Goal: Task Accomplishment & Management: Manage account settings

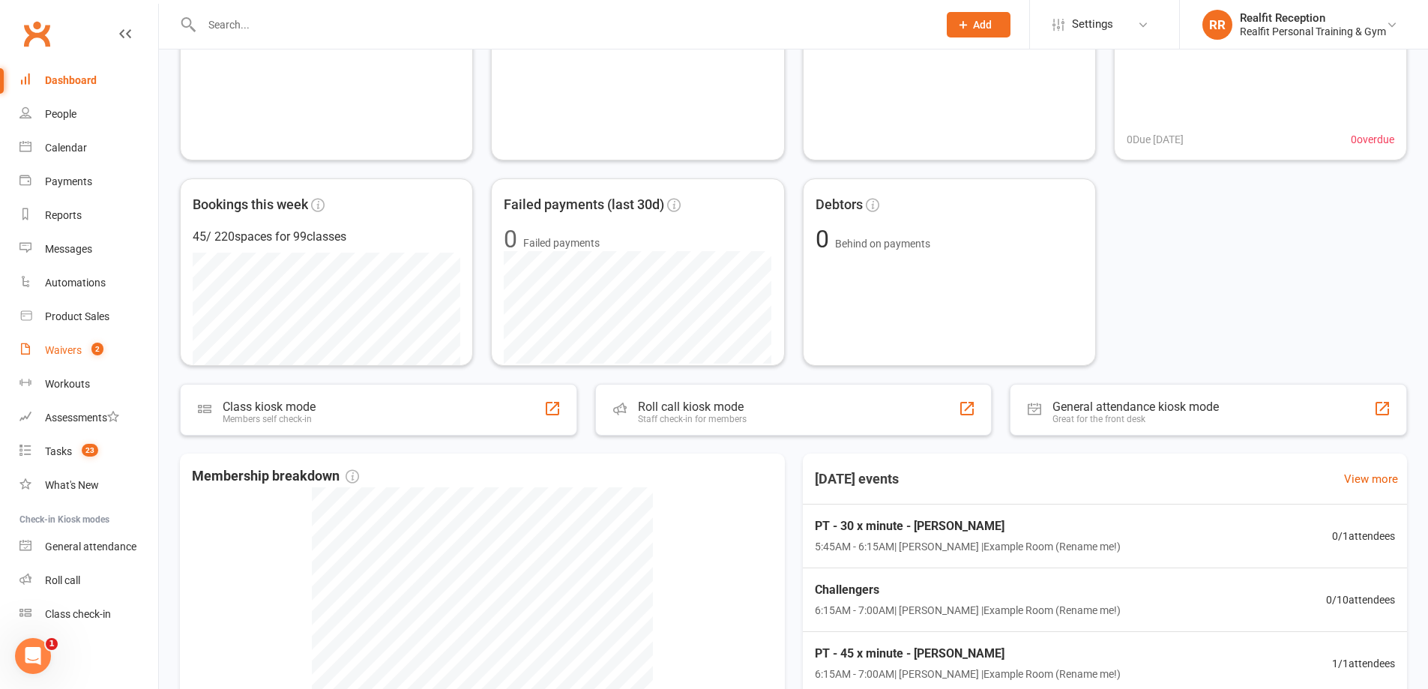
click at [73, 349] on div "Waivers" at bounding box center [63, 350] width 37 height 12
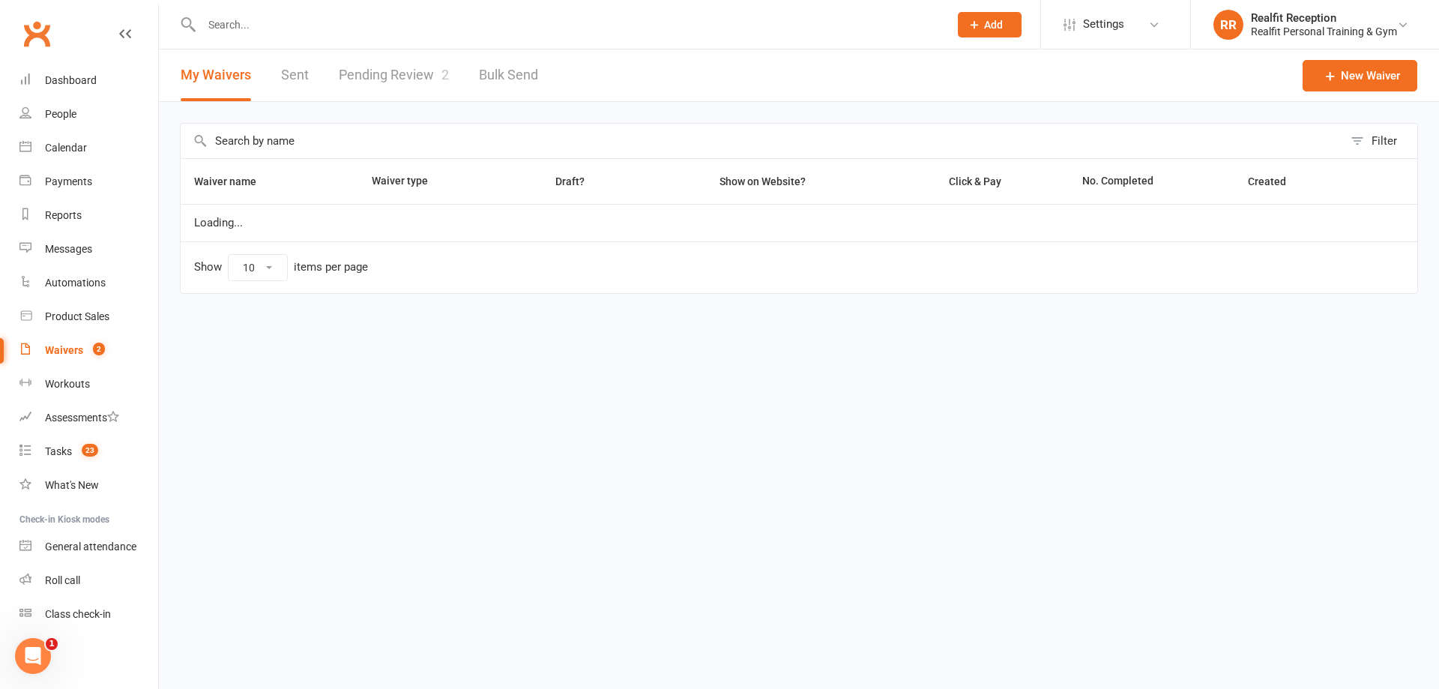
click at [371, 66] on link "Pending Review 2" at bounding box center [394, 75] width 110 height 52
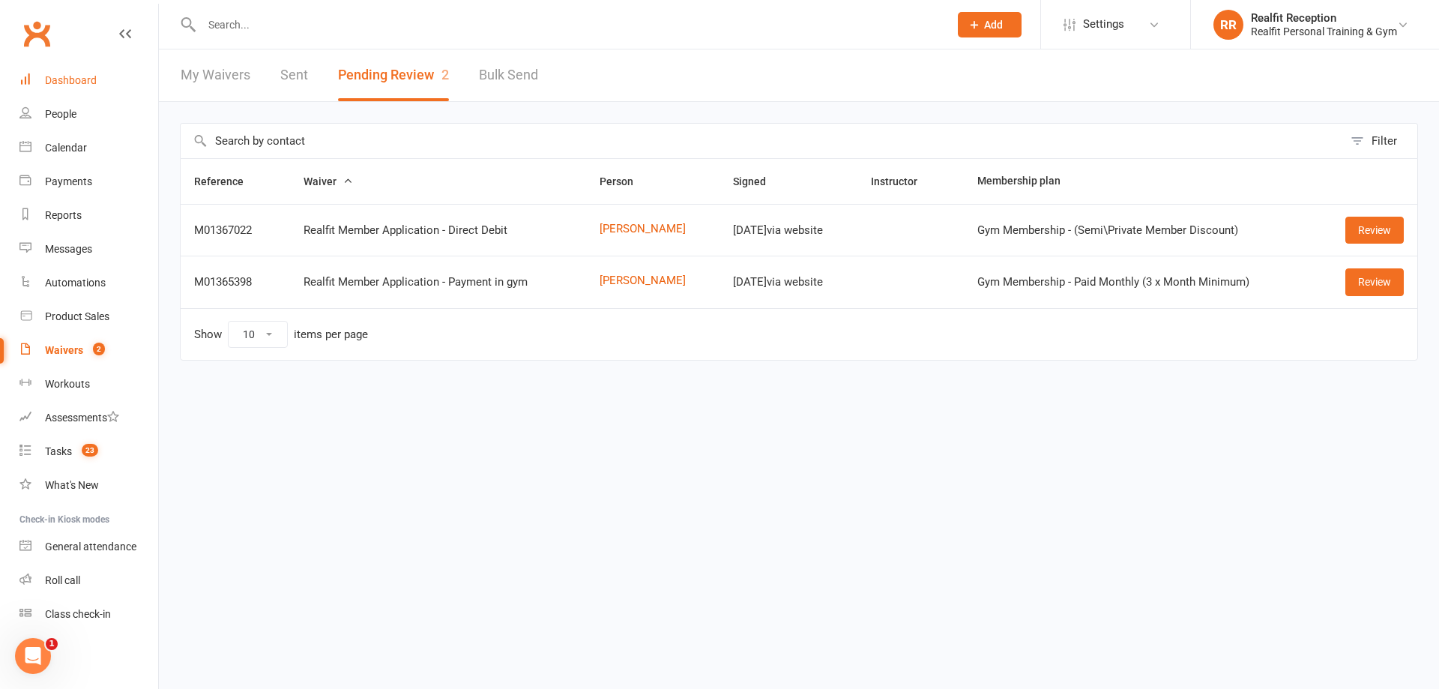
click at [58, 79] on div "Dashboard" at bounding box center [71, 80] width 52 height 12
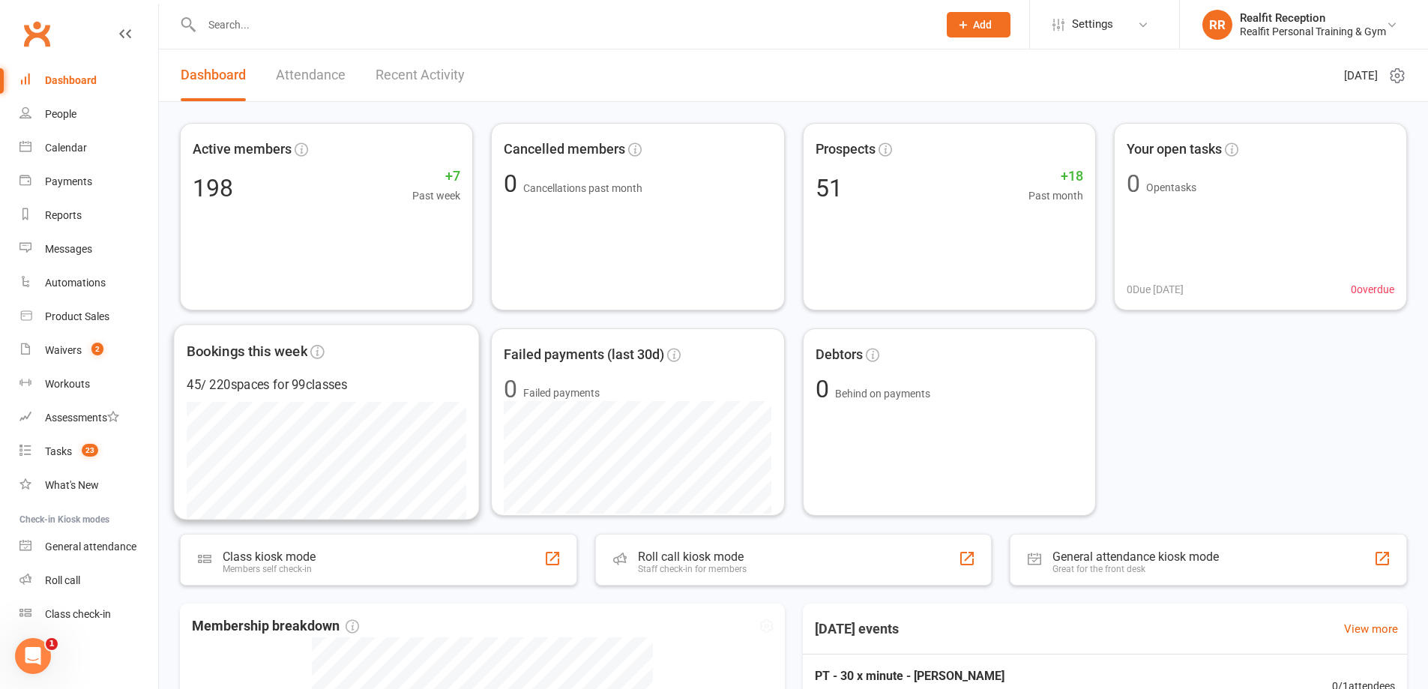
scroll to position [375, 0]
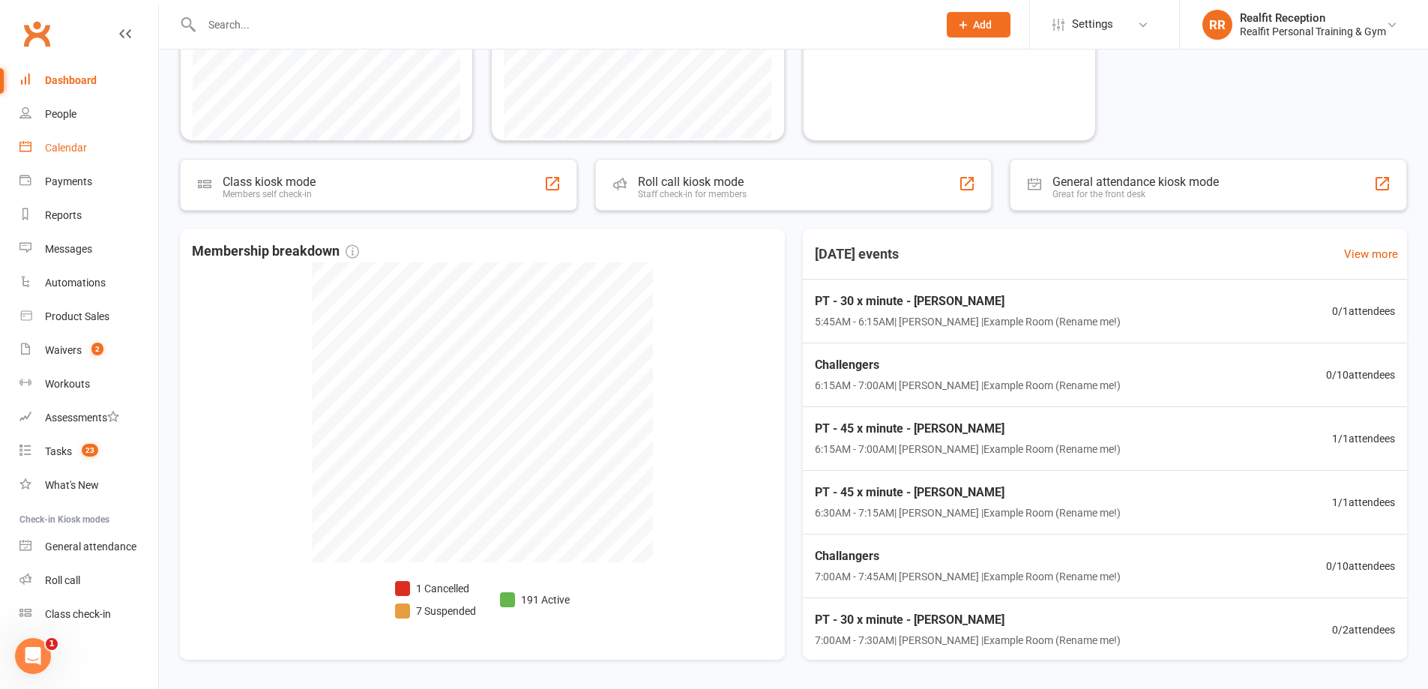
click at [57, 148] on div "Calendar" at bounding box center [66, 148] width 42 height 12
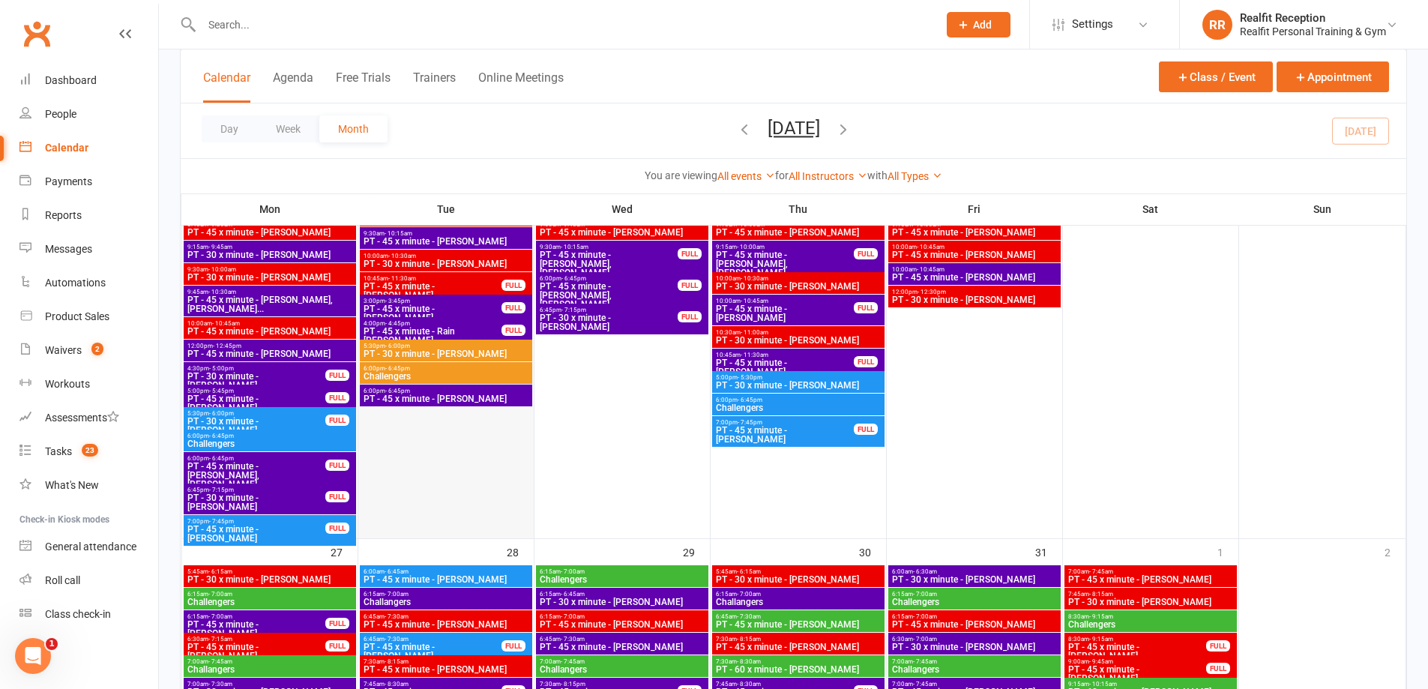
scroll to position [2174, 0]
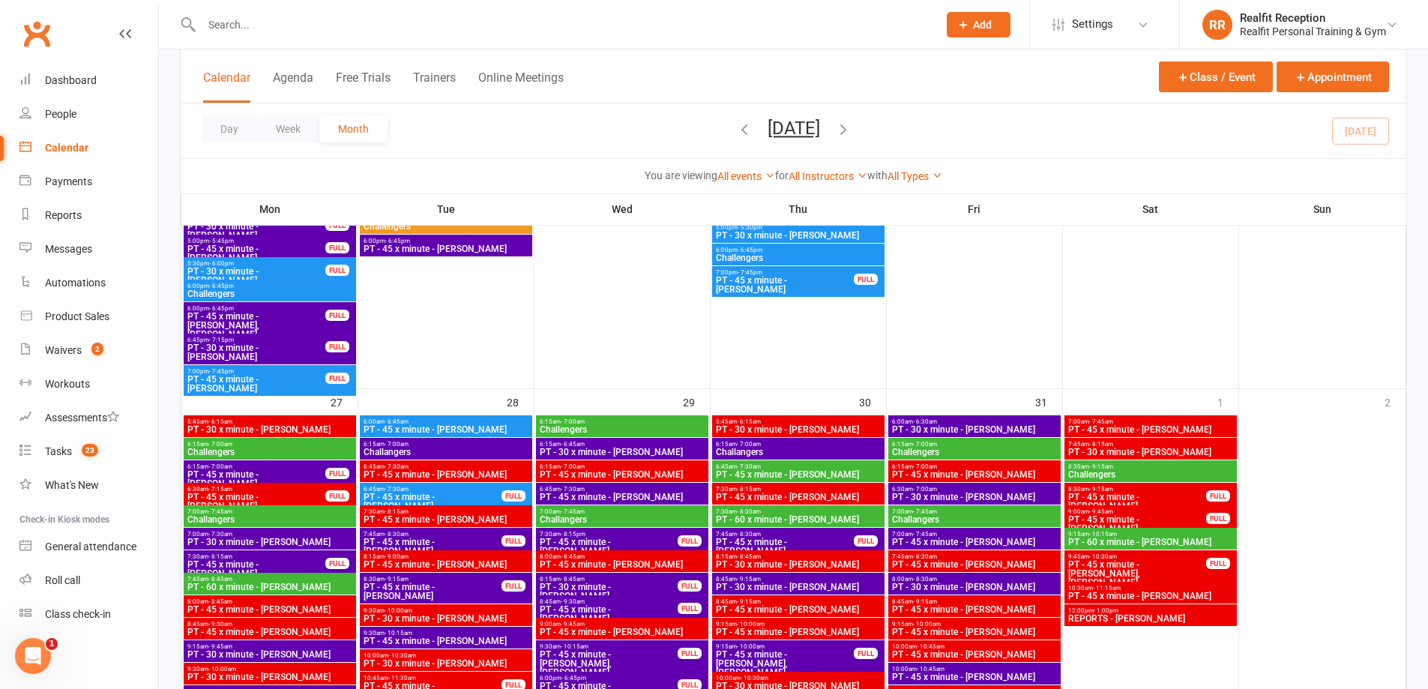
click at [247, 423] on span "5:45am - 6:15am" at bounding box center [270, 421] width 166 height 7
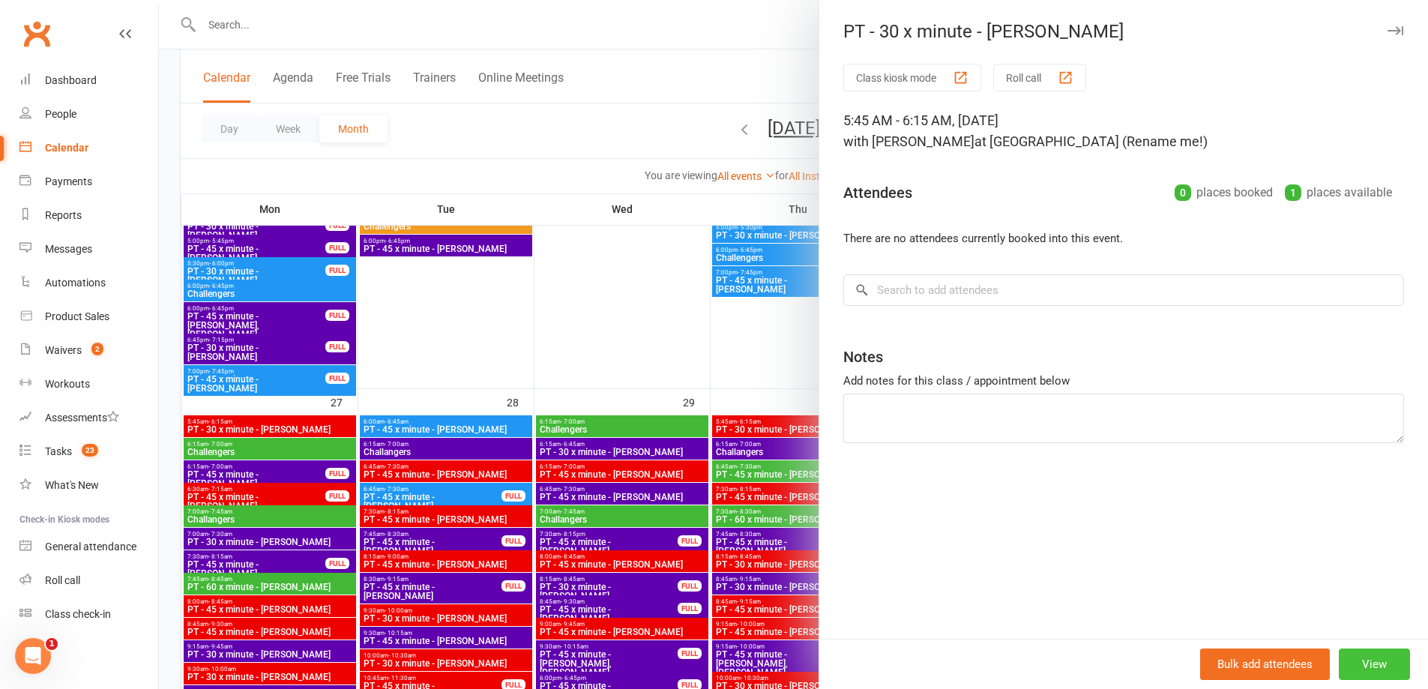
click at [1353, 671] on button "View" at bounding box center [1374, 664] width 71 height 31
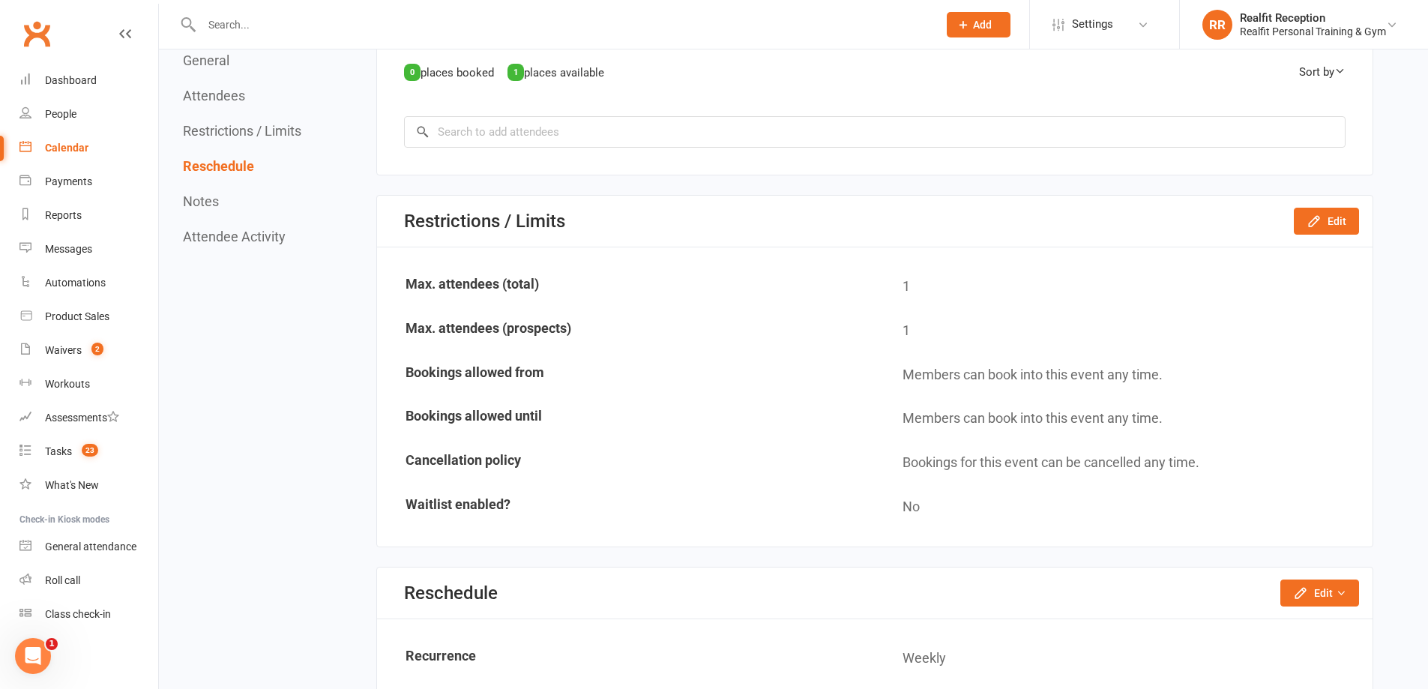
scroll to position [900, 0]
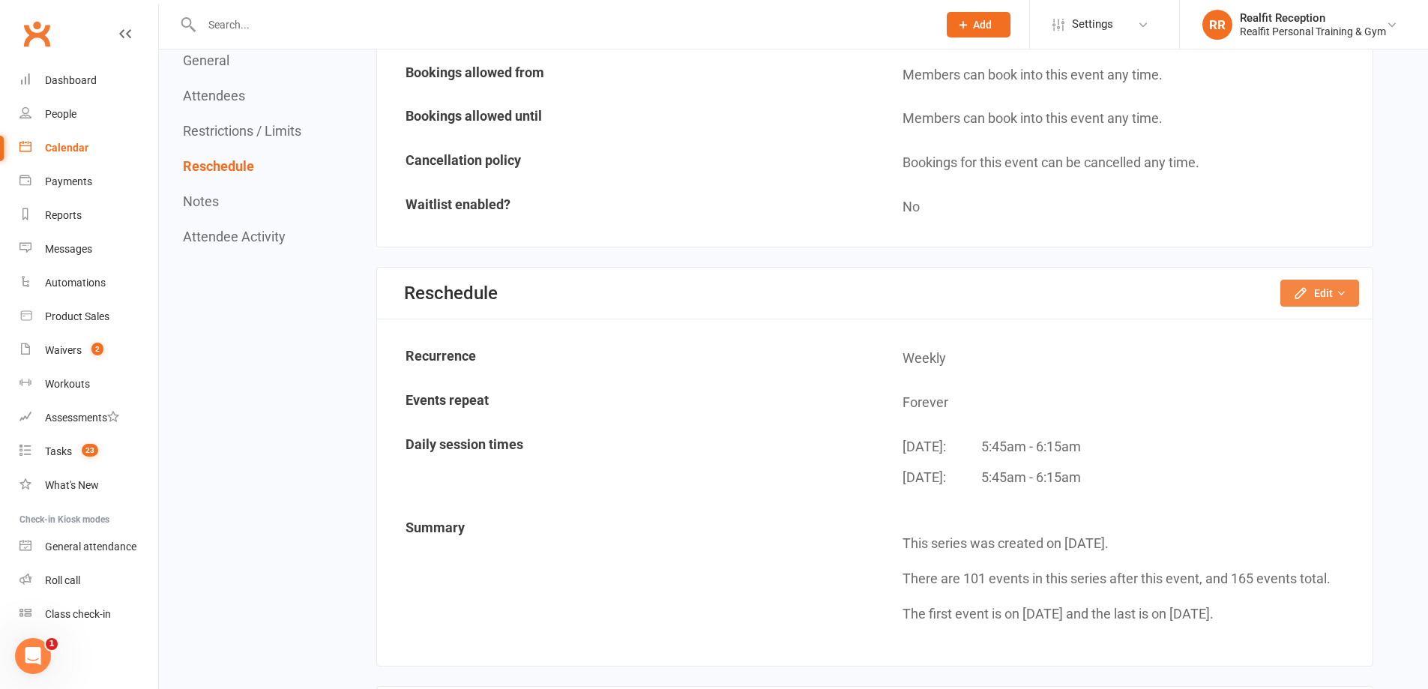
click at [1305, 301] on button "Edit" at bounding box center [1320, 293] width 79 height 27
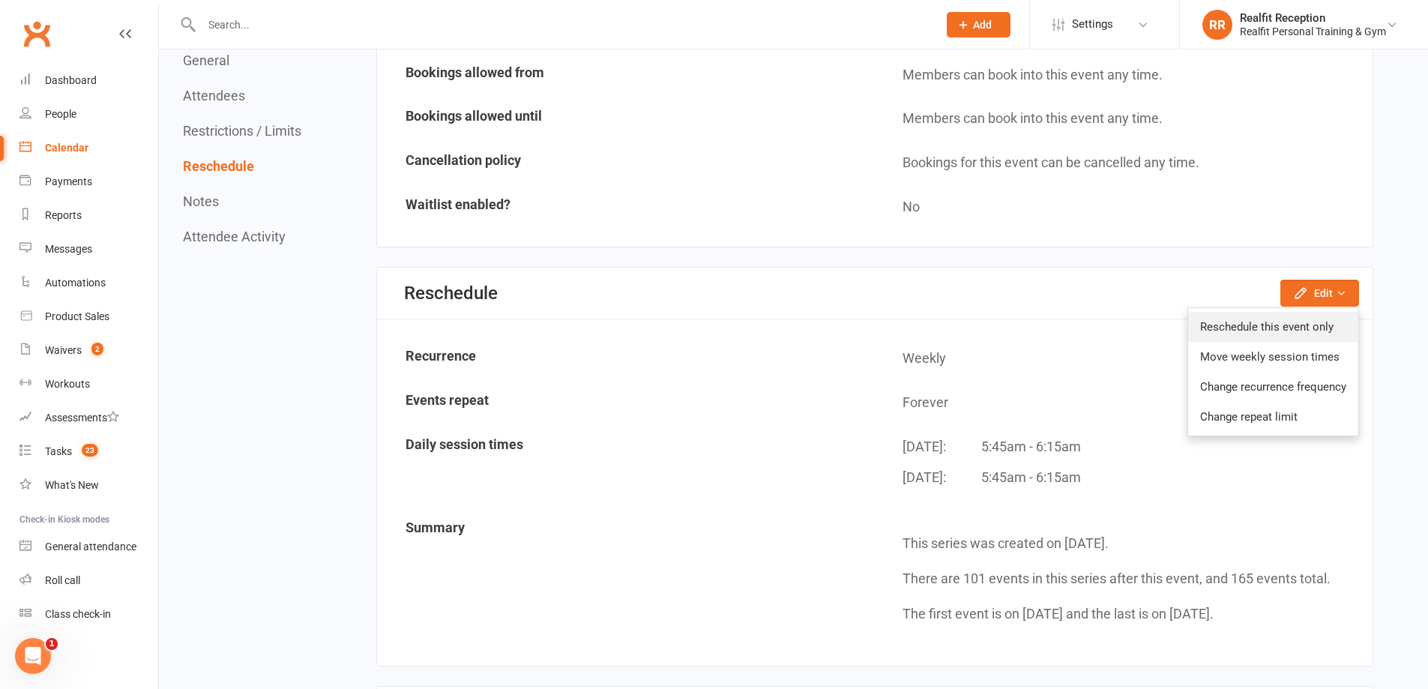
click at [1279, 328] on link "Reschedule this event only" at bounding box center [1273, 327] width 170 height 30
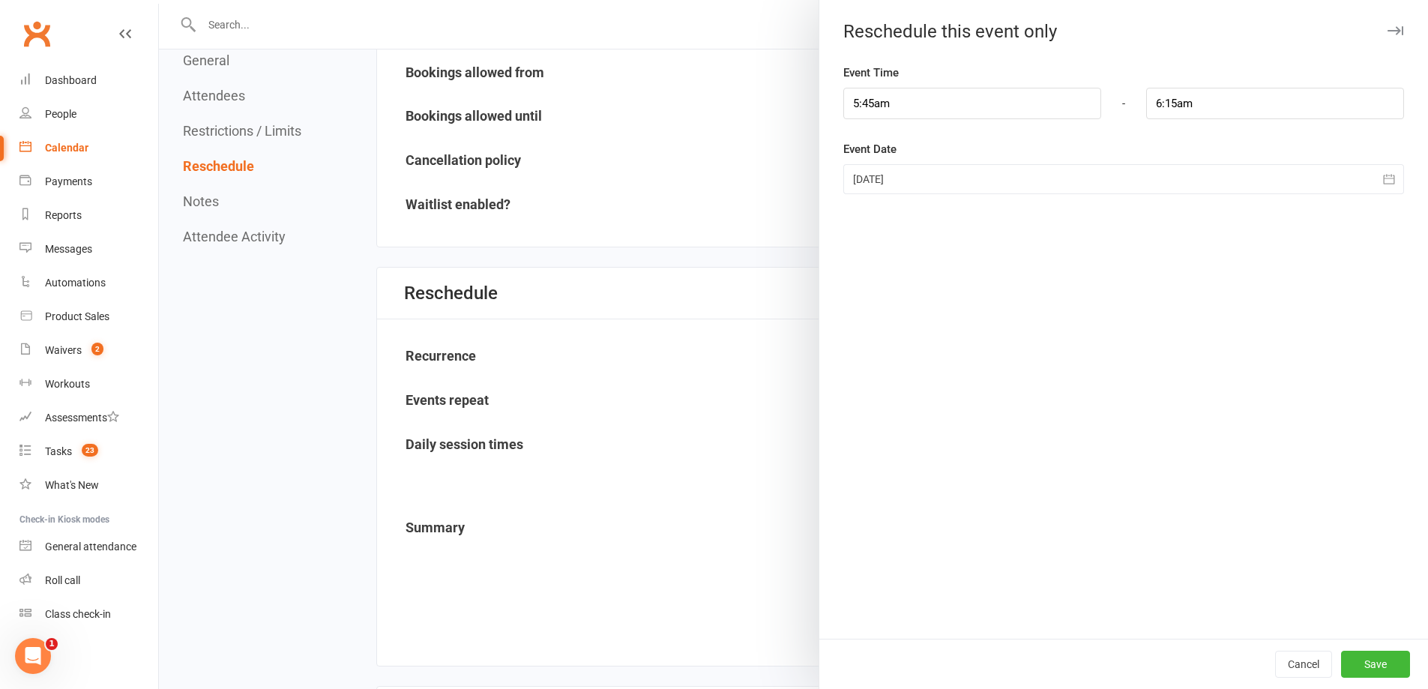
click at [963, 180] on div at bounding box center [1123, 179] width 561 height 30
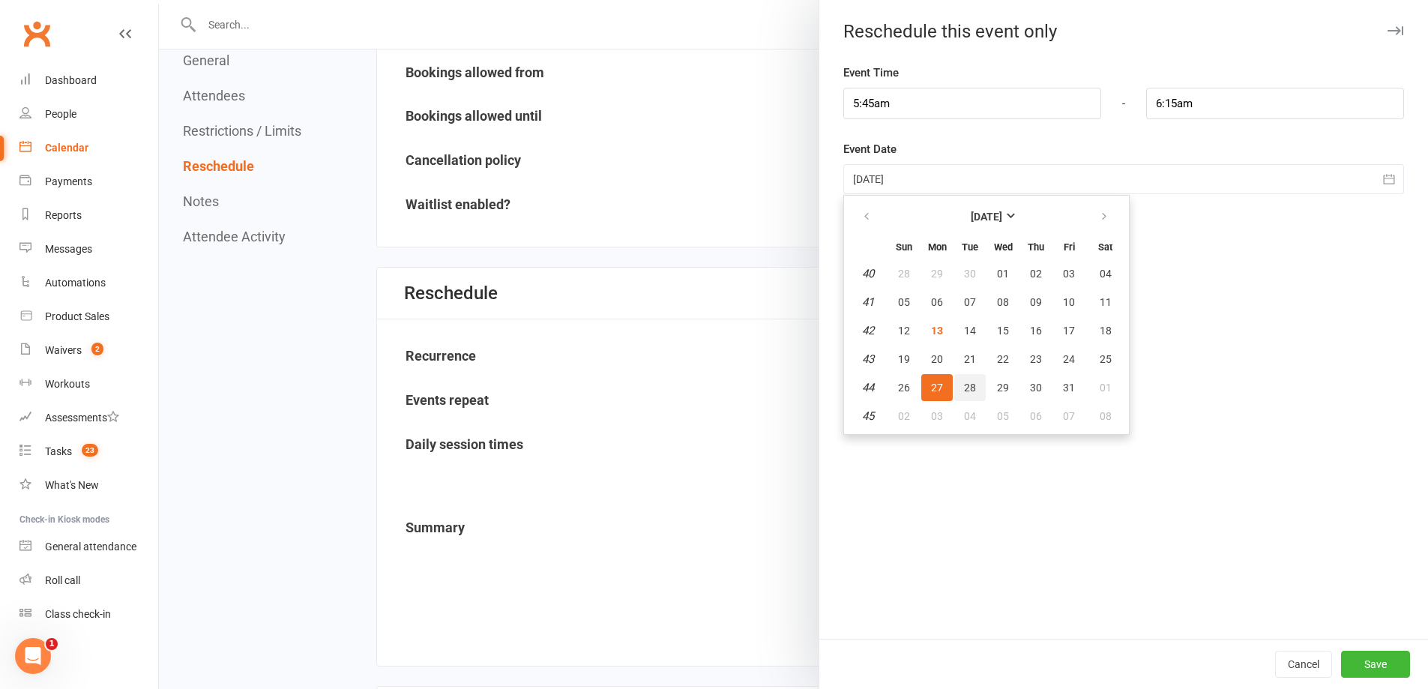
click at [964, 385] on span "28" at bounding box center [970, 388] width 12 height 12
type input "28 Oct 2025"
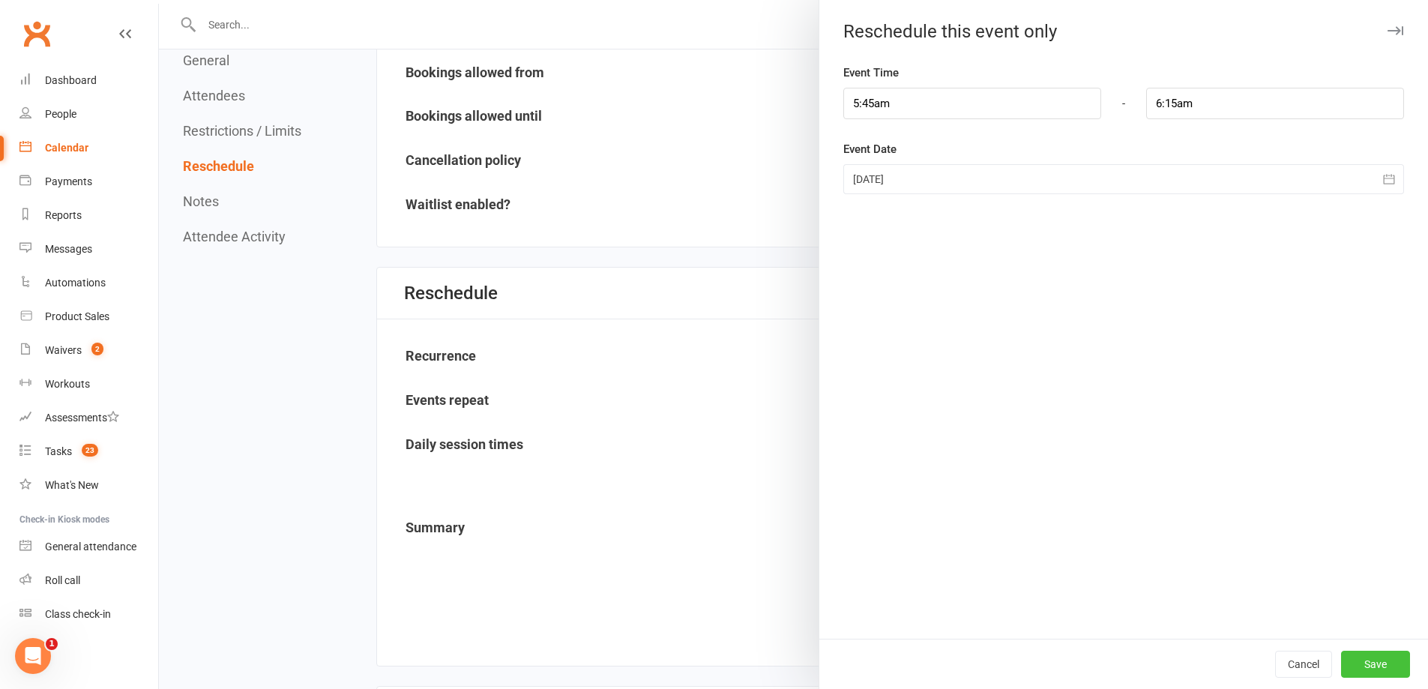
click at [1380, 655] on button "Save" at bounding box center [1375, 664] width 69 height 27
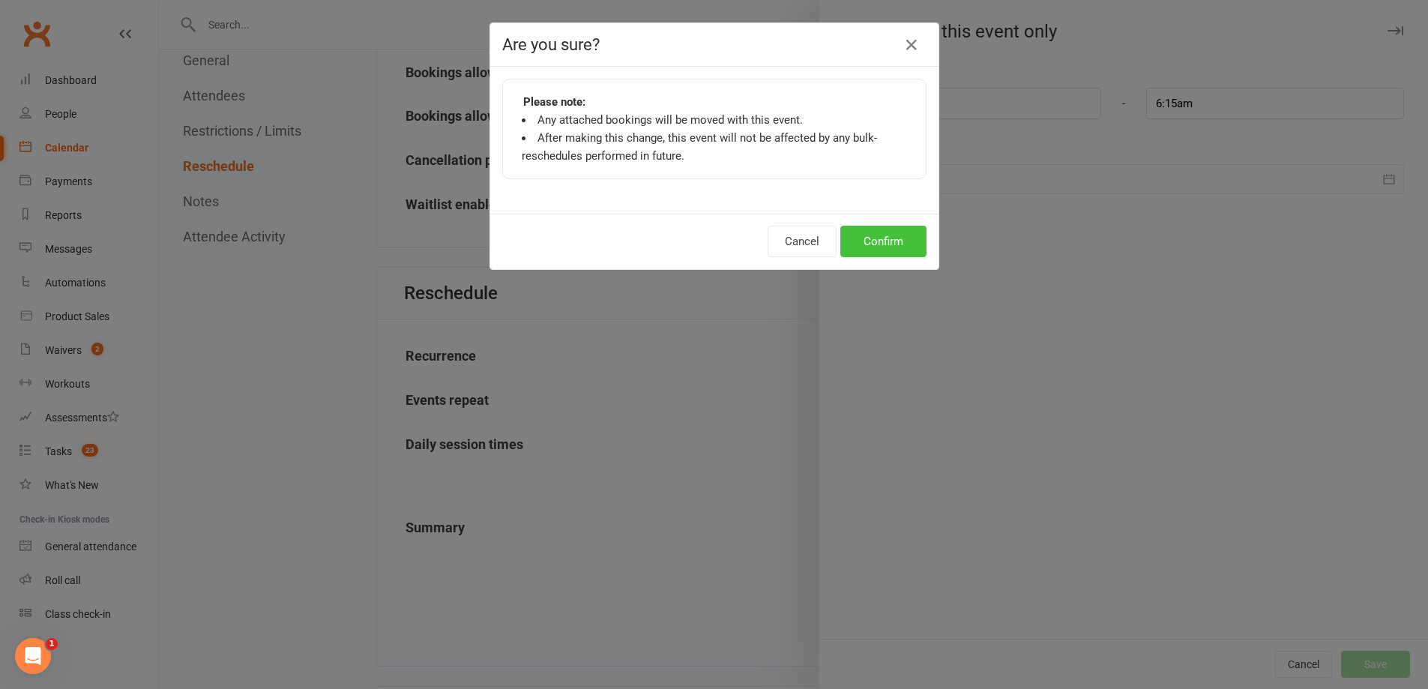
click at [867, 250] on button "Confirm" at bounding box center [883, 241] width 86 height 31
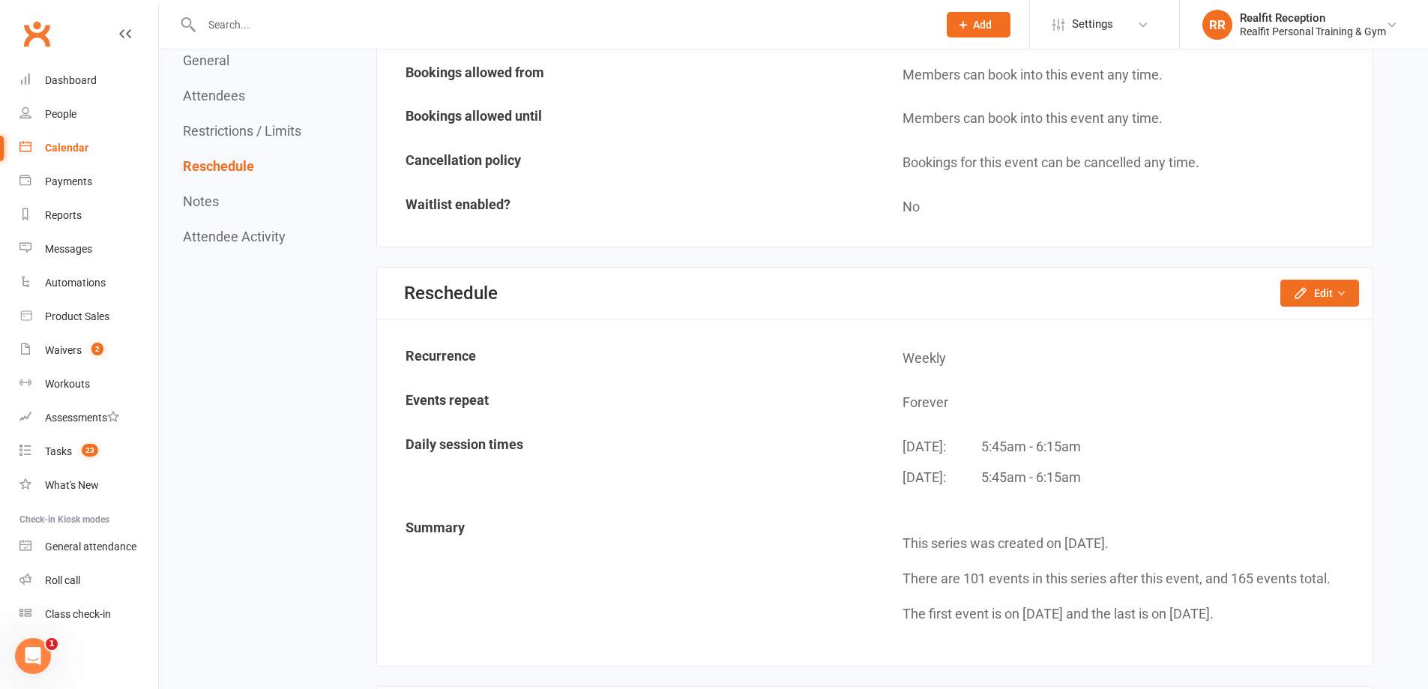
click at [67, 149] on div "Calendar" at bounding box center [66, 148] width 43 height 12
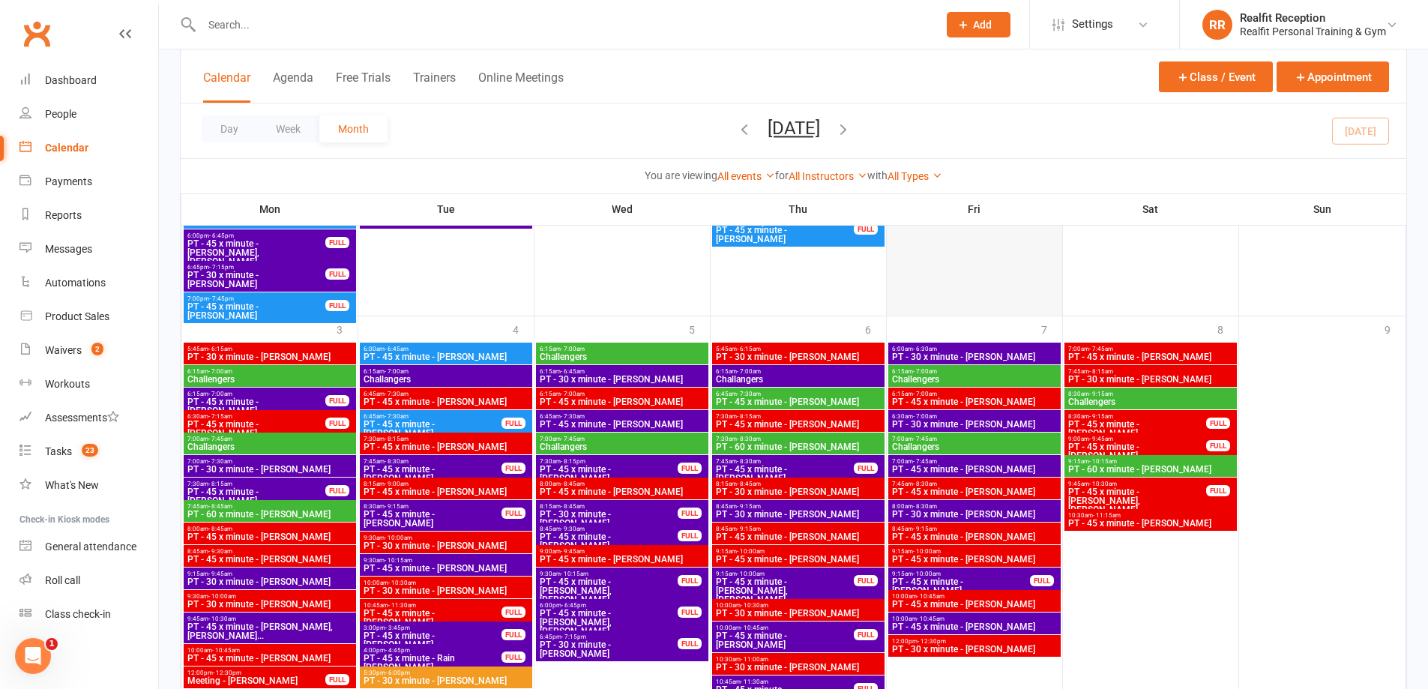
scroll to position [3017, 0]
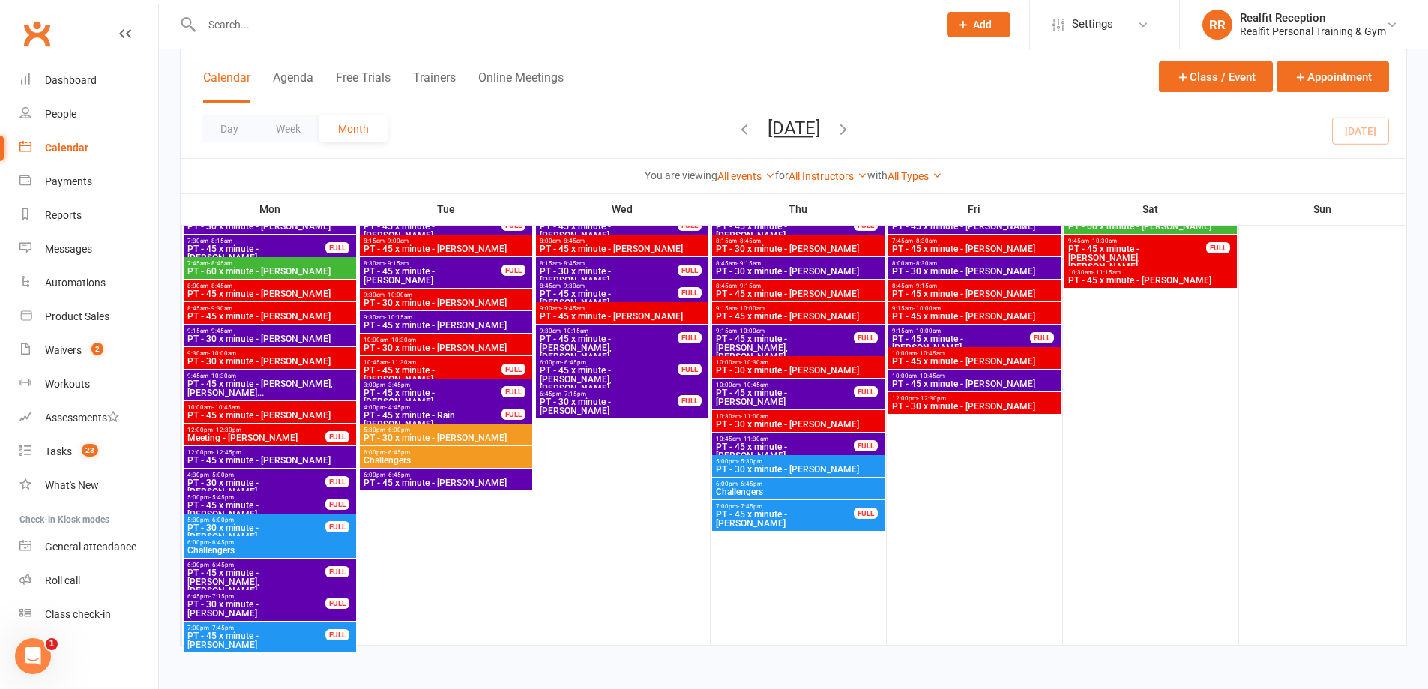
click at [1373, 136] on div "Day Week Month October 2025 October 2025 Sun Mon Tue Wed Thu Fri Sat 28 29 30 0…" at bounding box center [794, 130] width 1226 height 55
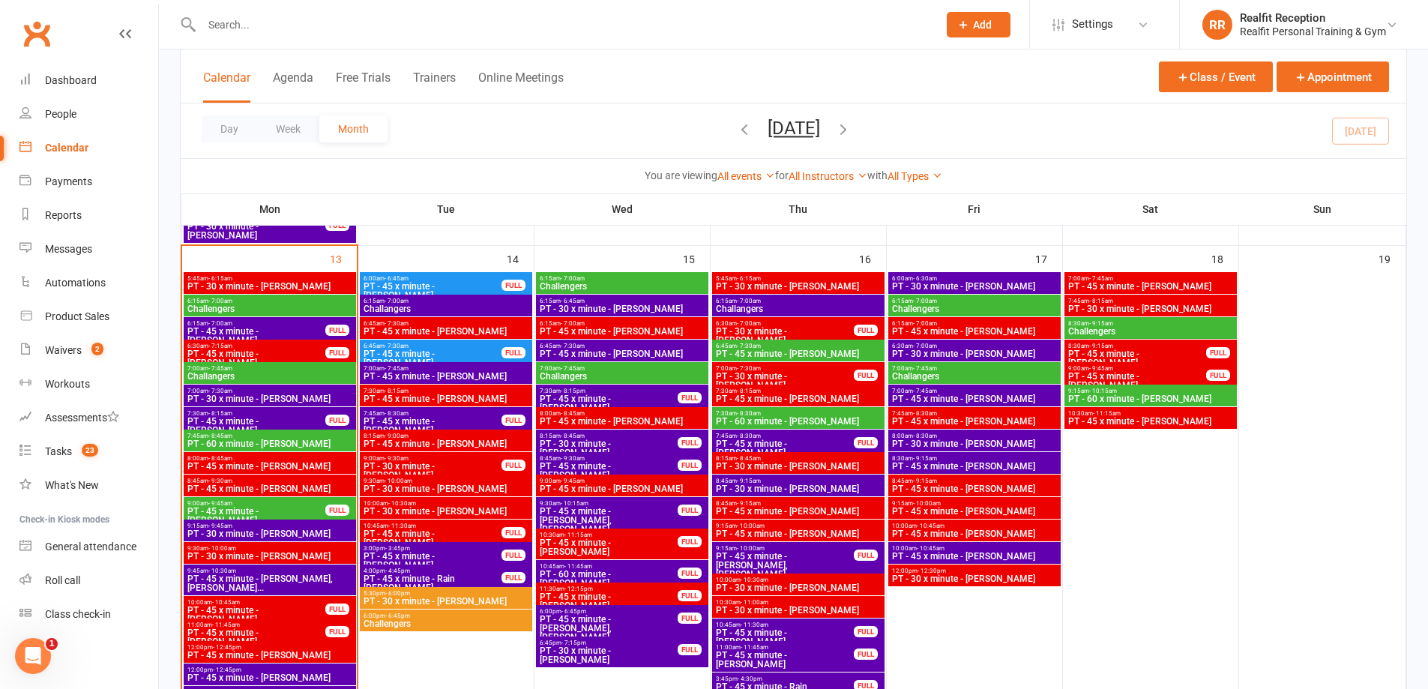
scroll to position [1154, 0]
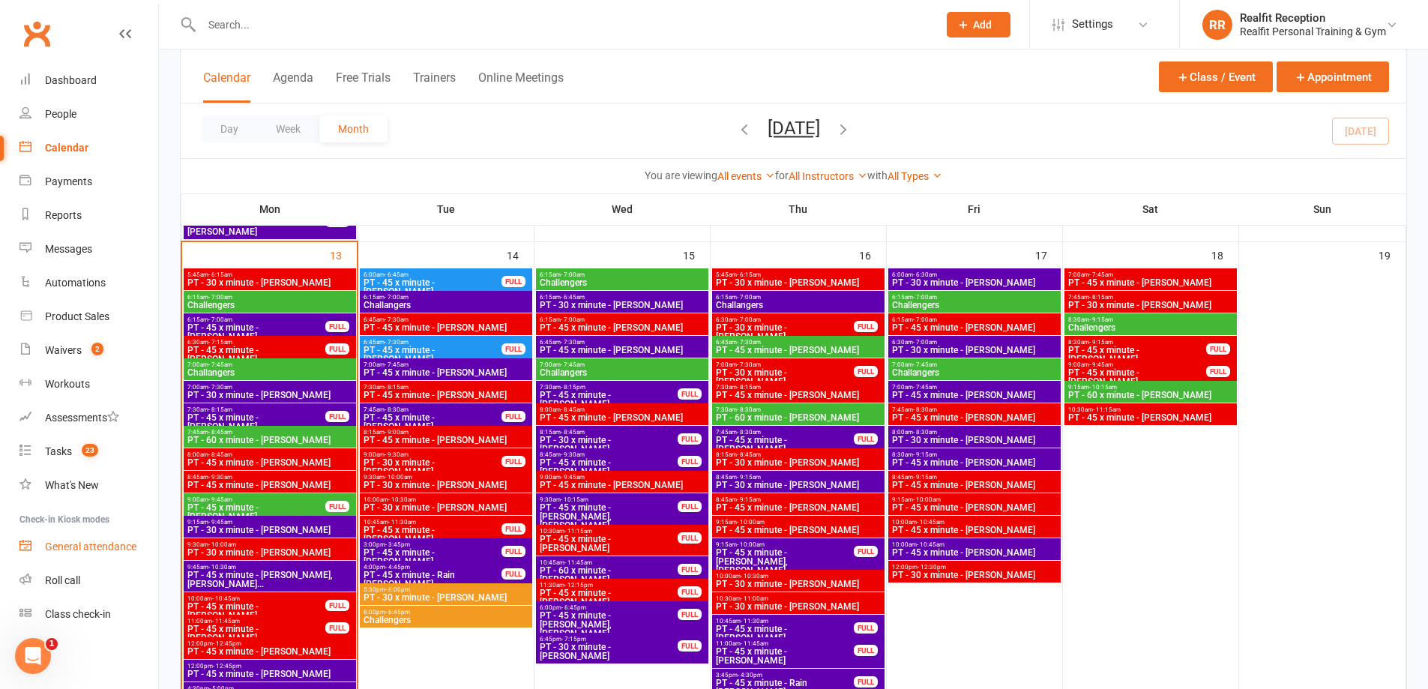
click at [38, 537] on link "General attendance" at bounding box center [88, 547] width 139 height 34
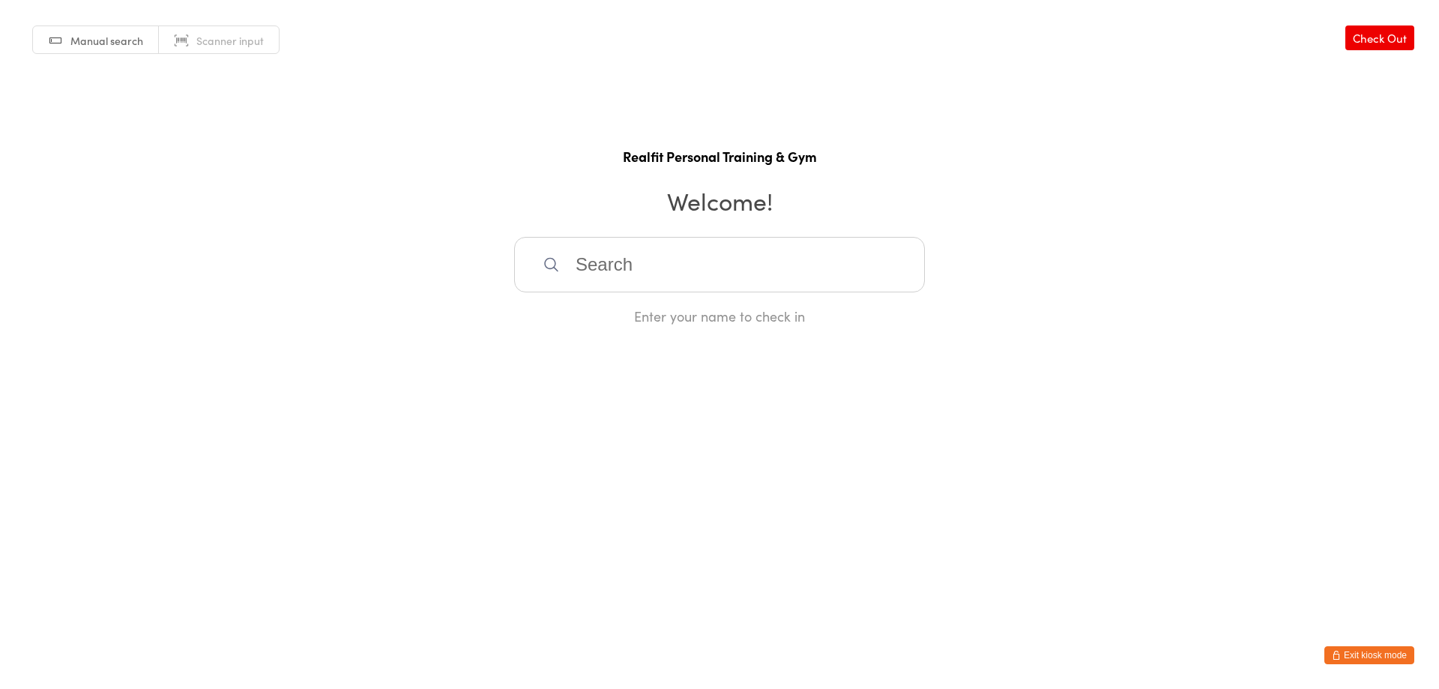
drag, startPoint x: 655, startPoint y: 275, endPoint x: 655, endPoint y: 253, distance: 22.5
click at [655, 273] on input "search" at bounding box center [719, 264] width 411 height 55
type input "arr"
click at [650, 304] on div "Arron Wheatley" at bounding box center [720, 313] width 384 height 20
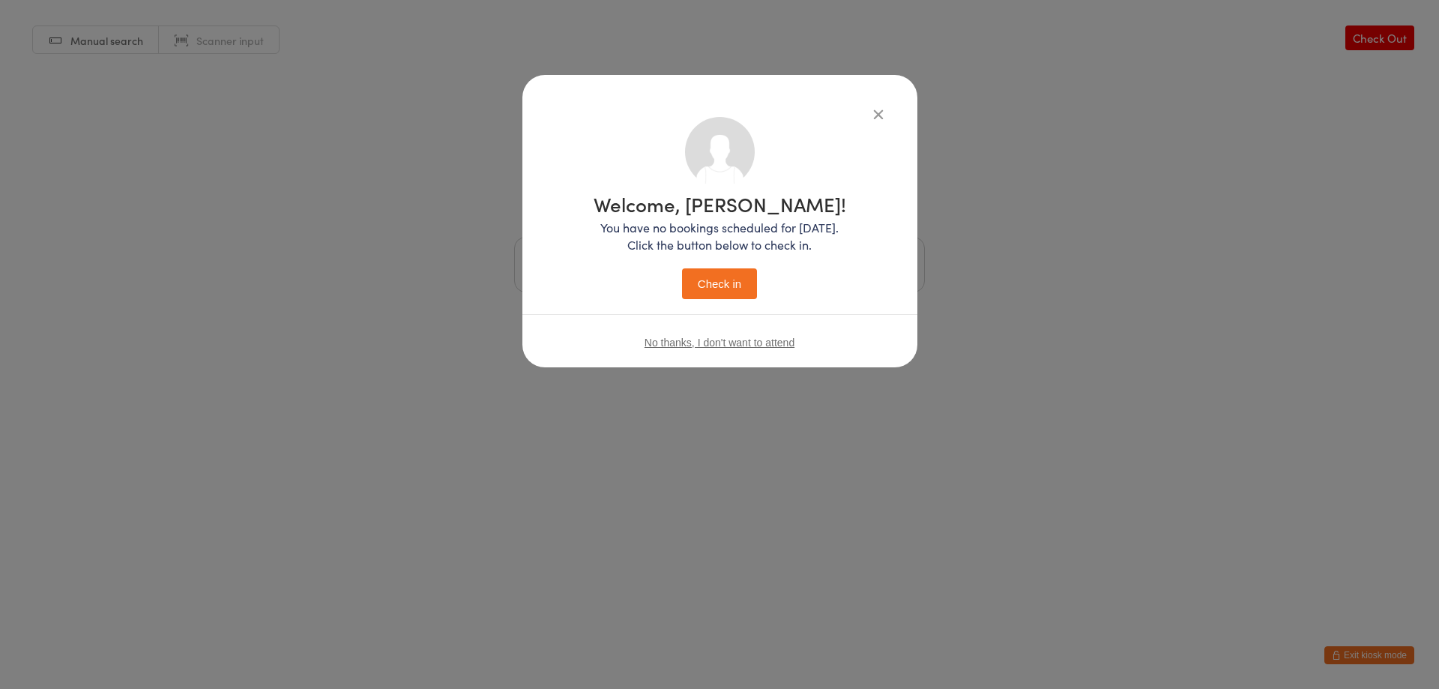
drag, startPoint x: 703, startPoint y: 277, endPoint x: 720, endPoint y: 286, distance: 18.4
click at [706, 276] on button "Check in" at bounding box center [719, 283] width 75 height 31
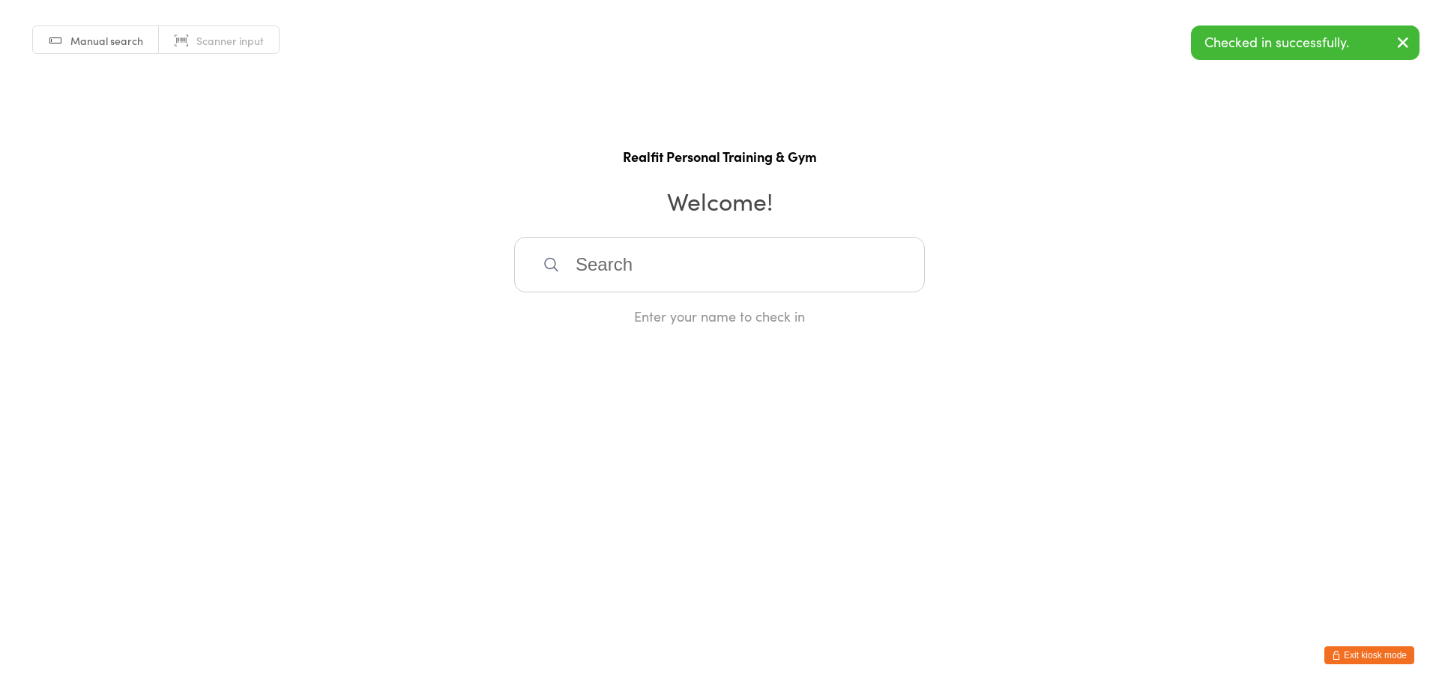
click at [1386, 654] on button "Exit kiosk mode" at bounding box center [1370, 655] width 90 height 18
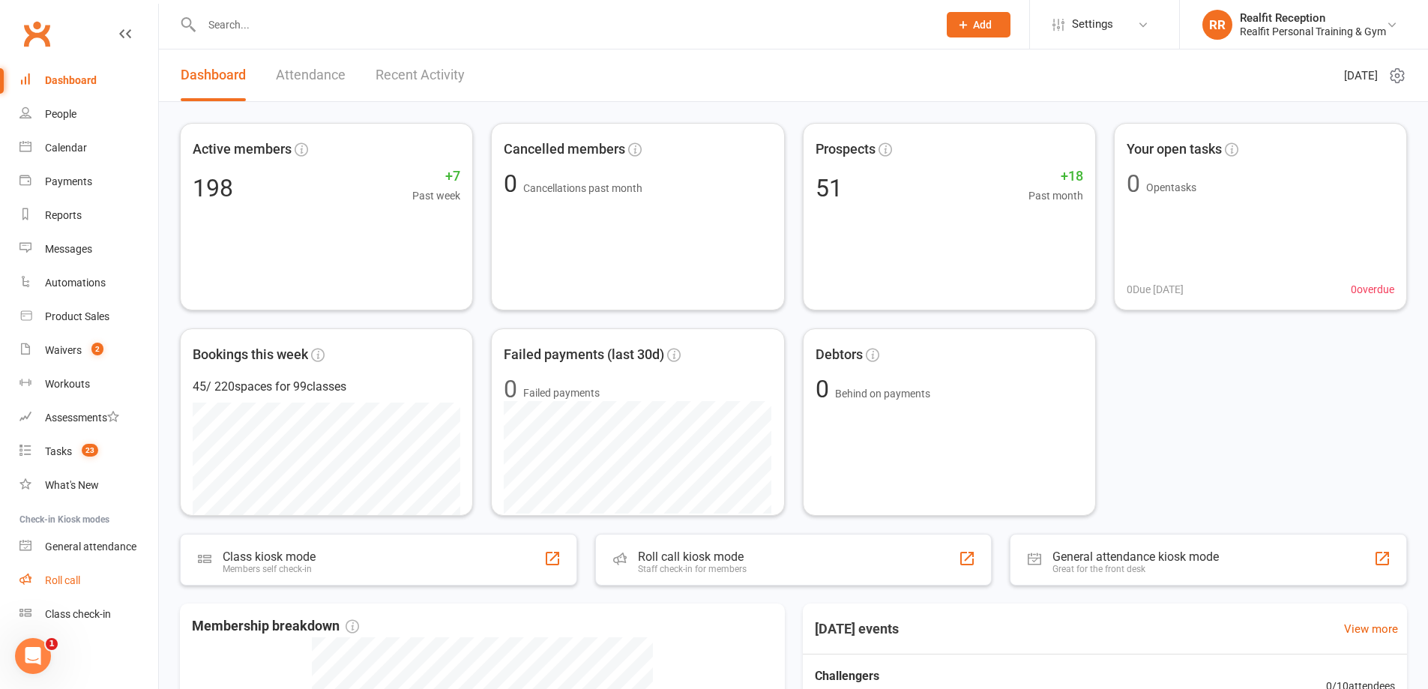
click at [73, 583] on div "Roll call" at bounding box center [62, 580] width 35 height 12
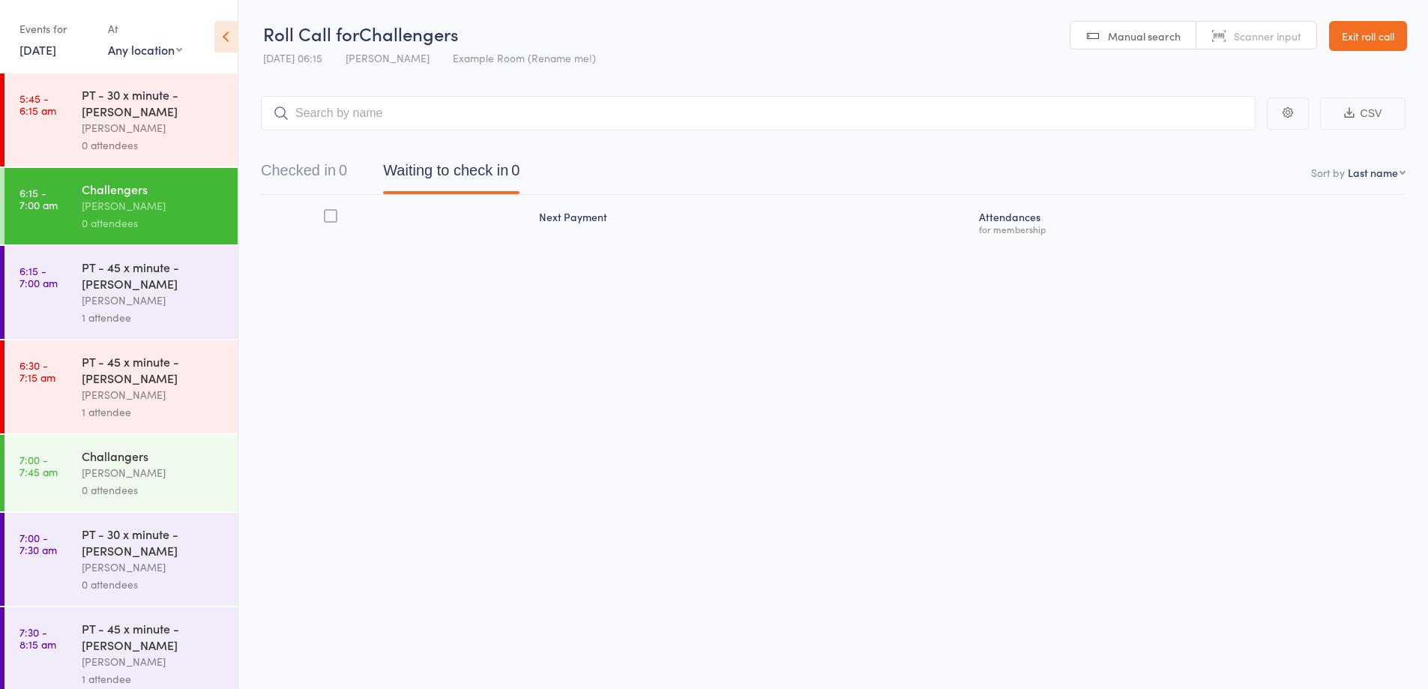
click at [159, 144] on div "0 attendees" at bounding box center [153, 144] width 143 height 17
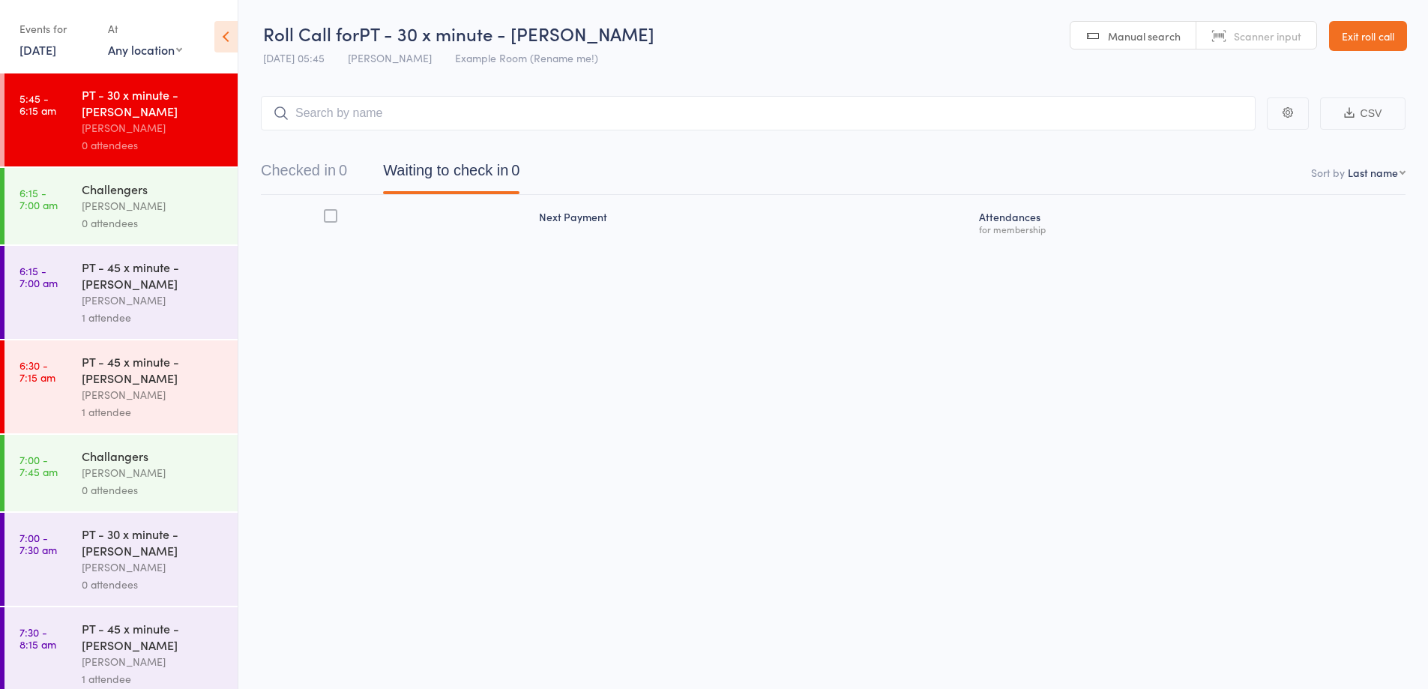
click at [414, 112] on input "search" at bounding box center [758, 113] width 995 height 34
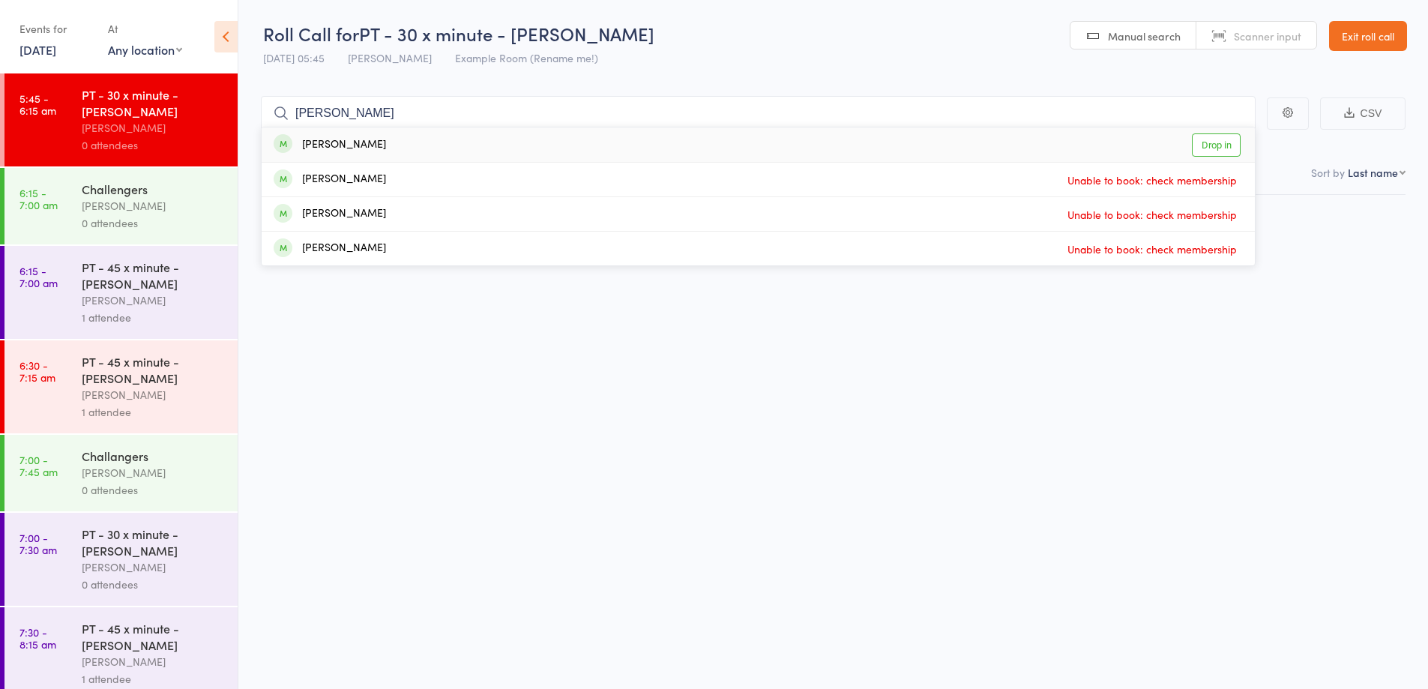
type input "steve"
click at [395, 130] on div "Steve Mayer Drop in" at bounding box center [758, 144] width 993 height 34
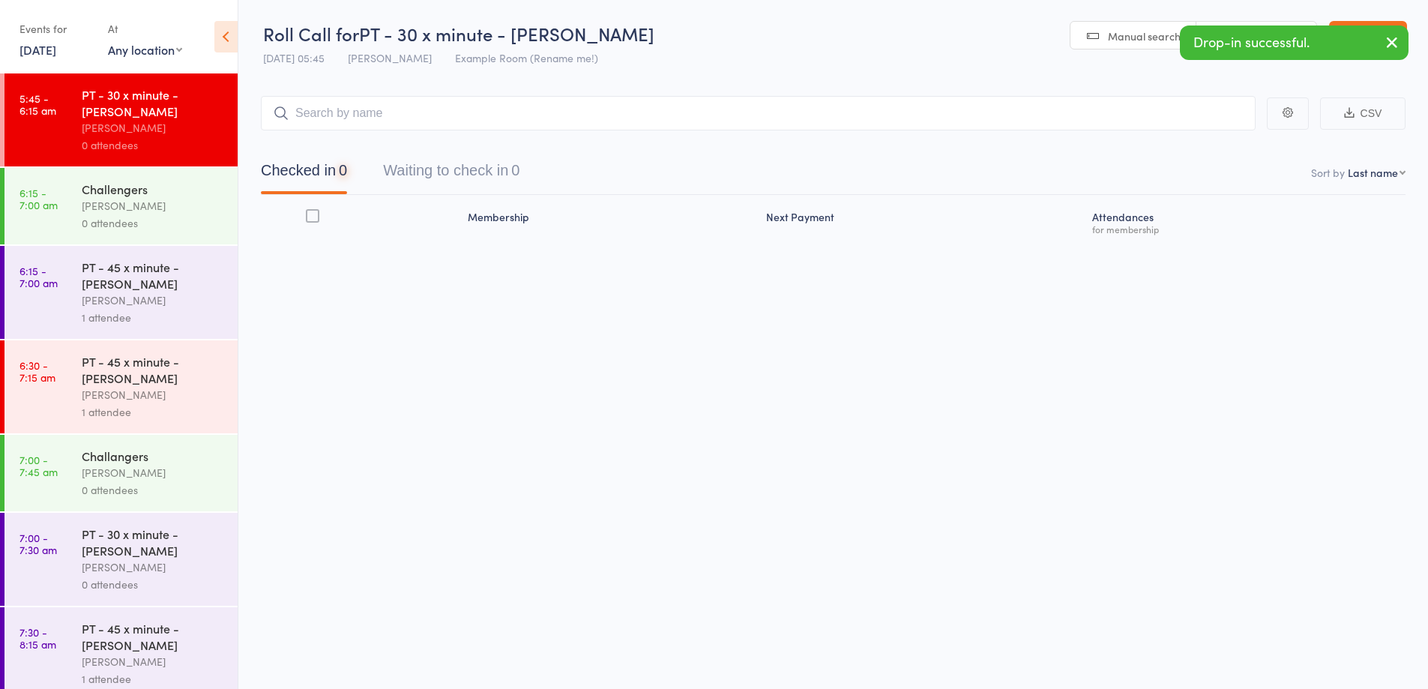
click at [168, 215] on div "0 attendees" at bounding box center [153, 222] width 143 height 17
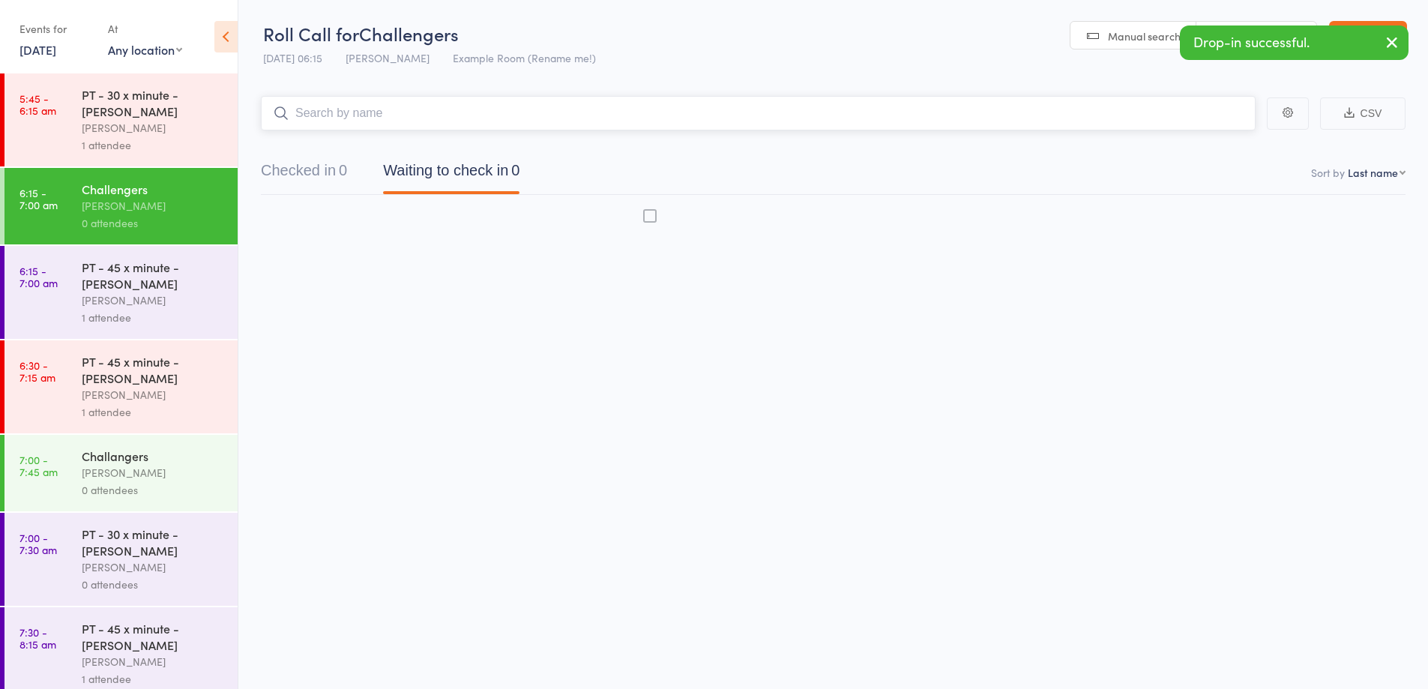
drag, startPoint x: 314, startPoint y: 143, endPoint x: 388, endPoint y: 60, distance: 111.5
click at [379, 100] on input "search" at bounding box center [758, 113] width 995 height 34
type input "pau;"
click at [402, 136] on div "Paul Gibcus Drop in" at bounding box center [758, 144] width 993 height 34
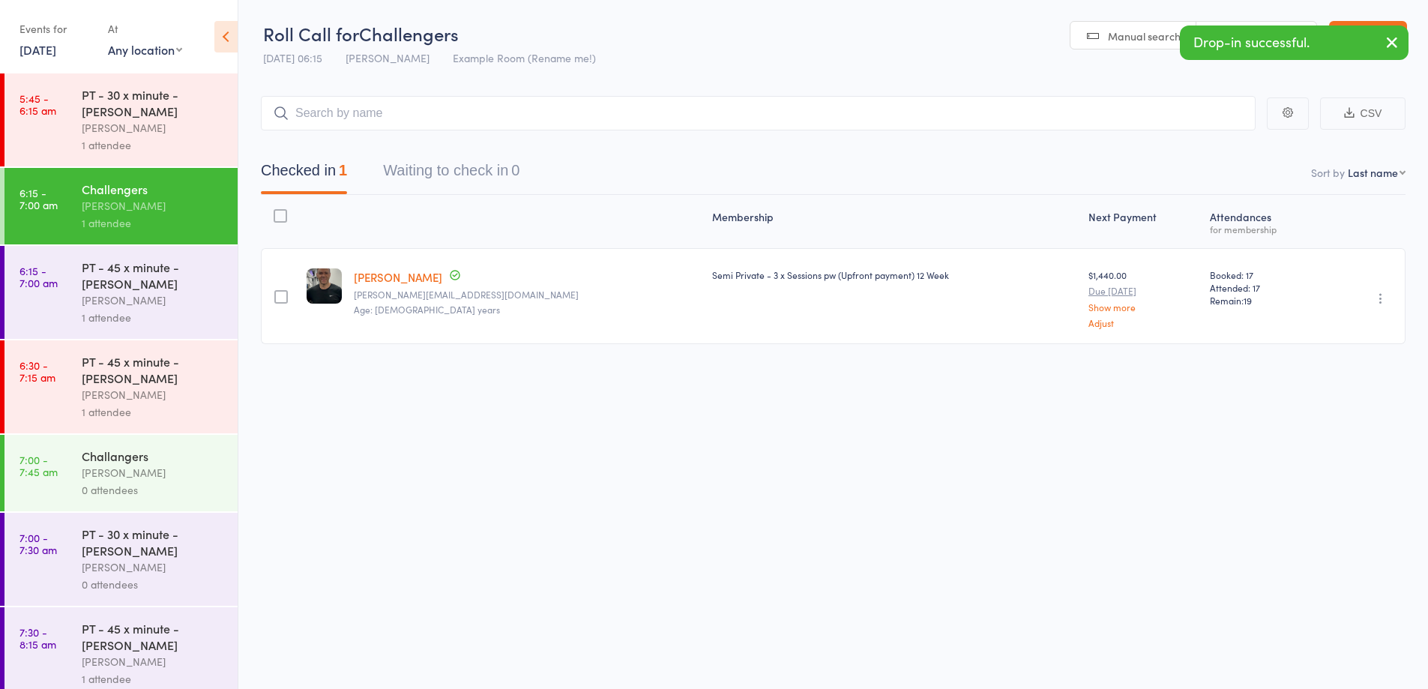
click at [120, 267] on div "PT - 45 x minute - [PERSON_NAME]" at bounding box center [153, 275] width 143 height 33
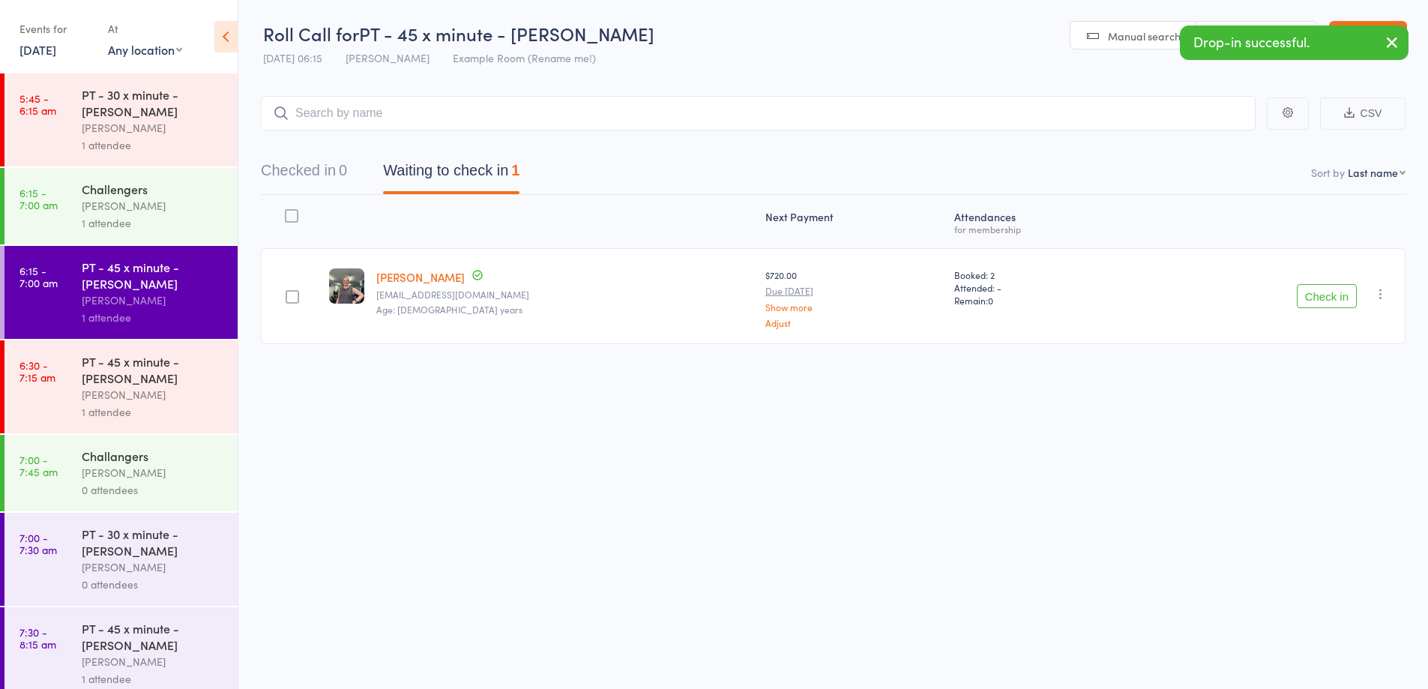
click at [1329, 291] on button "Check in" at bounding box center [1327, 296] width 60 height 24
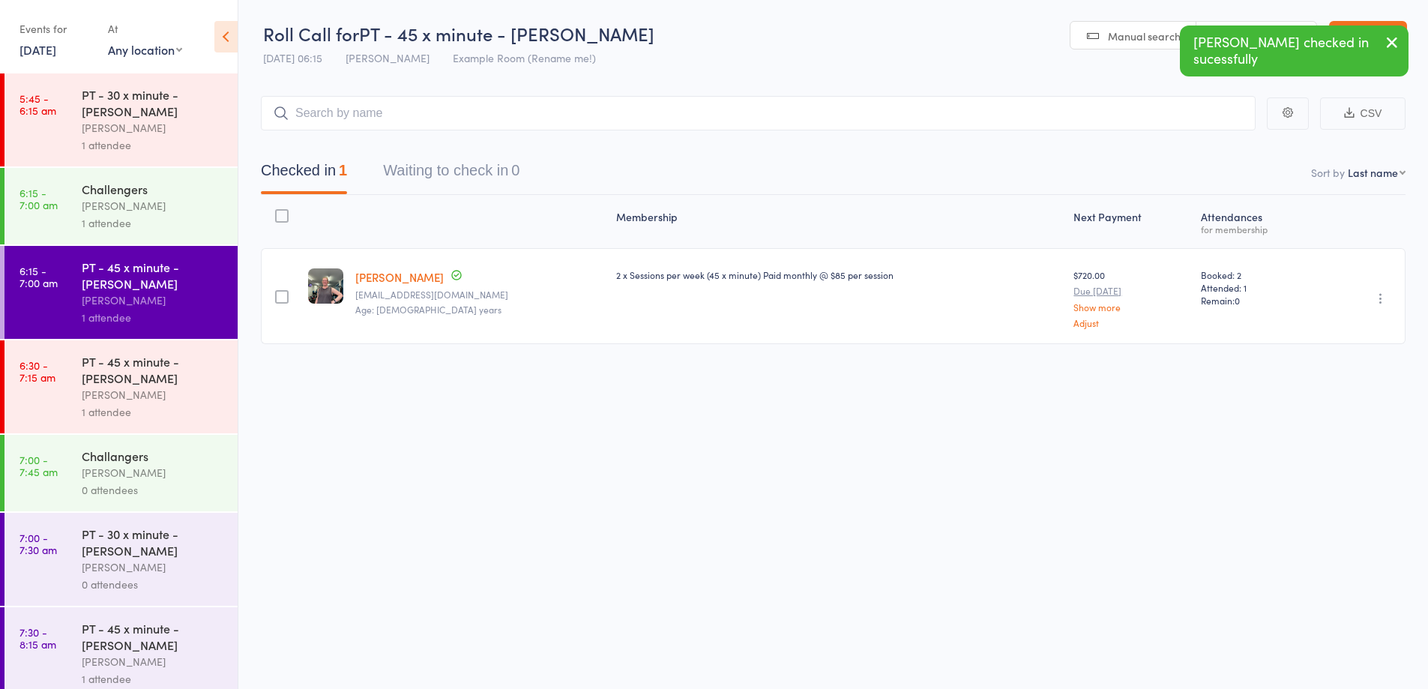
click at [1393, 41] on icon "button" at bounding box center [1392, 42] width 18 height 19
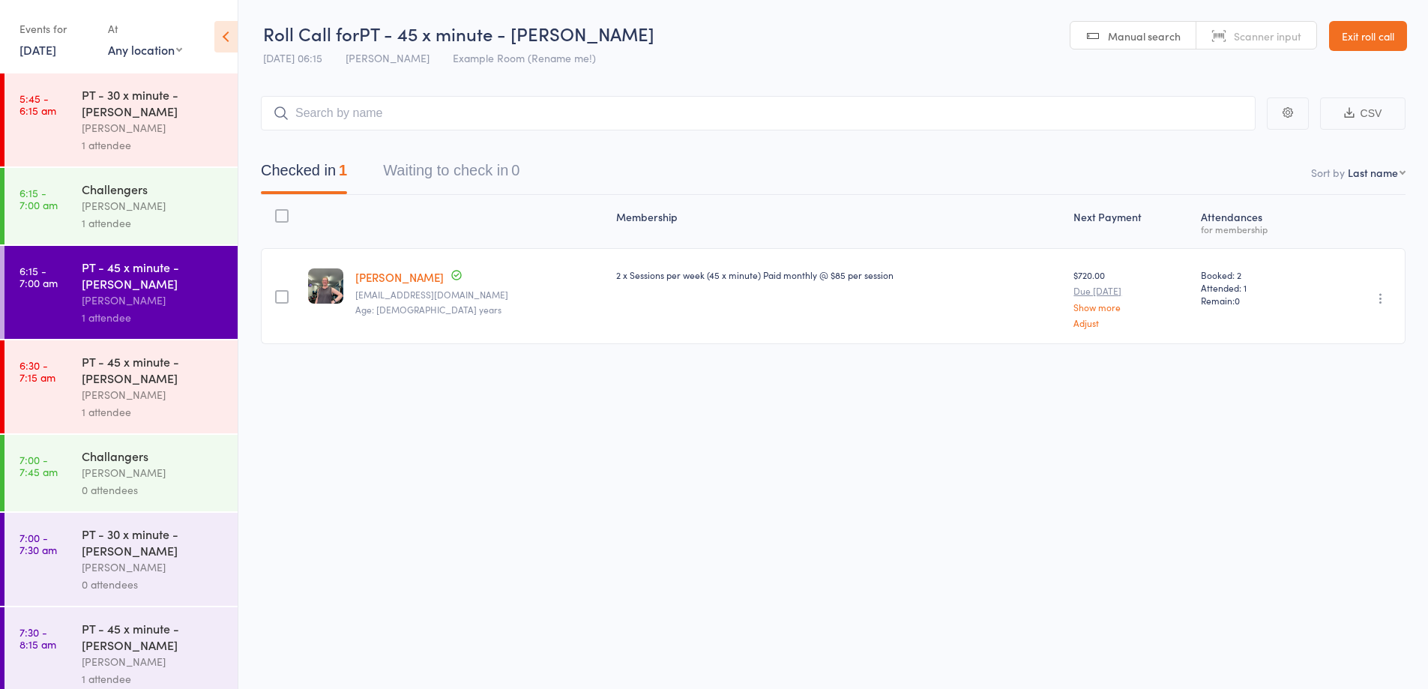
click at [1389, 42] on link "Exit roll call" at bounding box center [1368, 36] width 78 height 30
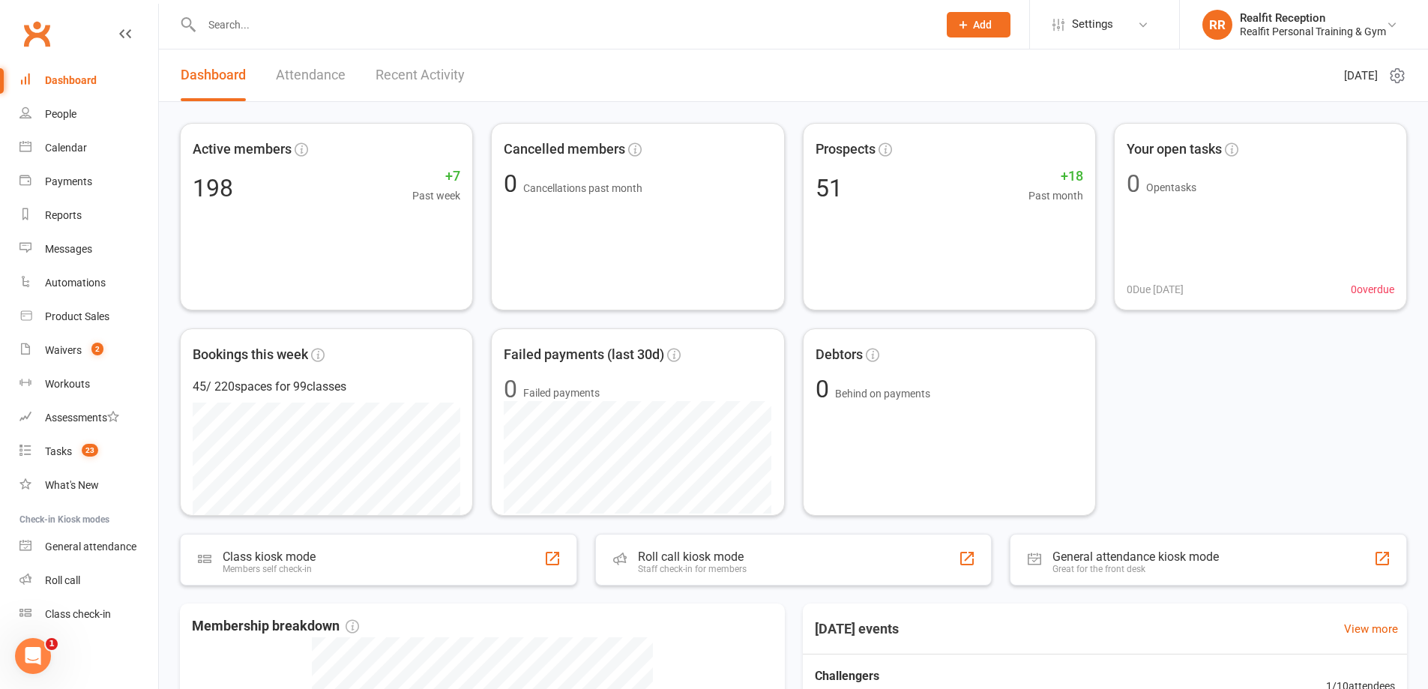
drag, startPoint x: 294, startPoint y: 28, endPoint x: 290, endPoint y: 15, distance: 14.0
click at [293, 28] on input "text" at bounding box center [562, 24] width 730 height 21
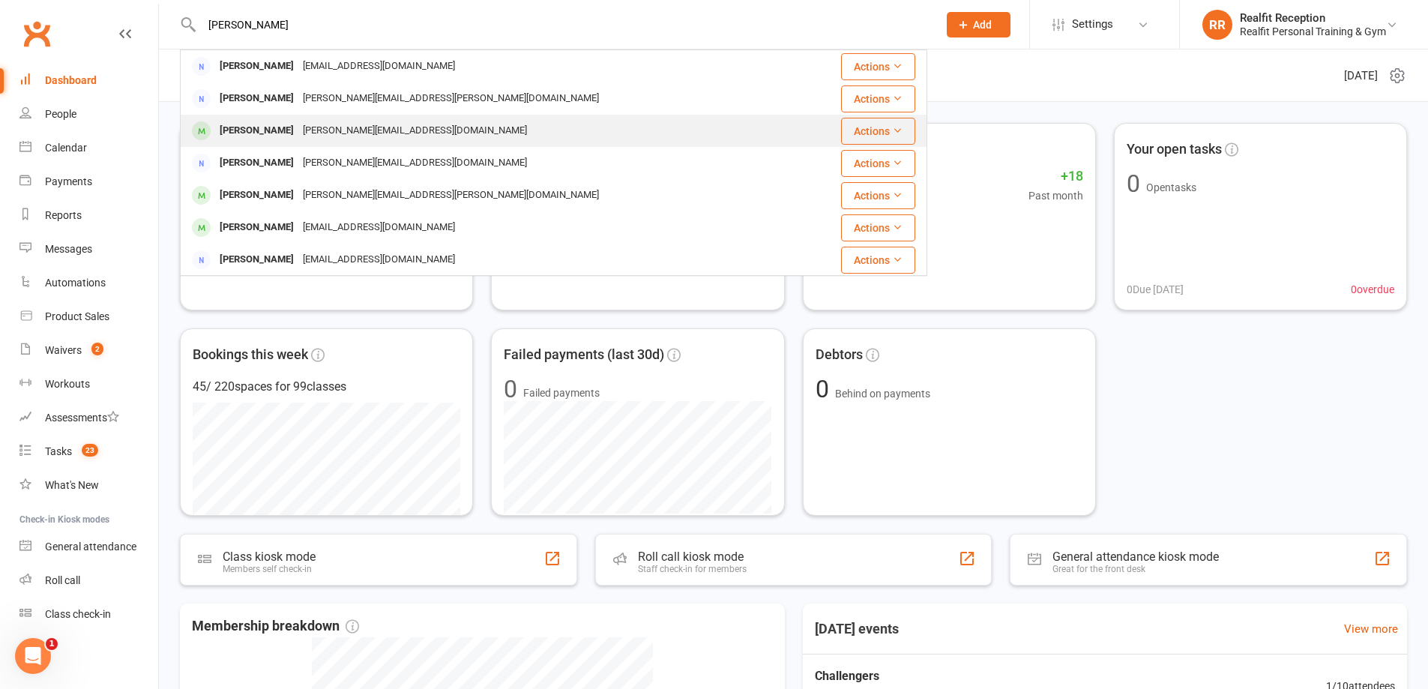
type input "[PERSON_NAME]"
click at [298, 130] on div "[PERSON_NAME][EMAIL_ADDRESS][DOMAIN_NAME]" at bounding box center [414, 131] width 233 height 22
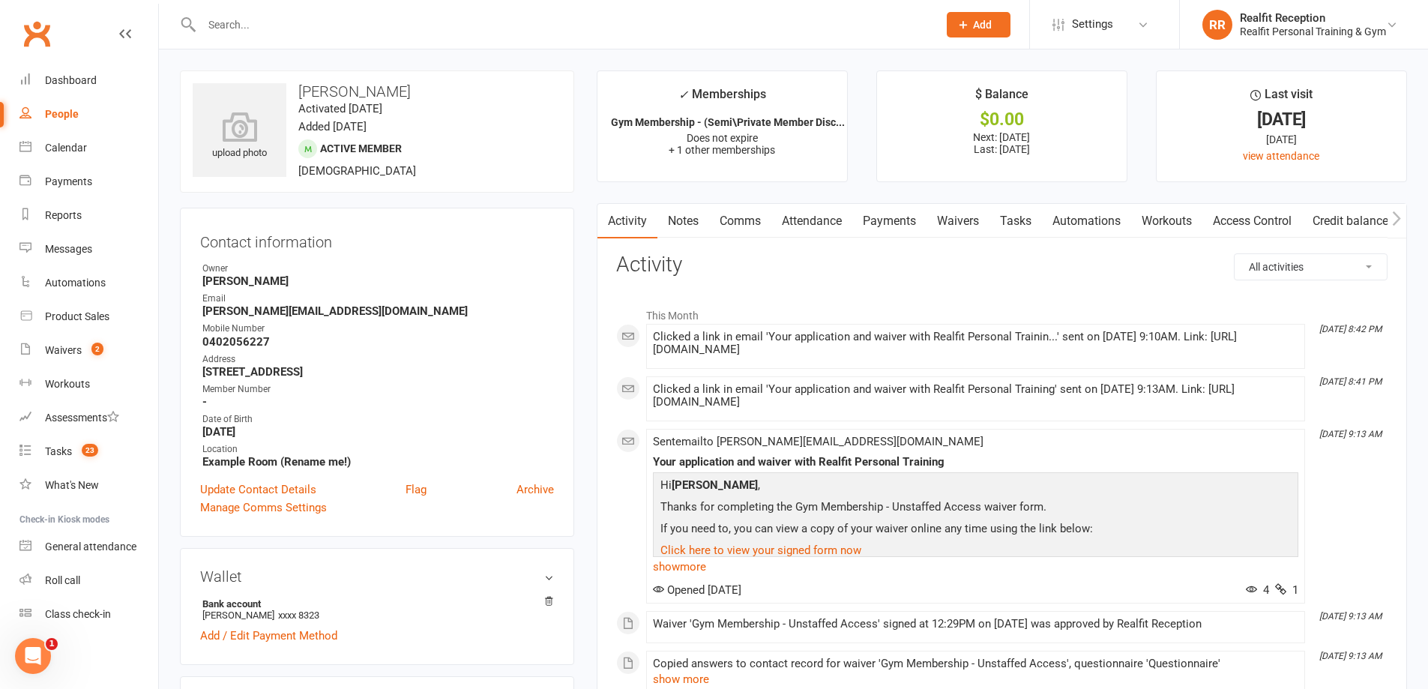
click at [885, 223] on link "Payments" at bounding box center [889, 221] width 74 height 34
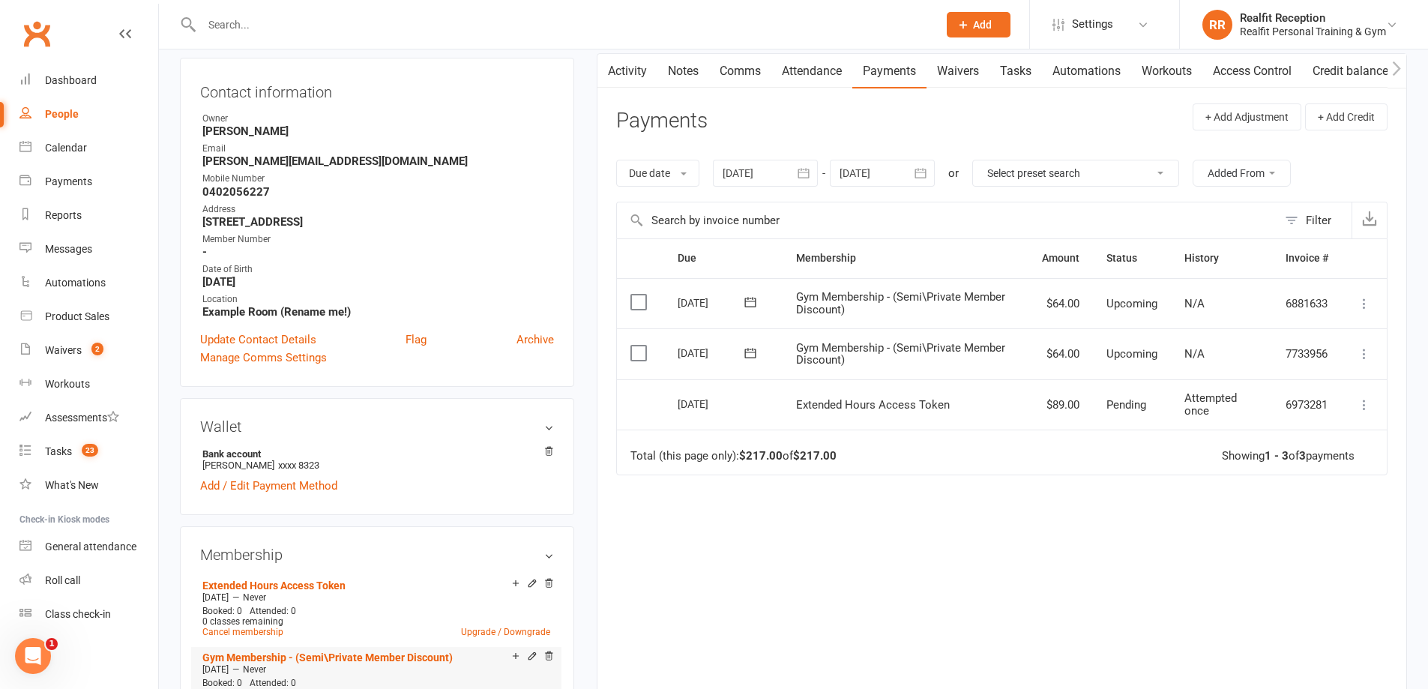
scroll to position [300, 0]
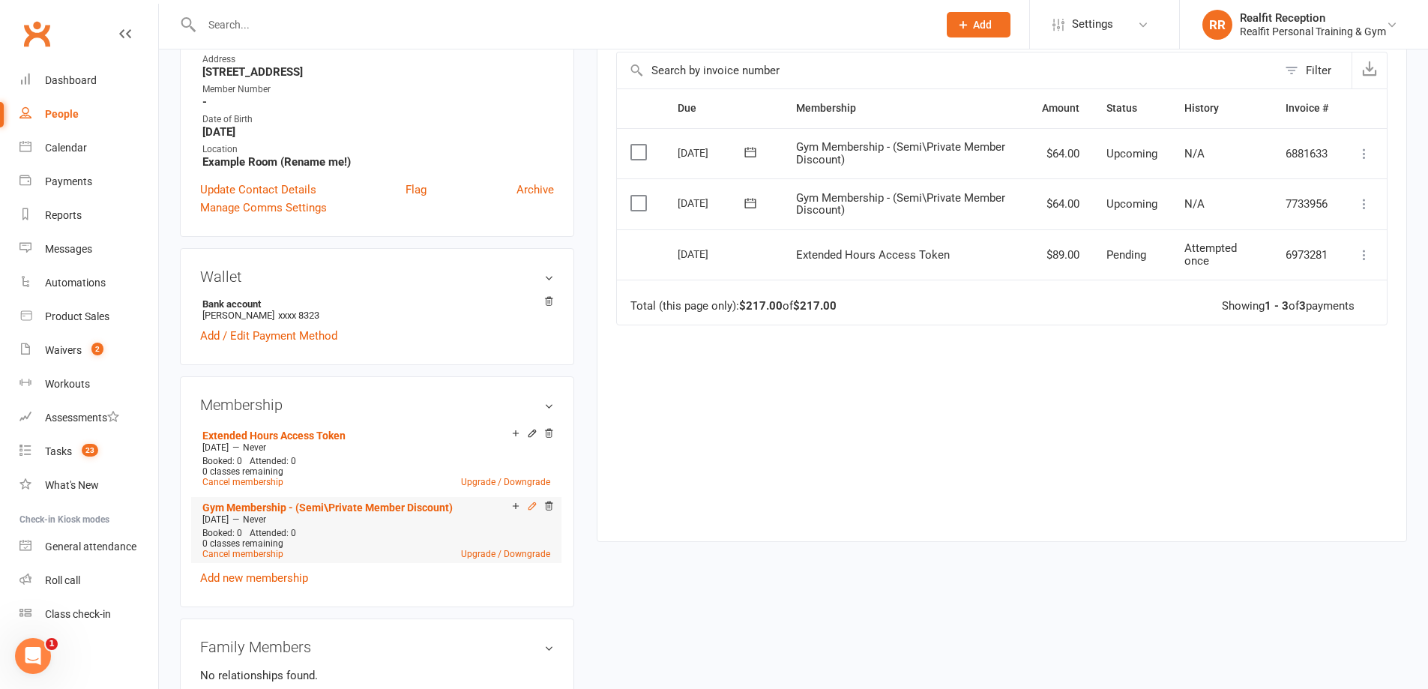
click at [529, 505] on icon at bounding box center [532, 506] width 10 height 10
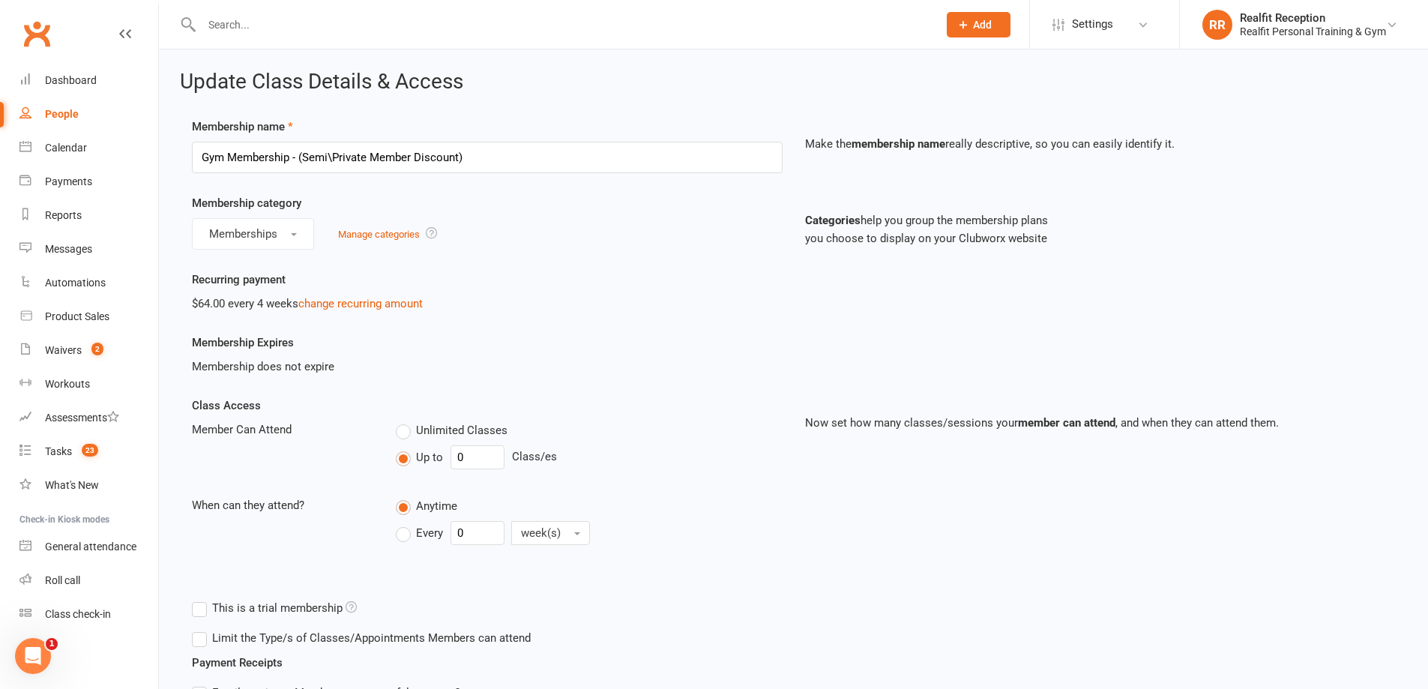
click at [126, 32] on icon at bounding box center [125, 34] width 12 height 12
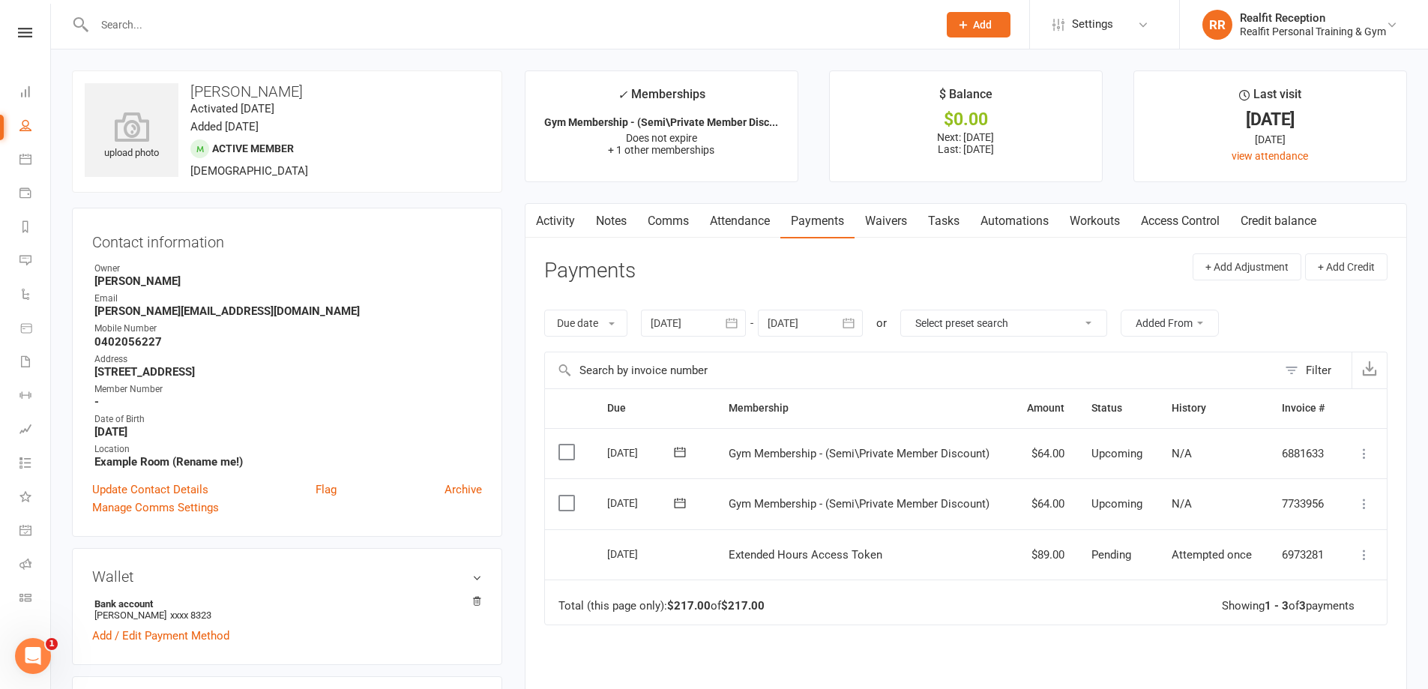
click at [1362, 509] on icon at bounding box center [1364, 503] width 15 height 15
click at [676, 501] on icon at bounding box center [680, 503] width 15 height 15
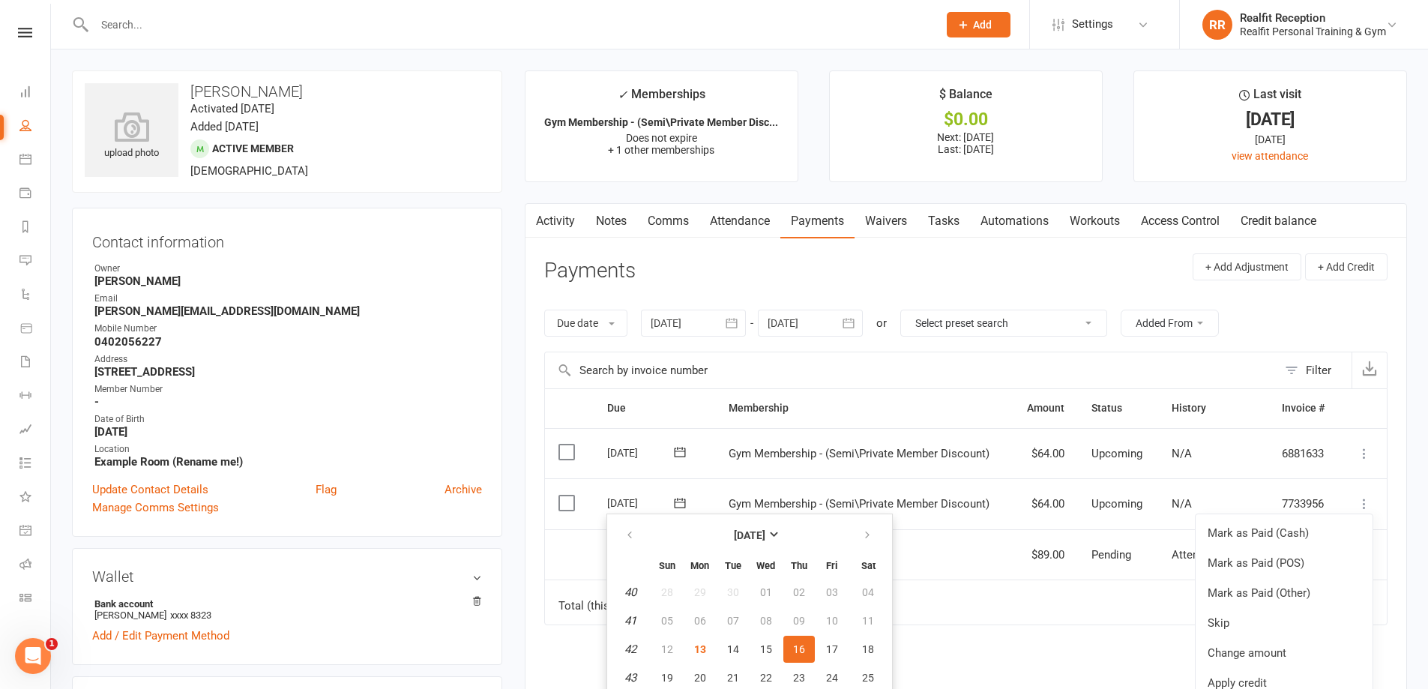
scroll to position [150, 0]
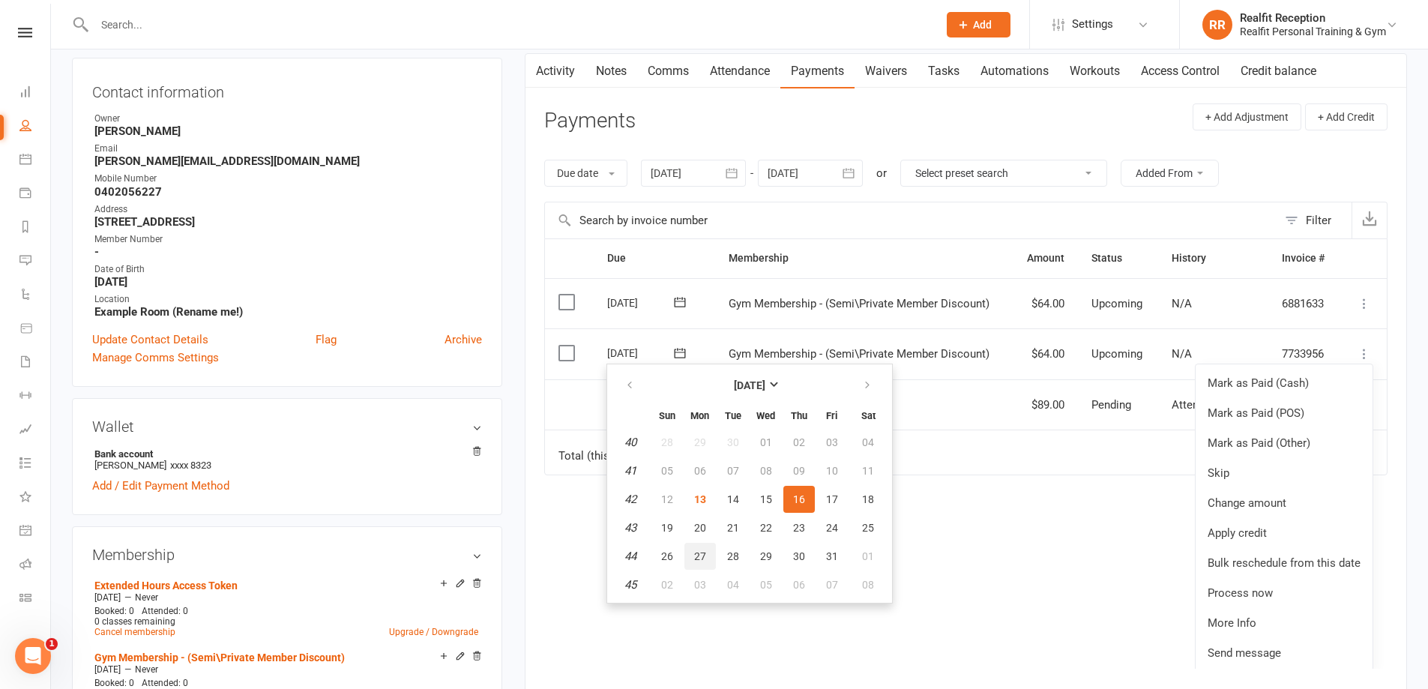
click at [695, 553] on span "27" at bounding box center [700, 556] width 12 height 12
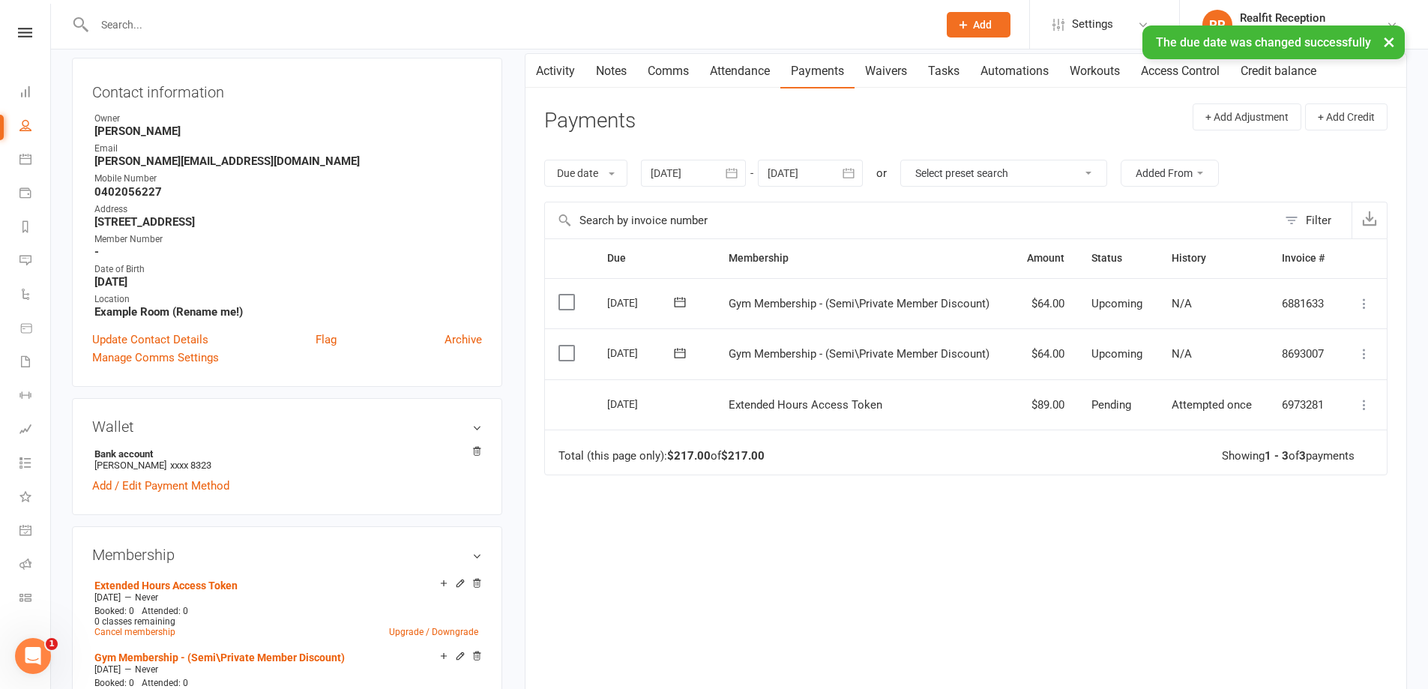
click at [676, 301] on icon at bounding box center [680, 302] width 15 height 15
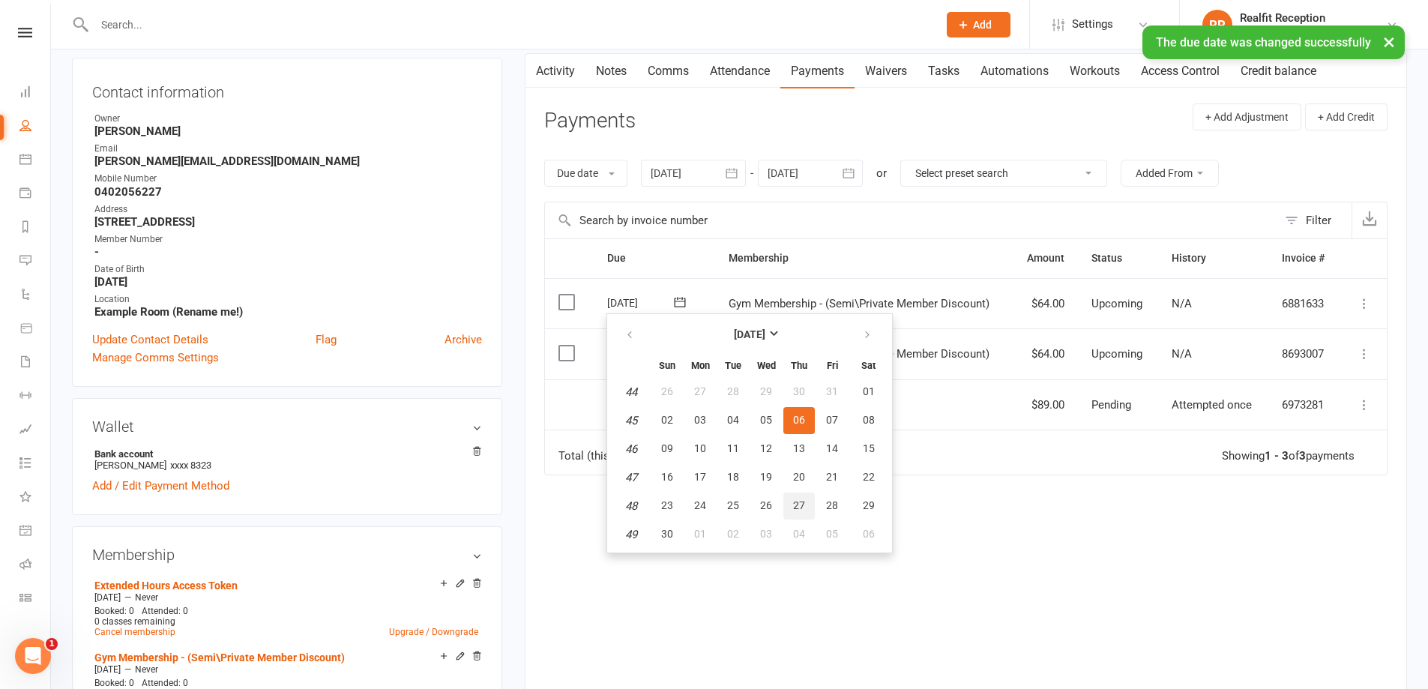
click at [795, 504] on span "27" at bounding box center [799, 505] width 12 height 12
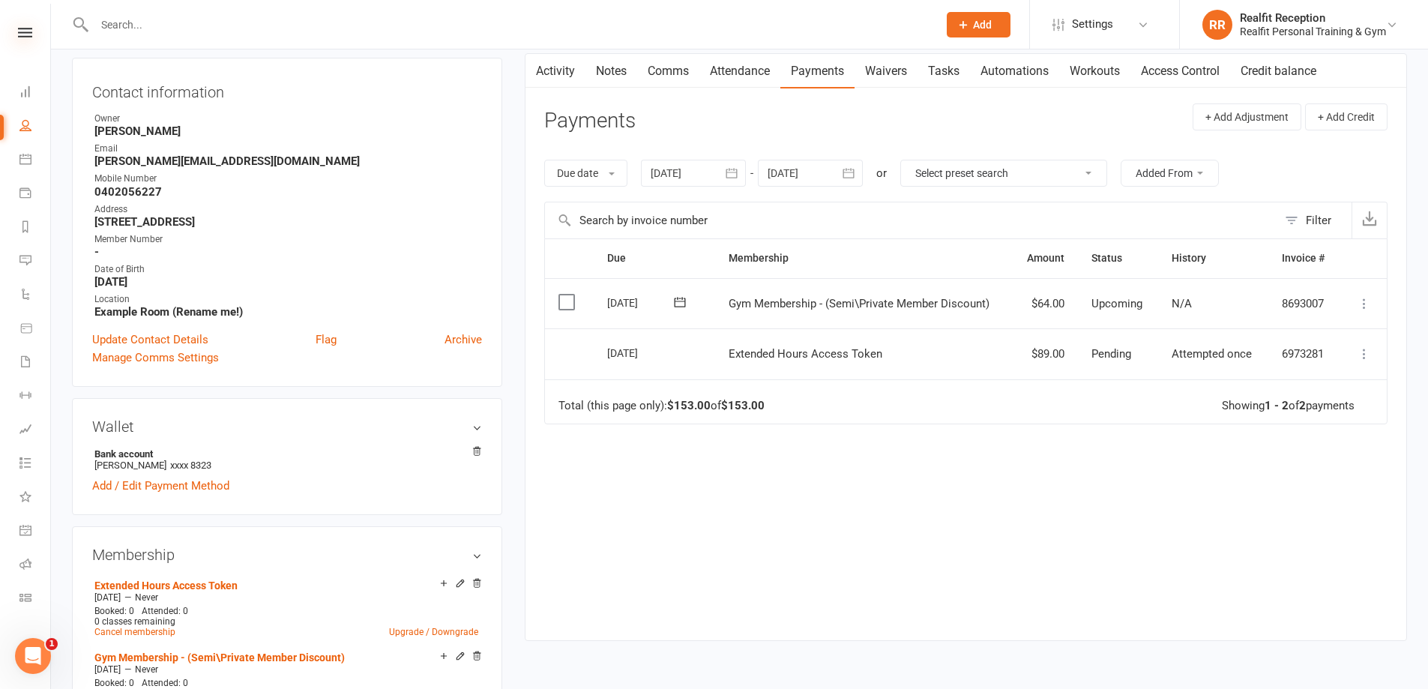
click at [27, 36] on icon at bounding box center [25, 33] width 14 height 10
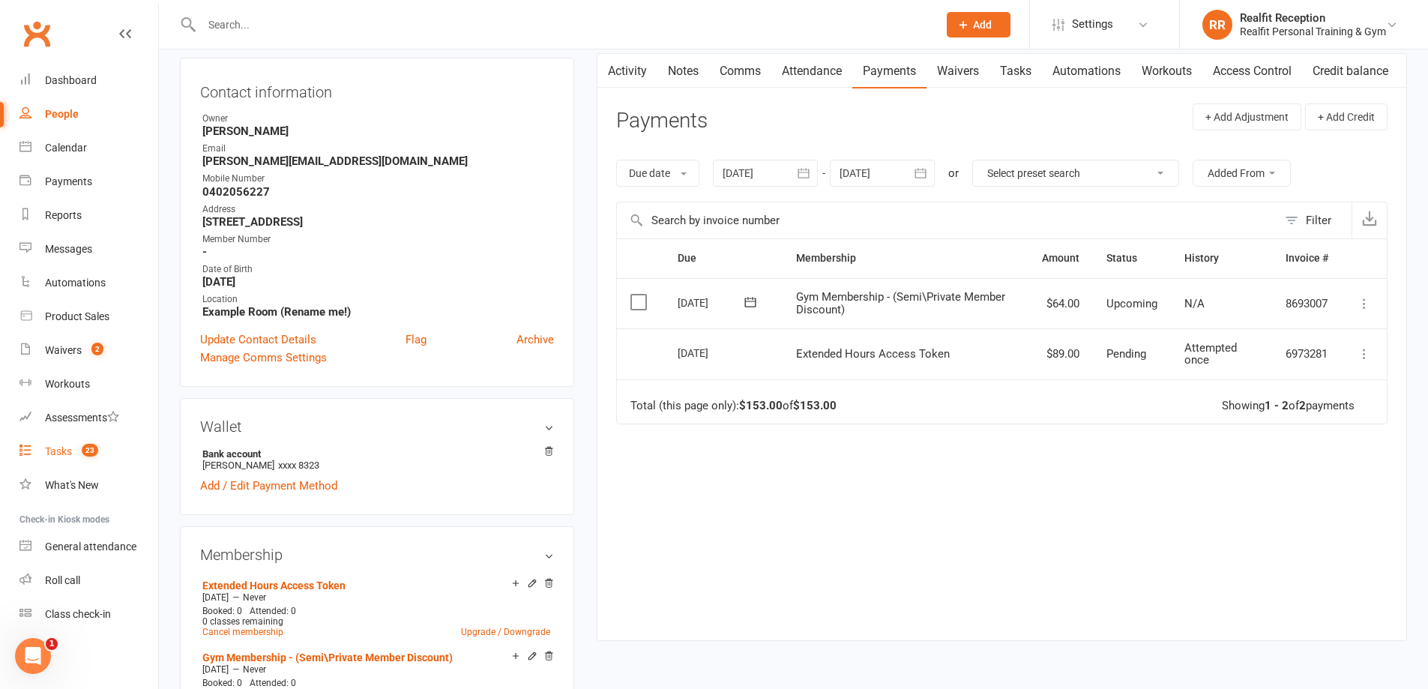
click at [67, 451] on div "Tasks" at bounding box center [58, 451] width 27 height 12
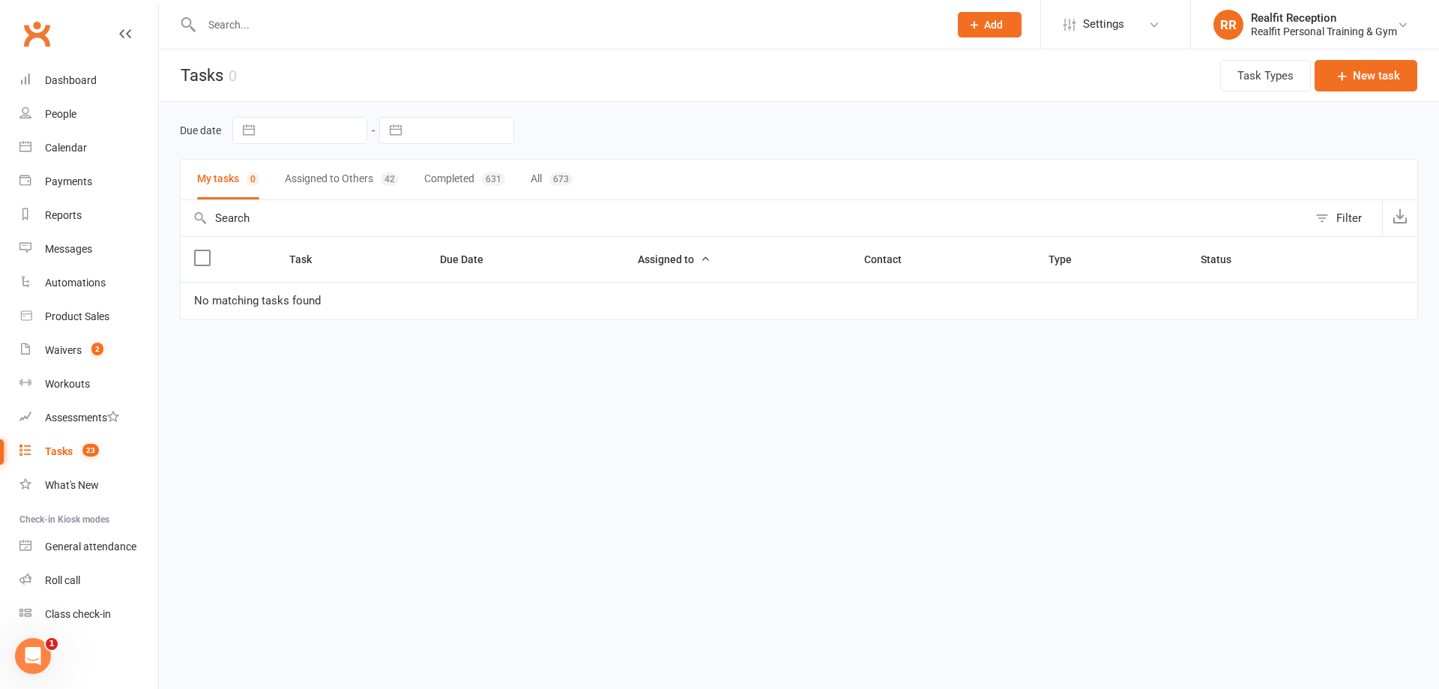
click at [343, 175] on button "Assigned to Others 42" at bounding box center [342, 180] width 114 height 40
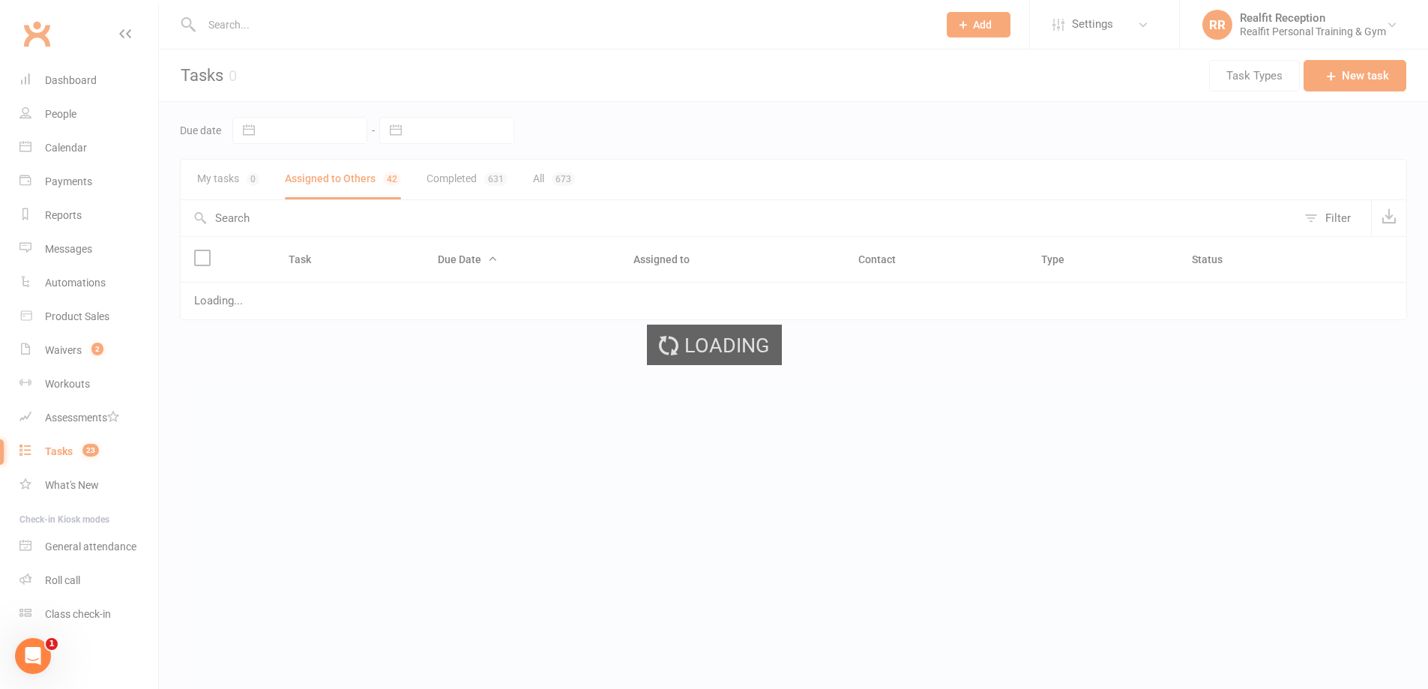
select select "waiting"
select select "started"
select select "waiting"
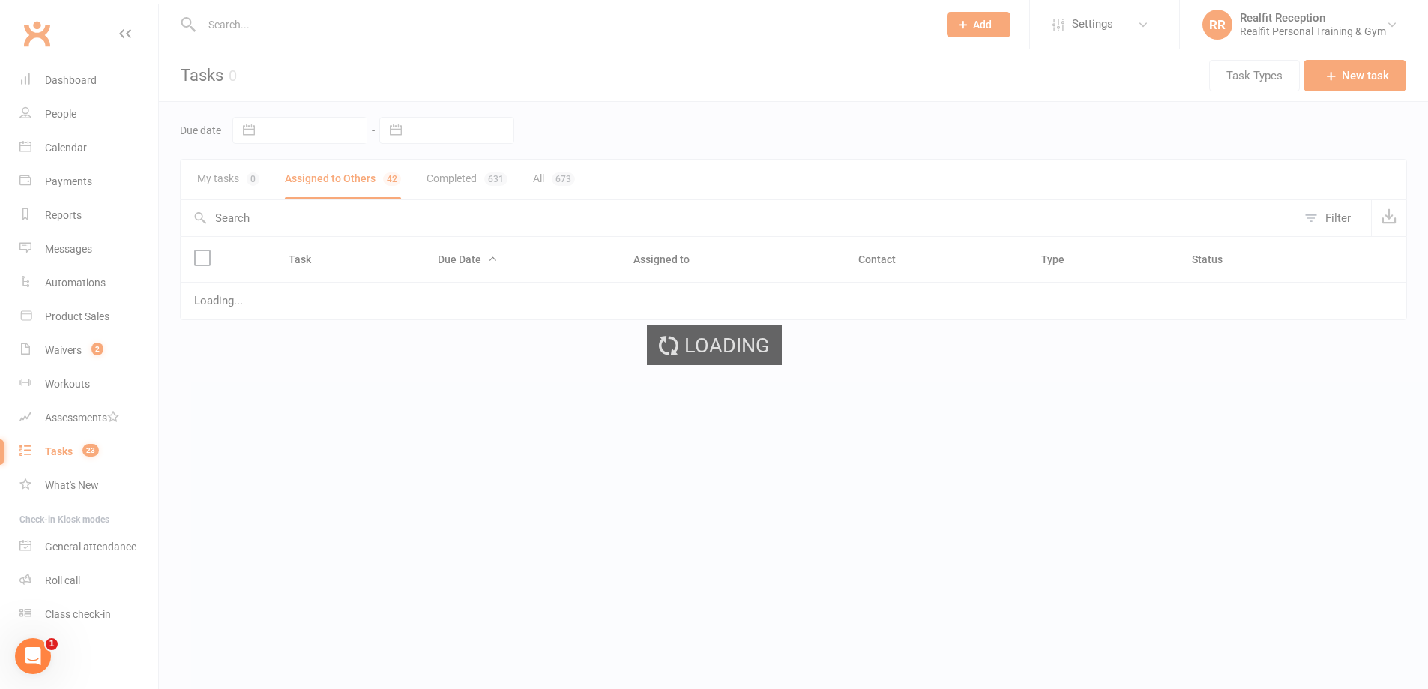
select select "started"
select select "waiting"
select select "started"
select select "waiting"
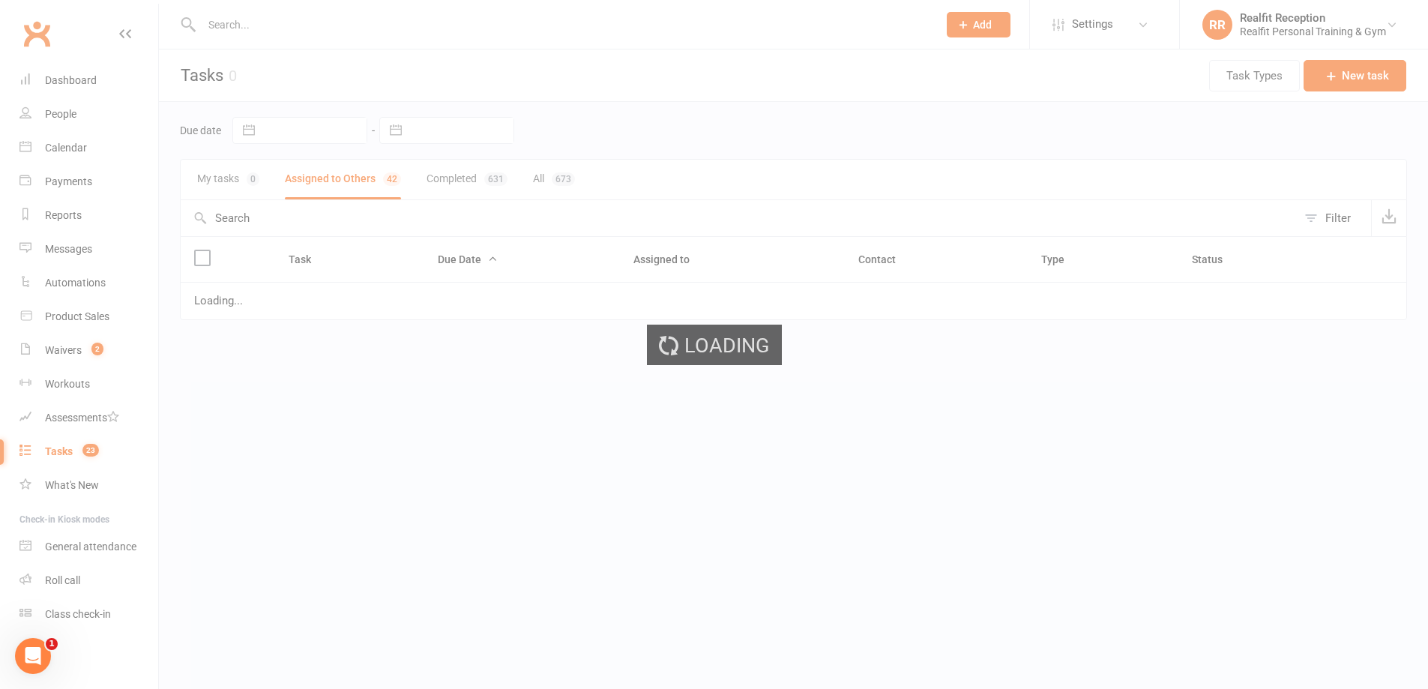
select select "waiting"
select select "started"
select select "waiting"
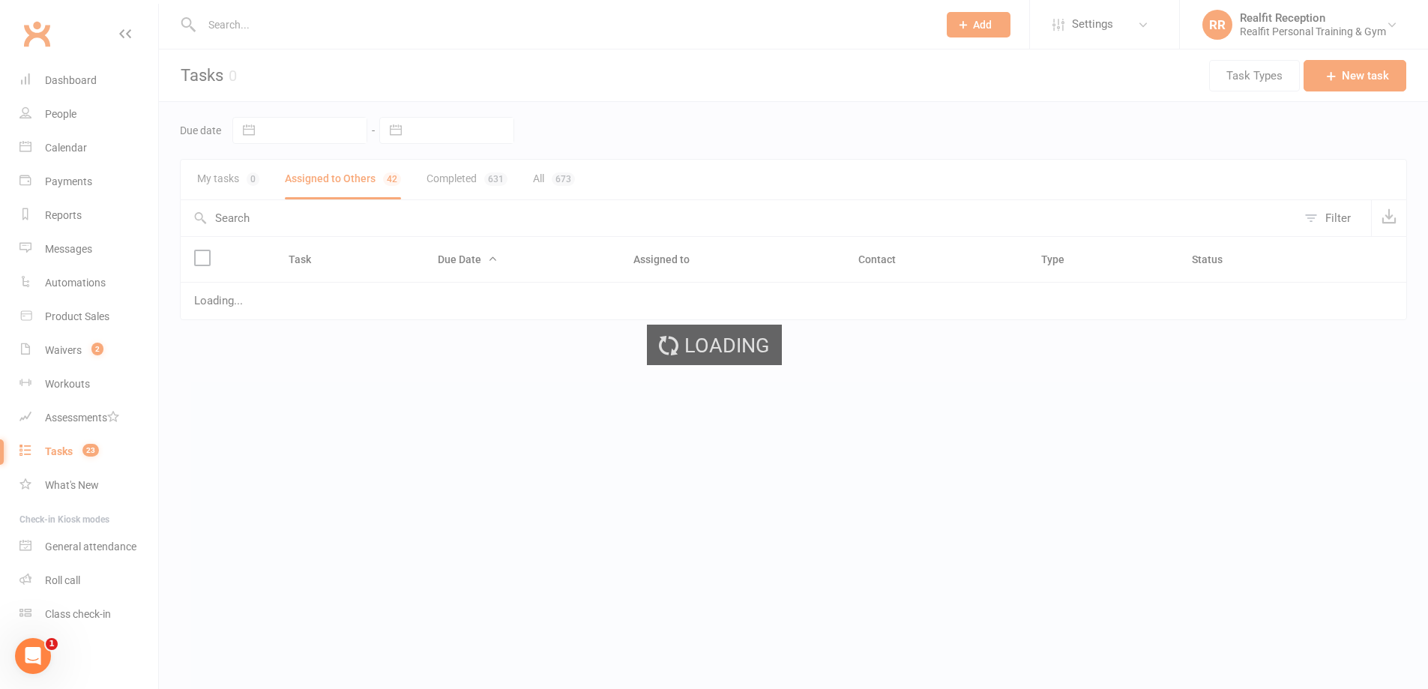
select select "started"
select select "waiting"
select select "started"
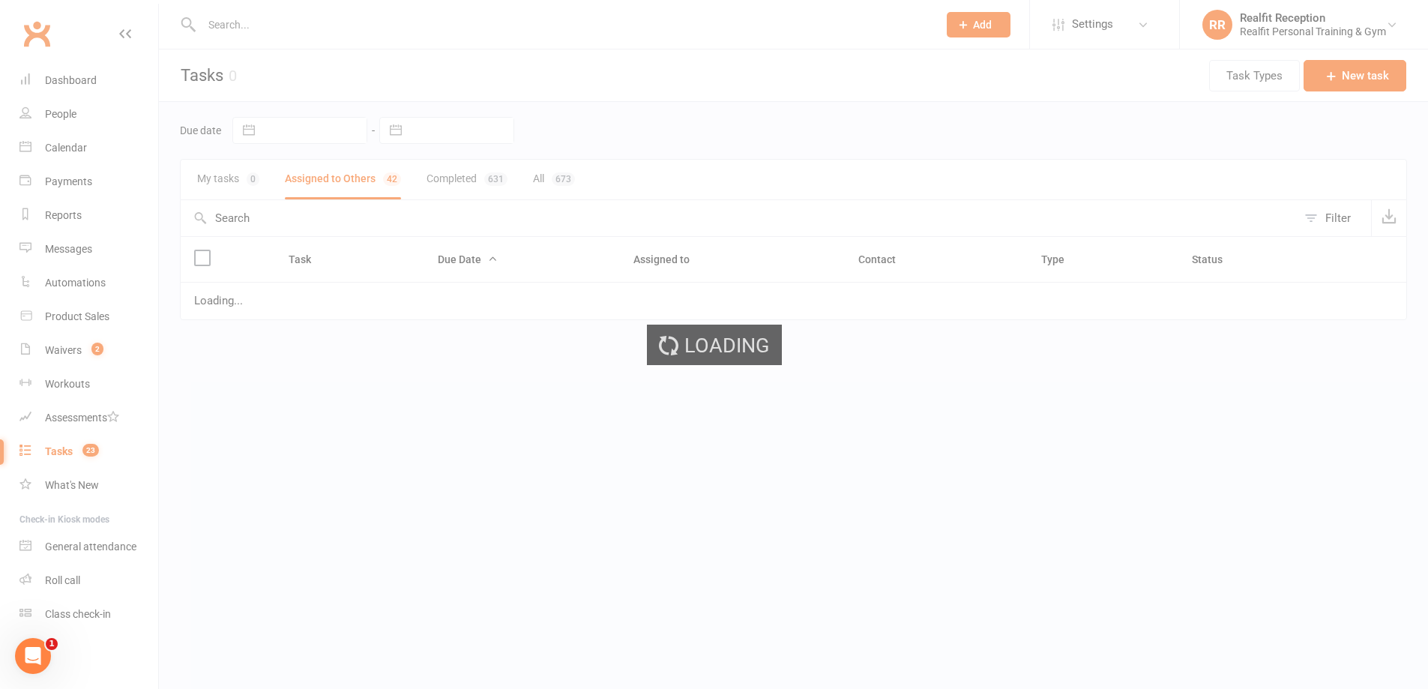
select select "started"
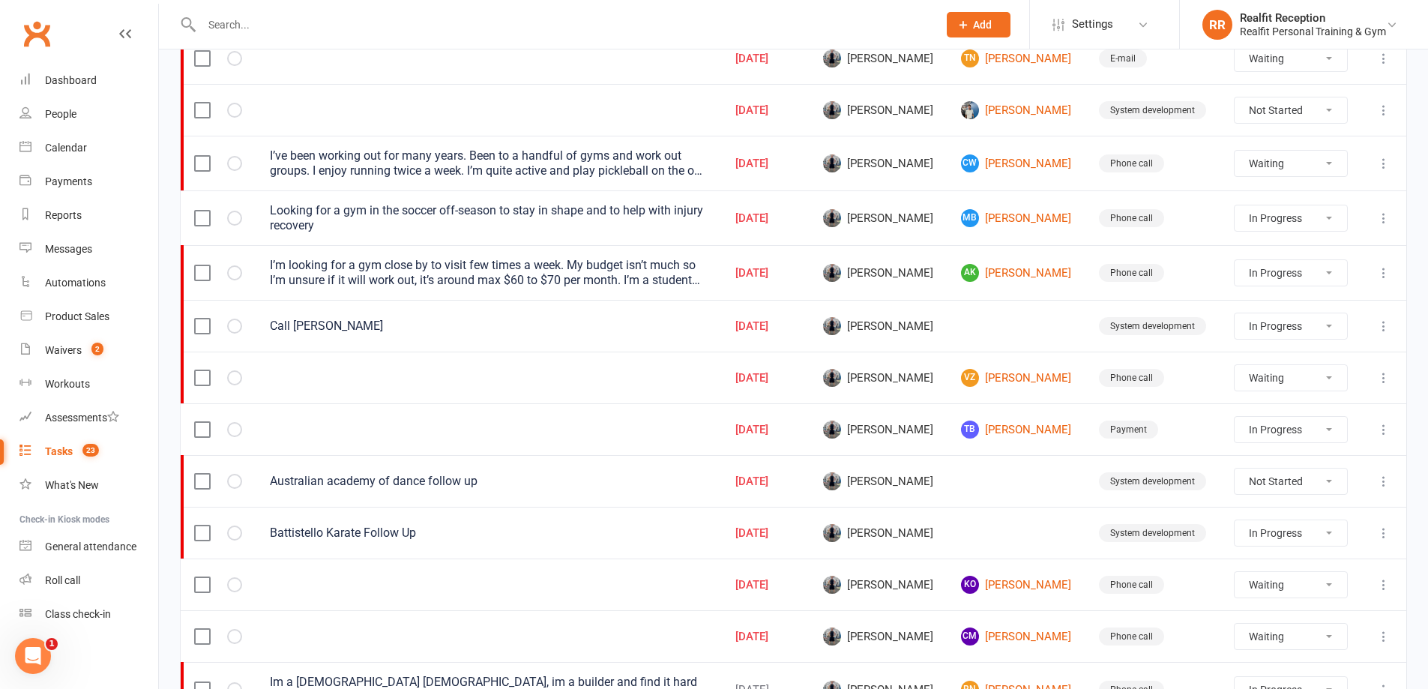
scroll to position [900, 0]
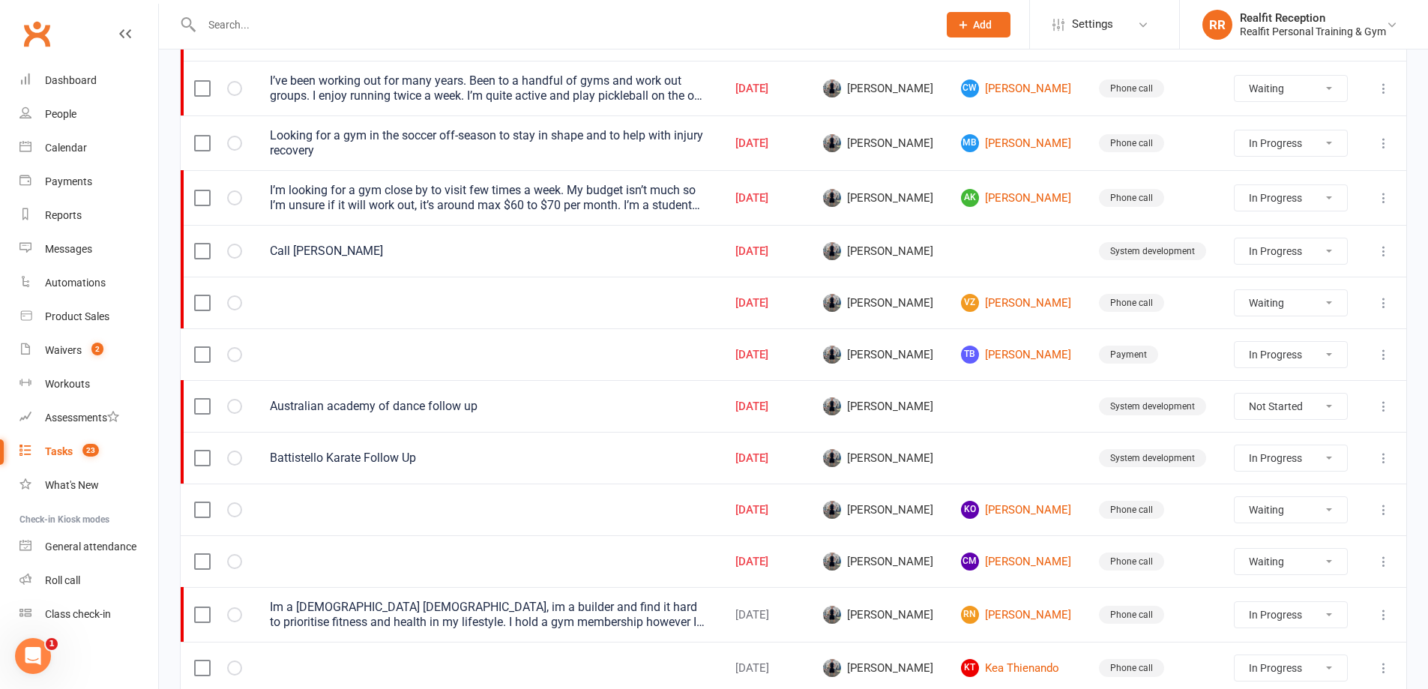
click at [1385, 516] on icon at bounding box center [1384, 509] width 15 height 15
click at [1266, 571] on link "Edit" at bounding box center [1307, 568] width 148 height 30
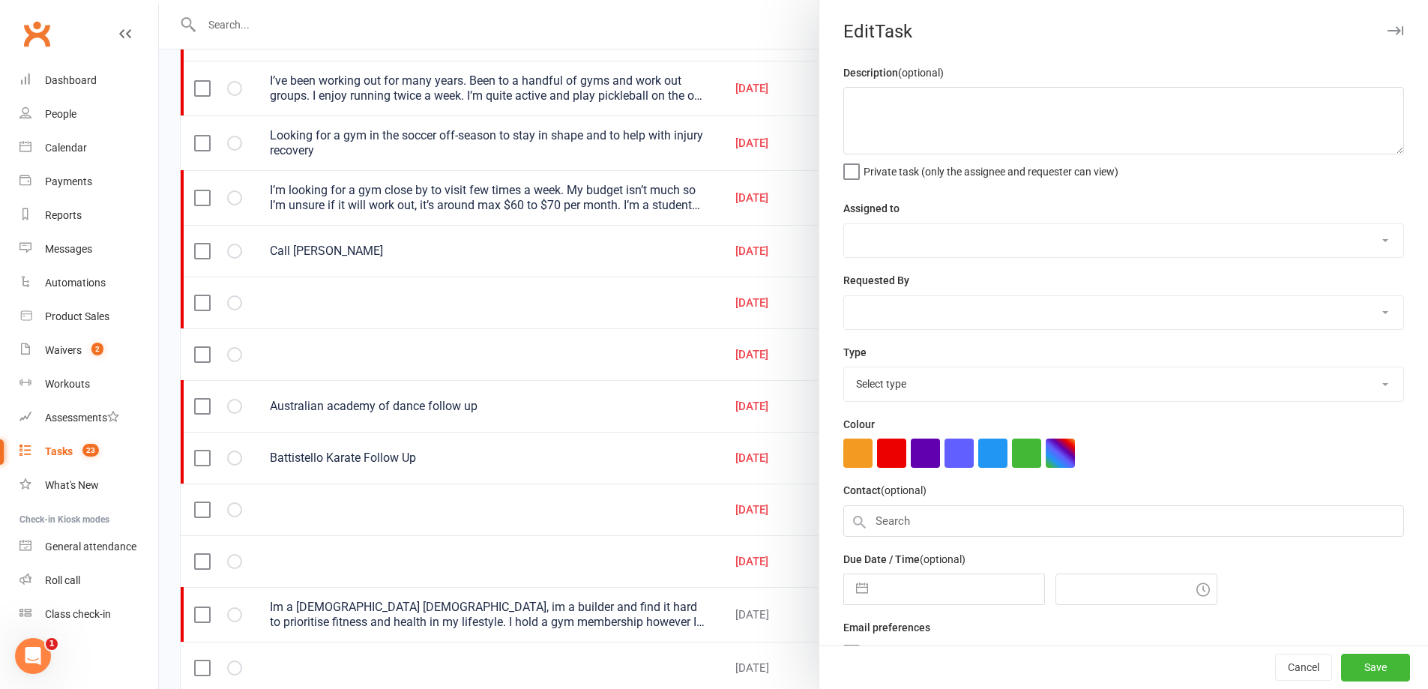
select select "49223"
type input "13 Oct 2025"
type input "1:00pm"
select select "26751"
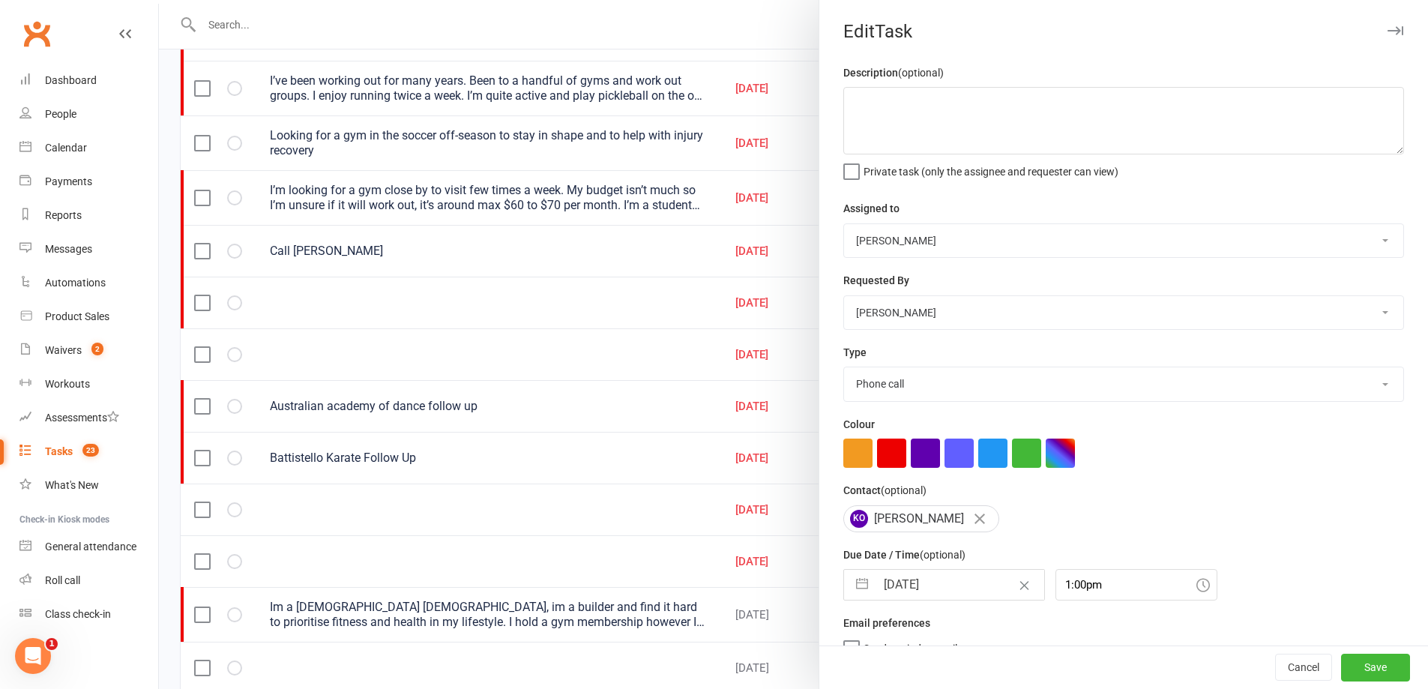
select select "8"
select select "2025"
select select "9"
select select "2025"
select select "10"
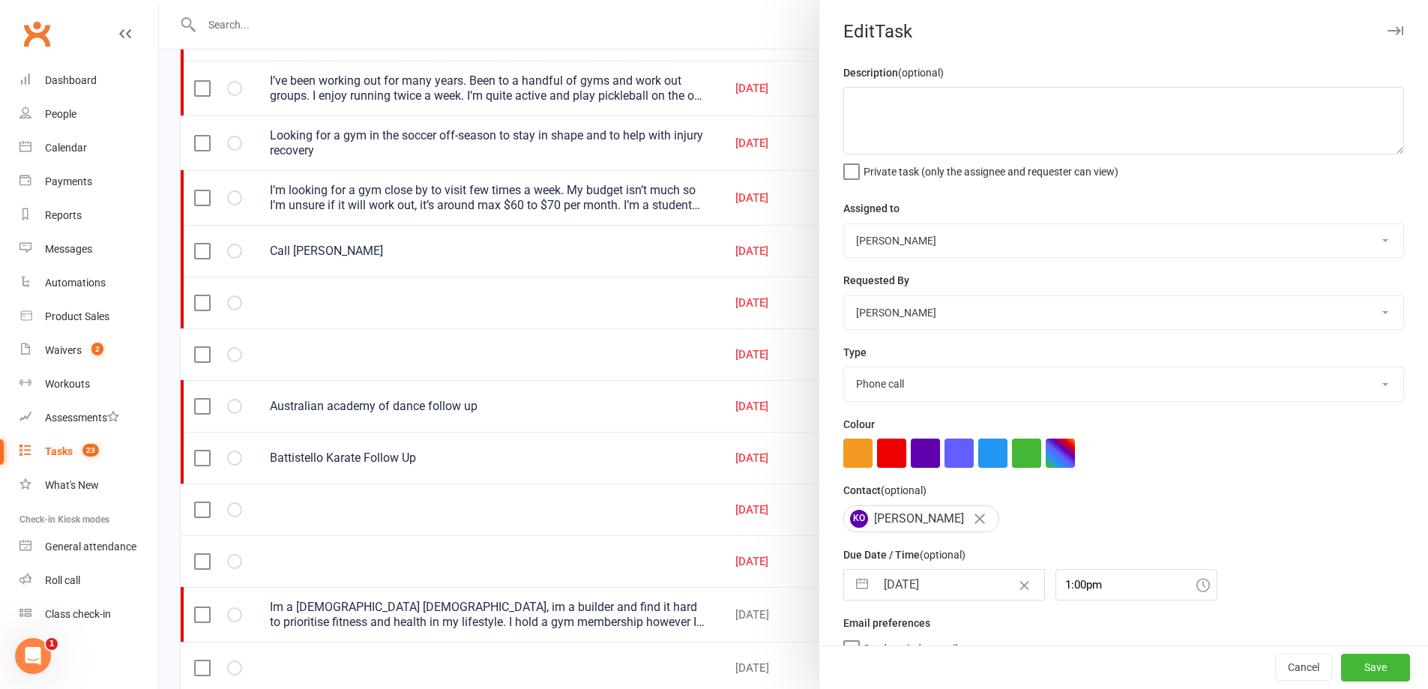
select select "2025"
click at [961, 589] on input "13 Oct 2025" at bounding box center [960, 585] width 169 height 30
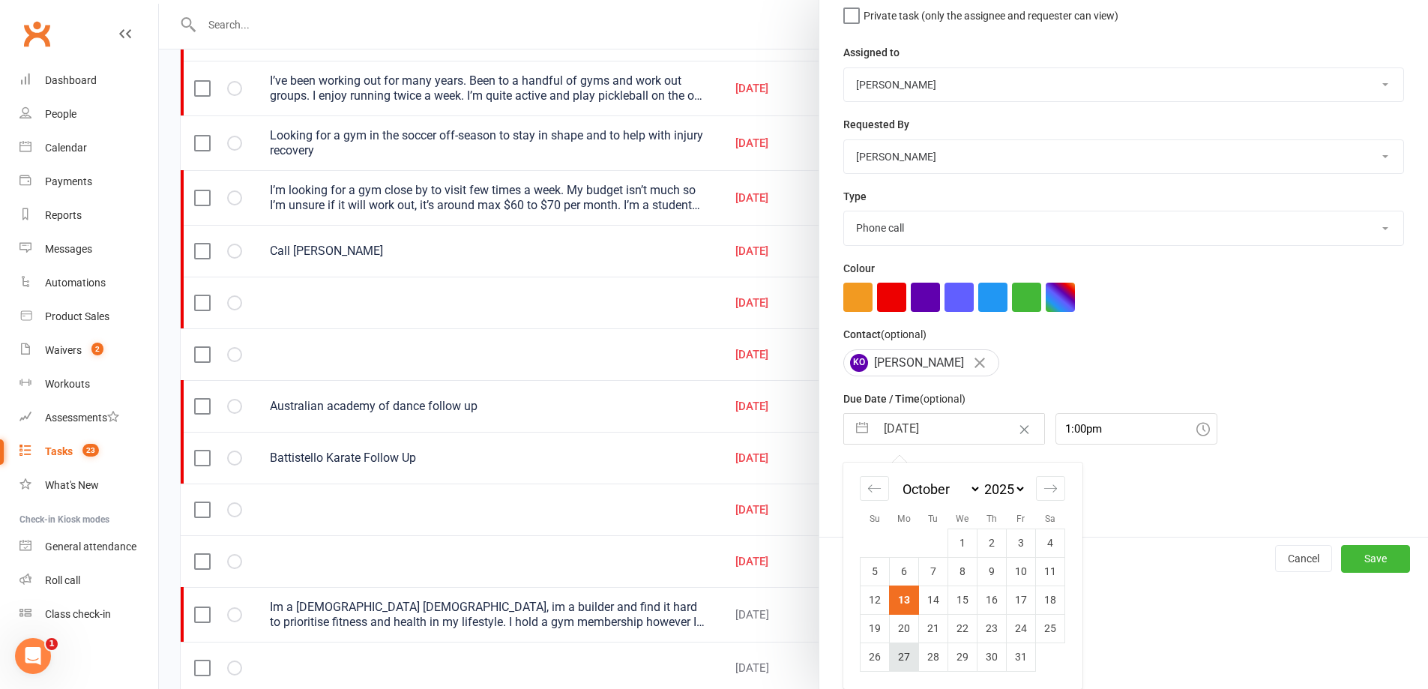
click at [893, 663] on td "27" at bounding box center [904, 657] width 29 height 28
type input "27 Oct 2025"
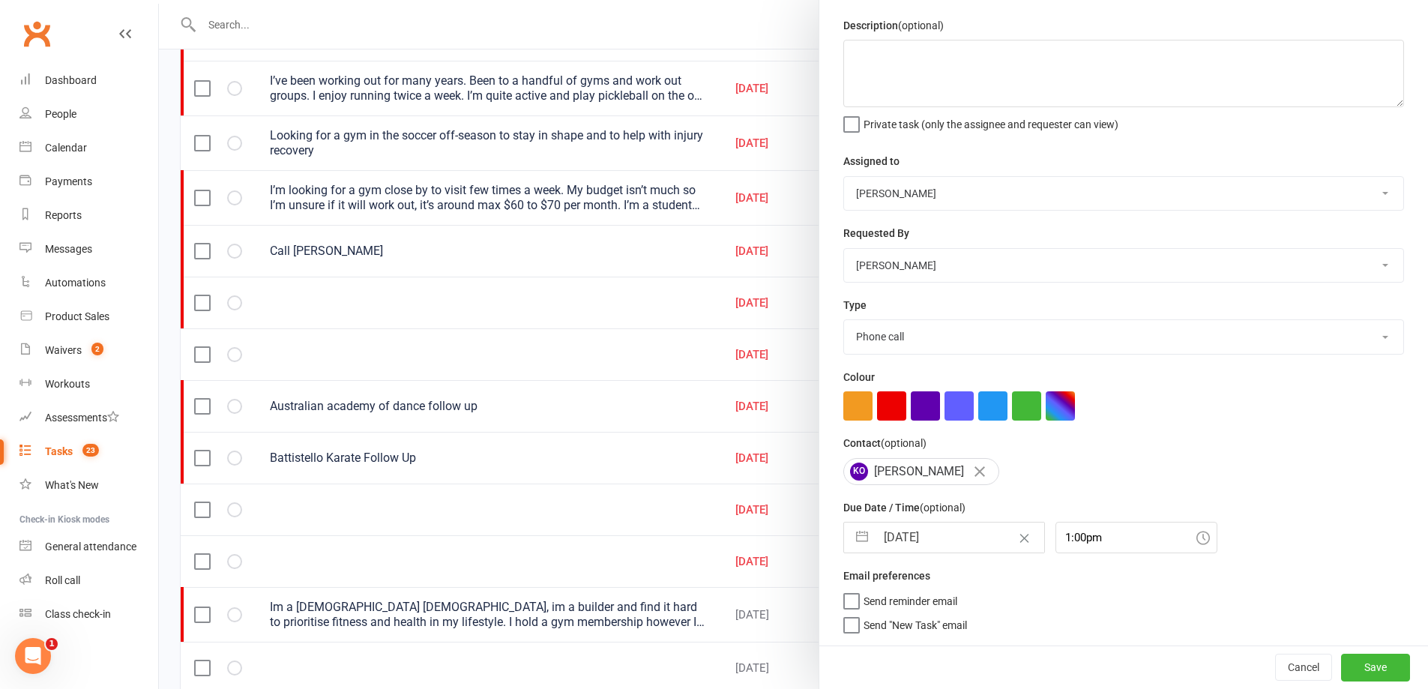
scroll to position [53, 0]
click at [1350, 668] on button "Save" at bounding box center [1375, 667] width 69 height 27
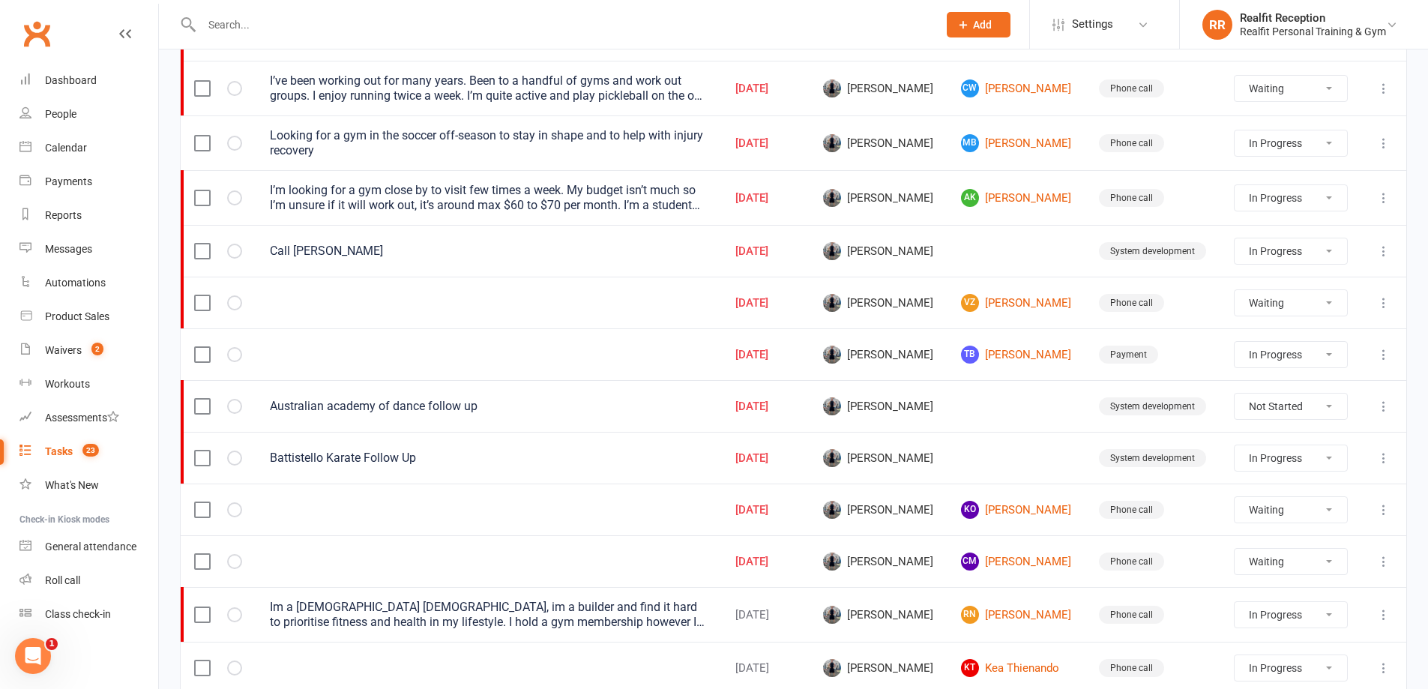
select select "waiting"
select select "started"
select select "waiting"
select select "started"
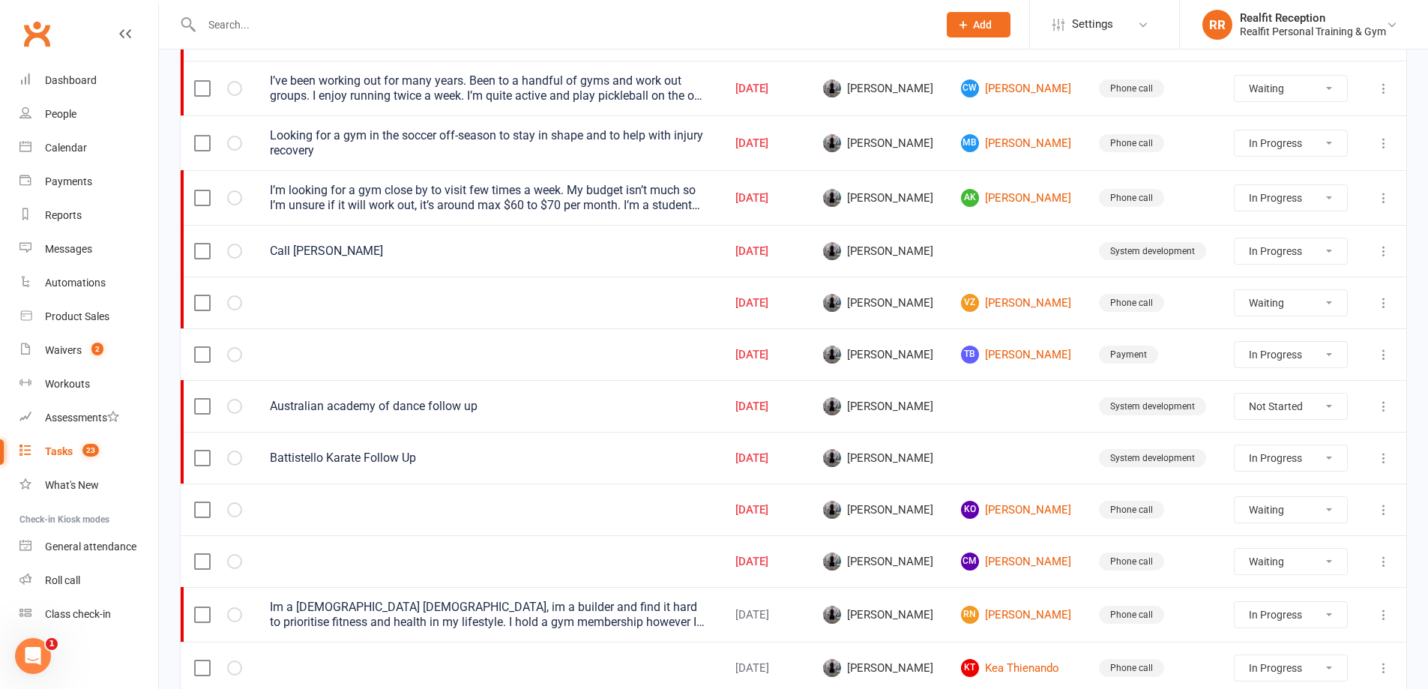
select select "started"
select select "waiting"
select select "started"
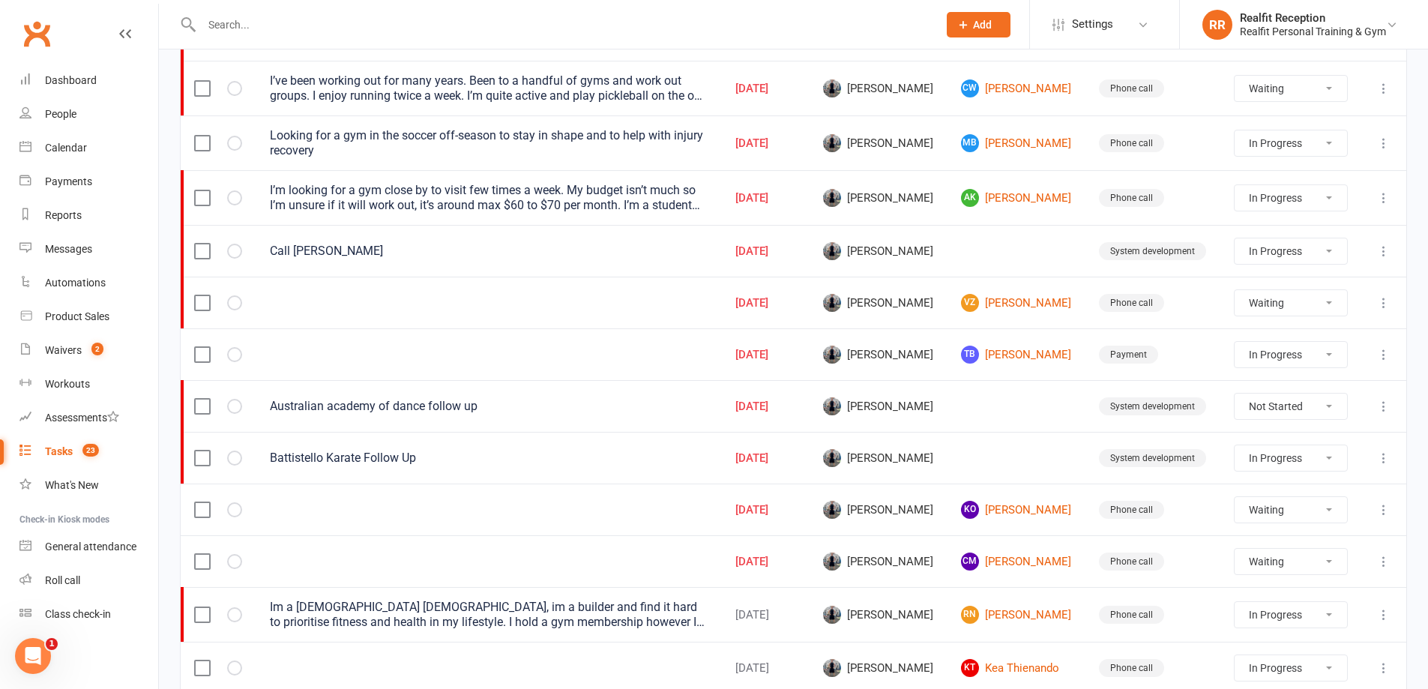
select select "waiting"
select select "started"
select select "waiting"
select select "started"
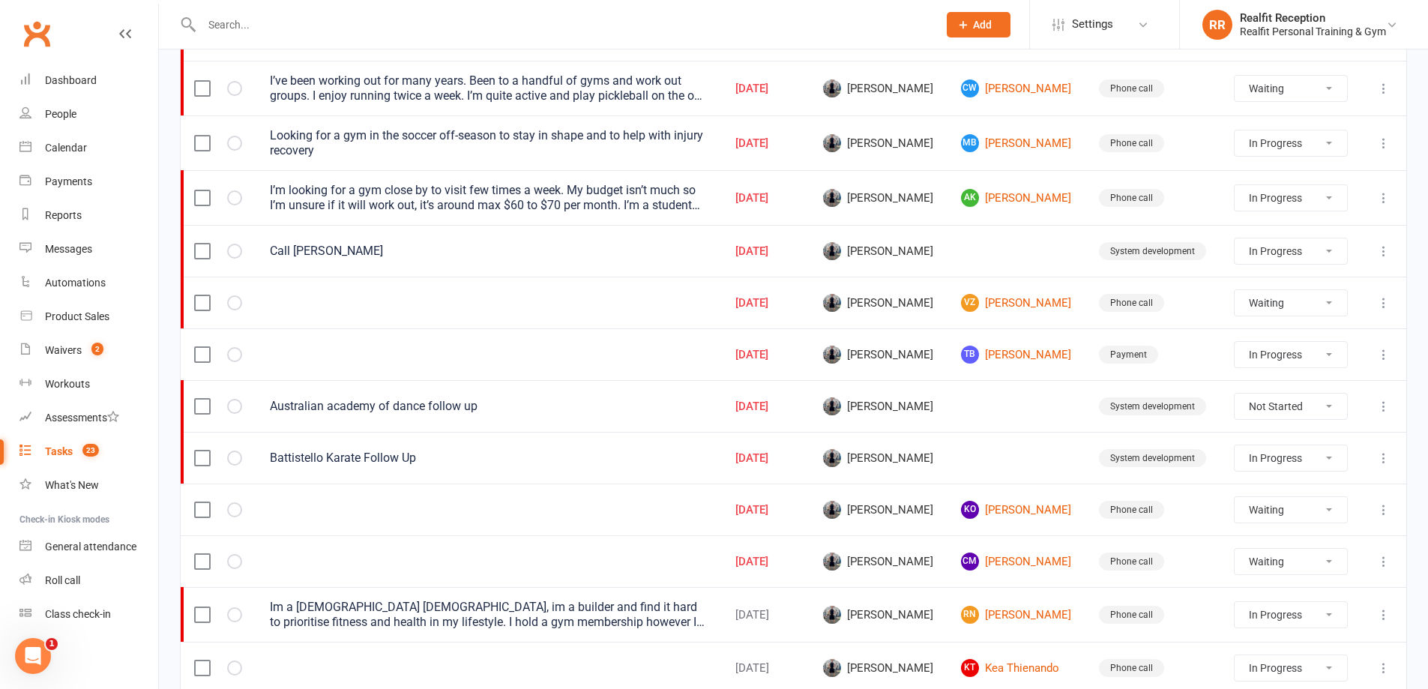
select select "waiting"
select select "started"
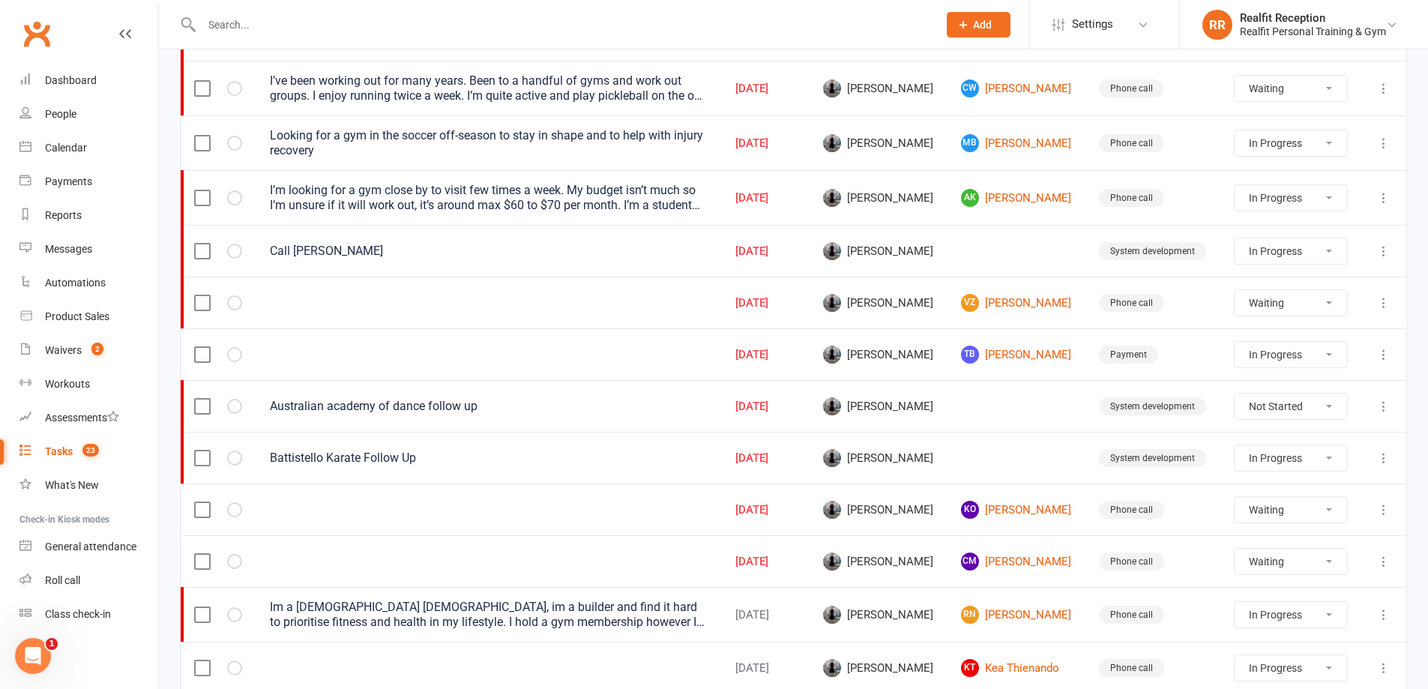
select select "started"
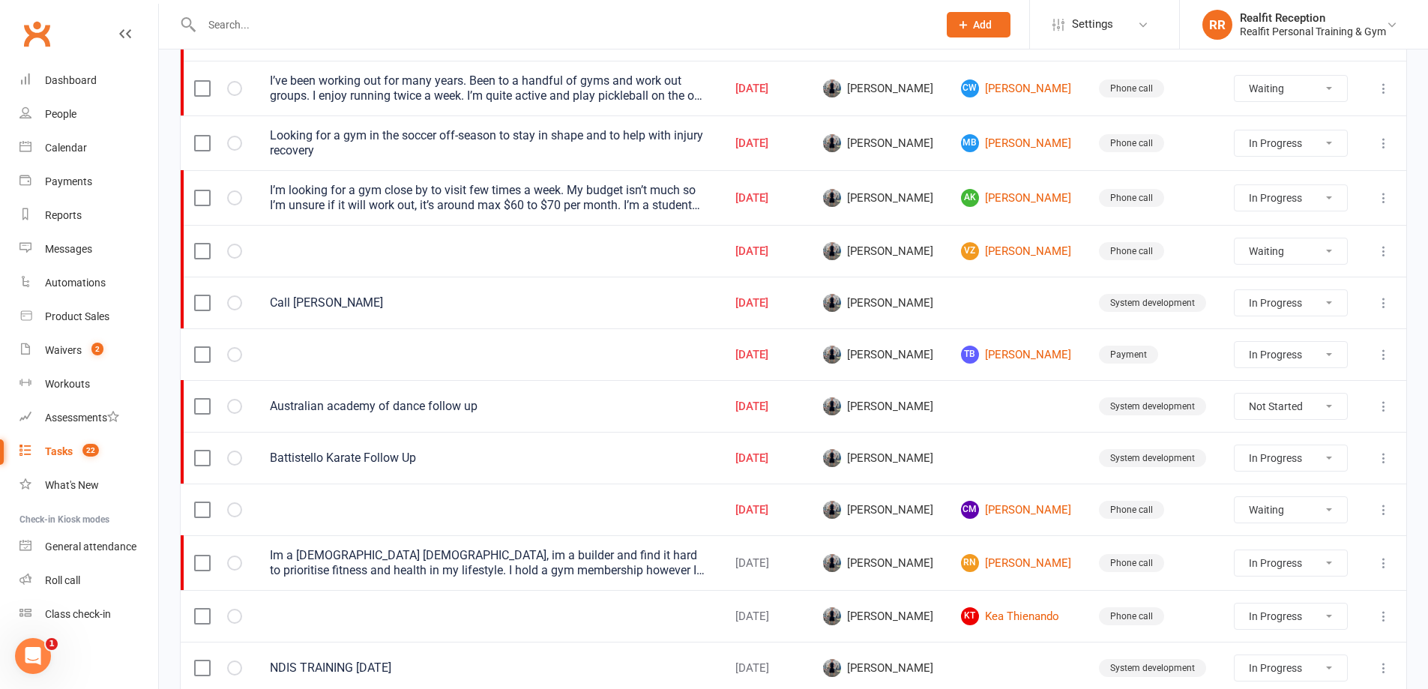
drag, startPoint x: 1316, startPoint y: 405, endPoint x: 1313, endPoint y: 418, distance: 13.1
click at [1316, 405] on select "Not Started In Progress Waiting Complete" at bounding box center [1291, 406] width 112 height 25
click at [1236, 394] on select "Not Started In Progress Waiting Complete" at bounding box center [1291, 406] width 112 height 25
select select "unstarted"
select select "waiting"
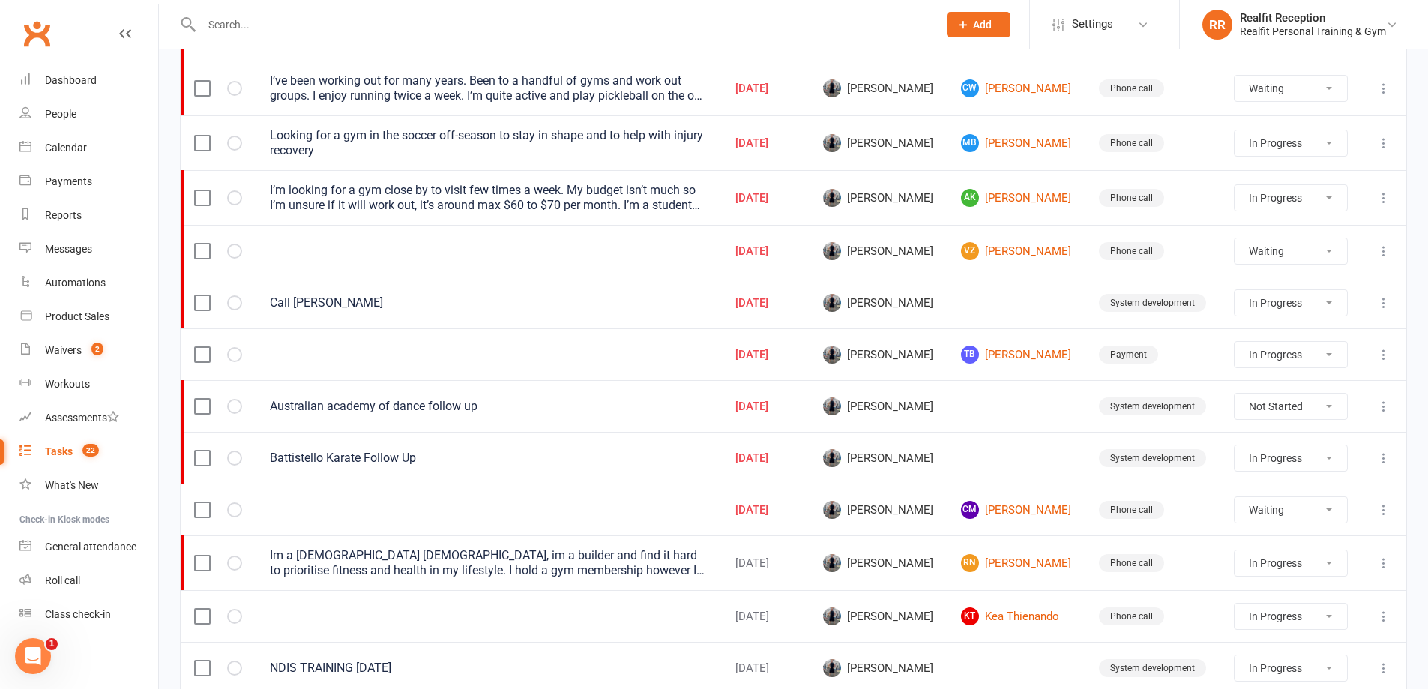
select select "waiting"
select select "started"
select select "waiting"
select select "started"
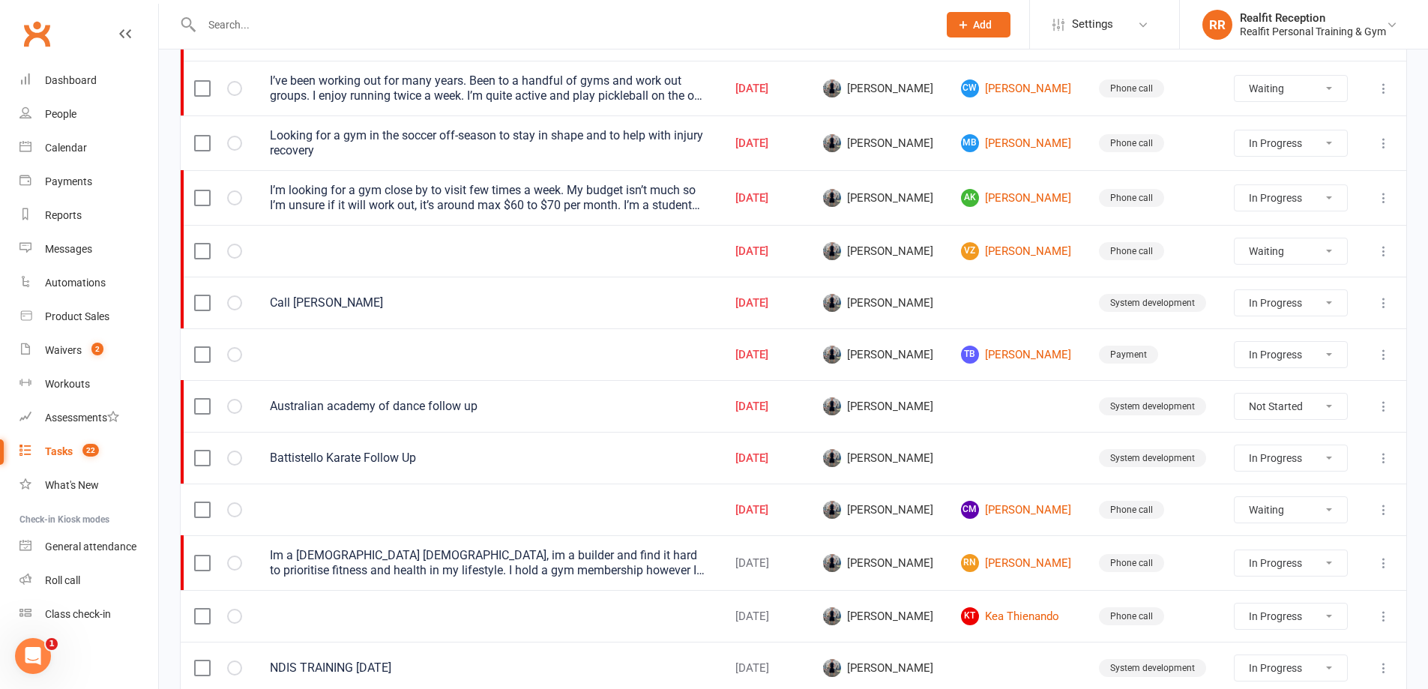
select select "waiting"
select select "started"
select select "waiting"
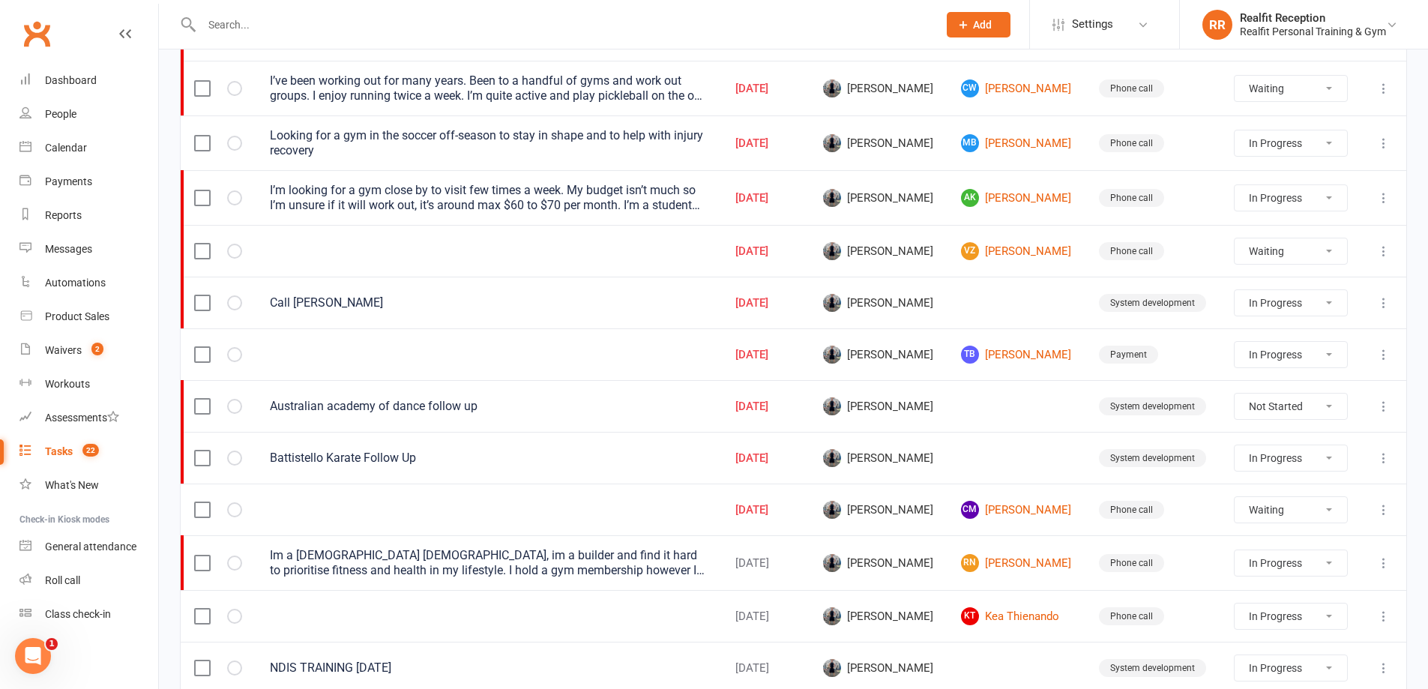
select select "started"
select select "waiting"
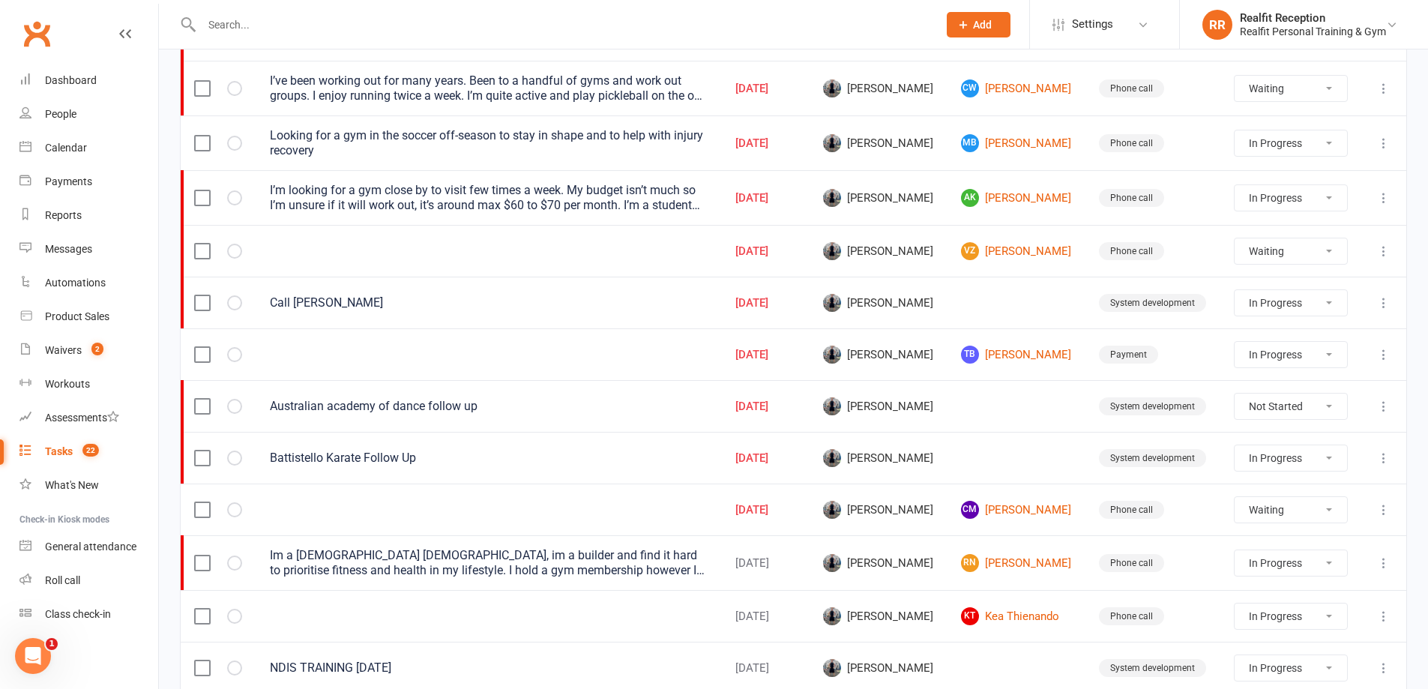
select select "started"
select select "waiting"
select select "started"
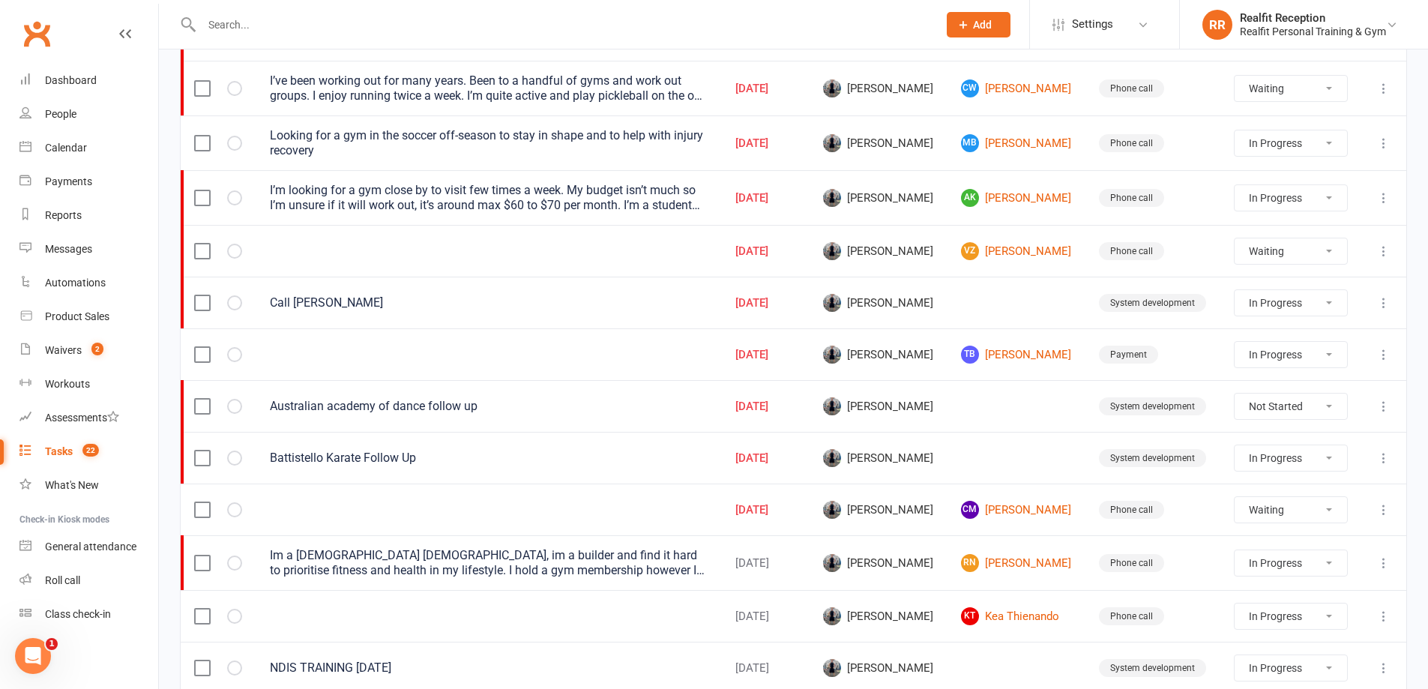
select select "waiting"
select select "started"
select select "waiting"
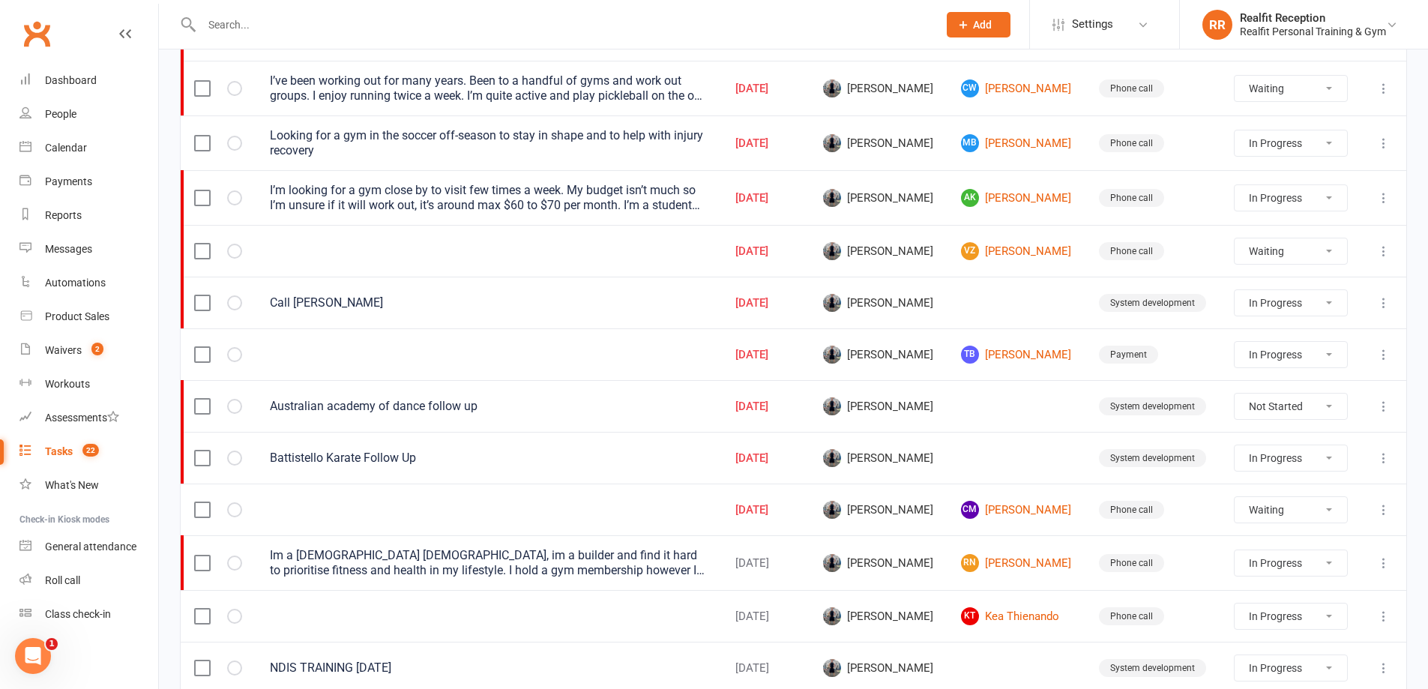
select select "started"
select select "waiting"
select select "started"
select select "waiting"
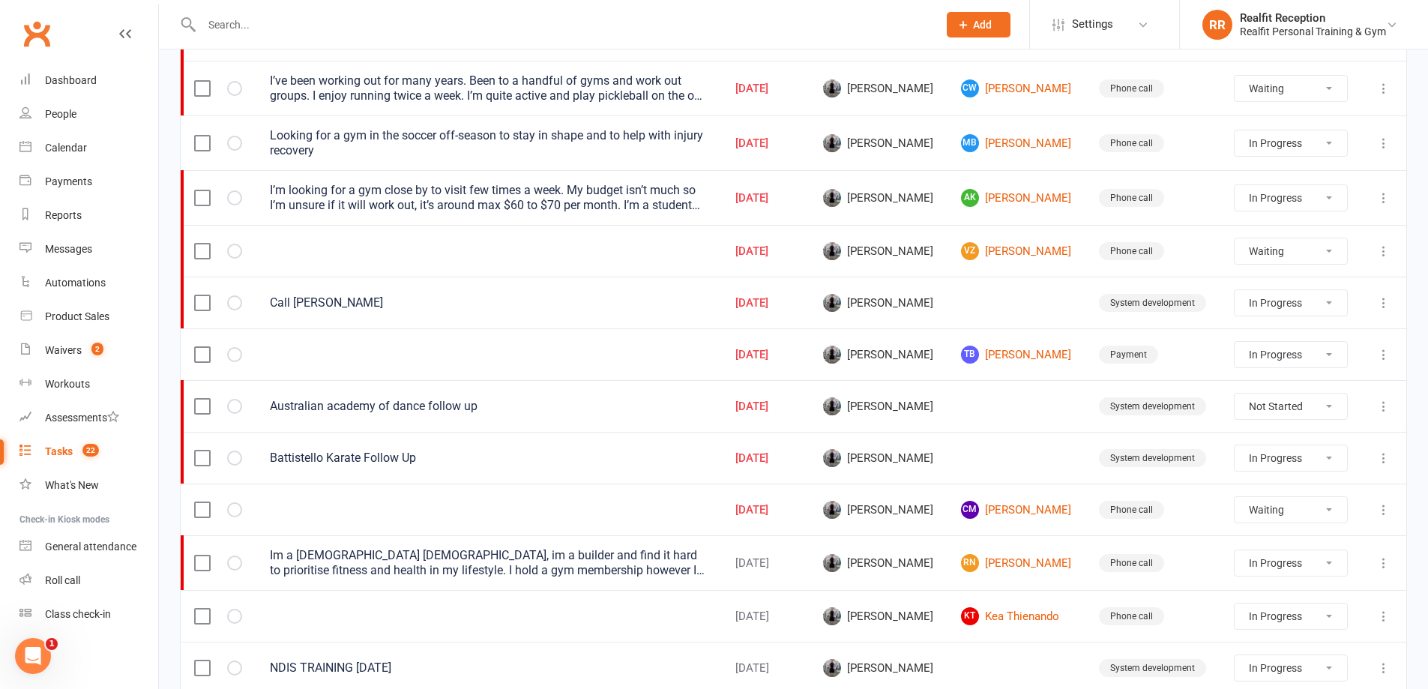
select select "waiting"
select select "started"
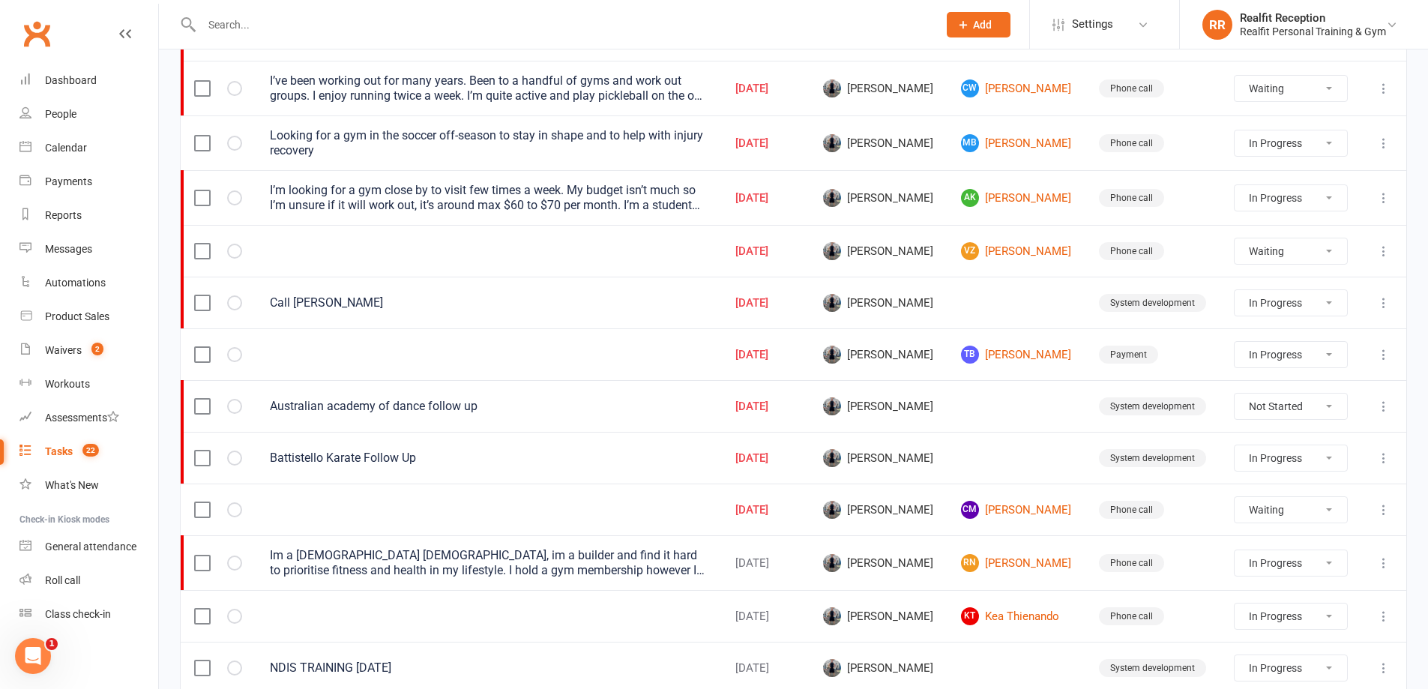
select select "started"
select select "waiting"
select select "started"
select select "waiting"
select select "started"
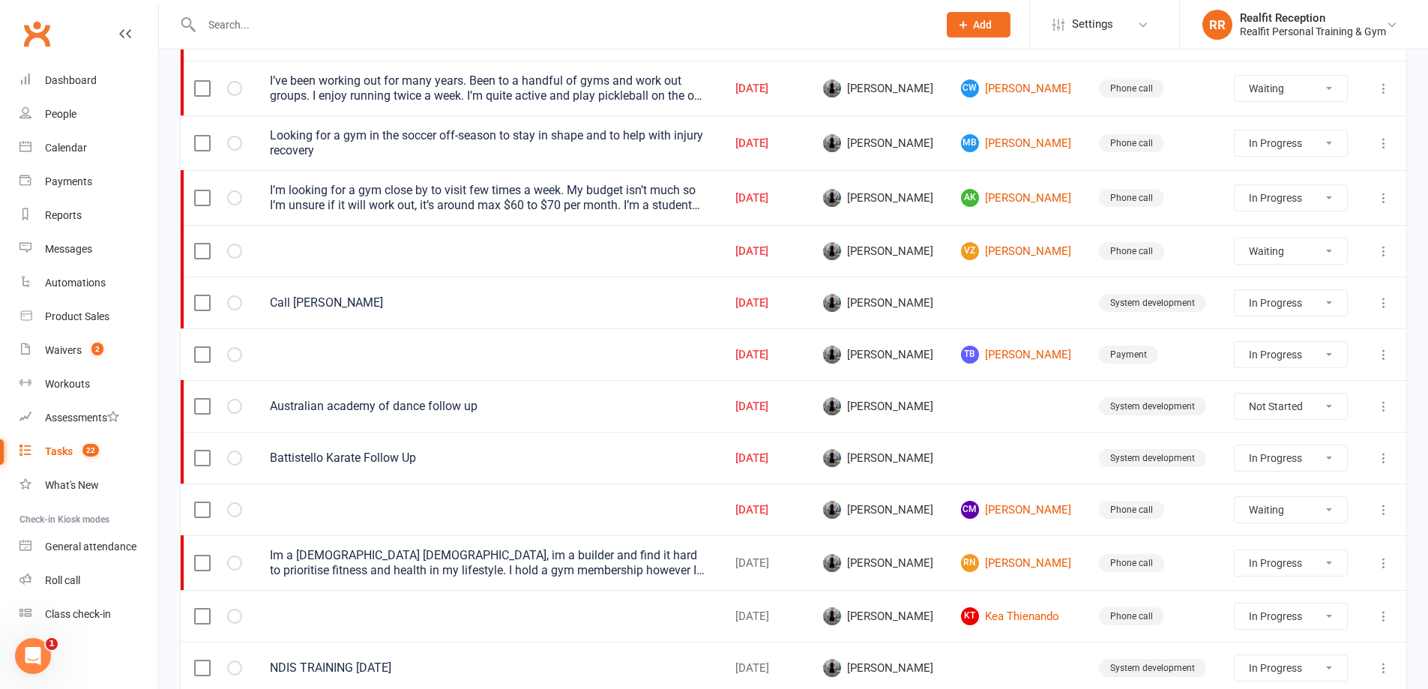
select select "started"
click at [1384, 406] on icon at bounding box center [1384, 406] width 15 height 15
click at [1309, 459] on link "Edit" at bounding box center [1307, 465] width 148 height 30
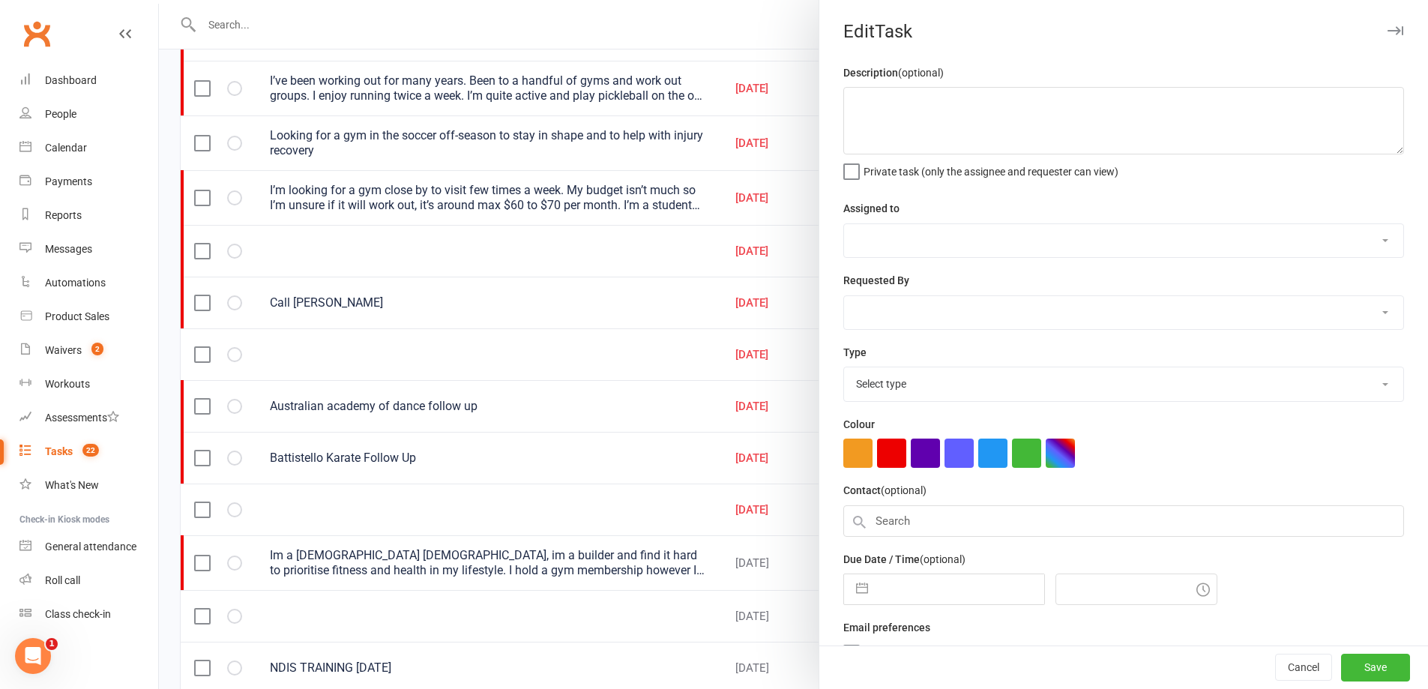
type textarea "Australian academy of dance follow up"
select select "49223"
type input "13 Oct 2025"
type input "12:45pm"
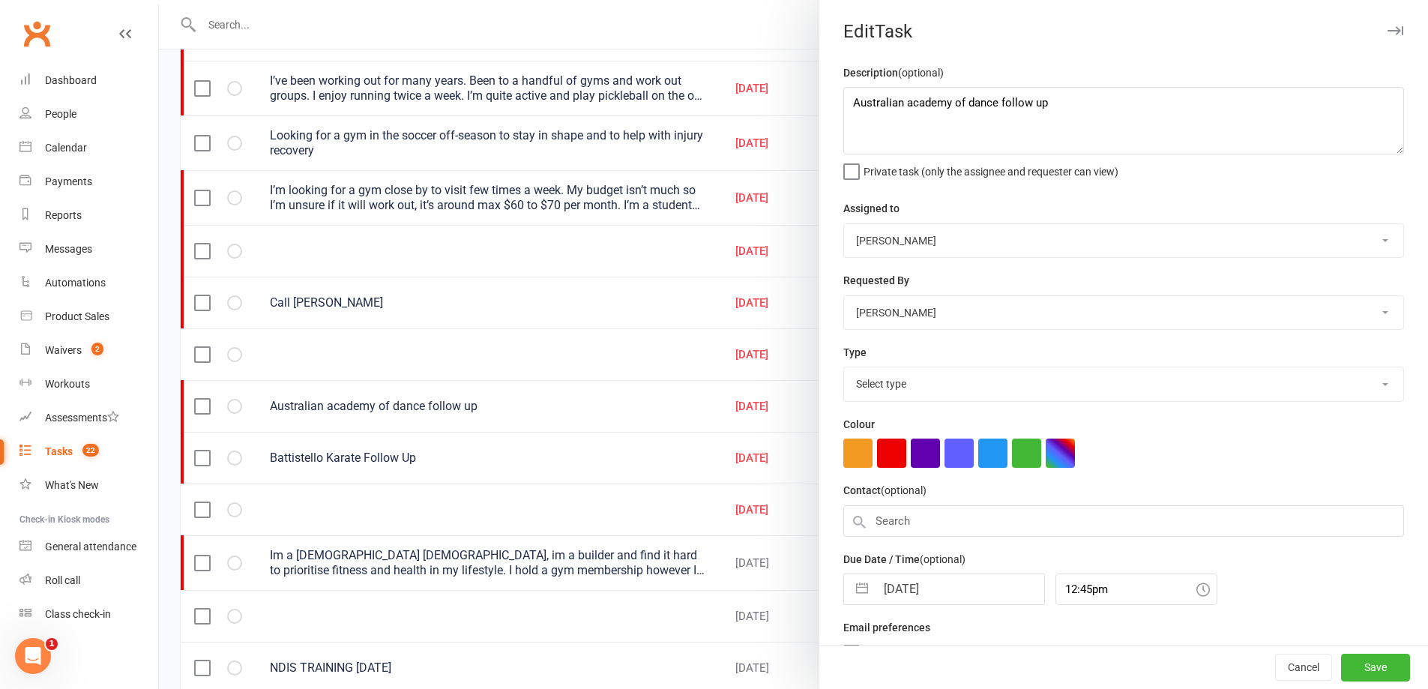
select select "28421"
click at [964, 594] on input "13 Oct 2025" at bounding box center [960, 589] width 169 height 30
select select "8"
select select "2025"
select select "9"
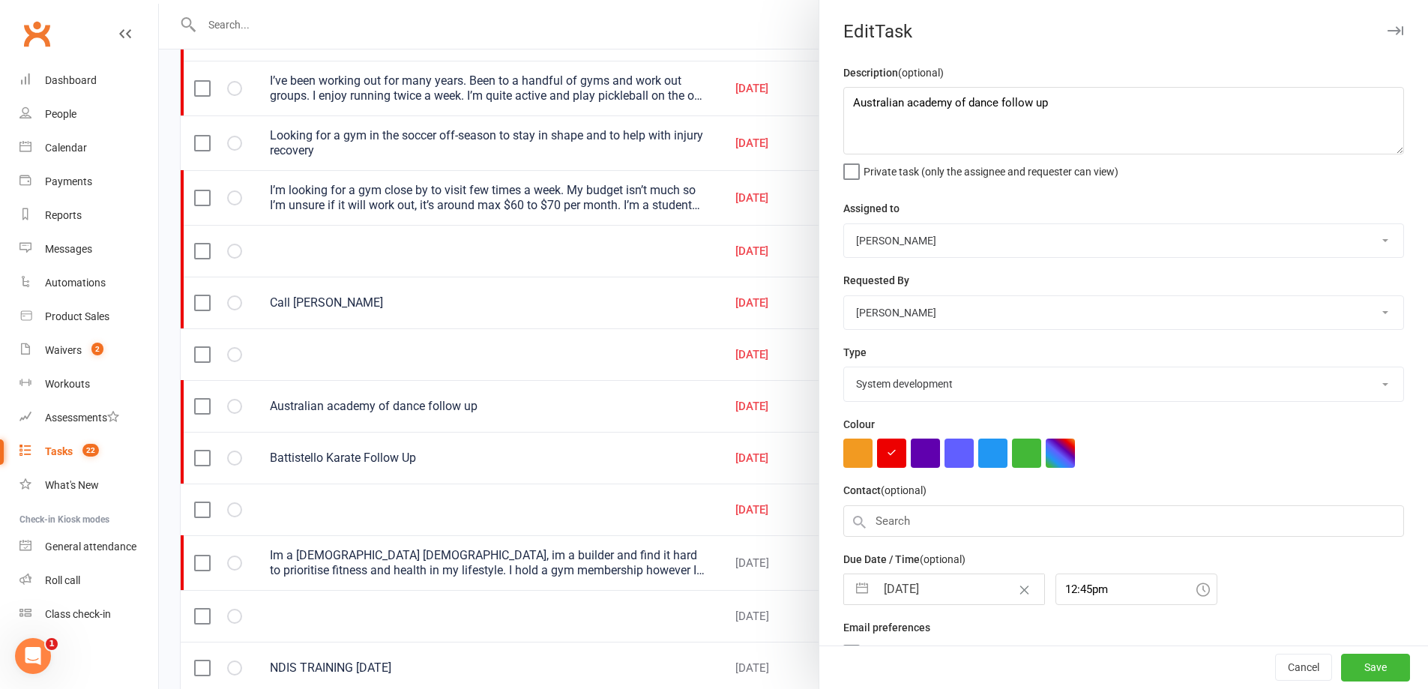
select select "2025"
select select "10"
select select "2025"
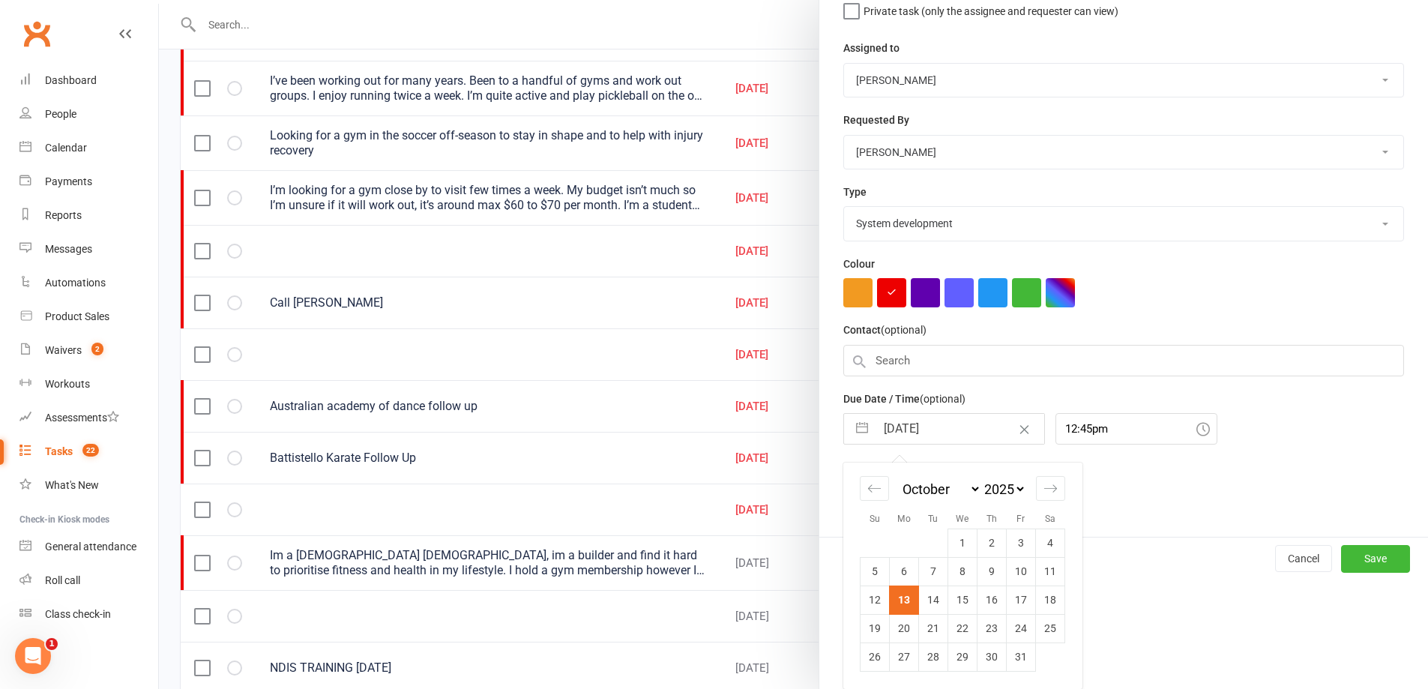
drag, startPoint x: 960, startPoint y: 601, endPoint x: 1172, endPoint y: 611, distance: 212.4
click at [984, 603] on tr "12 13 14 15 16 17 18" at bounding box center [963, 600] width 205 height 28
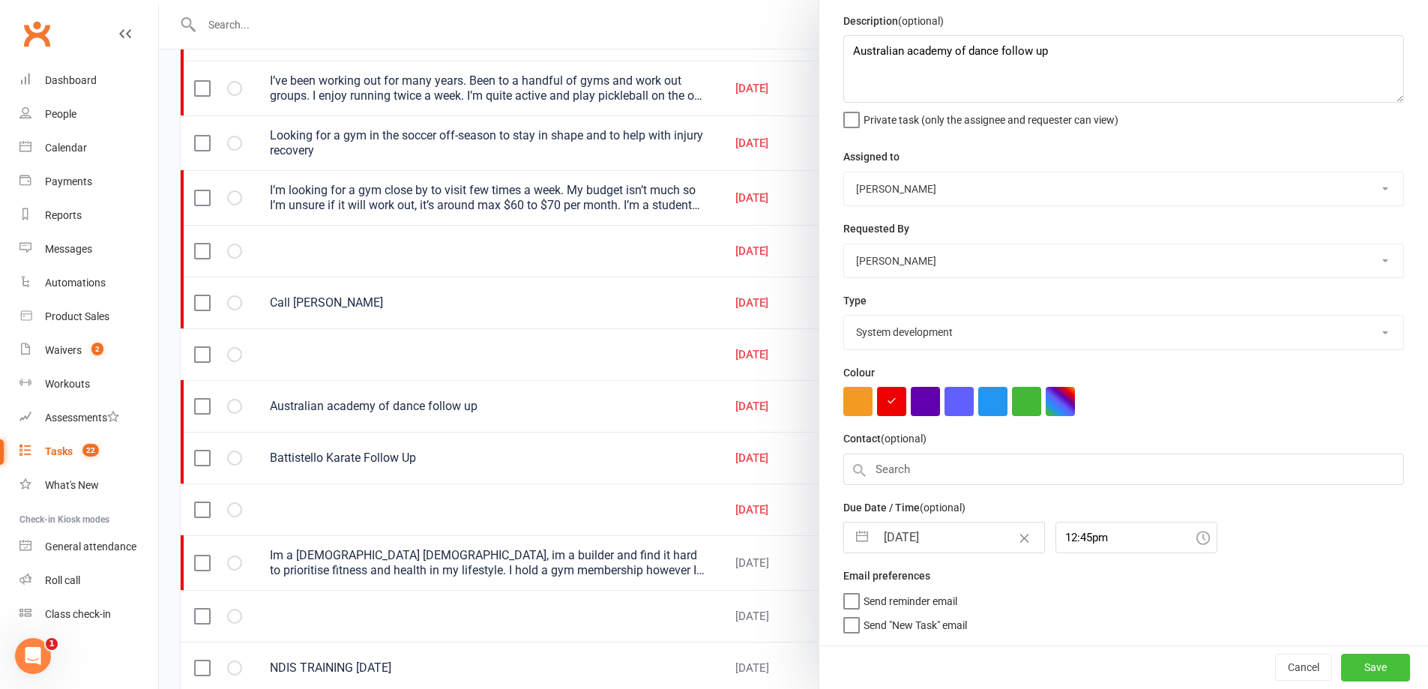
click at [1365, 564] on div "Edit Task Description (optional) Australian academy of dance follow up Private …" at bounding box center [1124, 344] width 610 height 689
click at [1341, 668] on button "Save" at bounding box center [1375, 667] width 69 height 27
select select "waiting"
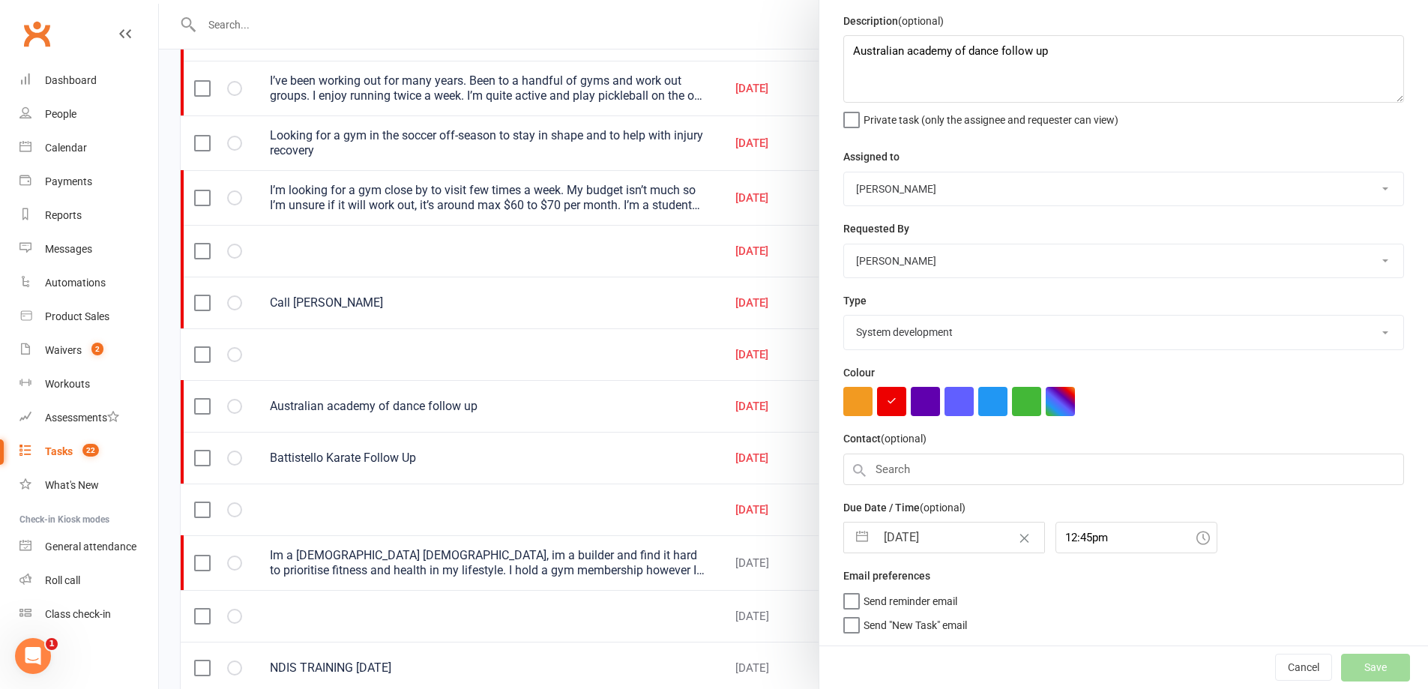
select select "started"
select select "waiting"
select select "started"
select select "waiting"
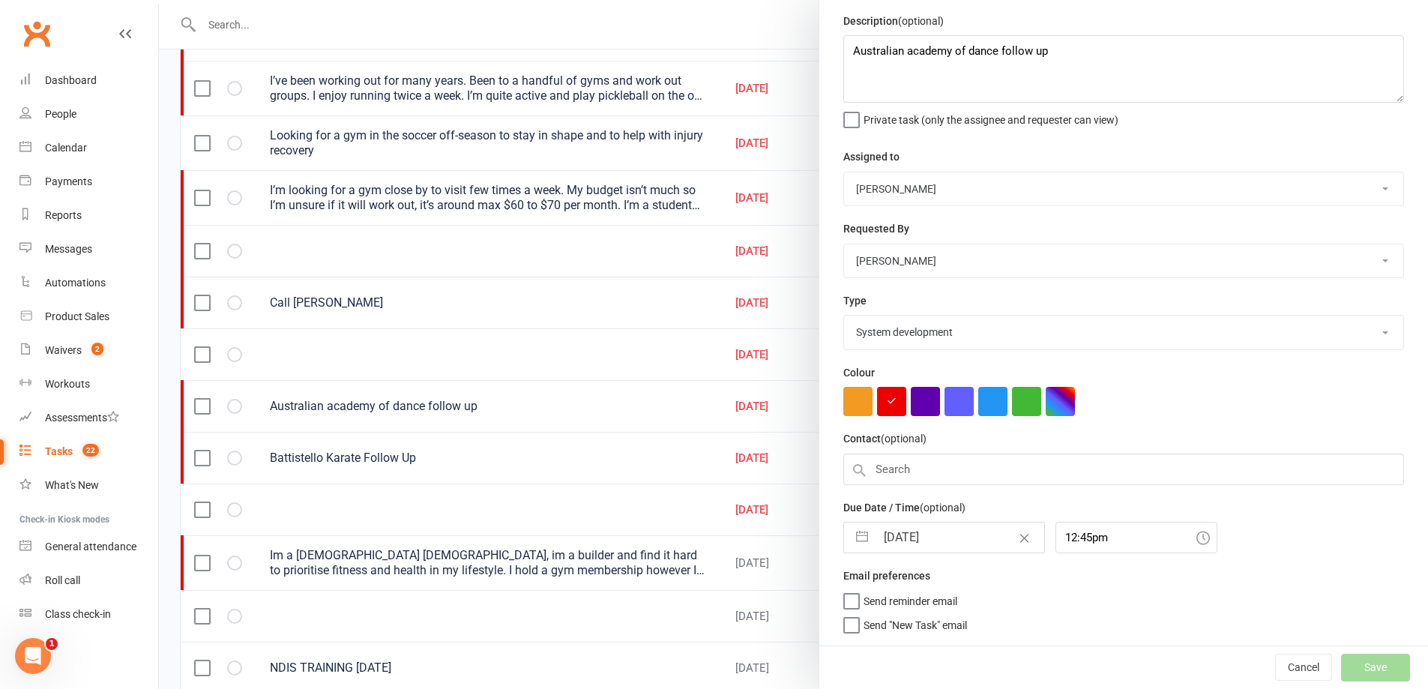
select select "started"
select select "waiting"
select select "started"
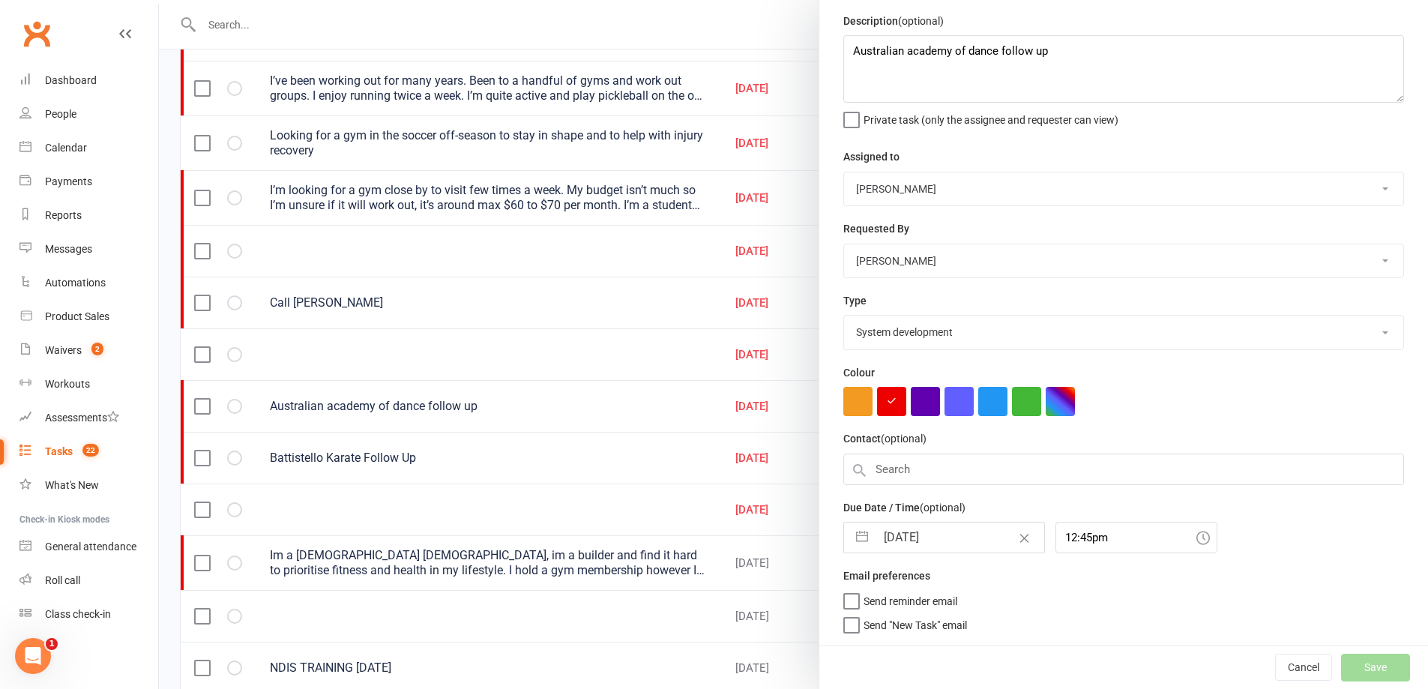
select select "started"
select select "waiting"
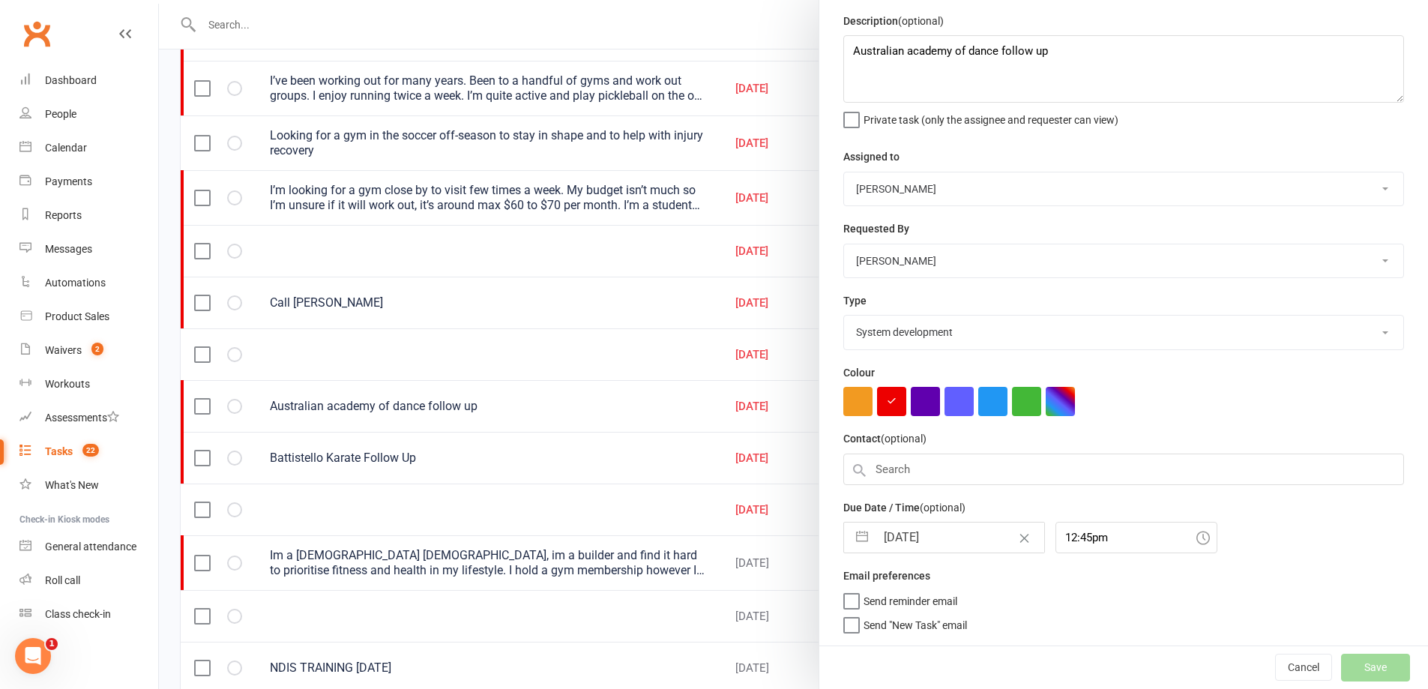
select select "started"
select select "waiting"
select select "started"
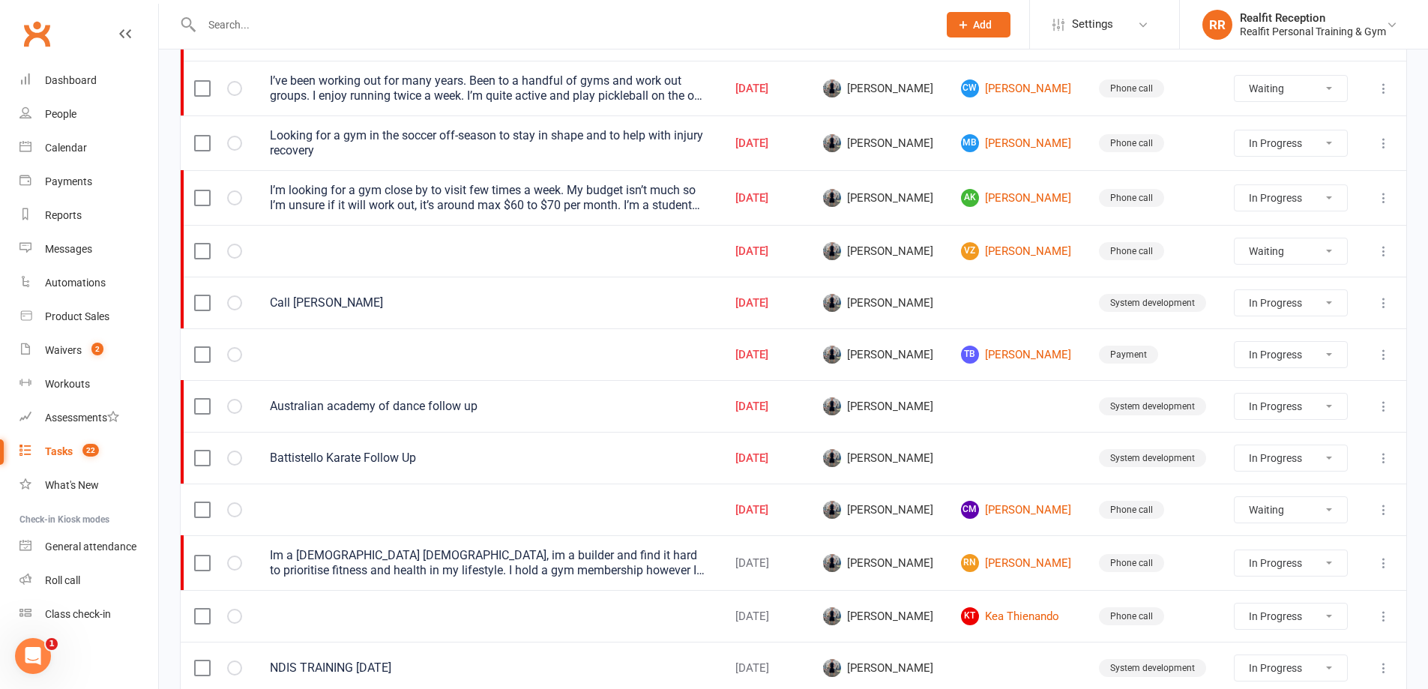
select select "waiting"
select select "started"
select select "waiting"
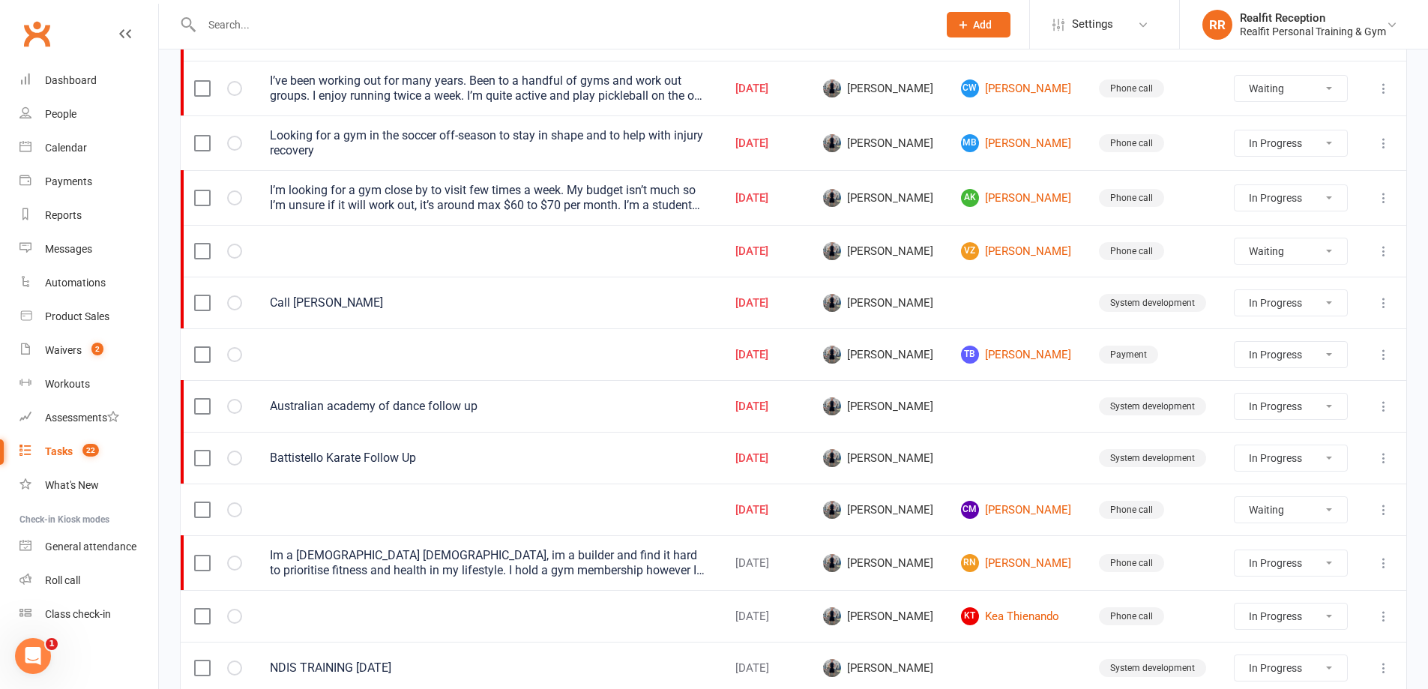
select select "started"
select select "waiting"
select select "started"
select select "waiting"
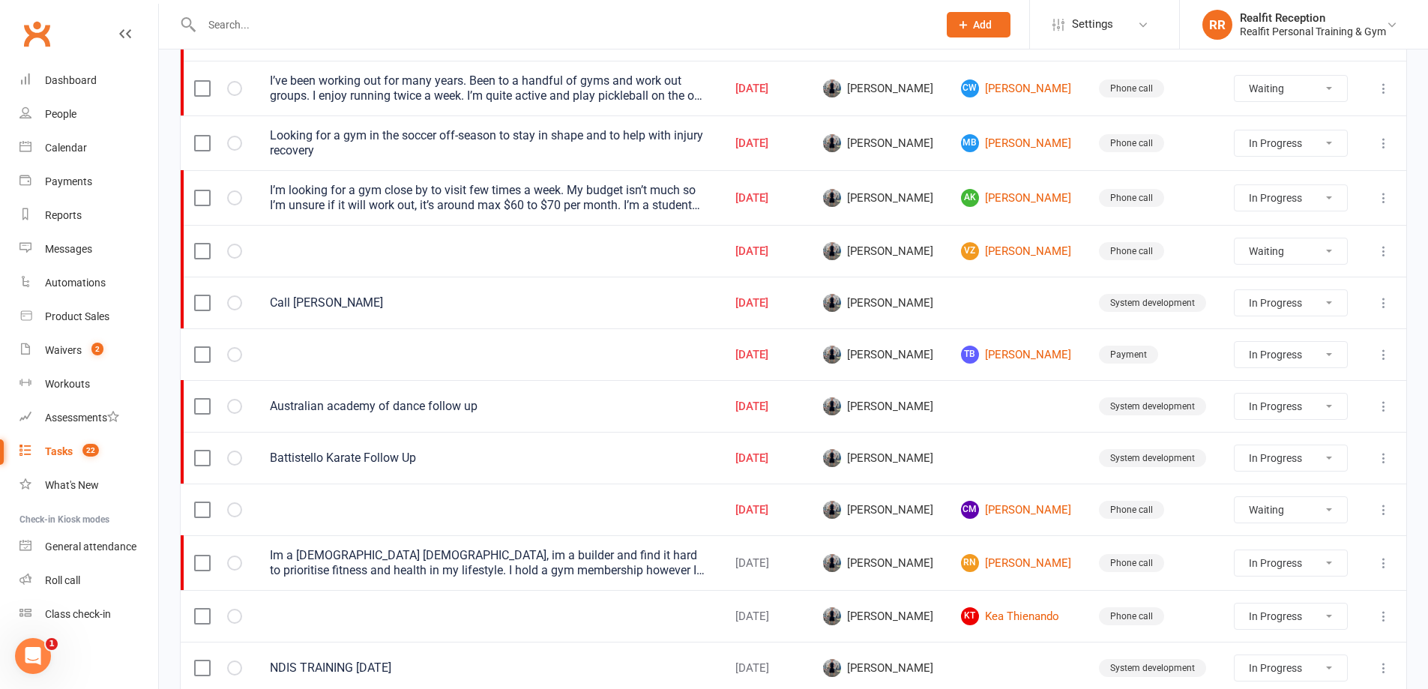
select select "waiting"
select select "started"
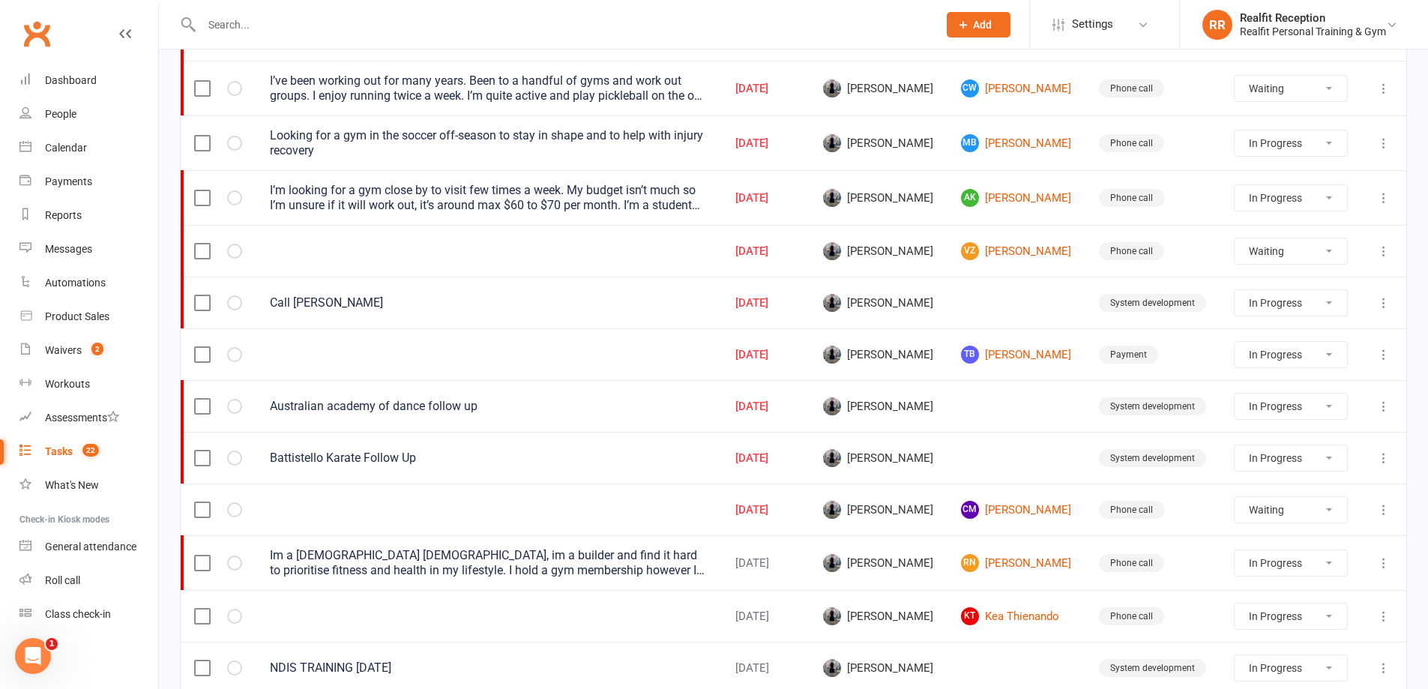
select select "started"
select select "waiting"
select select "started"
select select "waiting"
select select "started"
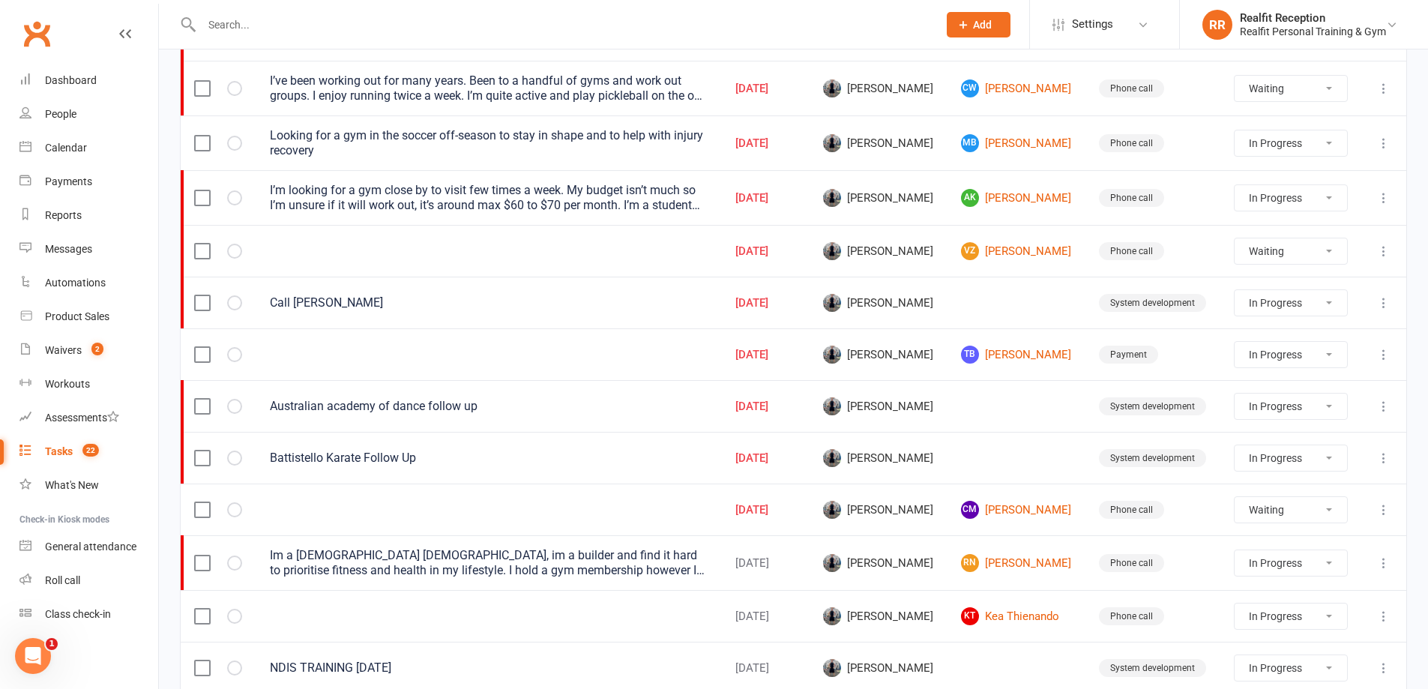
select select "started"
click at [1381, 413] on button at bounding box center [1384, 406] width 18 height 18
click at [1299, 460] on link "Edit" at bounding box center [1307, 465] width 148 height 30
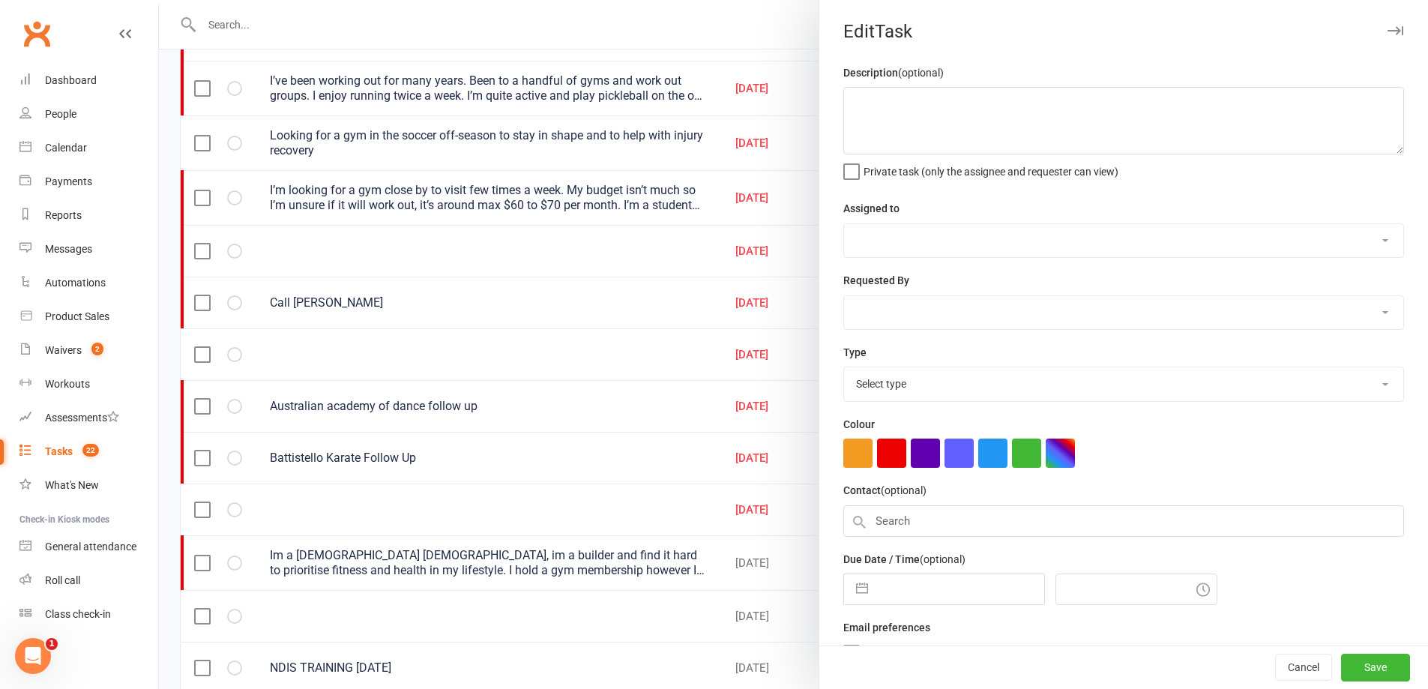
type textarea "Australian academy of dance follow up"
select select "49223"
type input "13 Oct 2025"
type input "12:45pm"
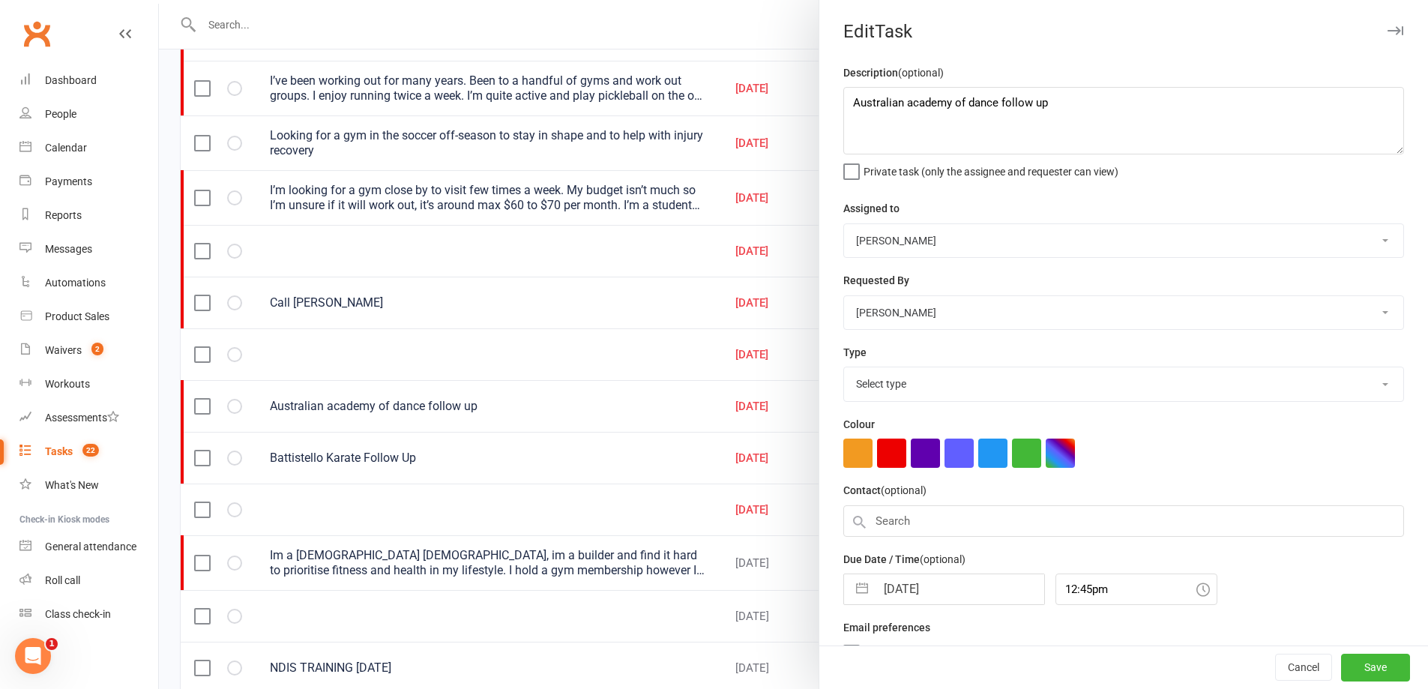
select select "28421"
click at [957, 585] on input "13 Oct 2025" at bounding box center [960, 589] width 169 height 30
select select "8"
select select "2025"
select select "9"
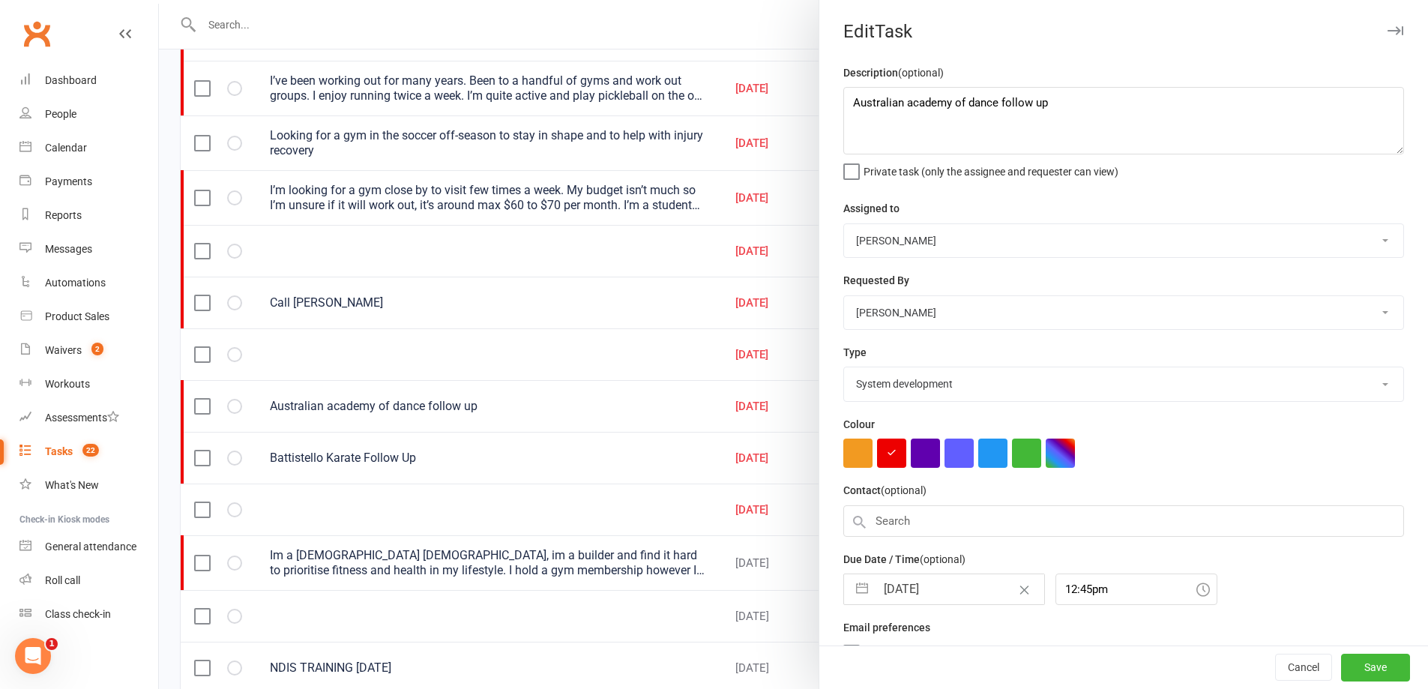
select select "2025"
select select "10"
select select "2025"
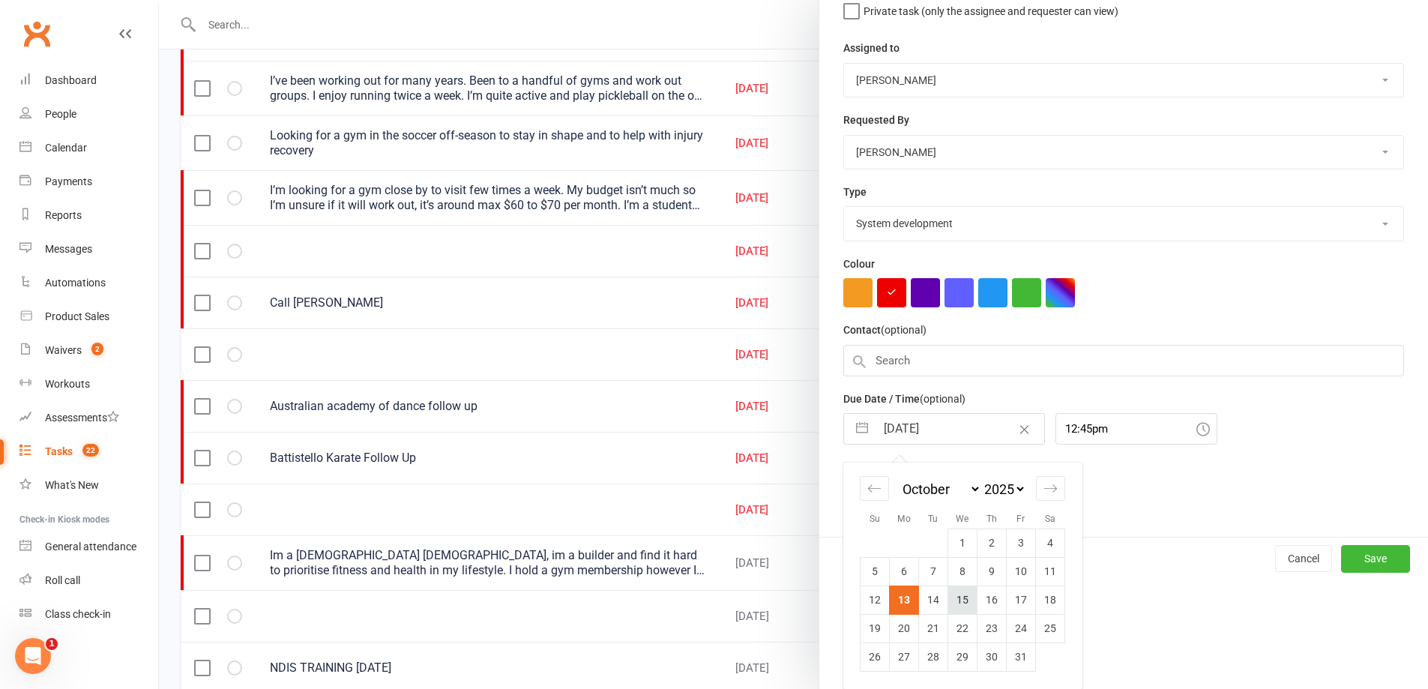
click at [957, 604] on td "15" at bounding box center [962, 600] width 29 height 28
type input "15 Oct 2025"
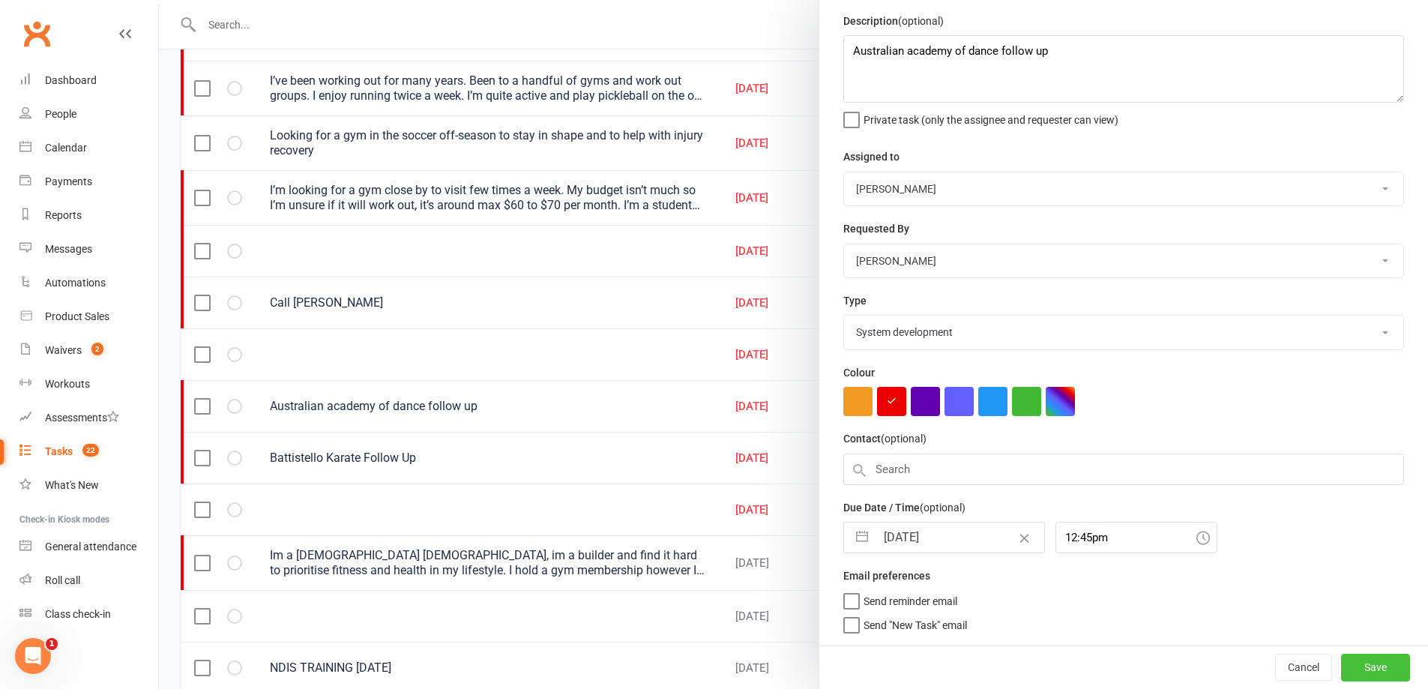
click at [1349, 655] on button "Save" at bounding box center [1375, 667] width 69 height 27
select select "waiting"
select select "started"
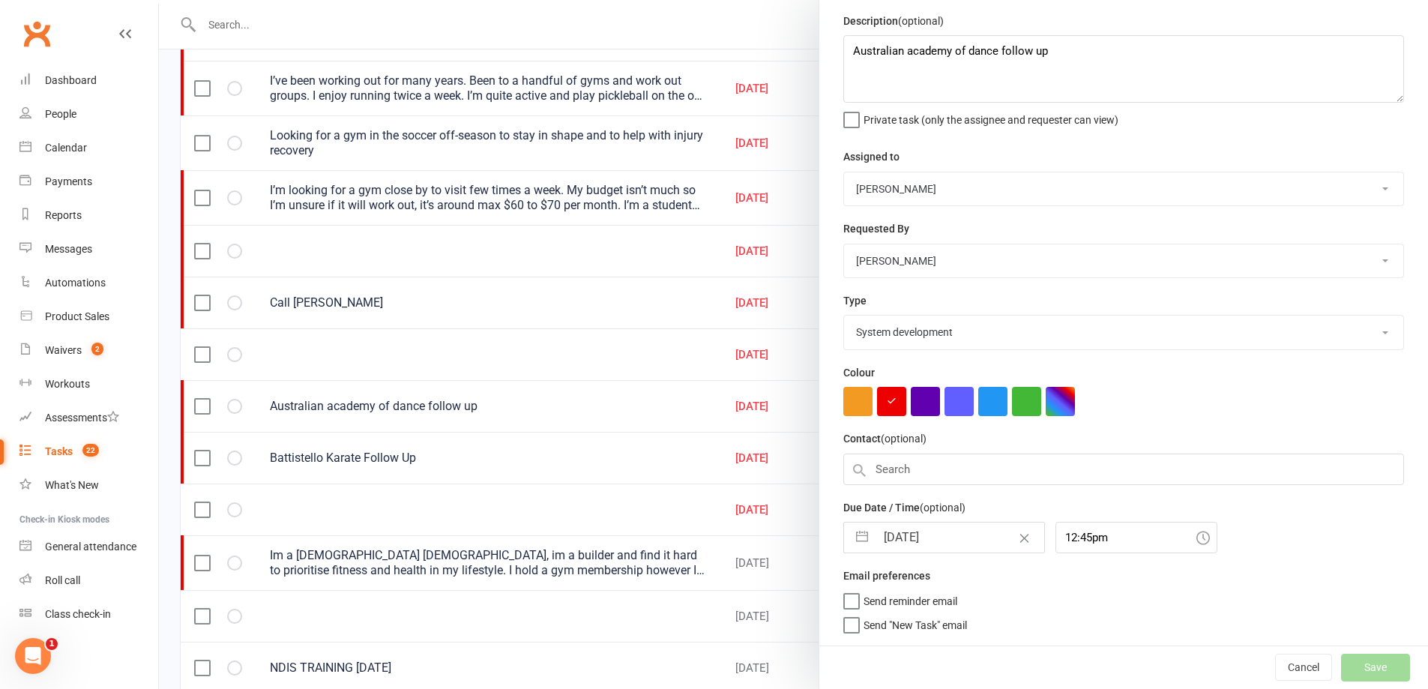
select select "waiting"
select select "started"
select select "waiting"
select select "started"
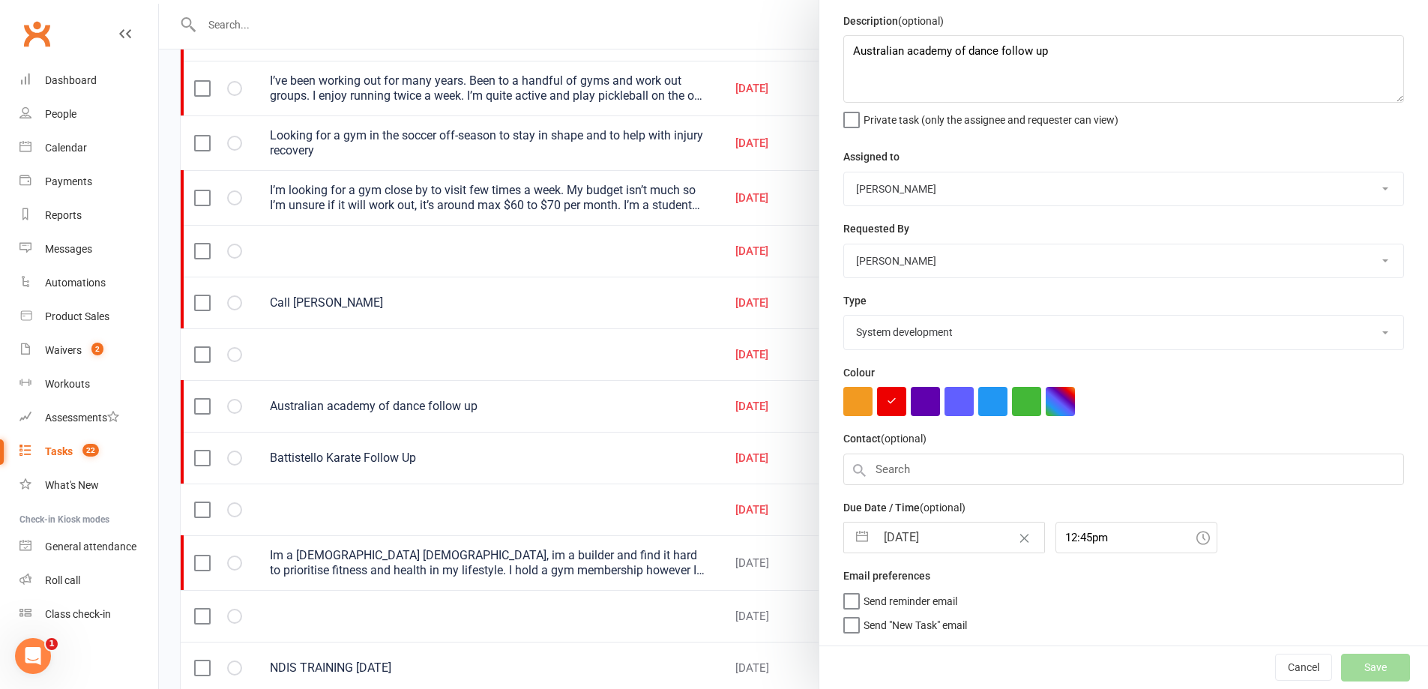
select select "waiting"
select select "started"
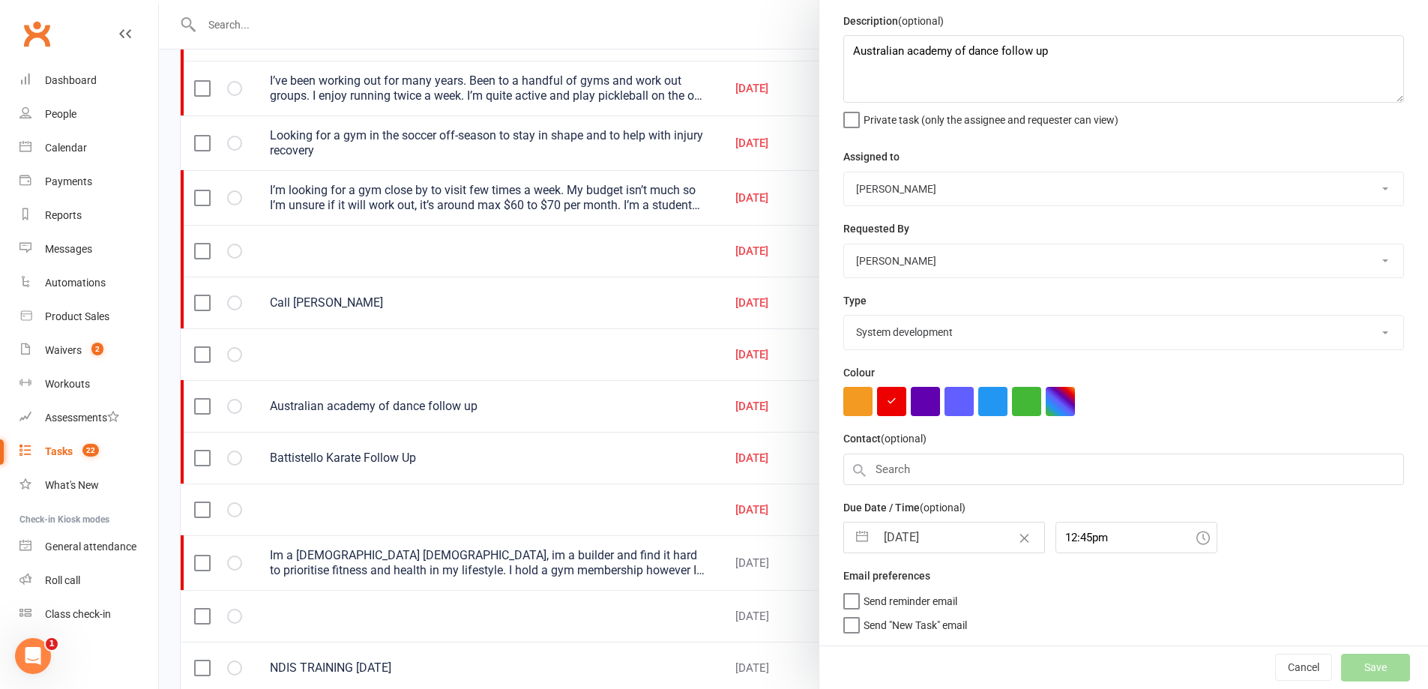
select select "started"
select select "waiting"
select select "started"
select select "waiting"
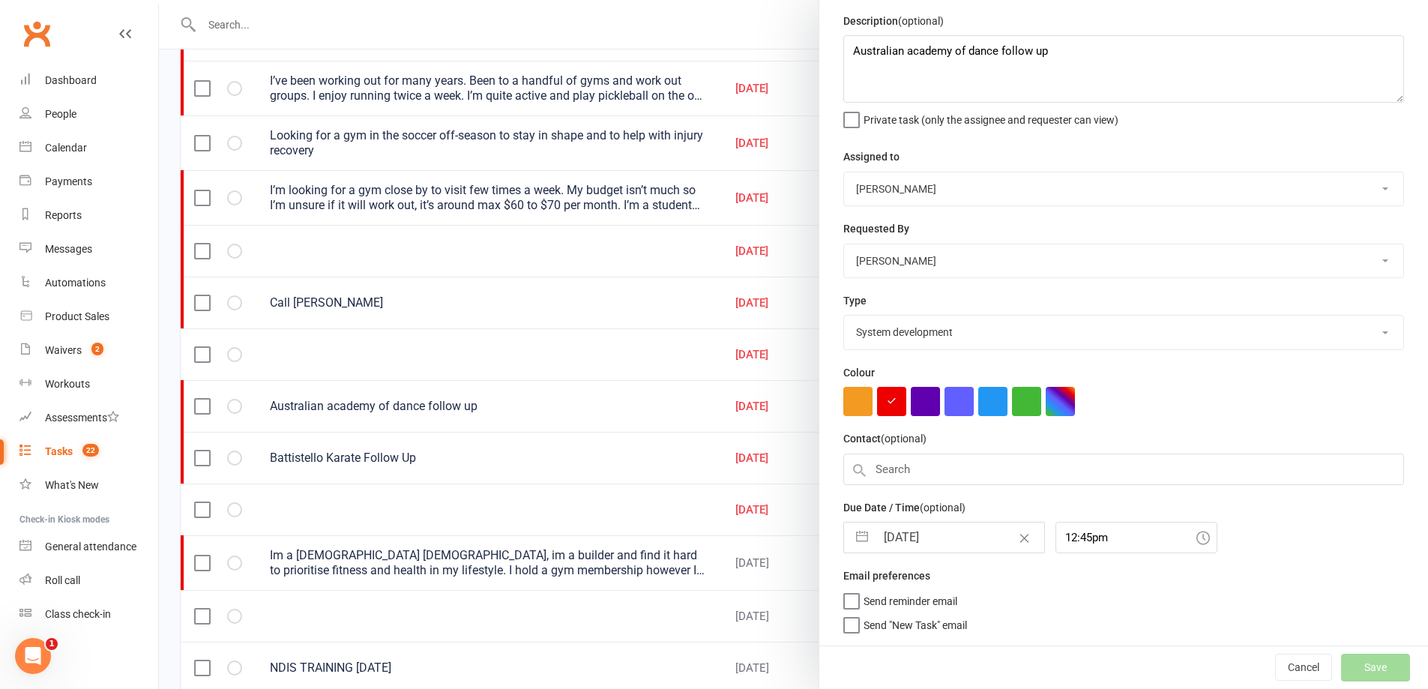
select select "started"
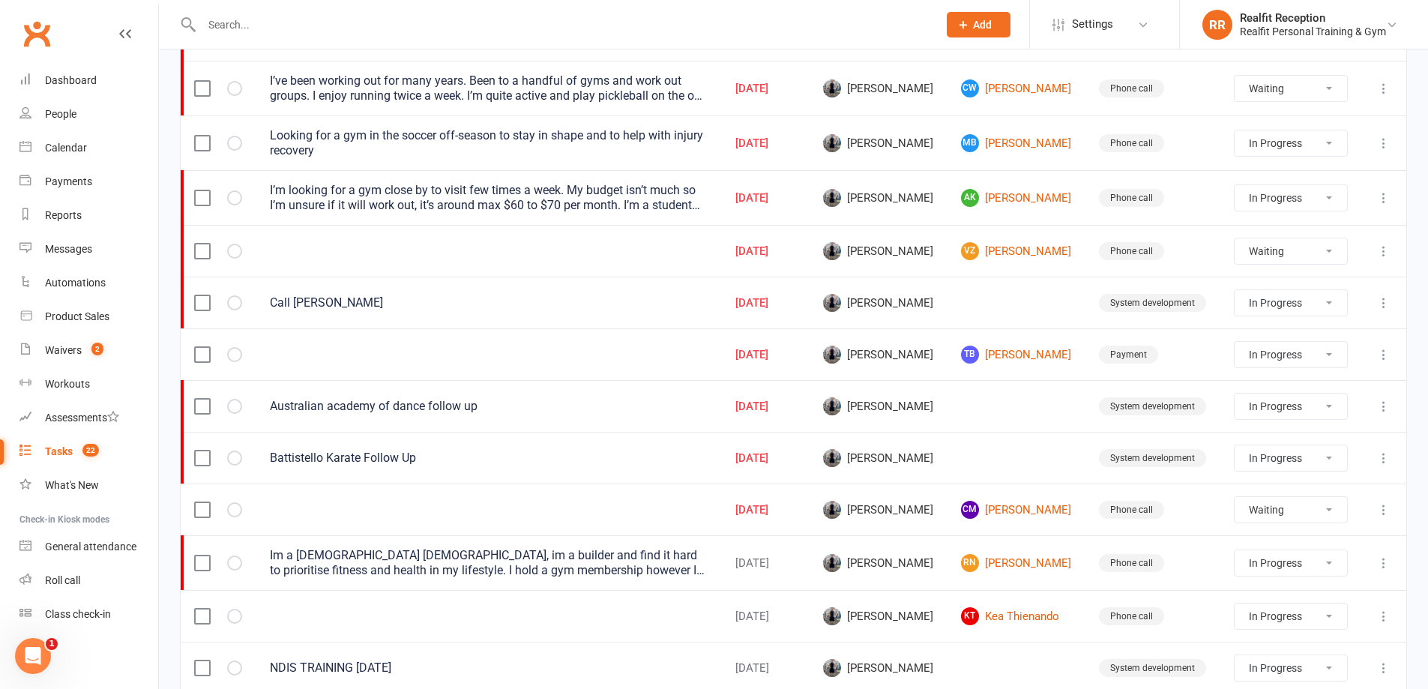
select select "started"
select select "waiting"
select select "started"
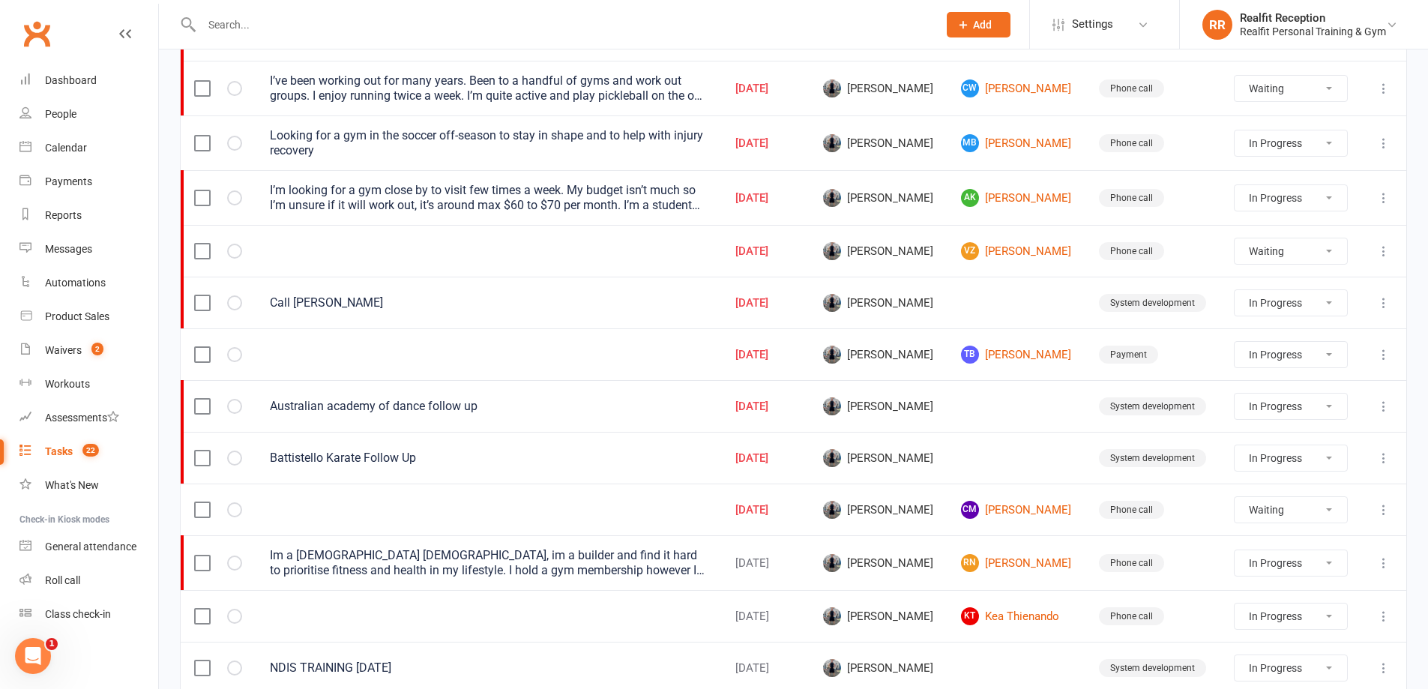
select select "waiting"
select select "started"
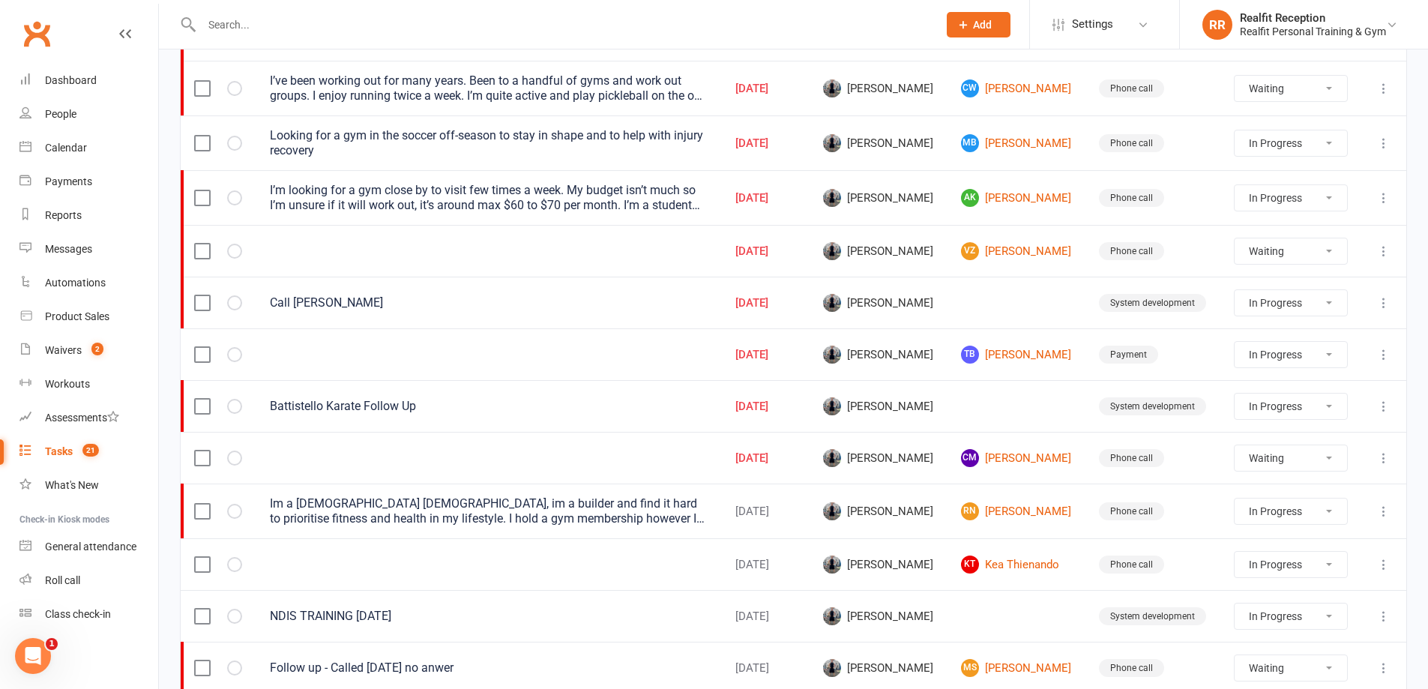
click at [1383, 413] on button at bounding box center [1384, 406] width 18 height 18
click at [1295, 473] on link "Edit" at bounding box center [1307, 465] width 148 height 30
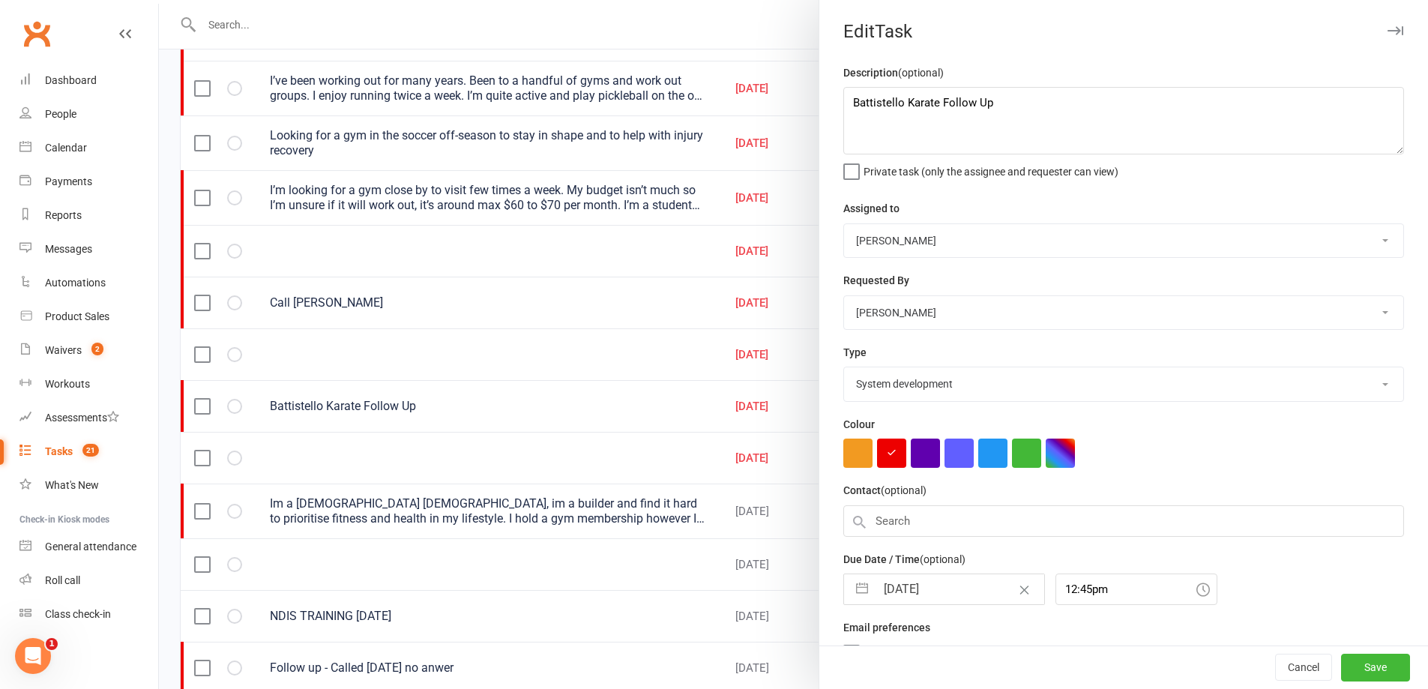
click at [976, 590] on input "13 Oct 2025" at bounding box center [960, 589] width 169 height 30
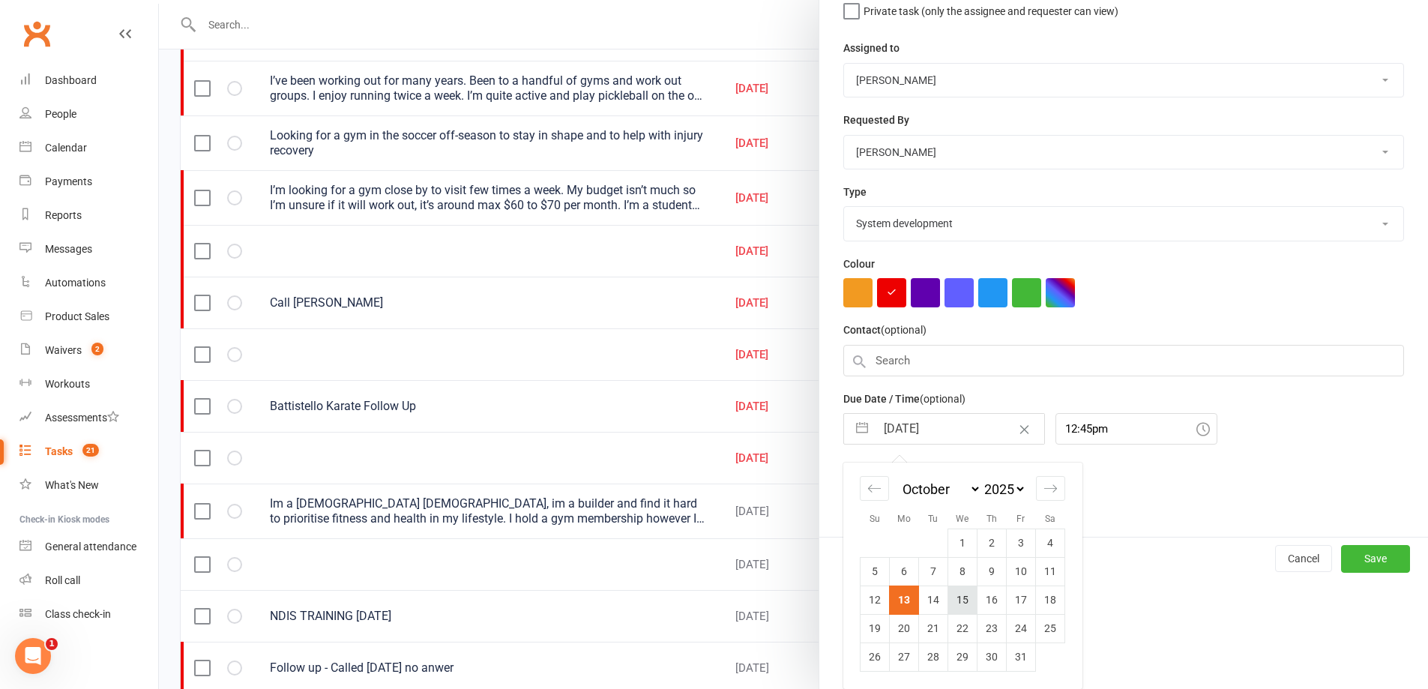
click at [948, 601] on td "15" at bounding box center [962, 600] width 29 height 28
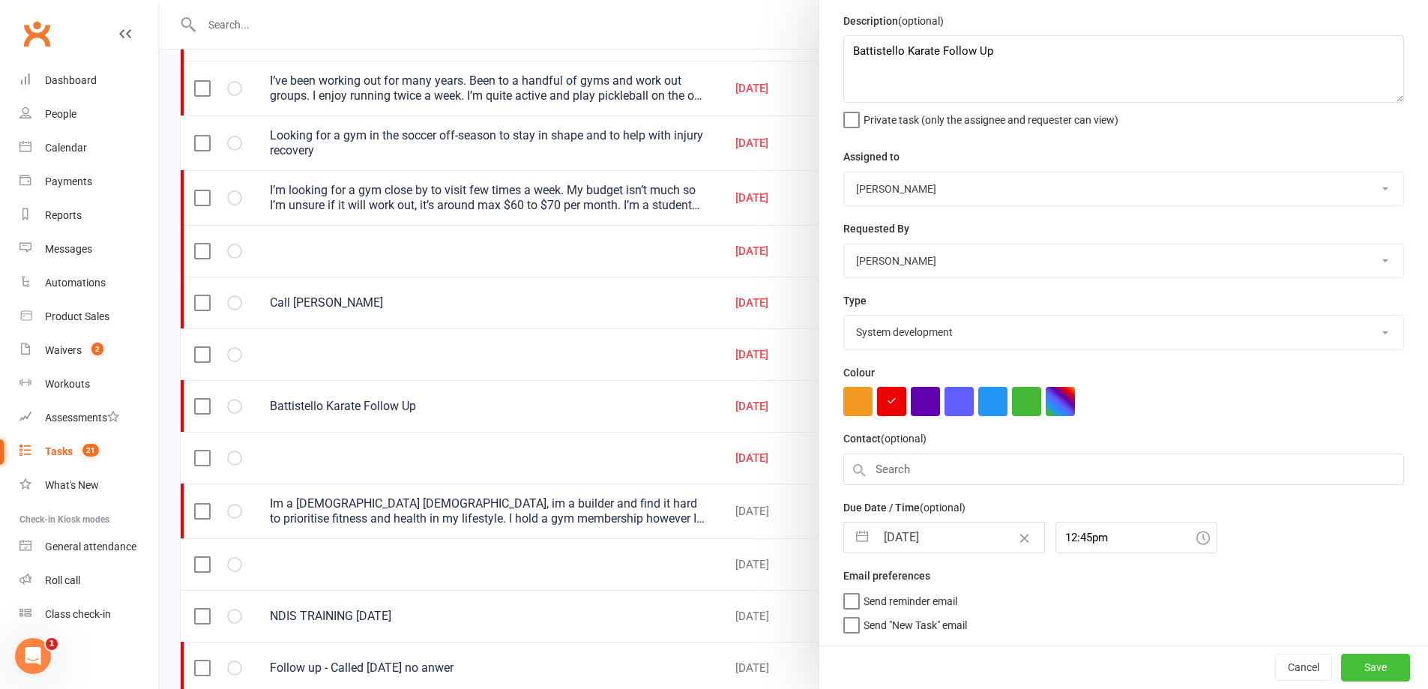
click at [1362, 663] on button "Save" at bounding box center [1375, 667] width 69 height 27
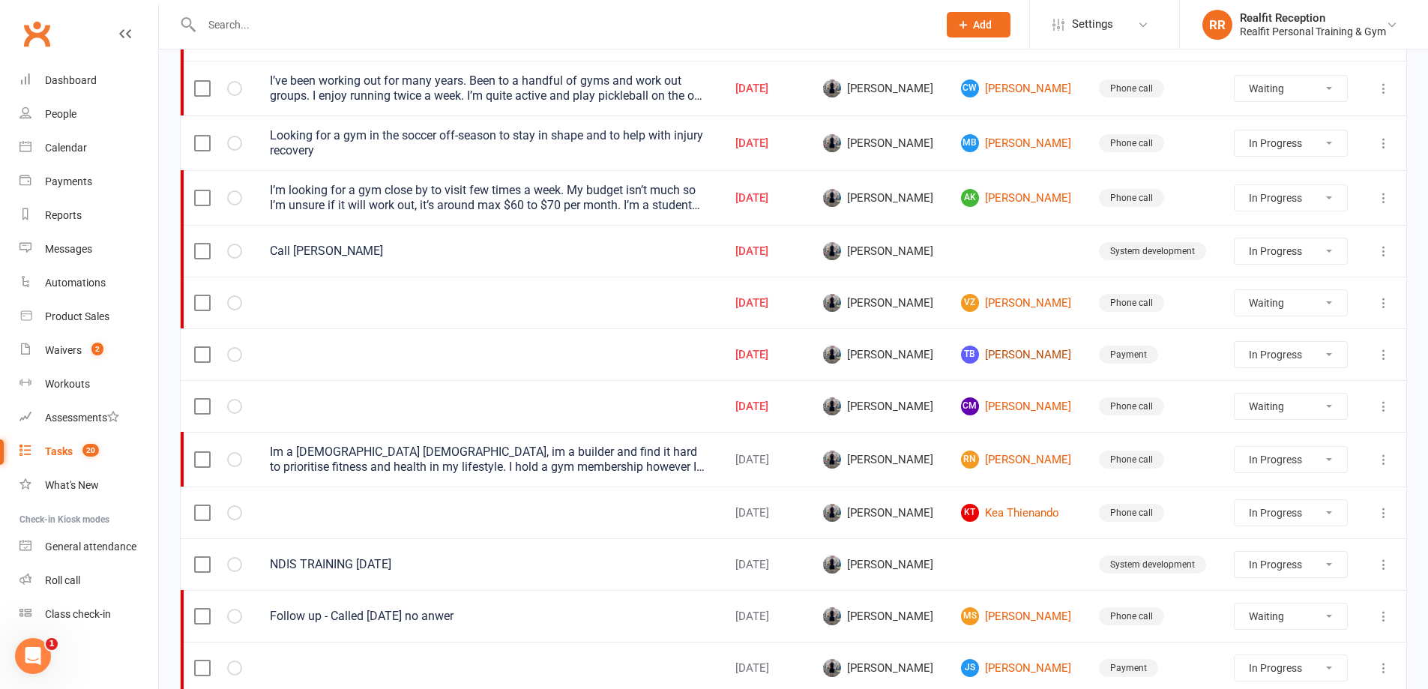
click at [1033, 355] on link "TB Tony Bozan Diaz" at bounding box center [1016, 355] width 111 height 18
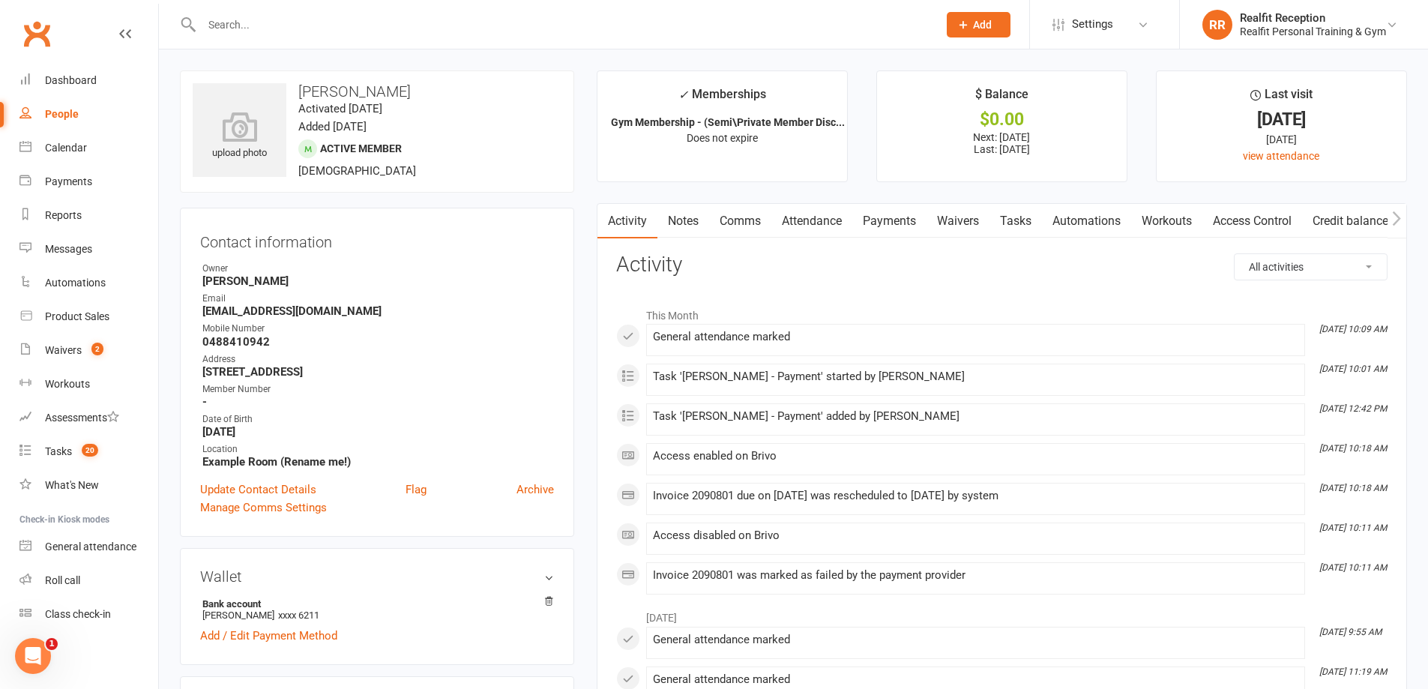
click at [903, 226] on link "Payments" at bounding box center [889, 221] width 74 height 34
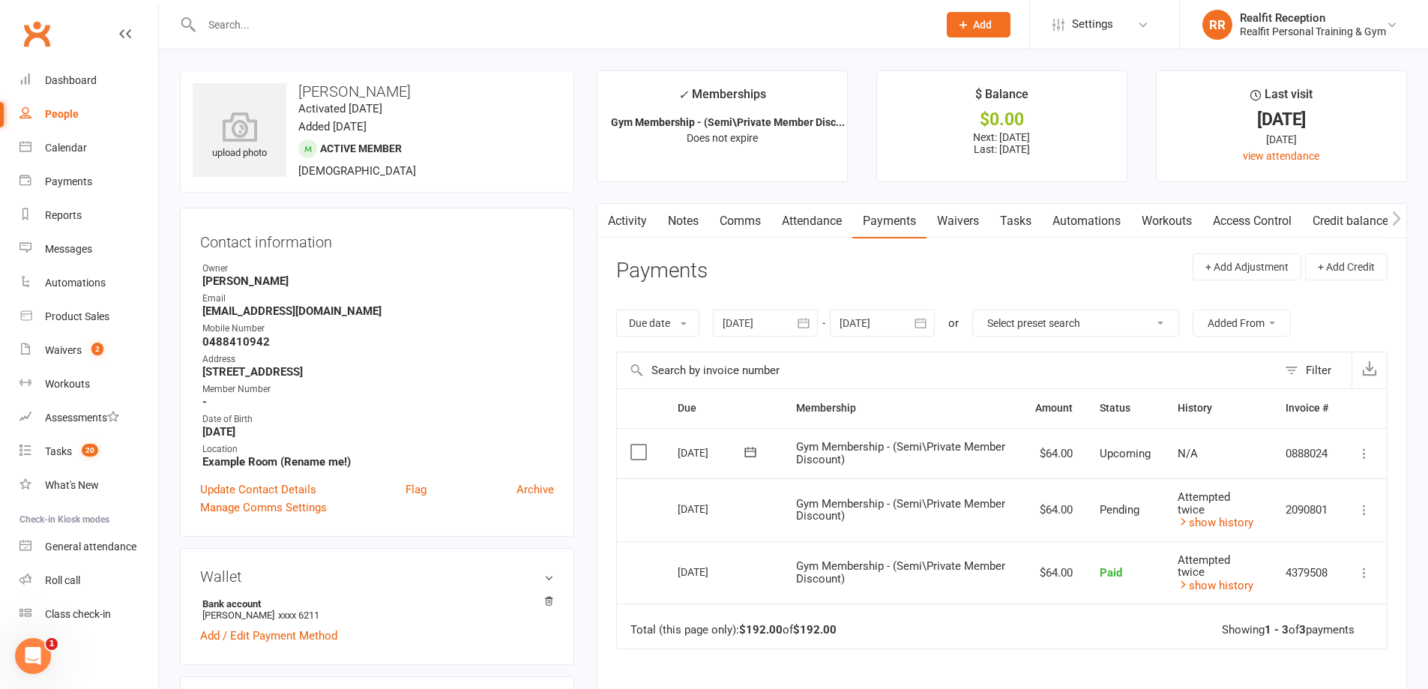
click at [1005, 217] on link "Tasks" at bounding box center [1016, 221] width 52 height 34
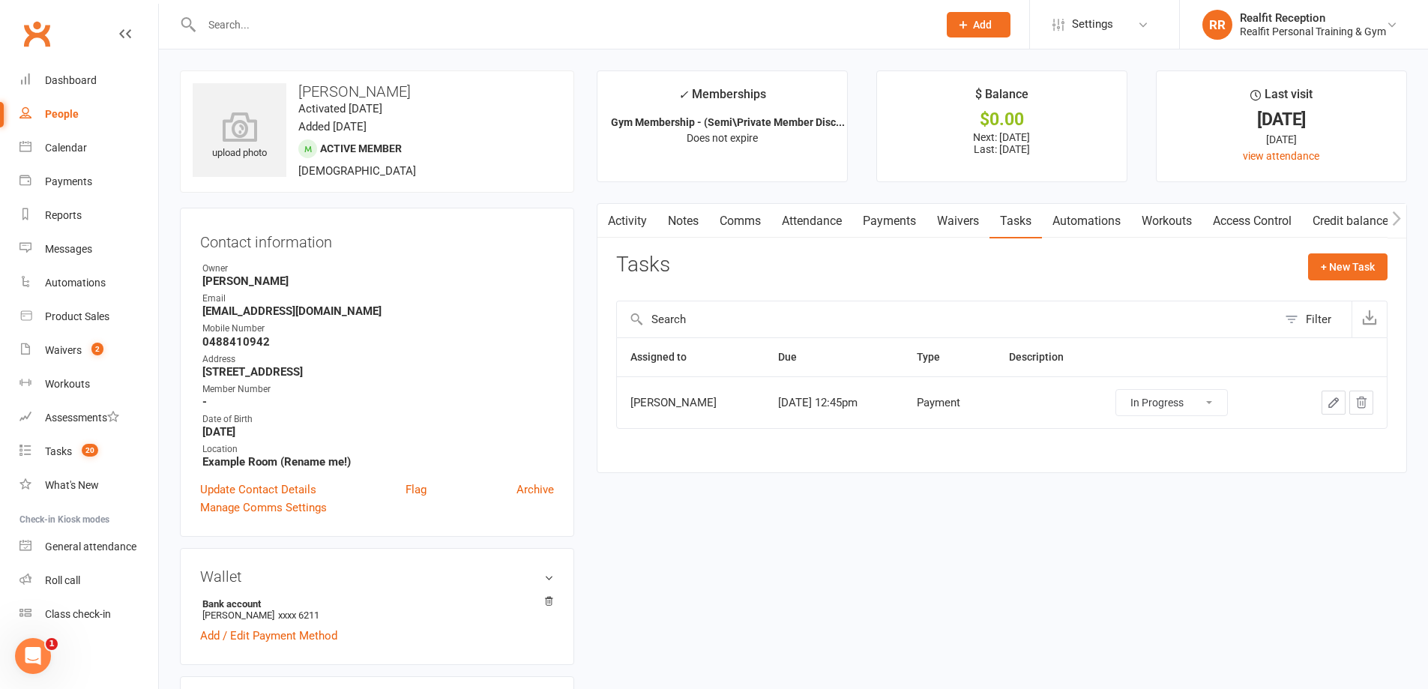
click at [1338, 404] on icon "button" at bounding box center [1333, 402] width 13 height 13
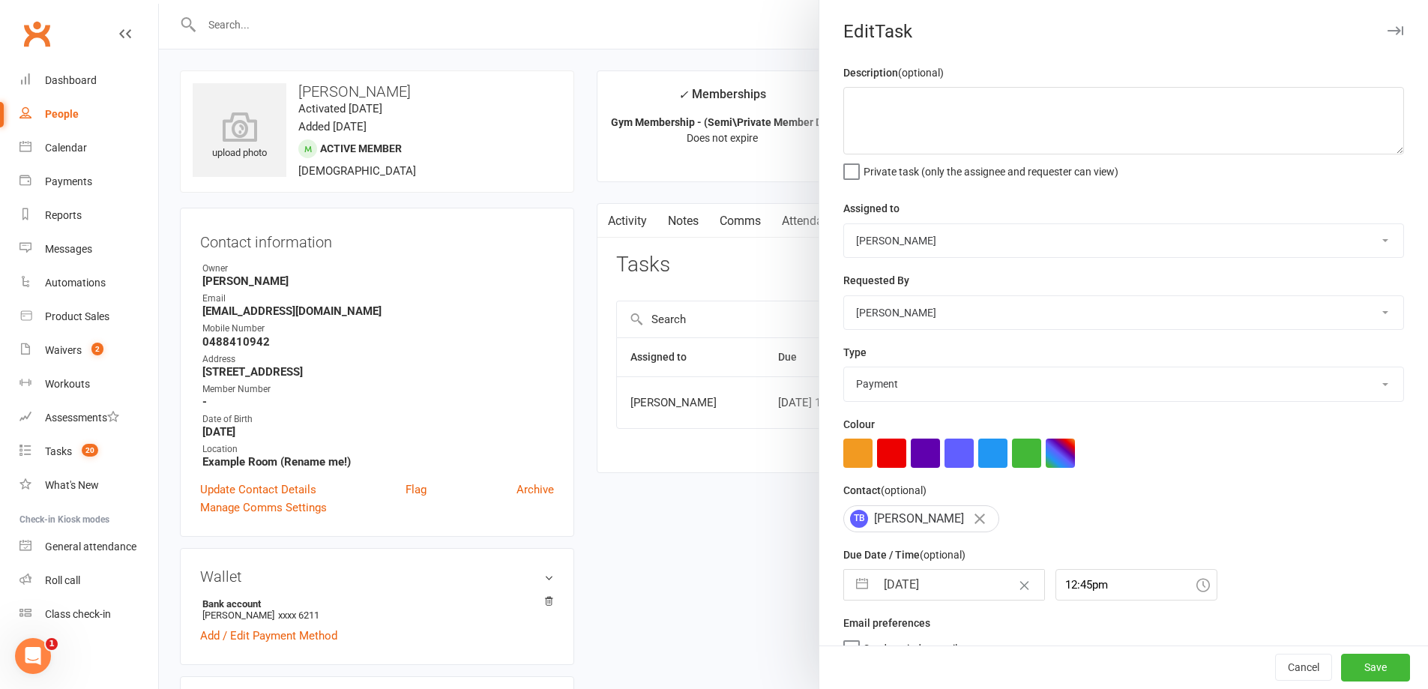
click at [961, 593] on input "13 Oct 2025" at bounding box center [960, 585] width 169 height 30
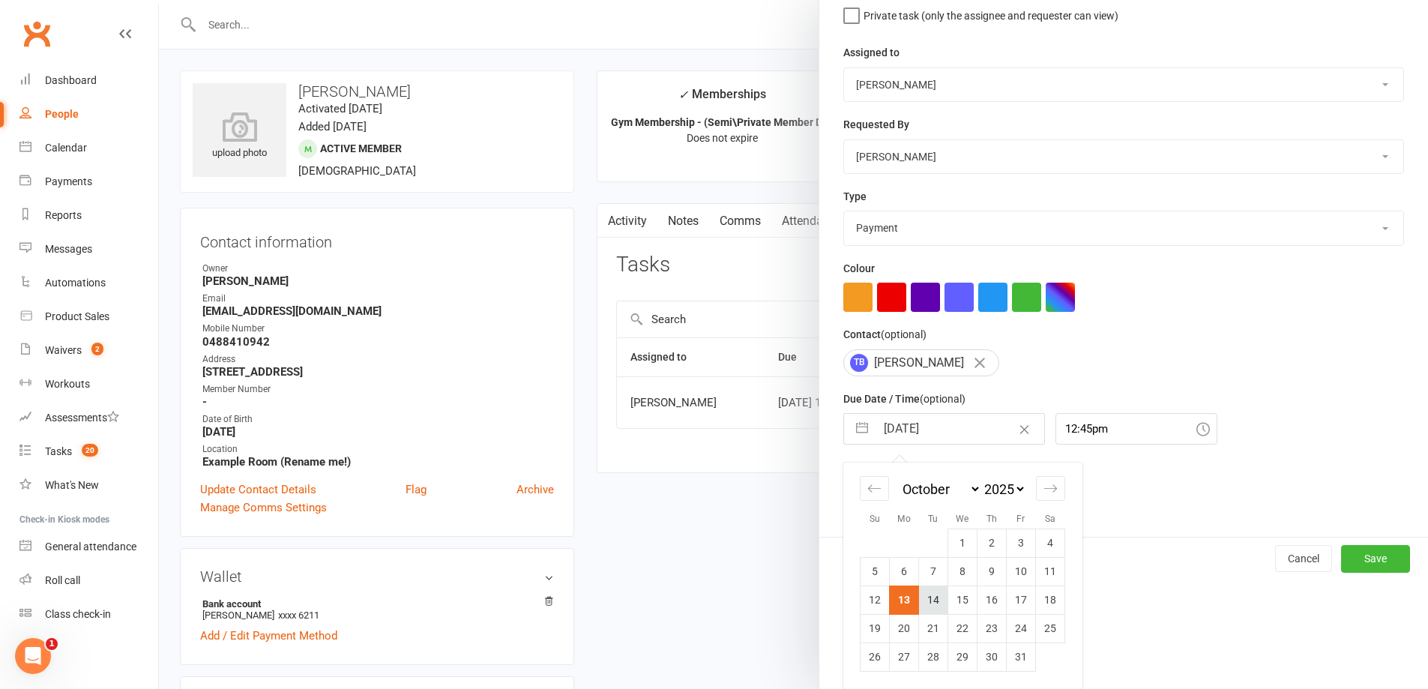
click at [933, 604] on td "14" at bounding box center [933, 600] width 29 height 28
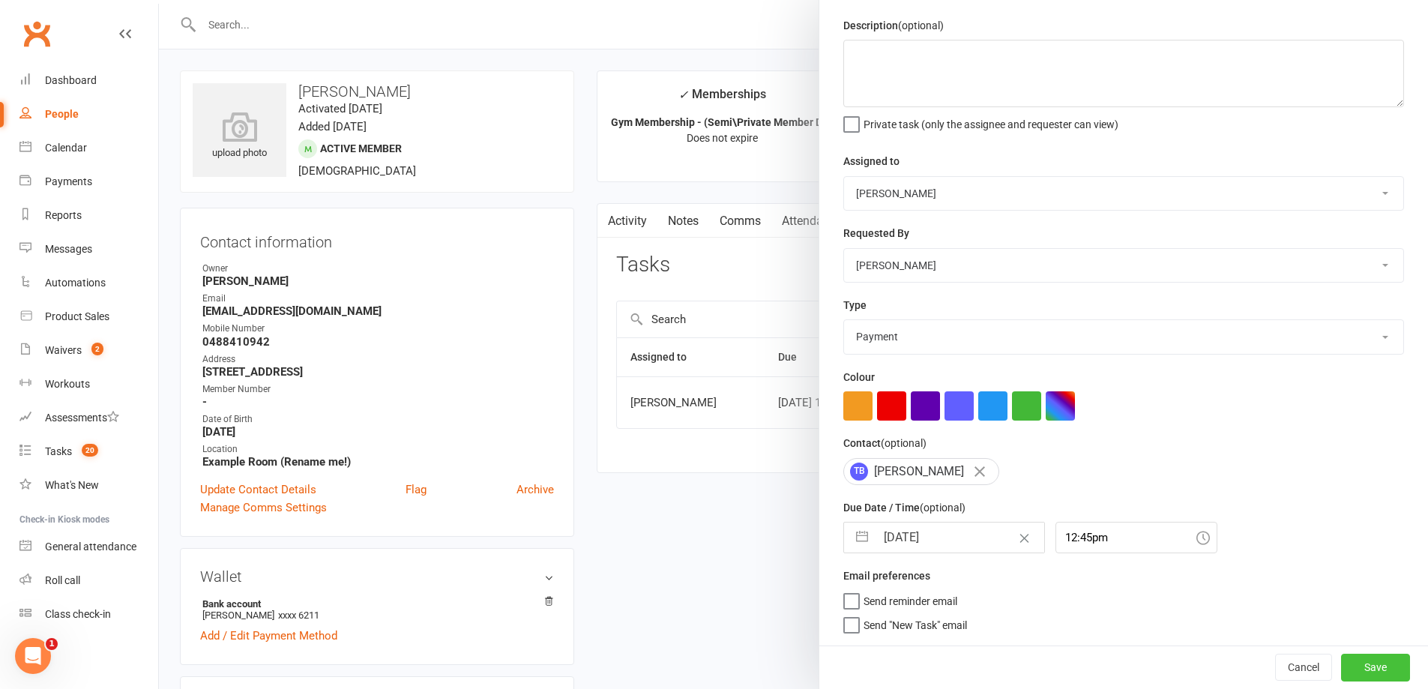
click at [1356, 666] on button "Save" at bounding box center [1375, 667] width 69 height 27
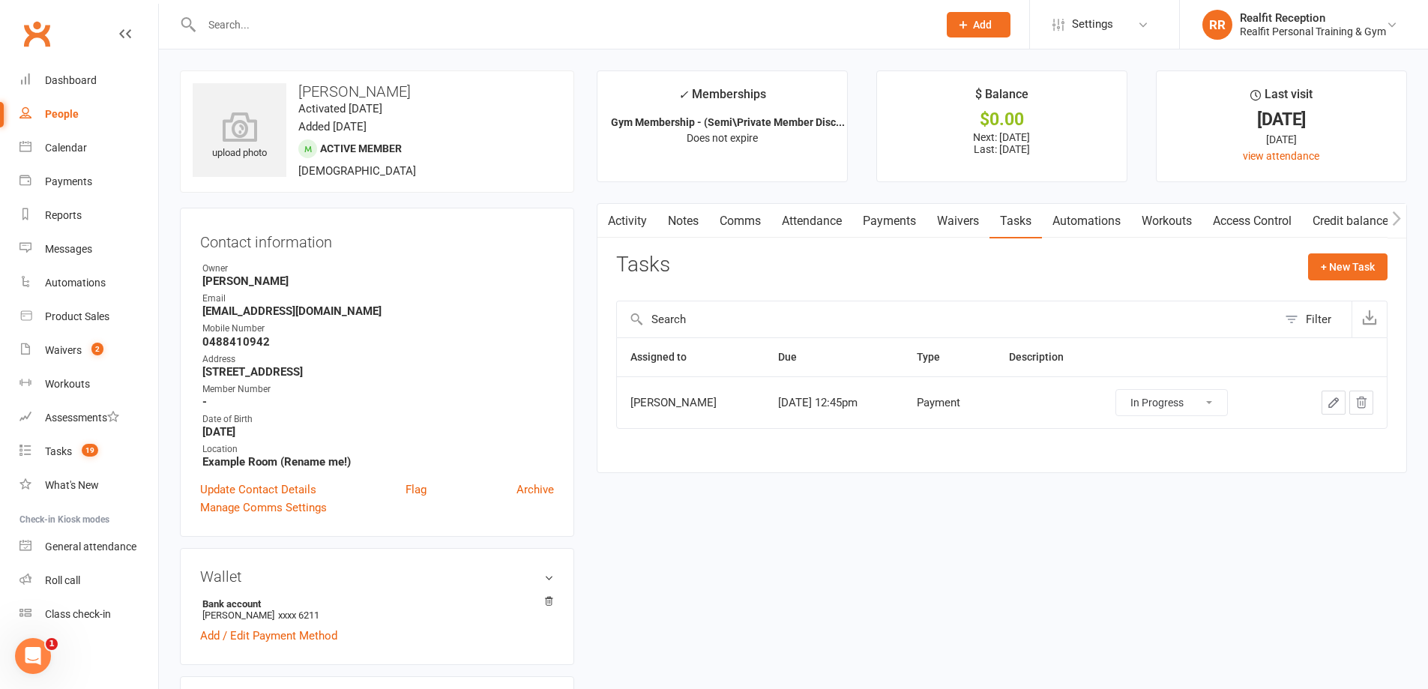
click at [977, 24] on span "Add" at bounding box center [982, 25] width 19 height 12
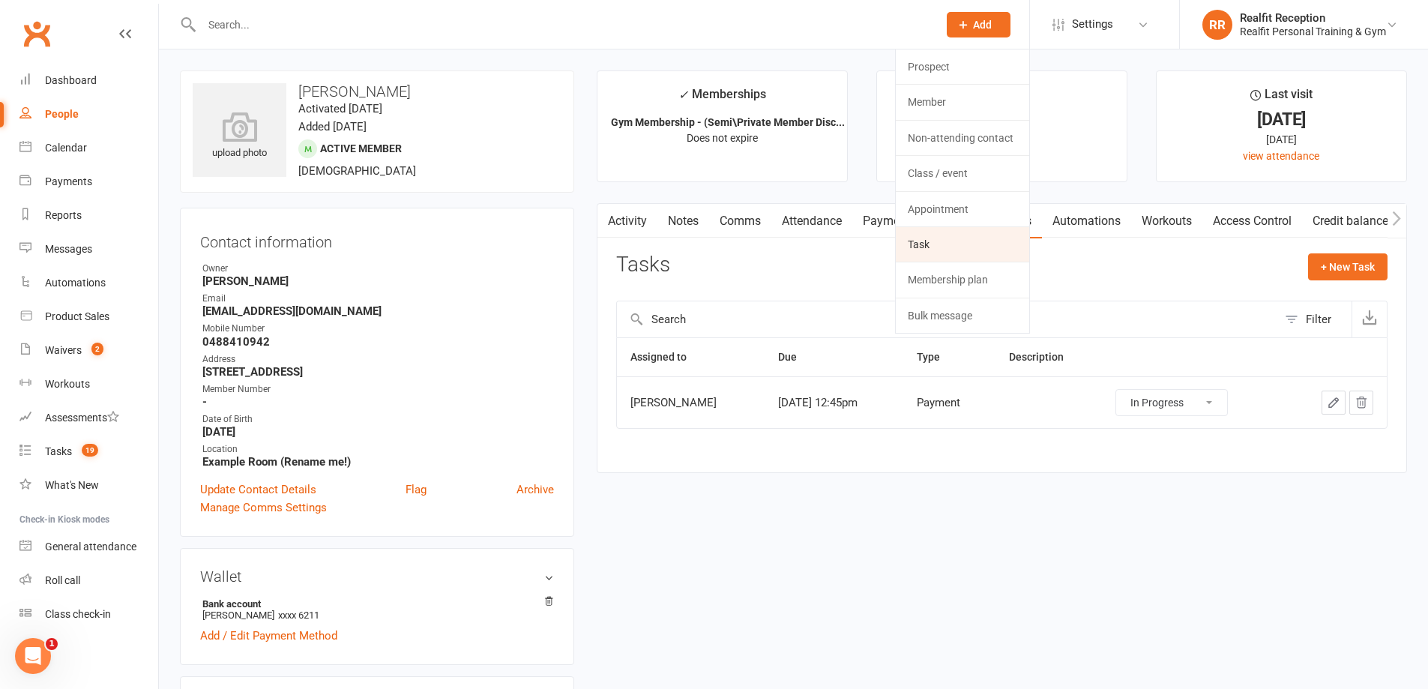
click at [928, 253] on link "Task" at bounding box center [962, 244] width 133 height 34
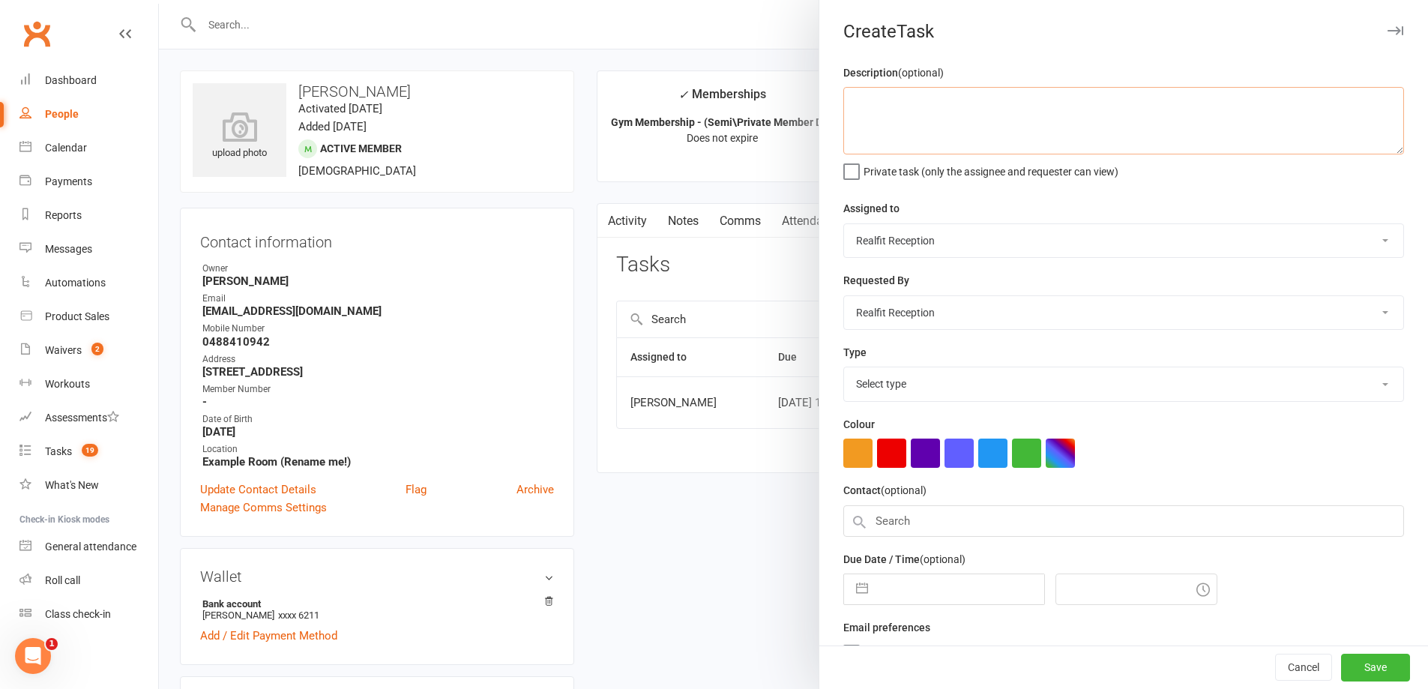
click at [871, 97] on textarea at bounding box center [1123, 120] width 561 height 67
drag, startPoint x: 915, startPoint y: 100, endPoint x: 849, endPoint y: 96, distance: 66.1
click at [849, 96] on textarea "Birth Cer" at bounding box center [1123, 120] width 561 height 67
paste textarea "birth certificate"
click at [849, 100] on textarea "birth certificate" at bounding box center [1123, 120] width 561 height 67
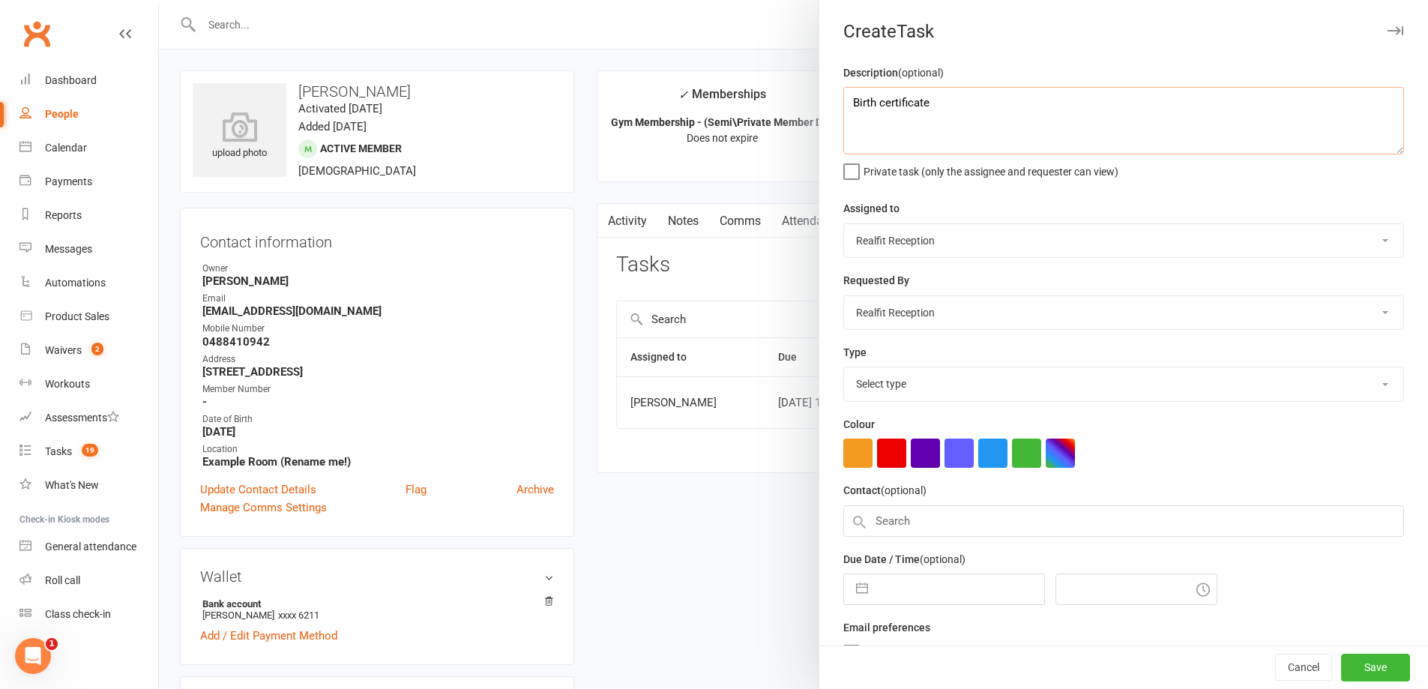
click at [876, 101] on textarea "Birth certificate" at bounding box center [1123, 120] width 561 height 67
click at [904, 246] on select "Chris Egan-Lee Audery Perera Realfit Reception Darrell Valerio Max Reilly David…" at bounding box center [1123, 240] width 559 height 33
click at [844, 225] on select "Chris Egan-Lee Audery Perera Realfit Reception Darrell Valerio Max Reilly David…" at bounding box center [1123, 240] width 559 height 33
click at [891, 319] on select "Chris Egan-Lee Audery Perera Realfit Reception Darrell Valerio Max Reilly David…" at bounding box center [1123, 312] width 559 height 33
click at [844, 298] on select "Chris Egan-Lee Audery Perera Realfit Reception Darrell Valerio Max Reilly David…" at bounding box center [1123, 312] width 559 height 33
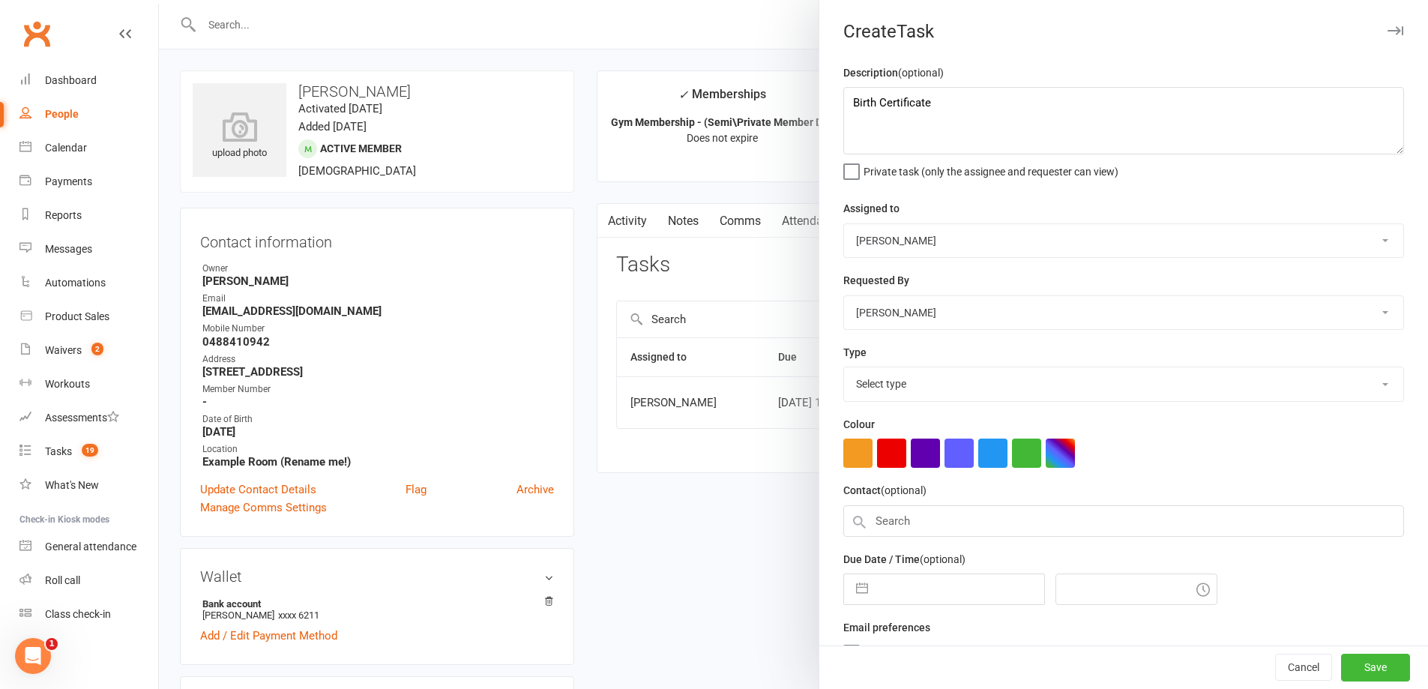
drag, startPoint x: 883, startPoint y: 459, endPoint x: 887, endPoint y: 428, distance: 31.0
click at [884, 456] on button "button" at bounding box center [891, 453] width 29 height 29
click at [885, 387] on select "Select type Building maintenance E-mail Gym floor Incident process and manageme…" at bounding box center [1123, 383] width 559 height 33
click at [844, 370] on select "Select type Building maintenance E-mail Gym floor Incident process and manageme…" at bounding box center [1123, 383] width 559 height 33
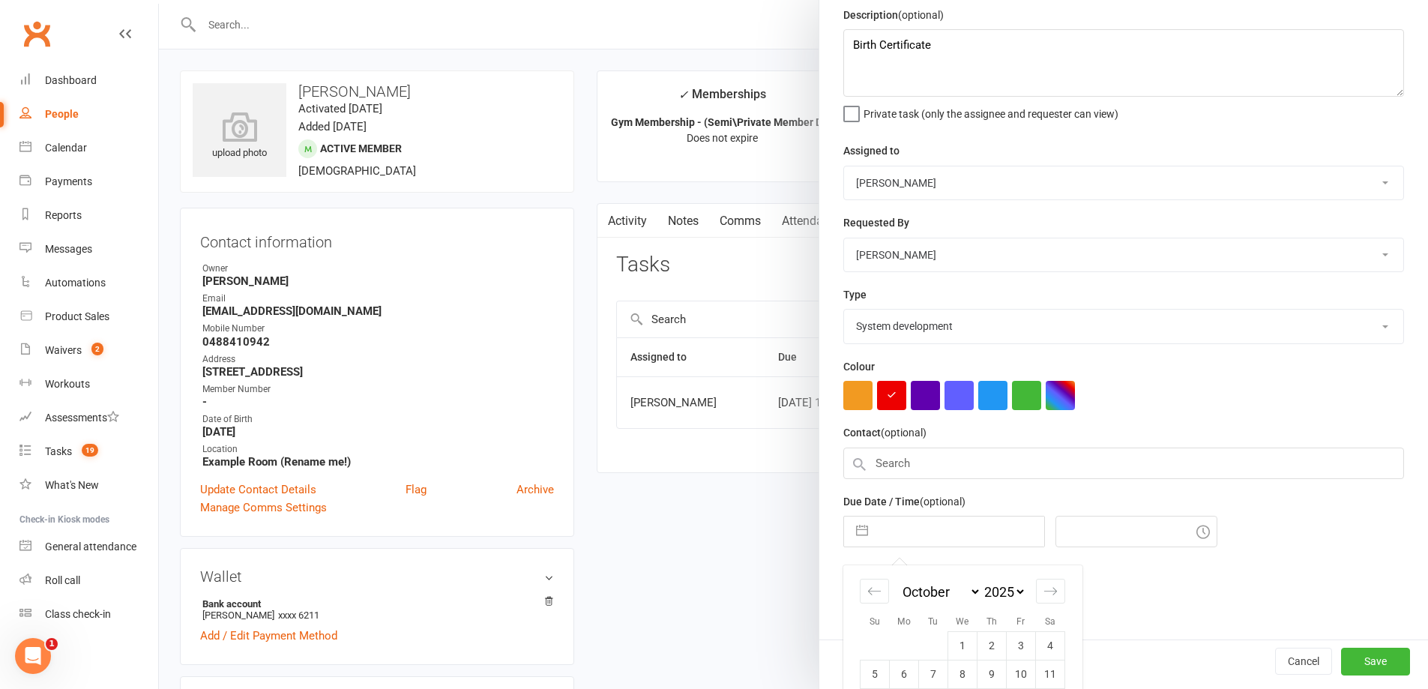
click at [933, 541] on input "text" at bounding box center [960, 532] width 169 height 30
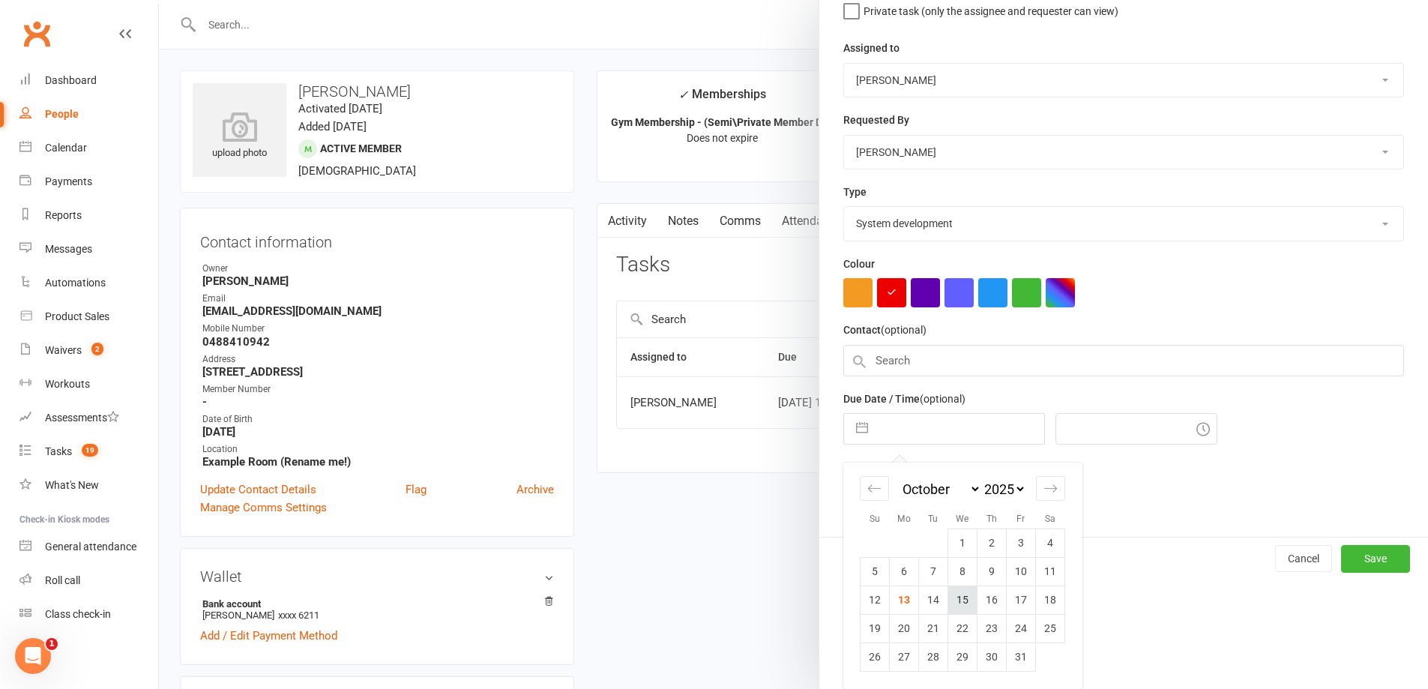
click at [957, 601] on td "15" at bounding box center [962, 600] width 29 height 28
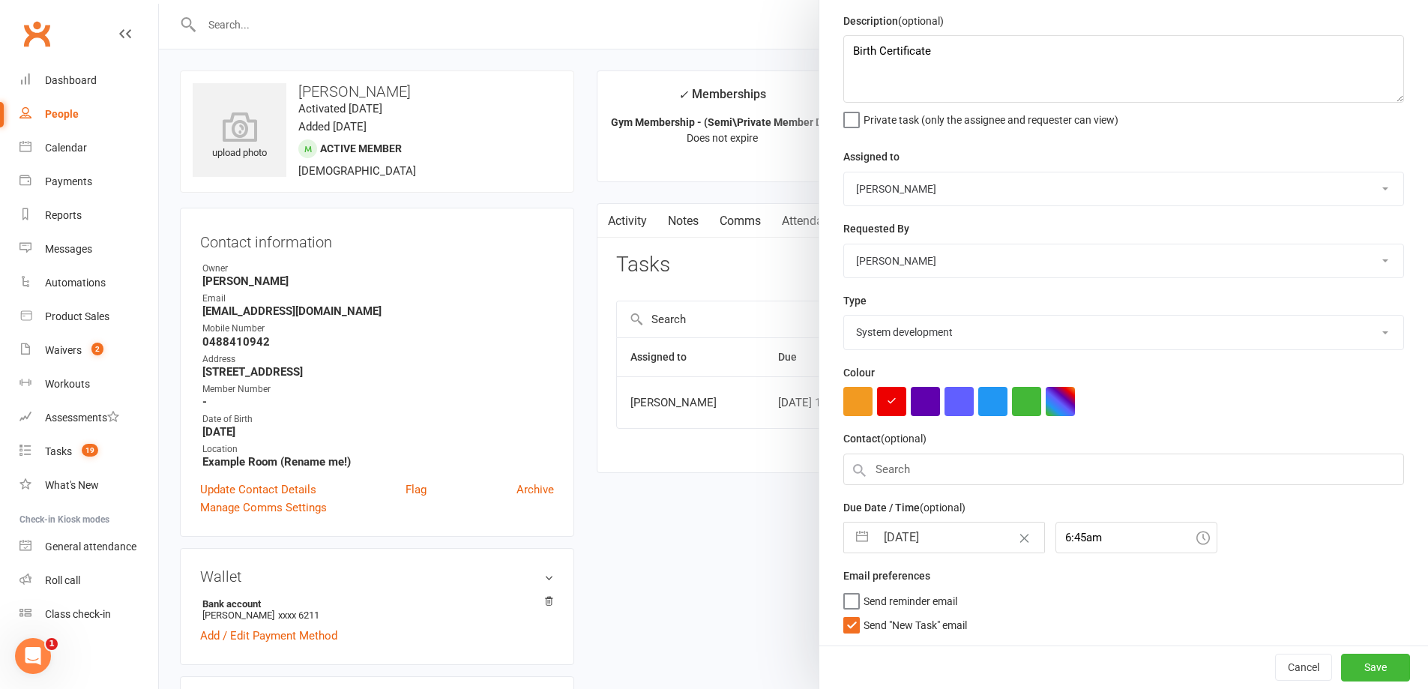
click at [864, 619] on span "Send "New Task" email" at bounding box center [915, 622] width 103 height 17
click at [861, 614] on input "Send "New Task" email" at bounding box center [905, 614] width 124 height 0
click at [1350, 676] on button "Save" at bounding box center [1375, 667] width 69 height 27
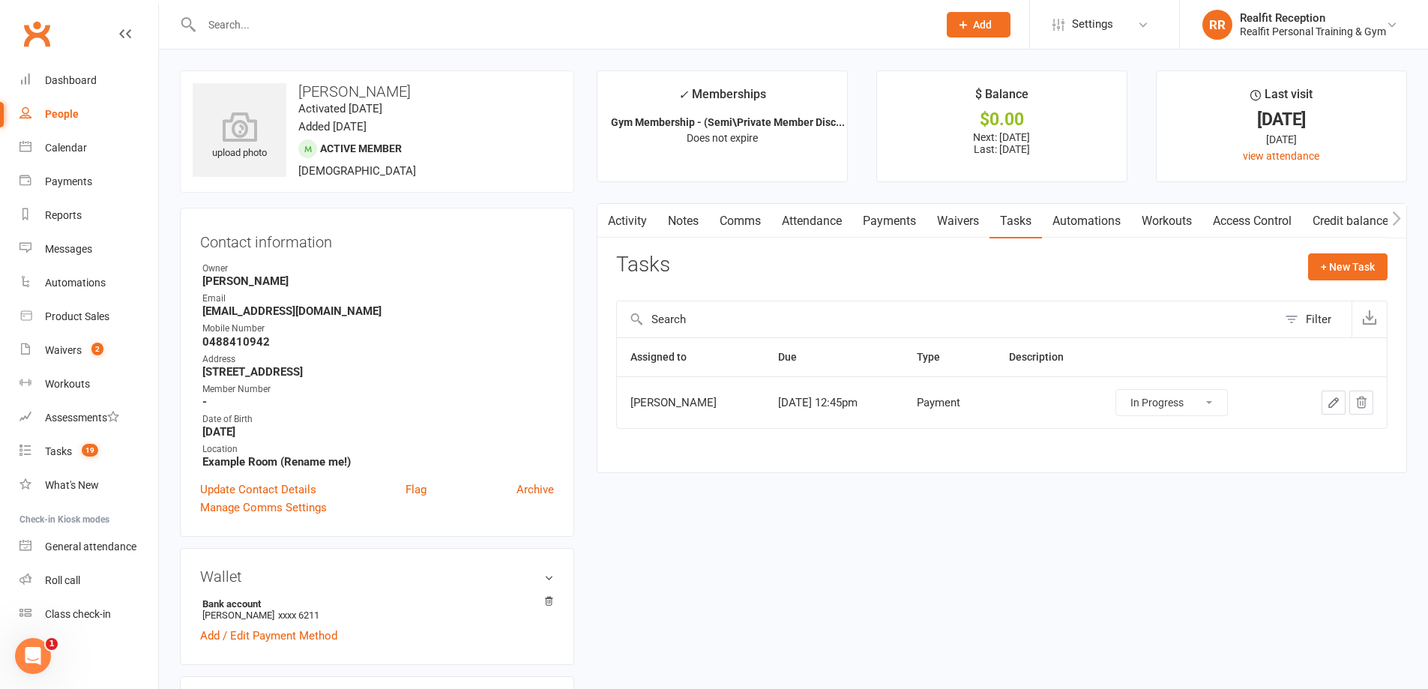
click at [281, 18] on input "text" at bounding box center [562, 24] width 730 height 21
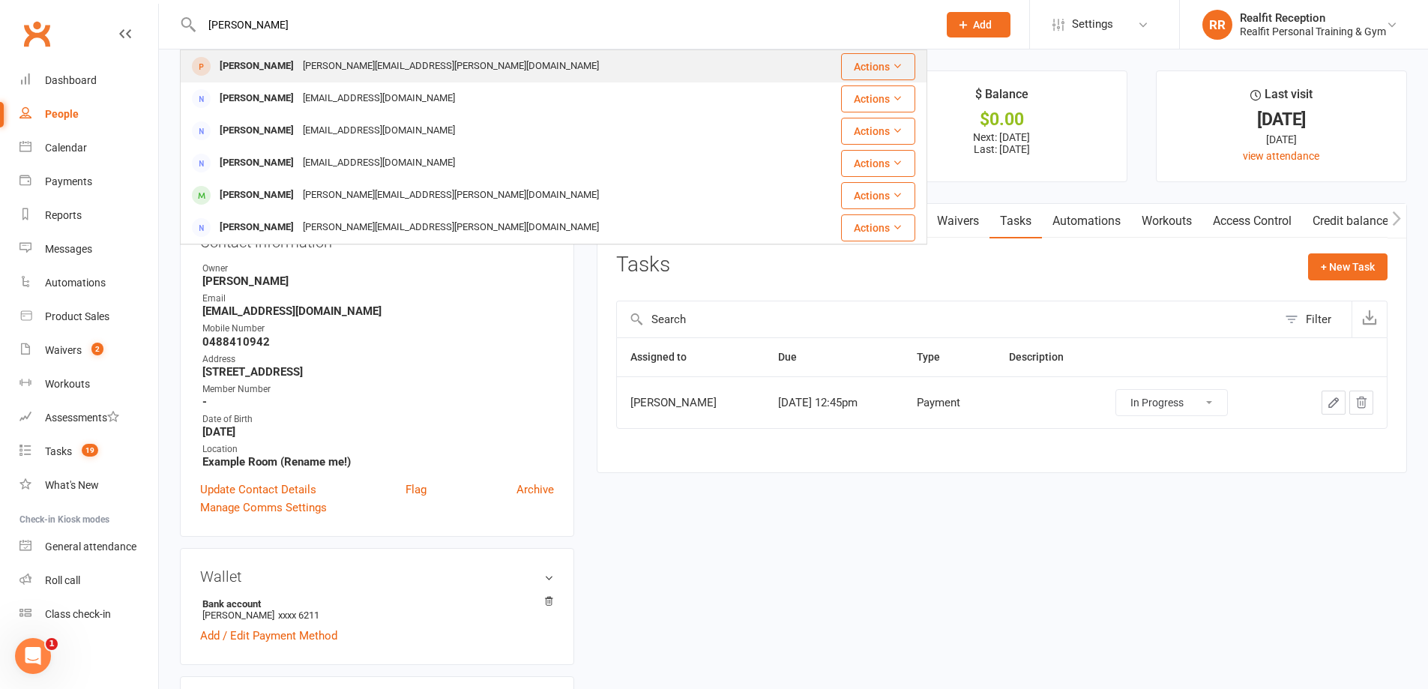
click at [356, 70] on div "jill.lim@frasersproperty.com.au" at bounding box center [450, 66] width 305 height 22
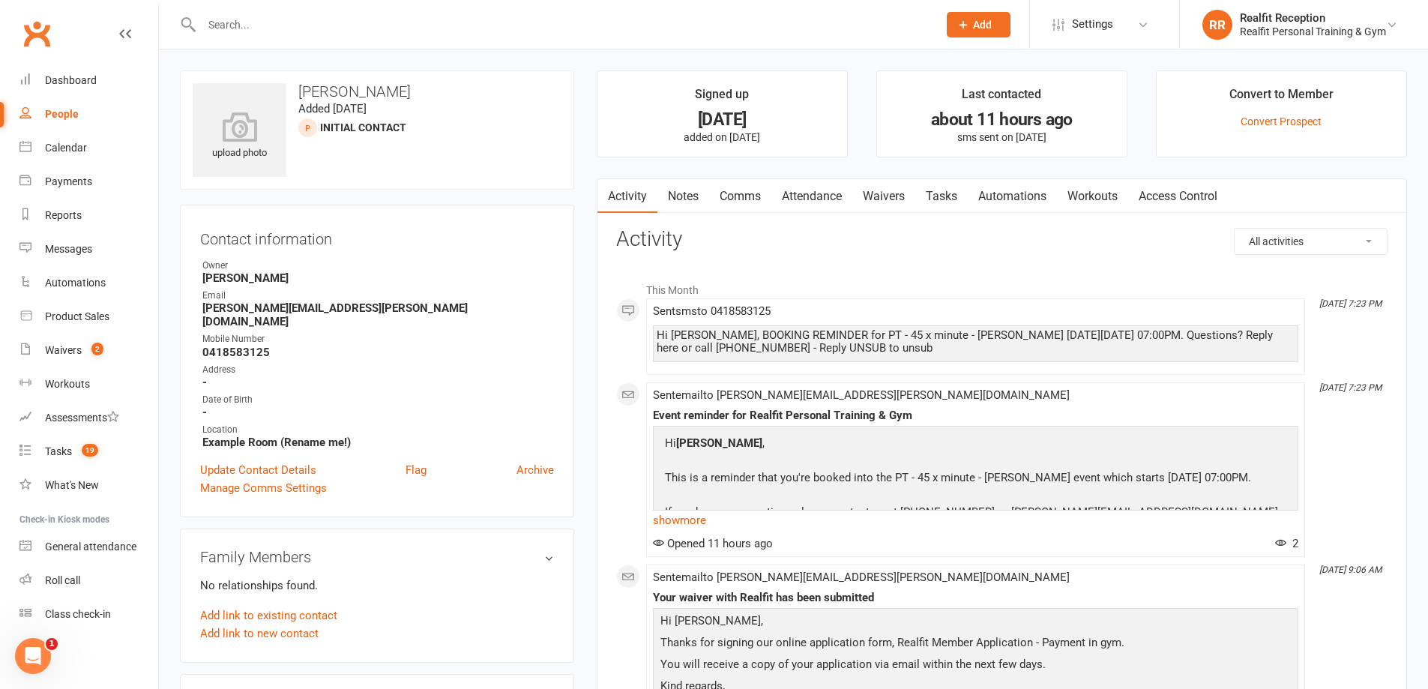
click at [900, 197] on link "Waivers" at bounding box center [883, 196] width 63 height 34
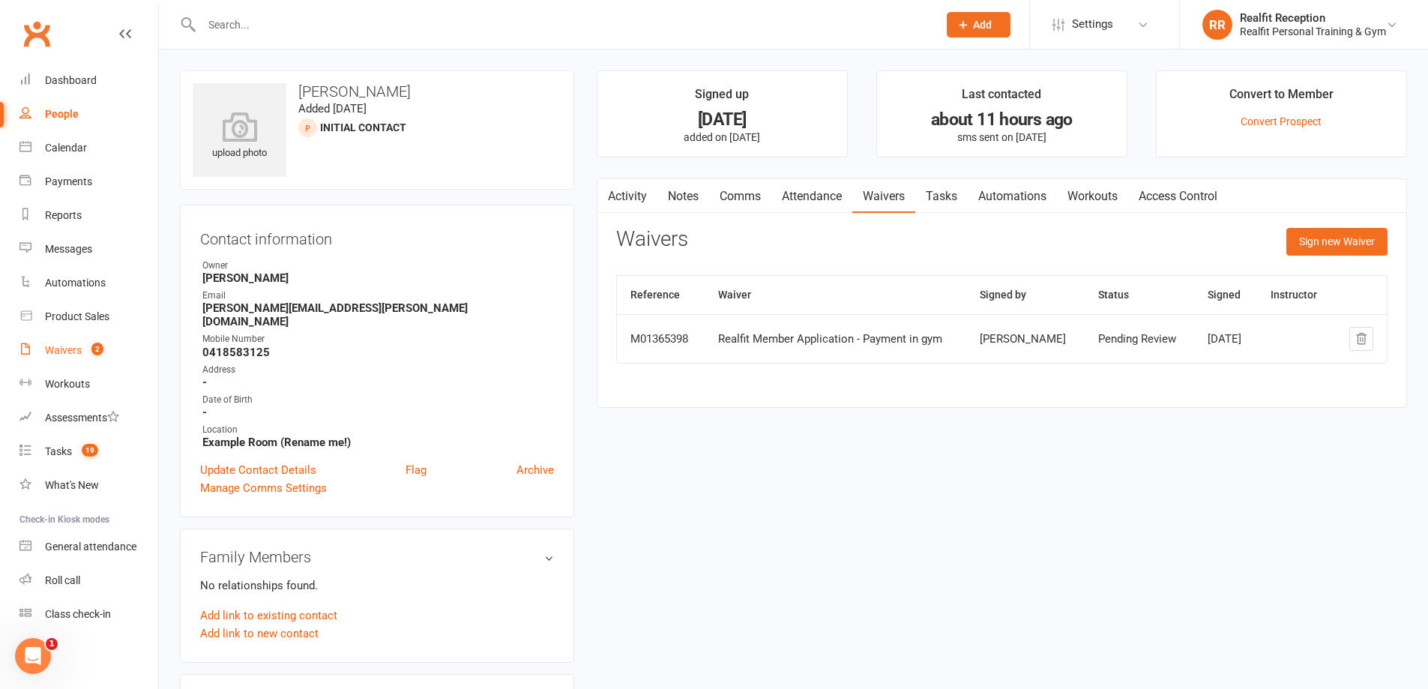
click at [68, 350] on div "Waivers" at bounding box center [63, 350] width 37 height 12
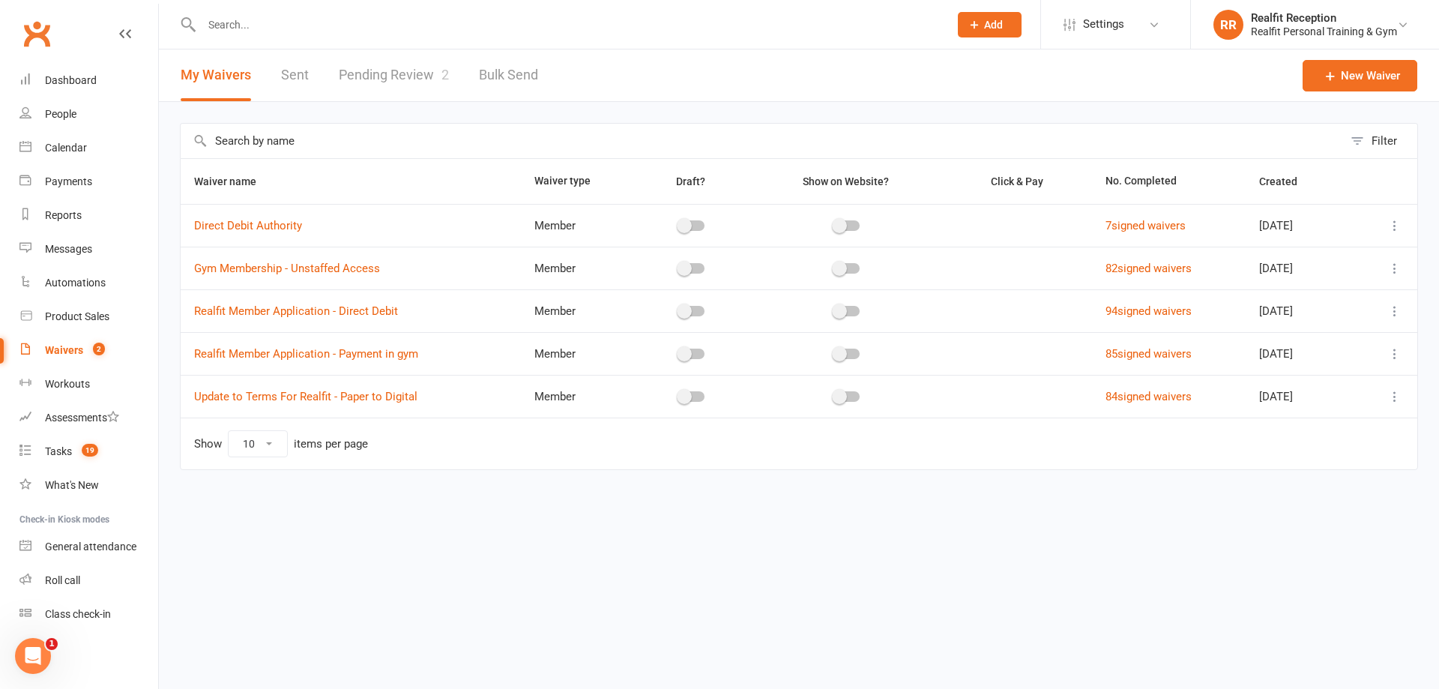
click at [379, 73] on link "Pending Review 2" at bounding box center [394, 75] width 110 height 52
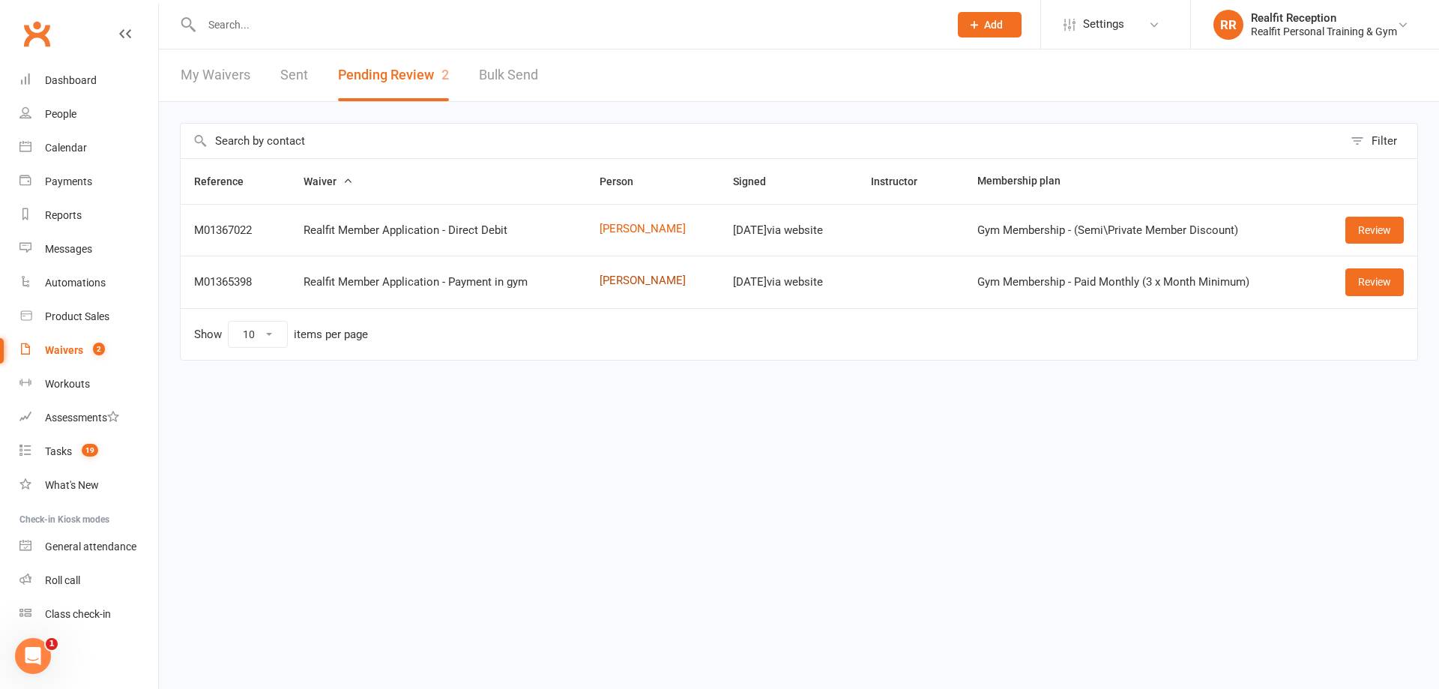
click at [606, 282] on link "Jill Lim" at bounding box center [653, 280] width 106 height 13
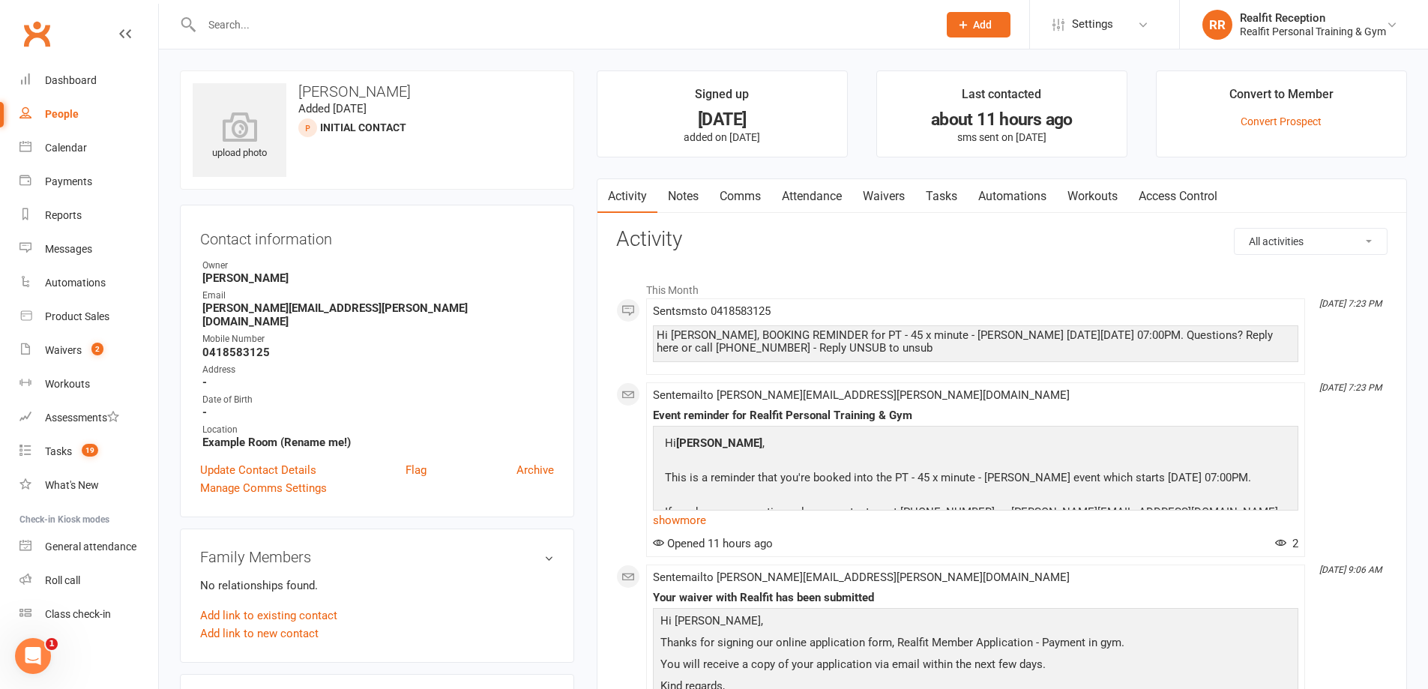
click at [882, 195] on link "Waivers" at bounding box center [883, 196] width 63 height 34
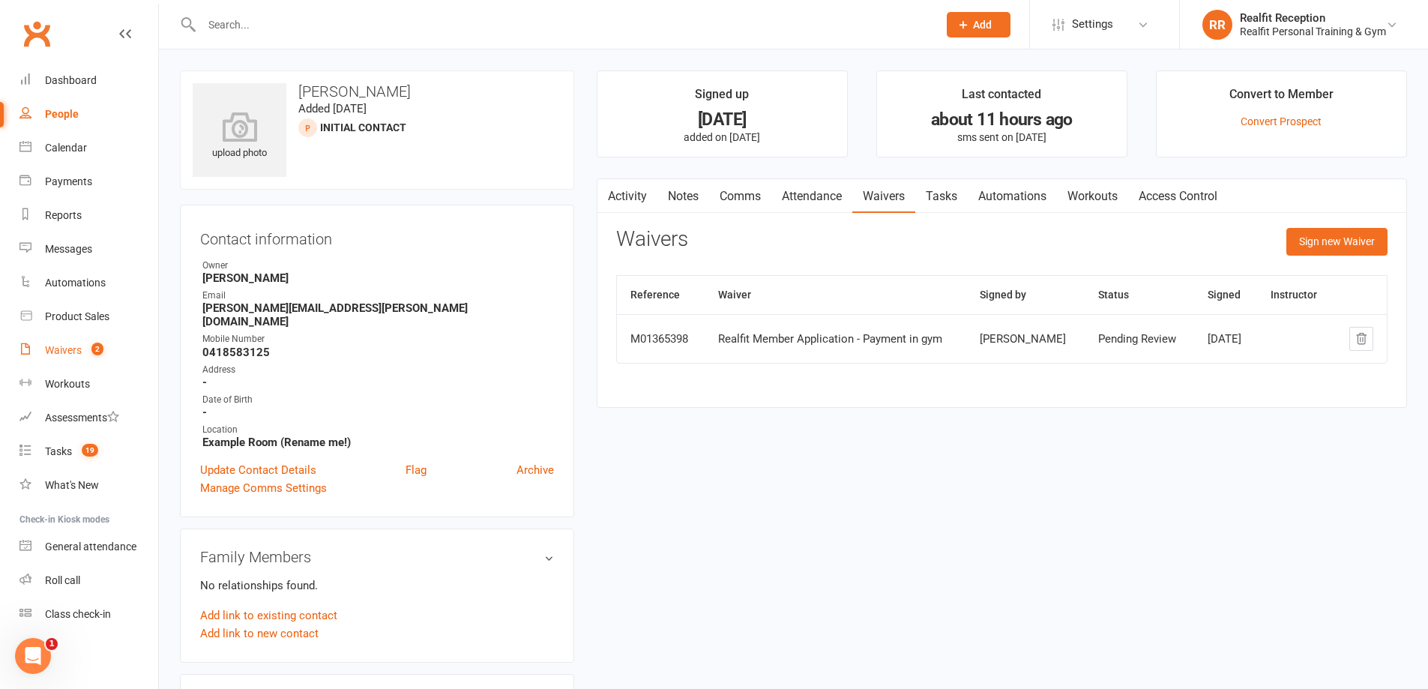
click at [68, 355] on div "Waivers" at bounding box center [63, 350] width 37 height 12
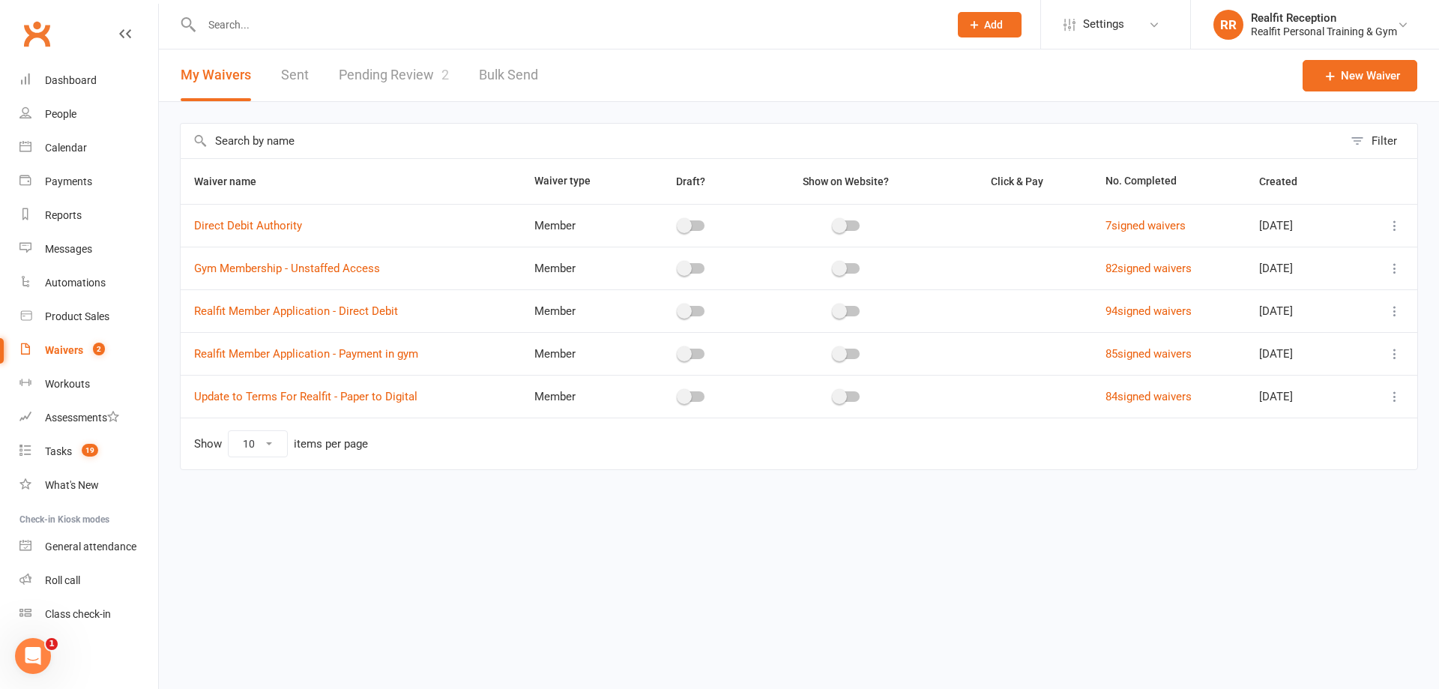
click at [417, 79] on link "Pending Review 2" at bounding box center [394, 75] width 110 height 52
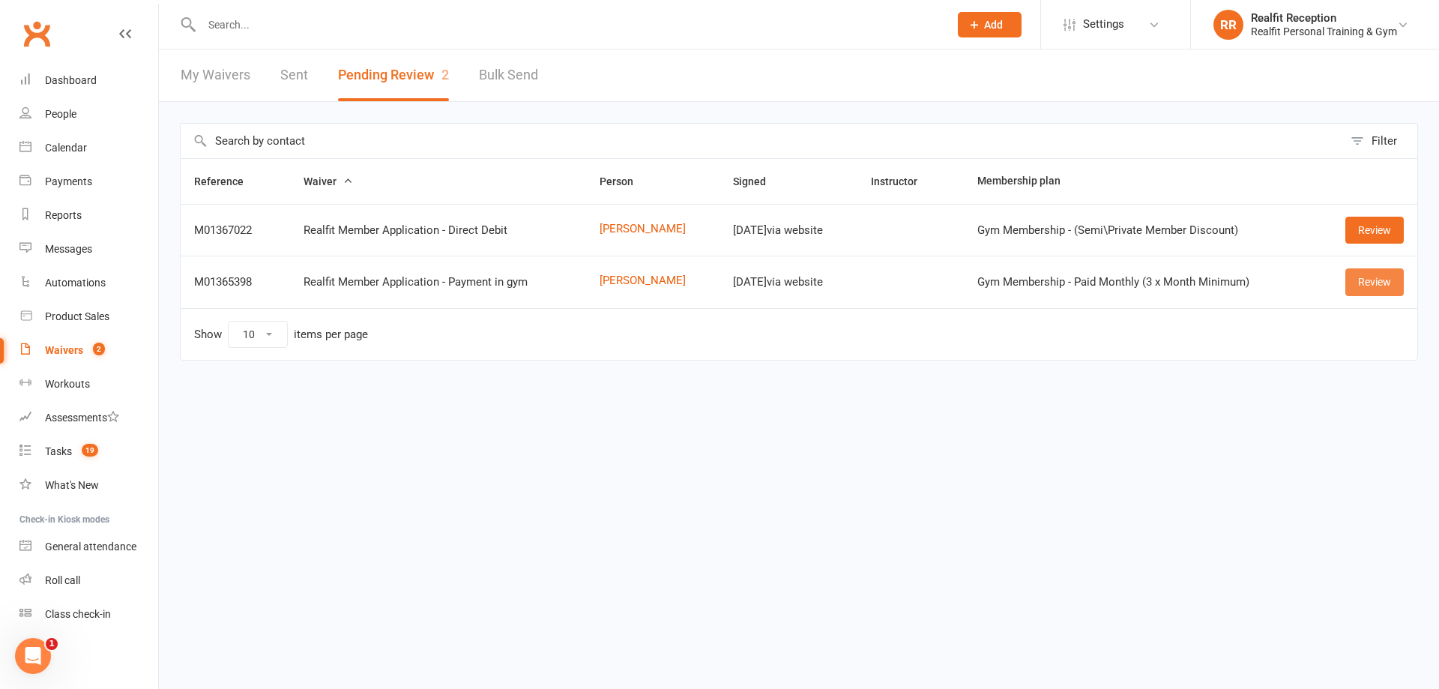
click at [1373, 288] on link "Review" at bounding box center [1375, 281] width 58 height 27
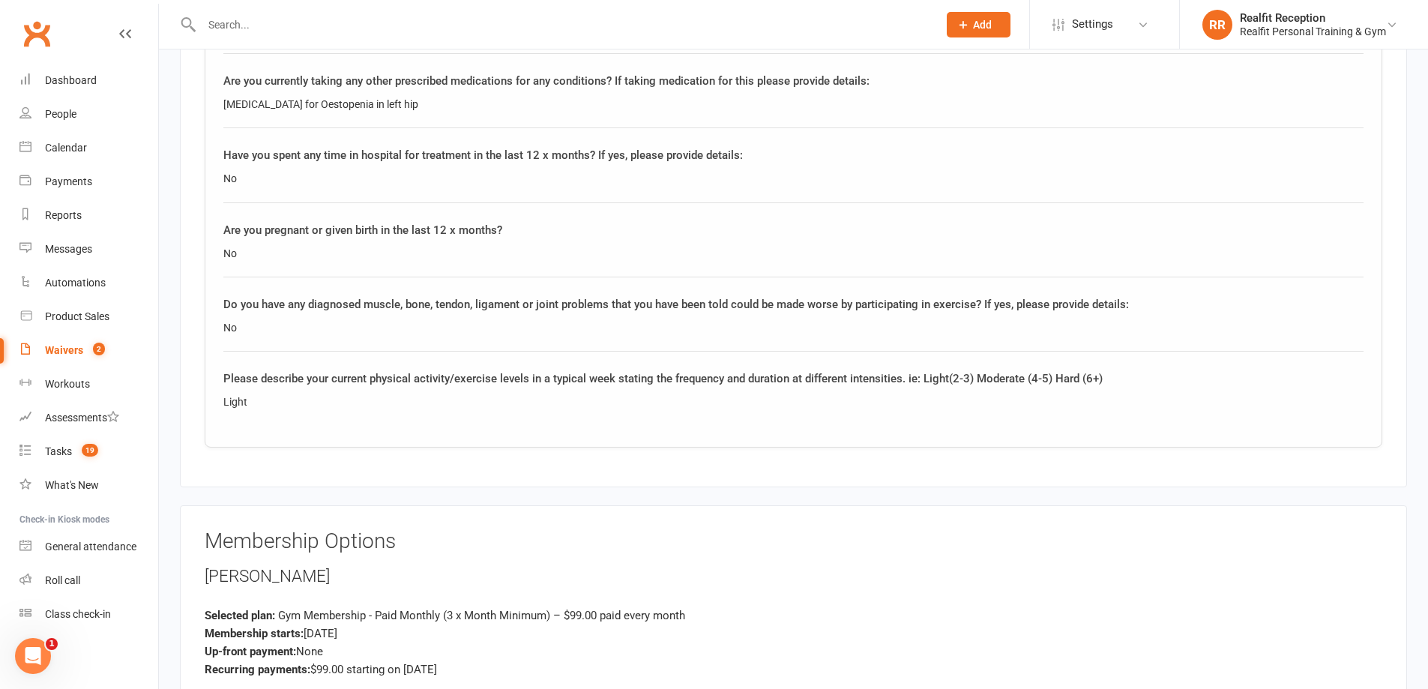
scroll to position [2550, 0]
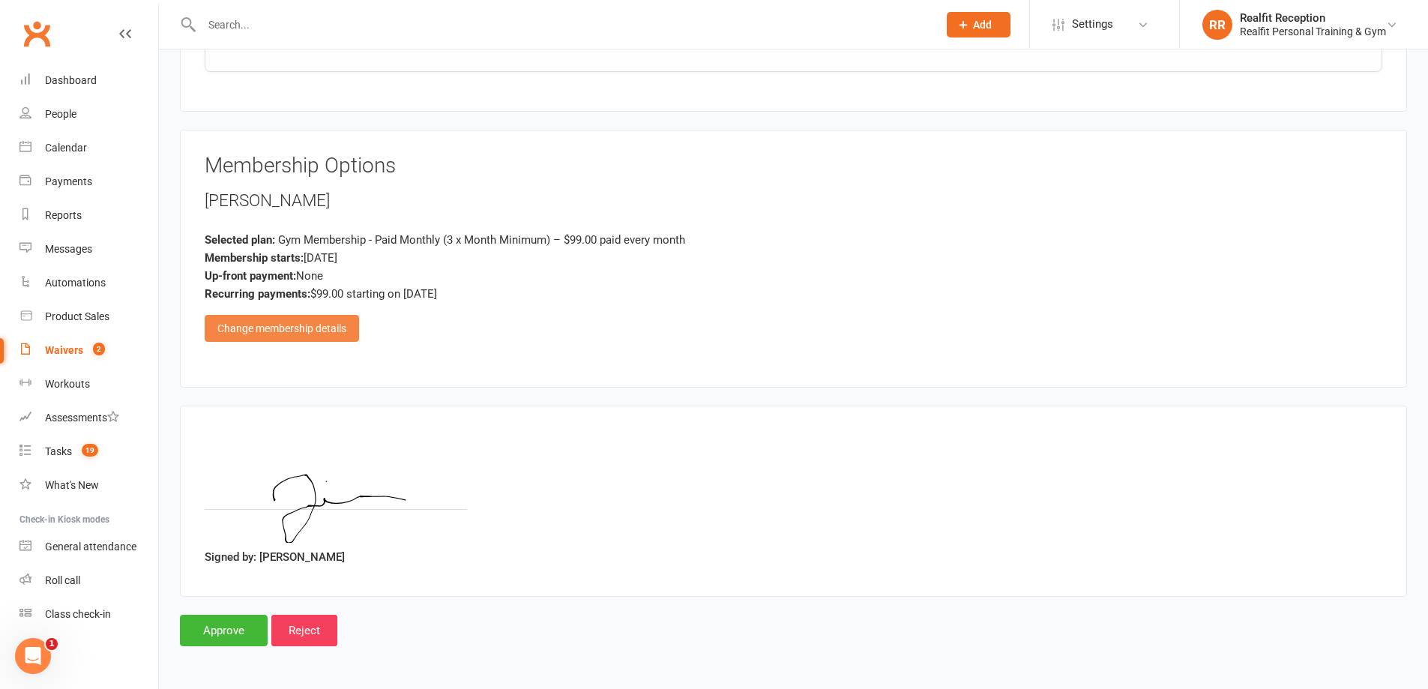
click at [287, 332] on div "Change membership details" at bounding box center [282, 328] width 154 height 27
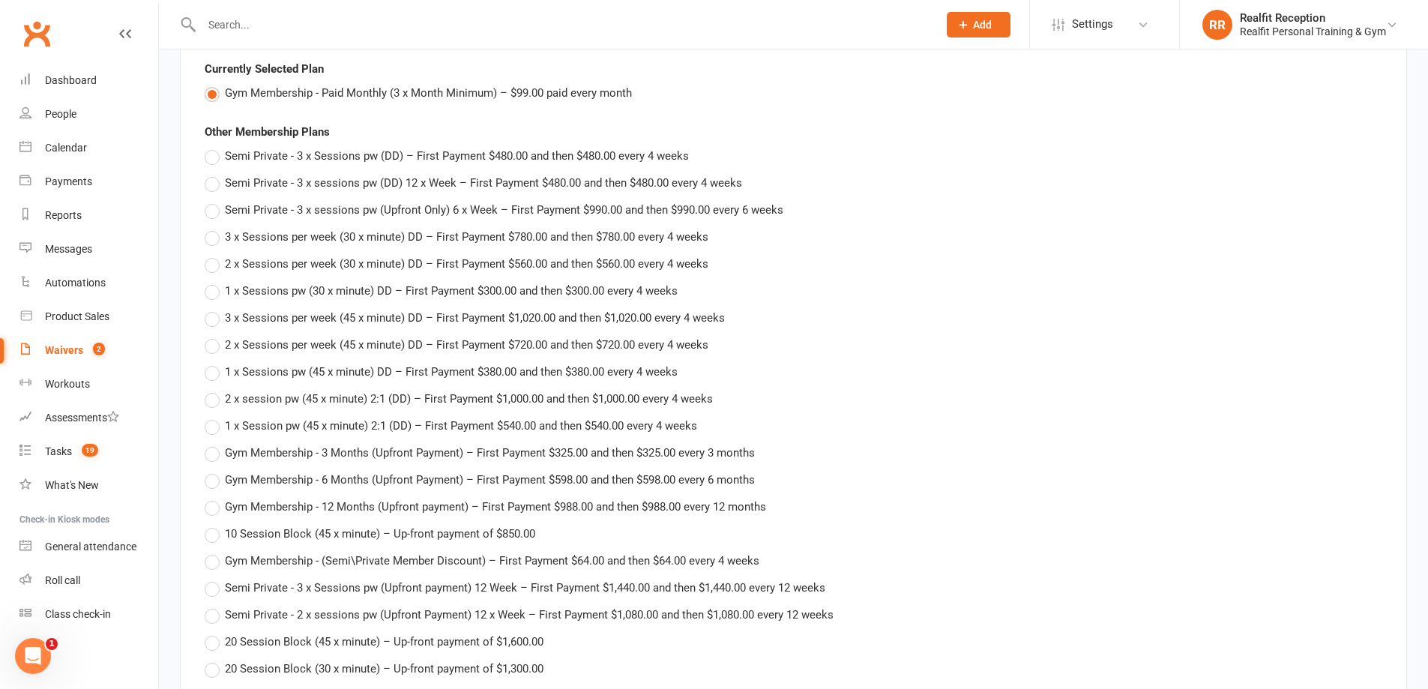
scroll to position [2775, 0]
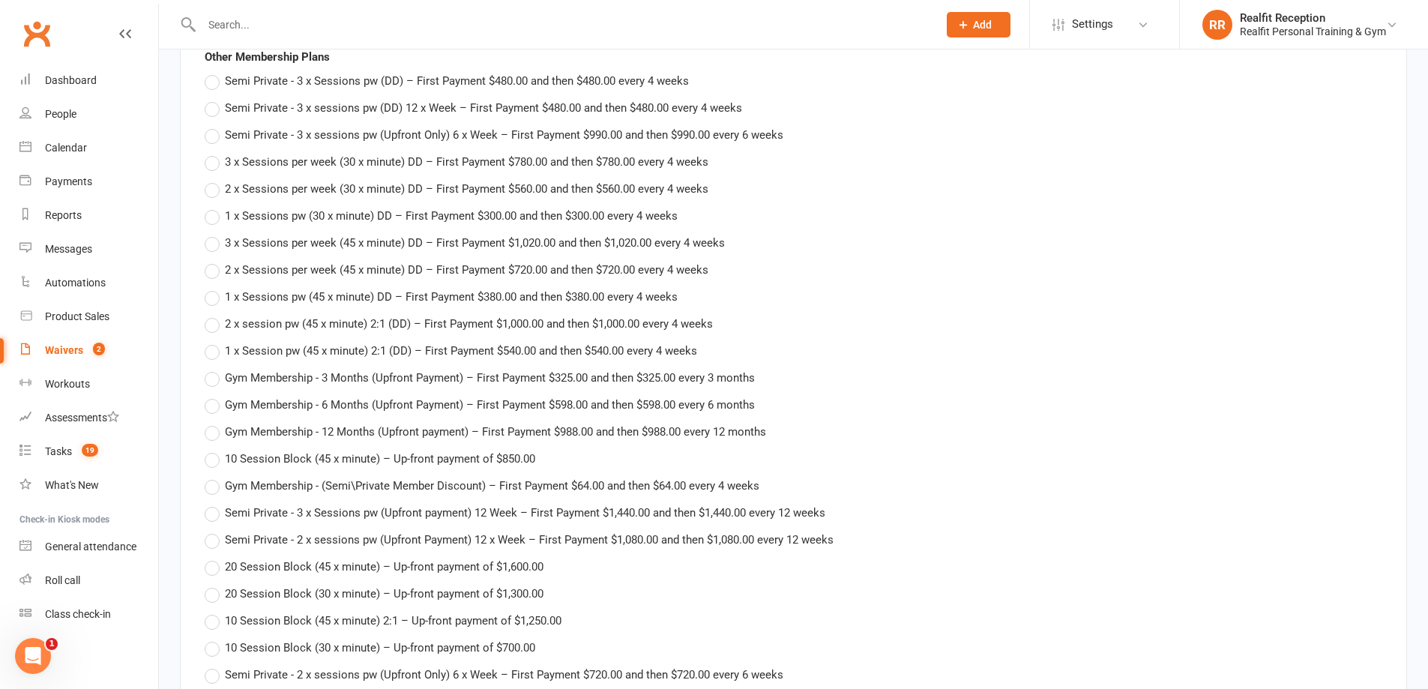
click at [214, 328] on label "2 x session pw (45 x minute) 2:1 (DD) – First Payment $1,000.00 and then $1,000…" at bounding box center [459, 324] width 508 height 18
click at [214, 315] on input "2 x session pw (45 x minute) 2:1 (DD) – First Payment $1,000.00 and then $1,000…" at bounding box center [210, 315] width 10 height 0
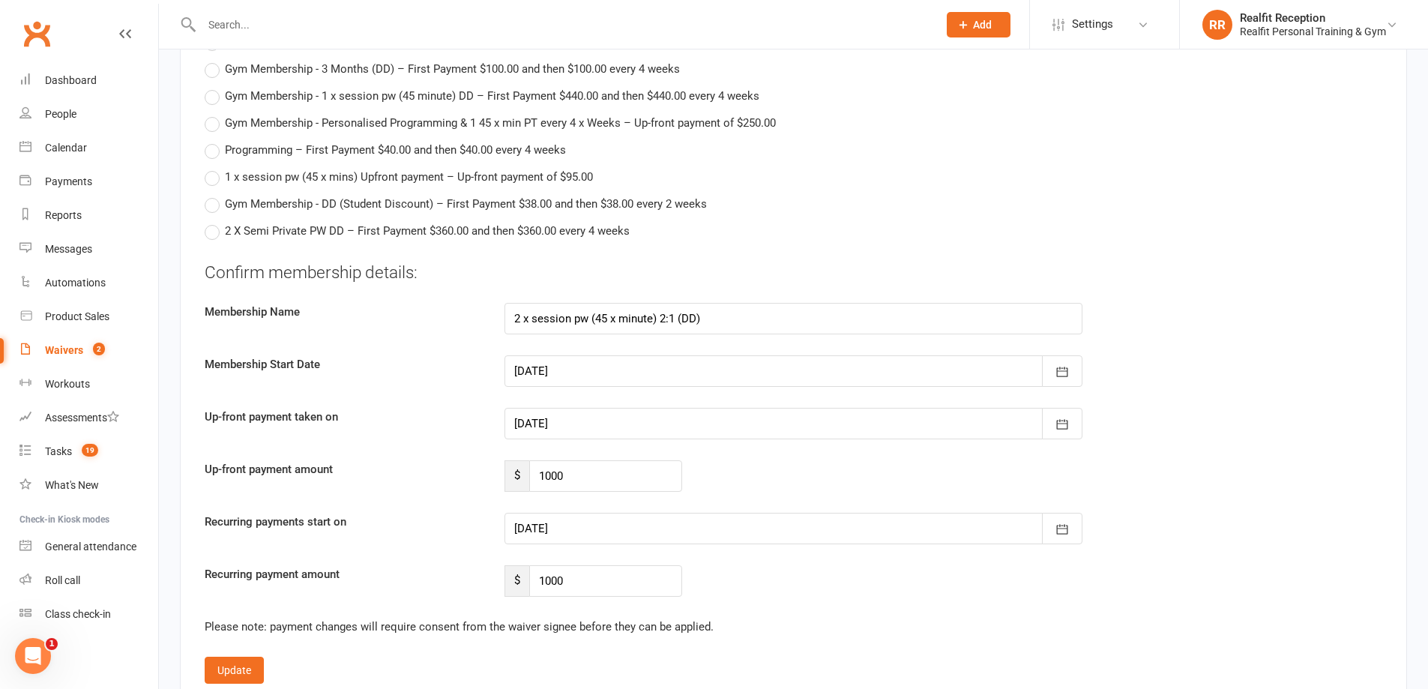
scroll to position [4124, 0]
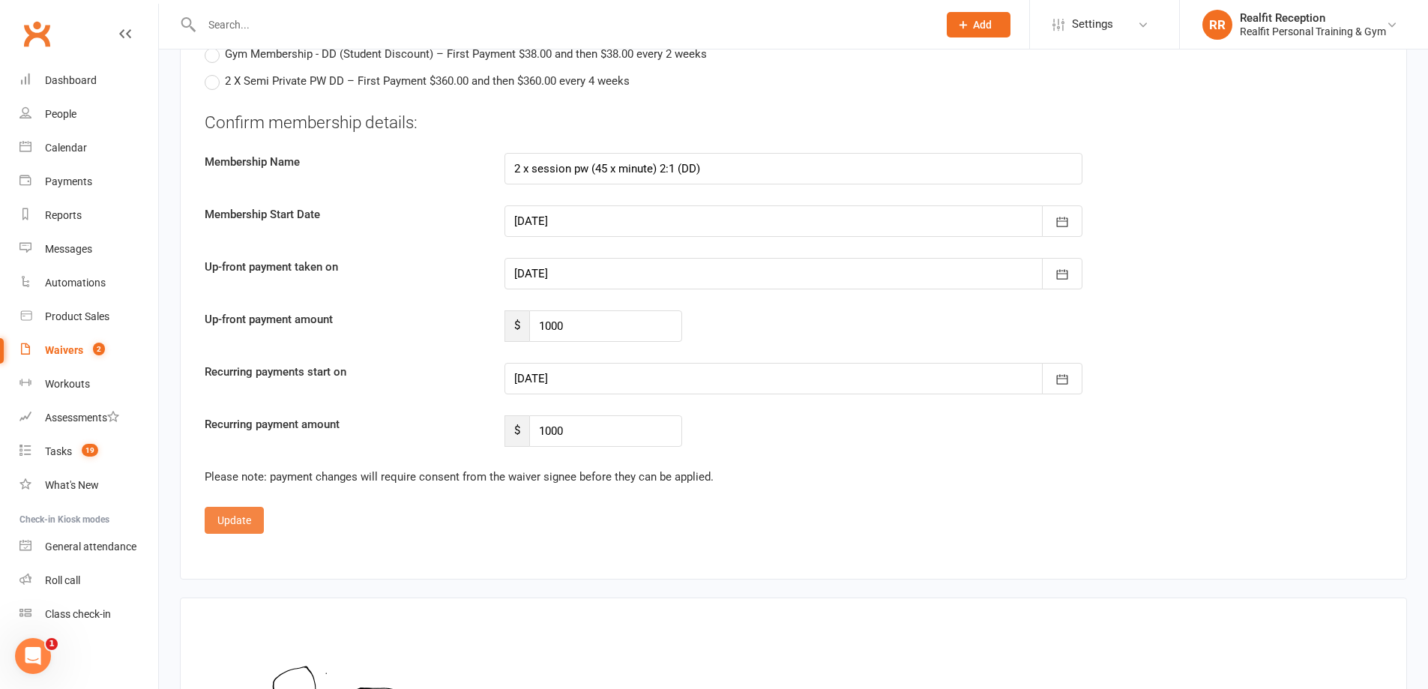
click at [226, 525] on button "Update" at bounding box center [234, 520] width 59 height 27
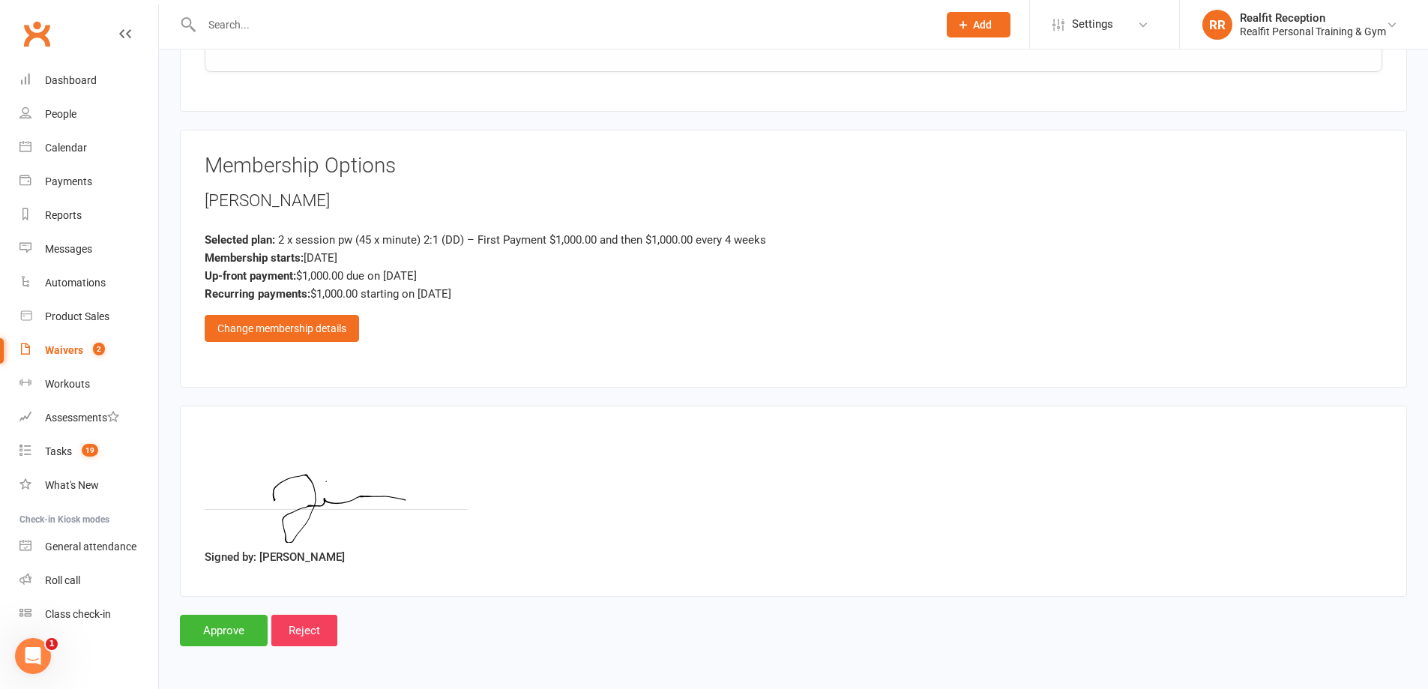
scroll to position [2550, 0]
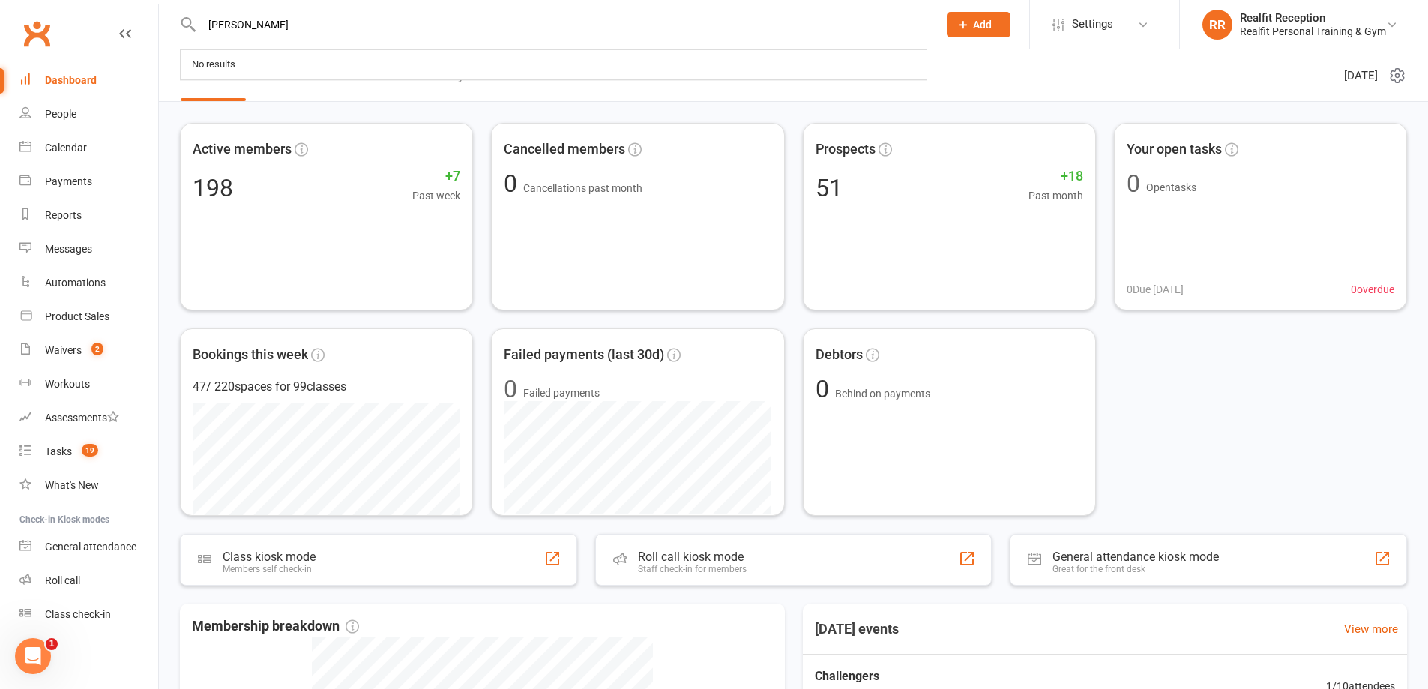
type input "[PERSON_NAME]"
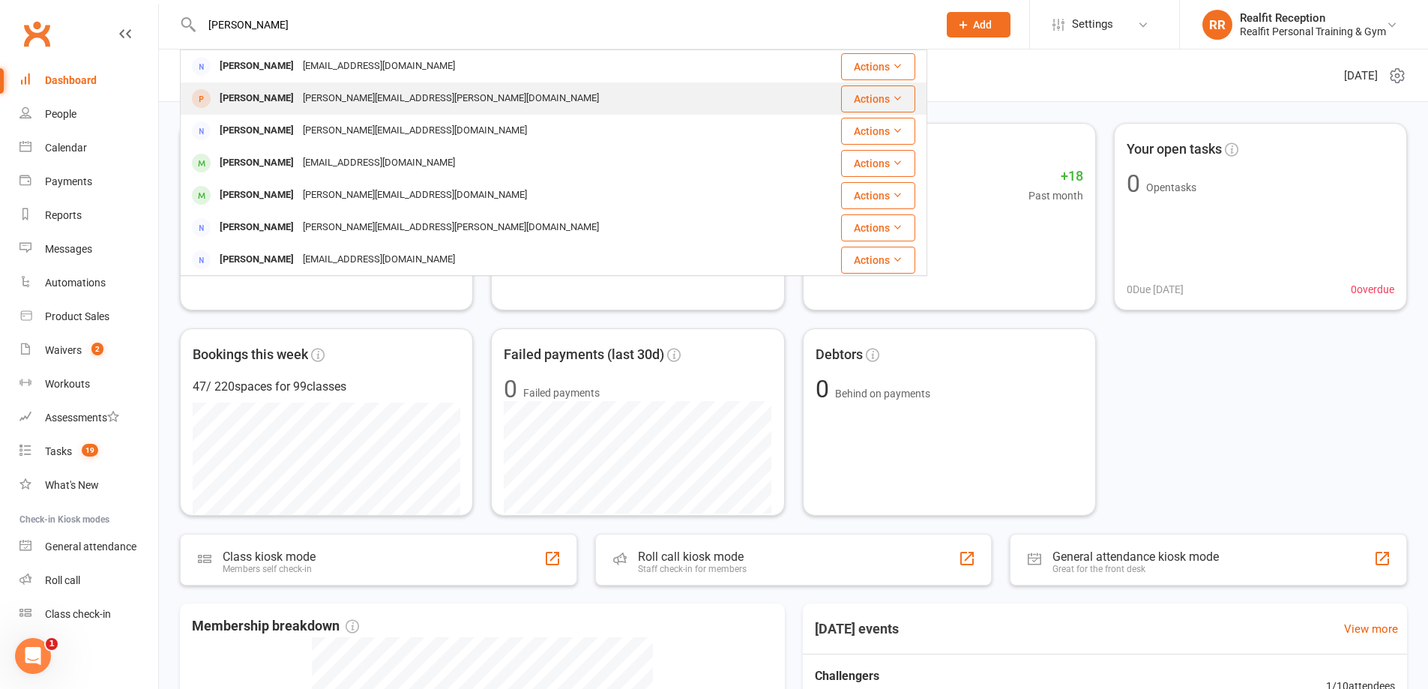
click at [319, 88] on div "[PERSON_NAME][EMAIL_ADDRESS][PERSON_NAME][DOMAIN_NAME]" at bounding box center [450, 99] width 305 height 22
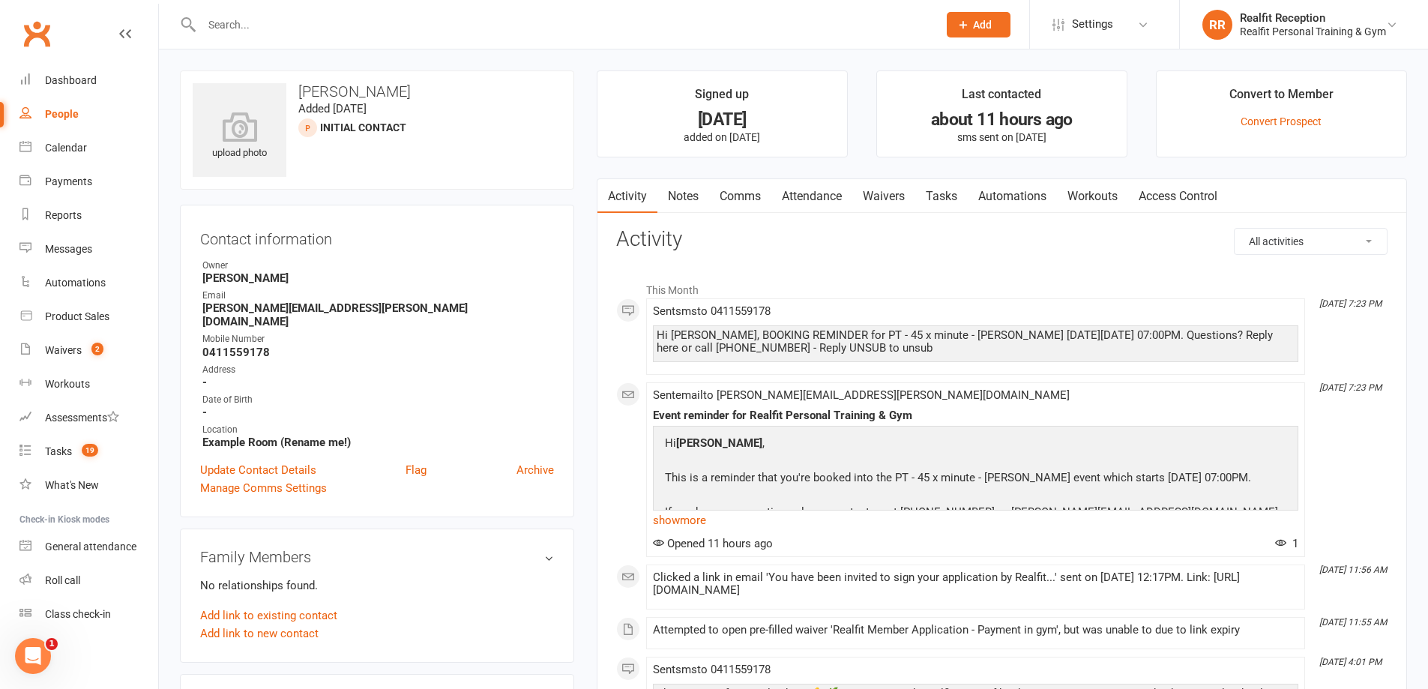
click at [903, 193] on link "Waivers" at bounding box center [883, 196] width 63 height 34
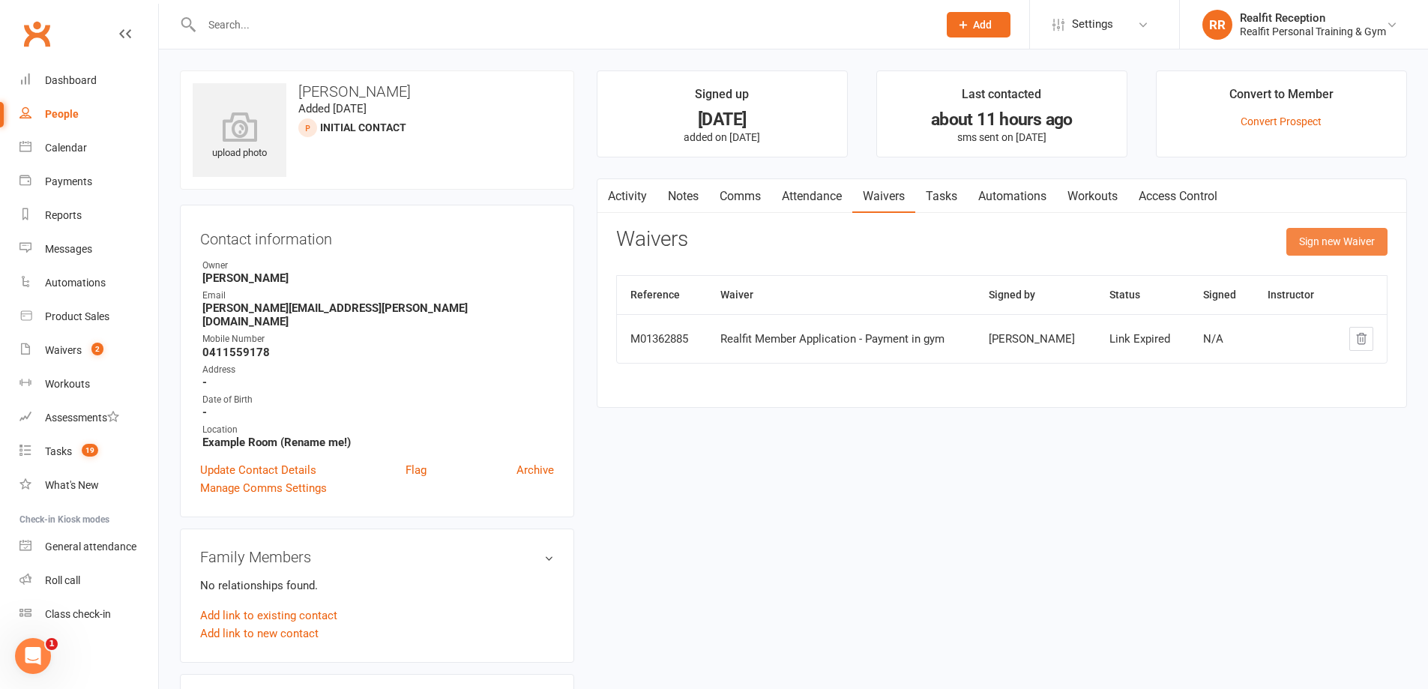
drag, startPoint x: 1319, startPoint y: 244, endPoint x: 1246, endPoint y: 249, distance: 72.9
click at [1319, 243] on button "Sign new Waiver" at bounding box center [1337, 241] width 101 height 27
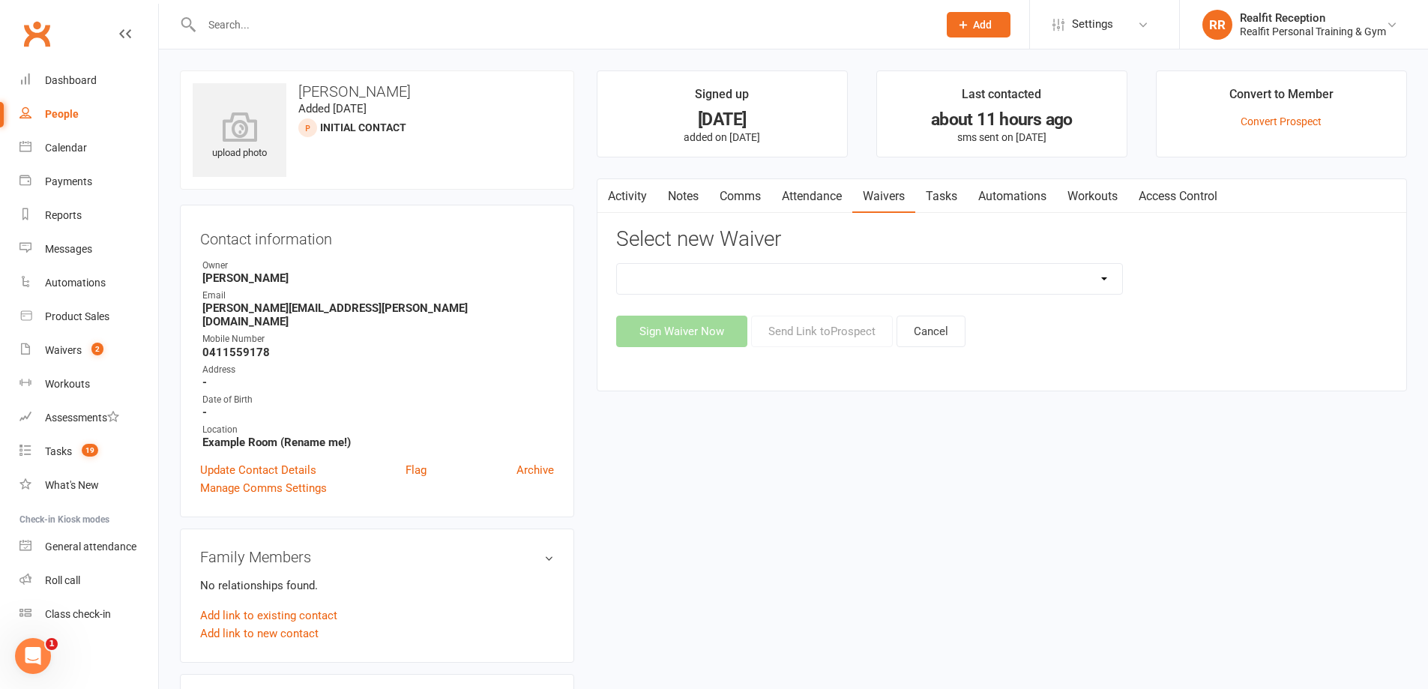
click at [942, 282] on select "Direct Debit Authority Gym Membership - Unstaffed Access Realfit Member Applica…" at bounding box center [869, 279] width 505 height 30
select select "10889"
click at [617, 264] on select "Direct Debit Authority Gym Membership - Unstaffed Access Realfit Member Applica…" at bounding box center [869, 279] width 505 height 30
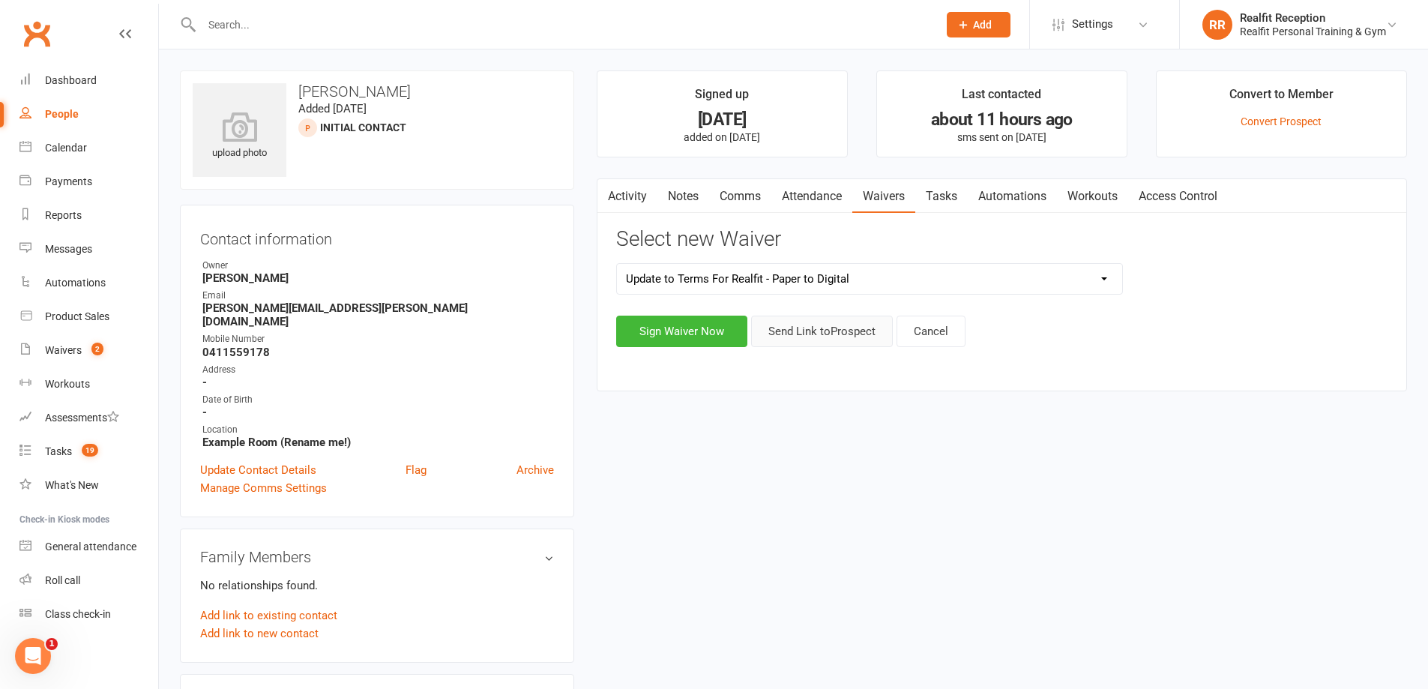
click at [864, 330] on button "Send Link to [GEOGRAPHIC_DATA]" at bounding box center [822, 331] width 142 height 31
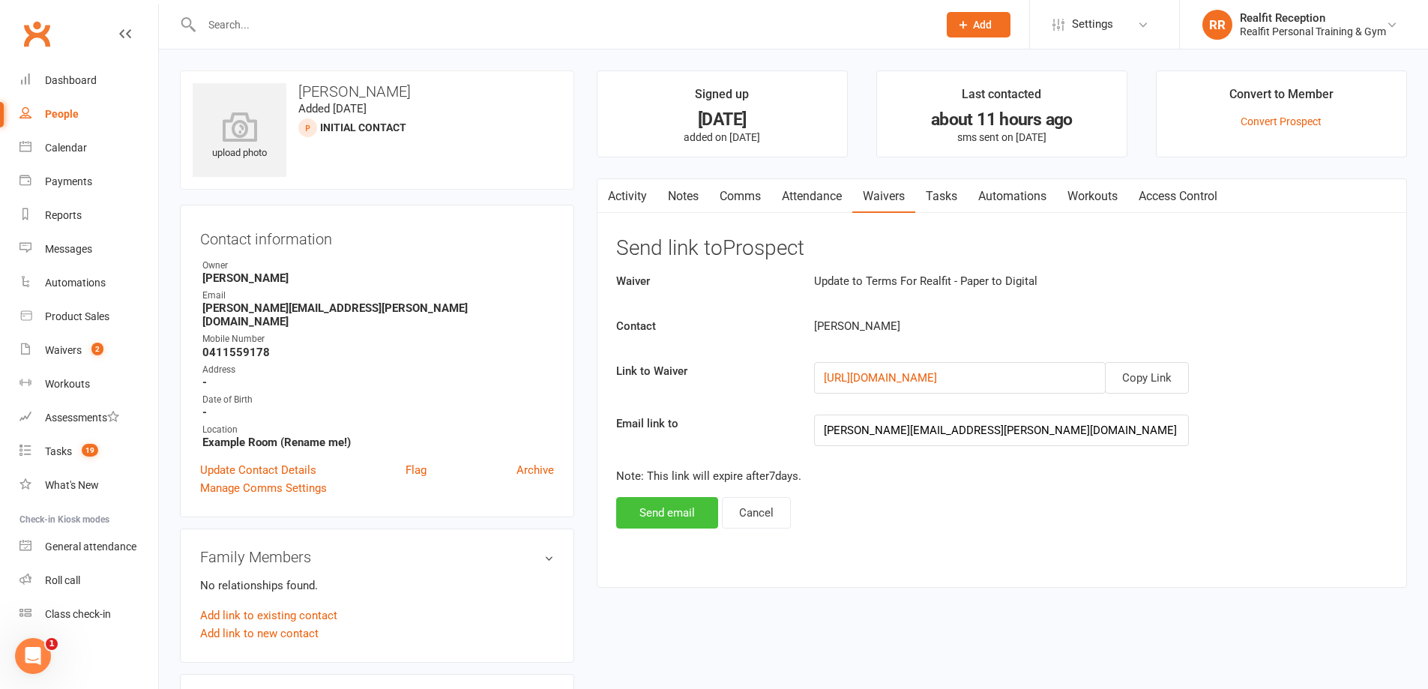
click at [691, 511] on button "Send email" at bounding box center [667, 512] width 102 height 31
